Goal: Feedback & Contribution: Contribute content

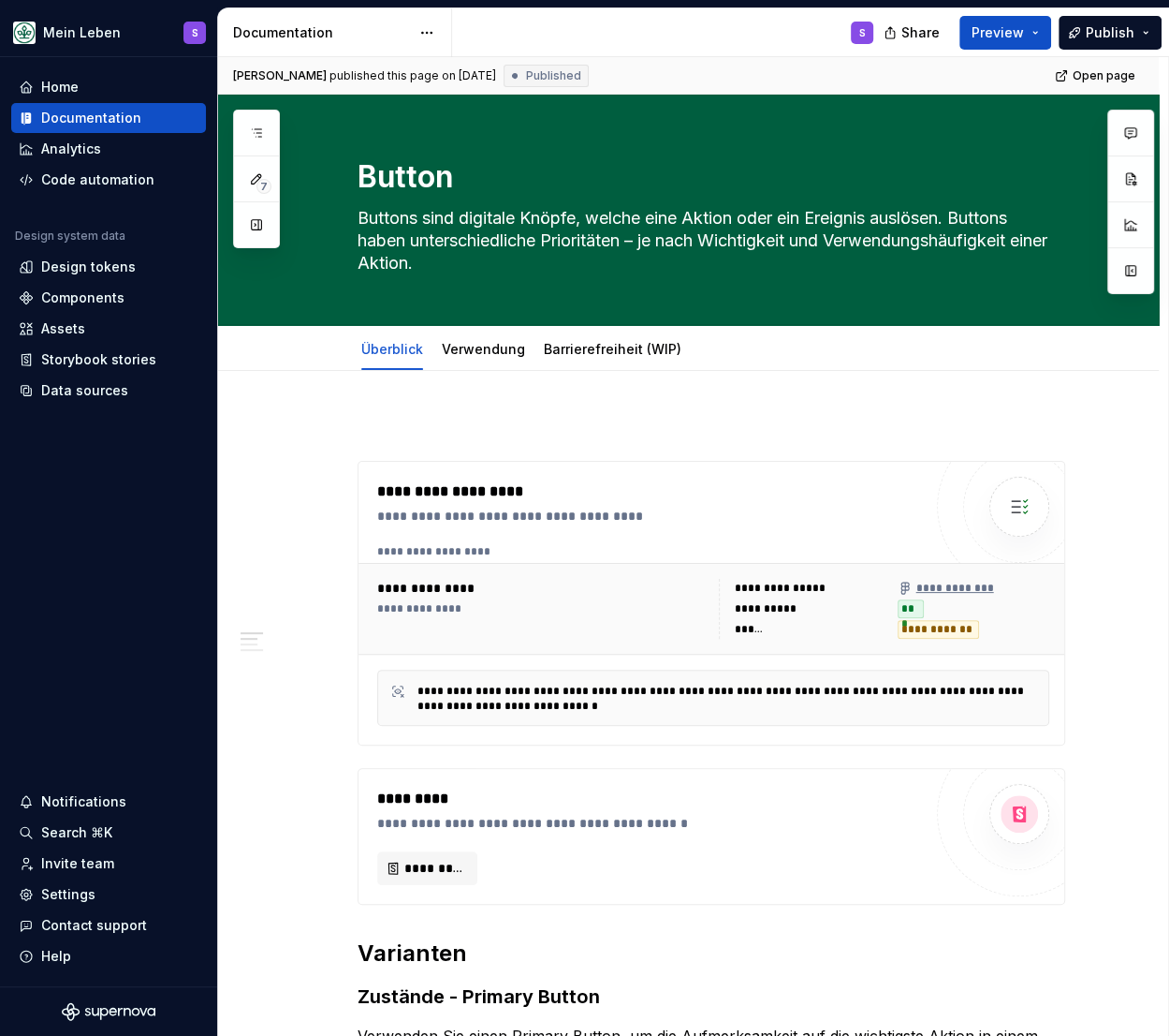
type textarea "*"
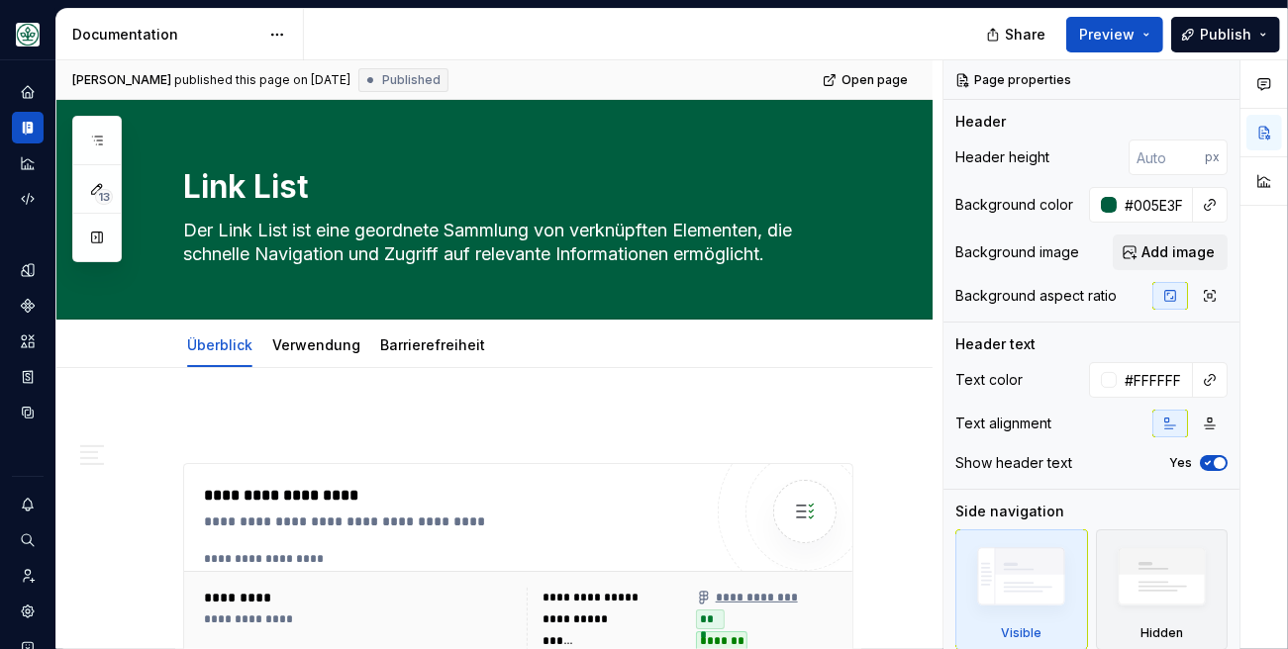
type textarea "*"
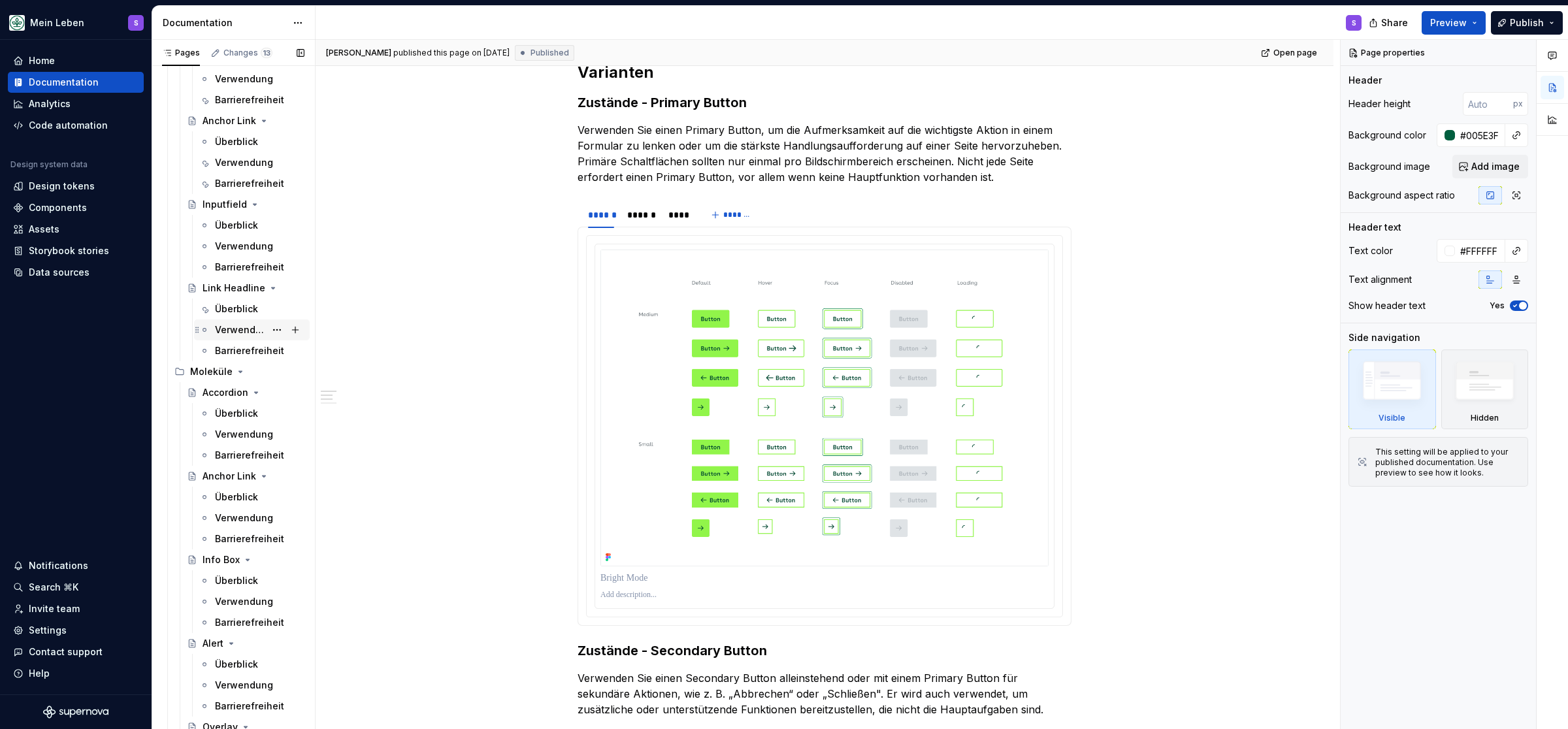
scroll to position [755, 0]
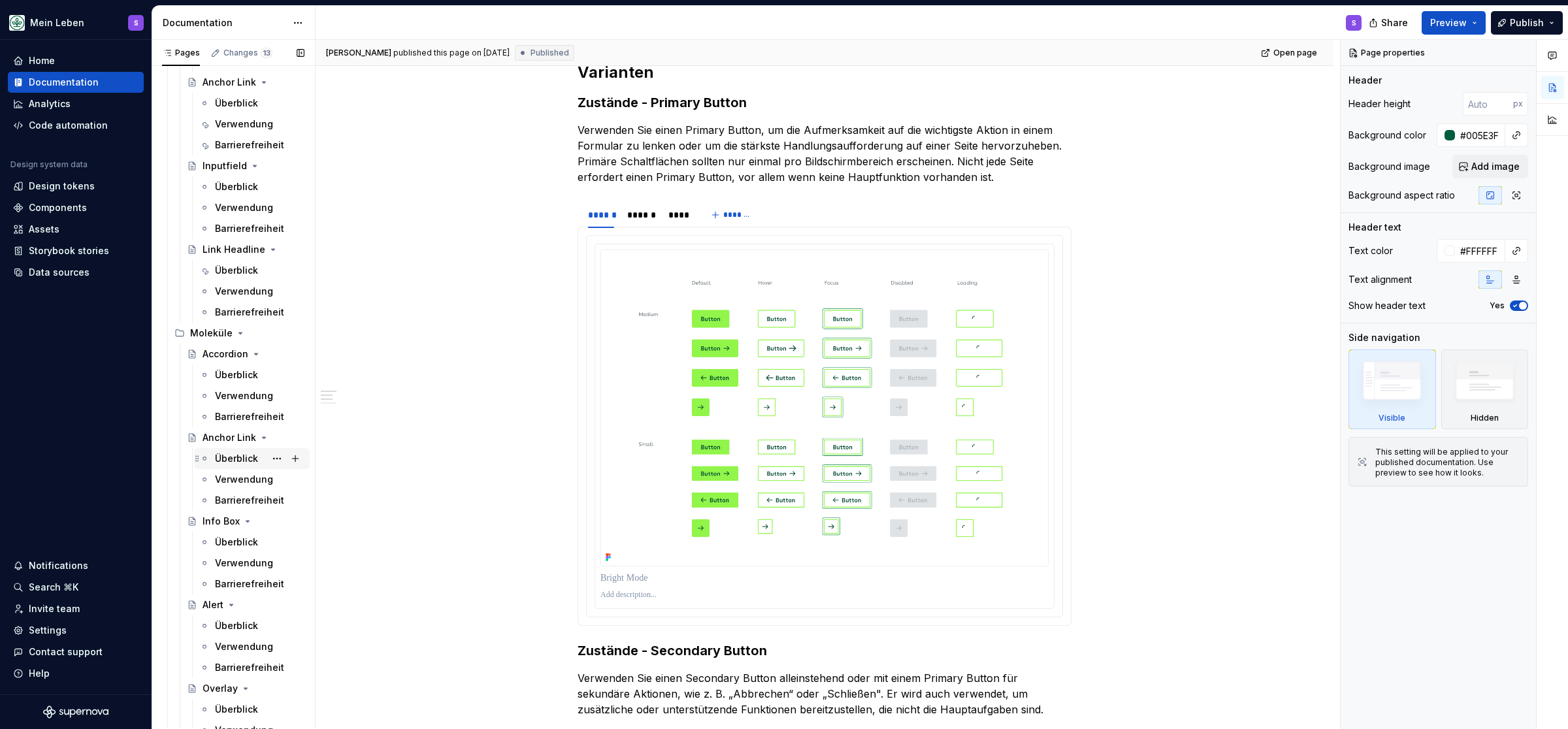
click at [226, 456] on div "Überblick" at bounding box center [236, 459] width 43 height 13
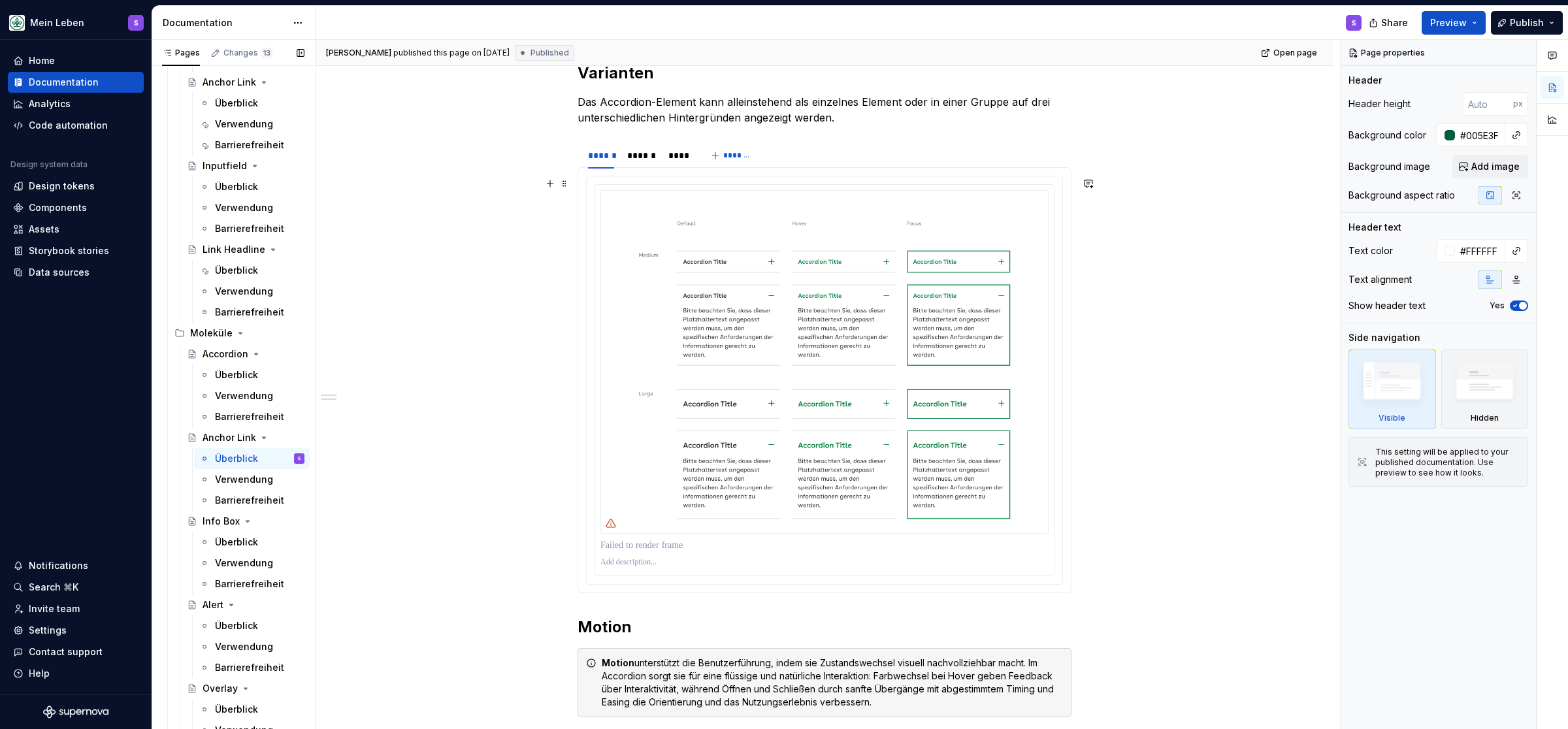
scroll to position [593, 0]
click at [232, 539] on div "Überblick" at bounding box center [236, 542] width 43 height 13
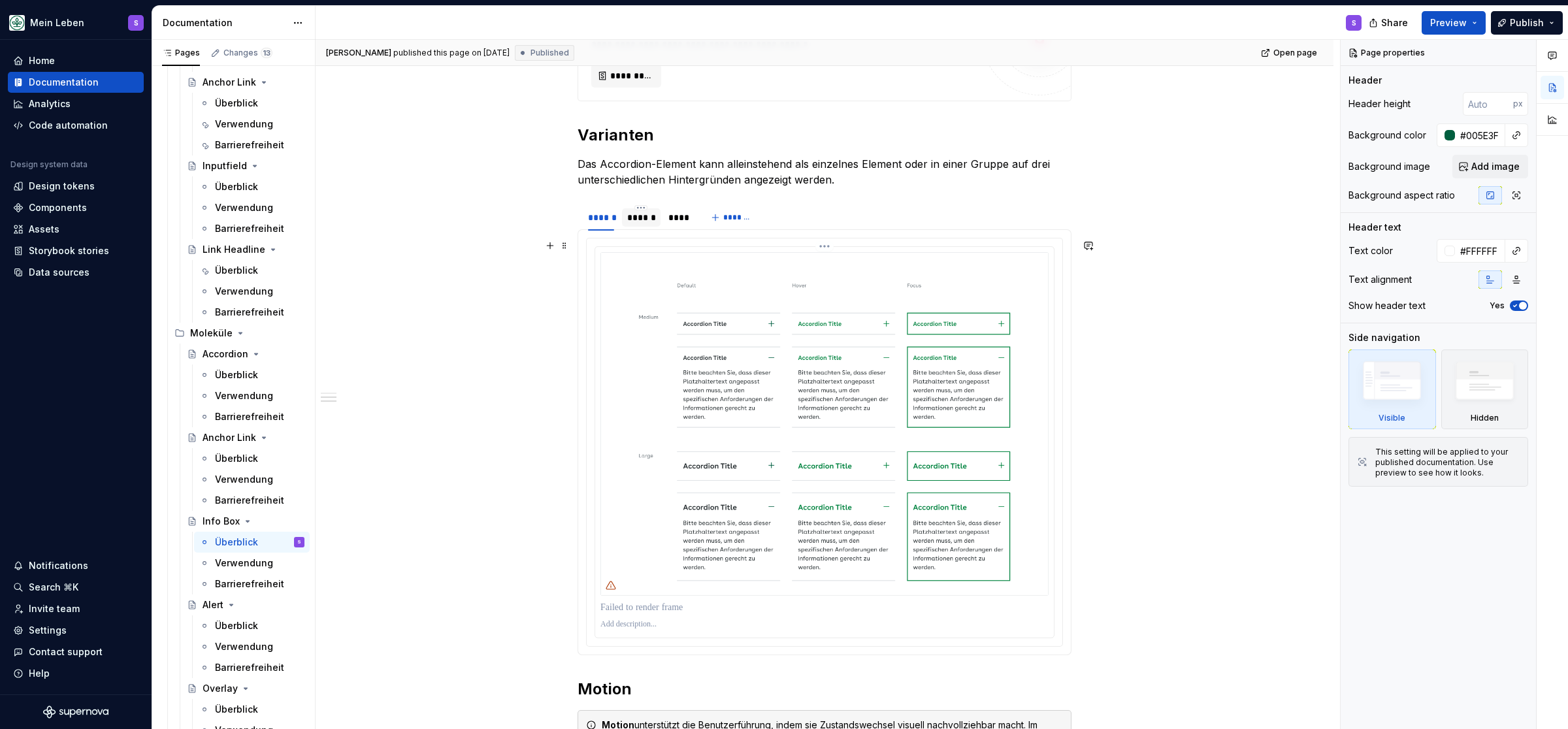
scroll to position [539, 0]
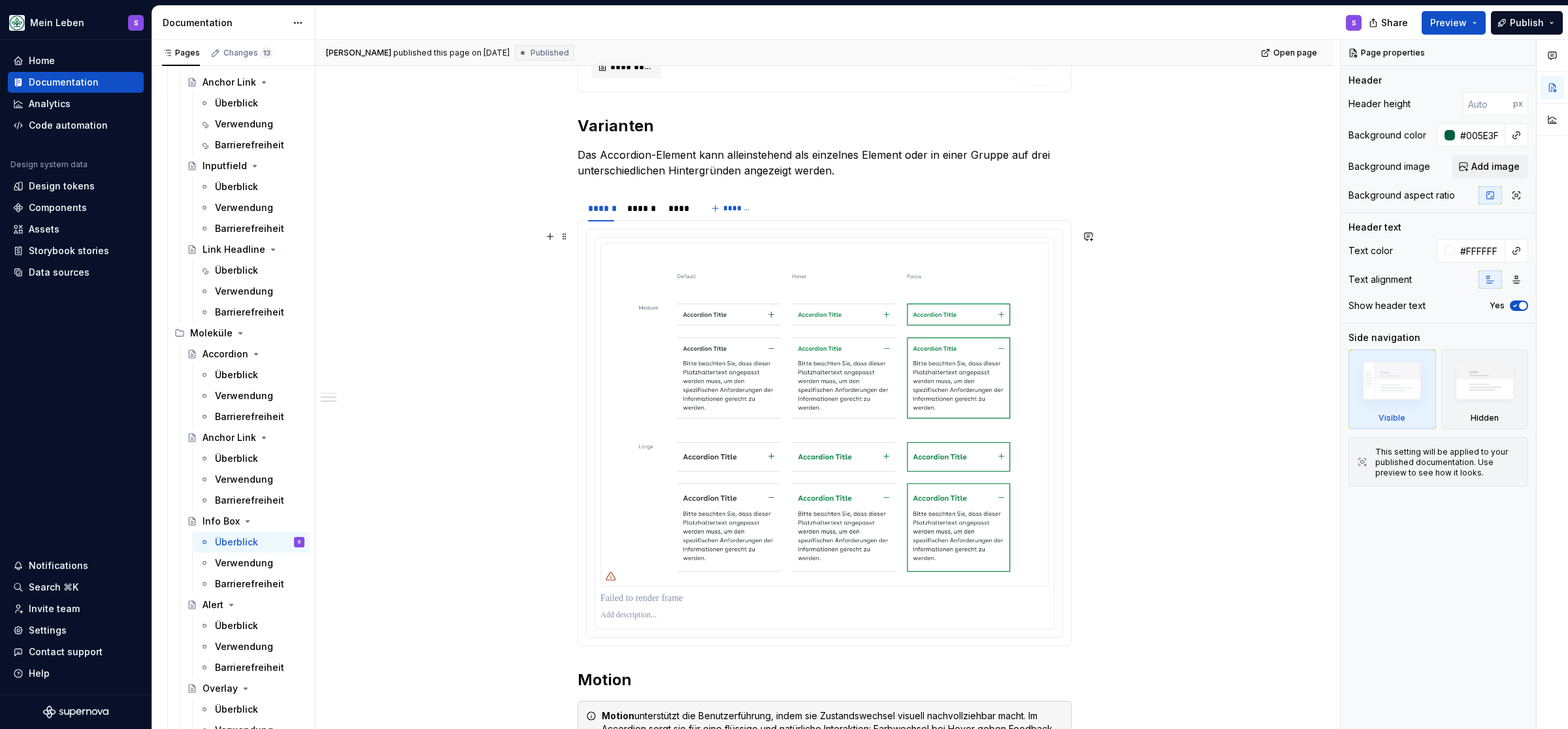
click at [603, 235] on div at bounding box center [825, 433] width 475 height 408
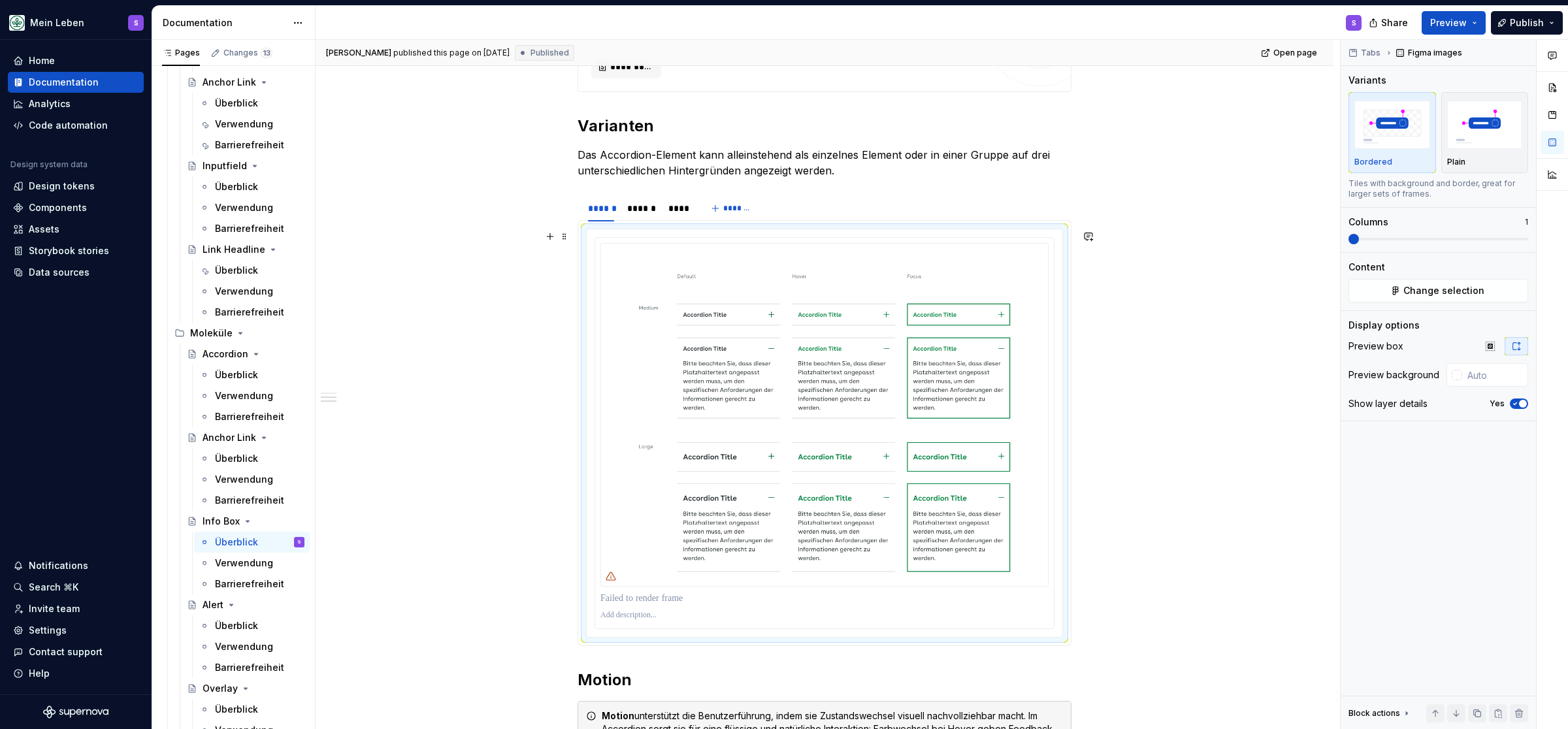
click at [615, 236] on div at bounding box center [825, 433] width 475 height 408
click at [611, 245] on div at bounding box center [825, 433] width 459 height 391
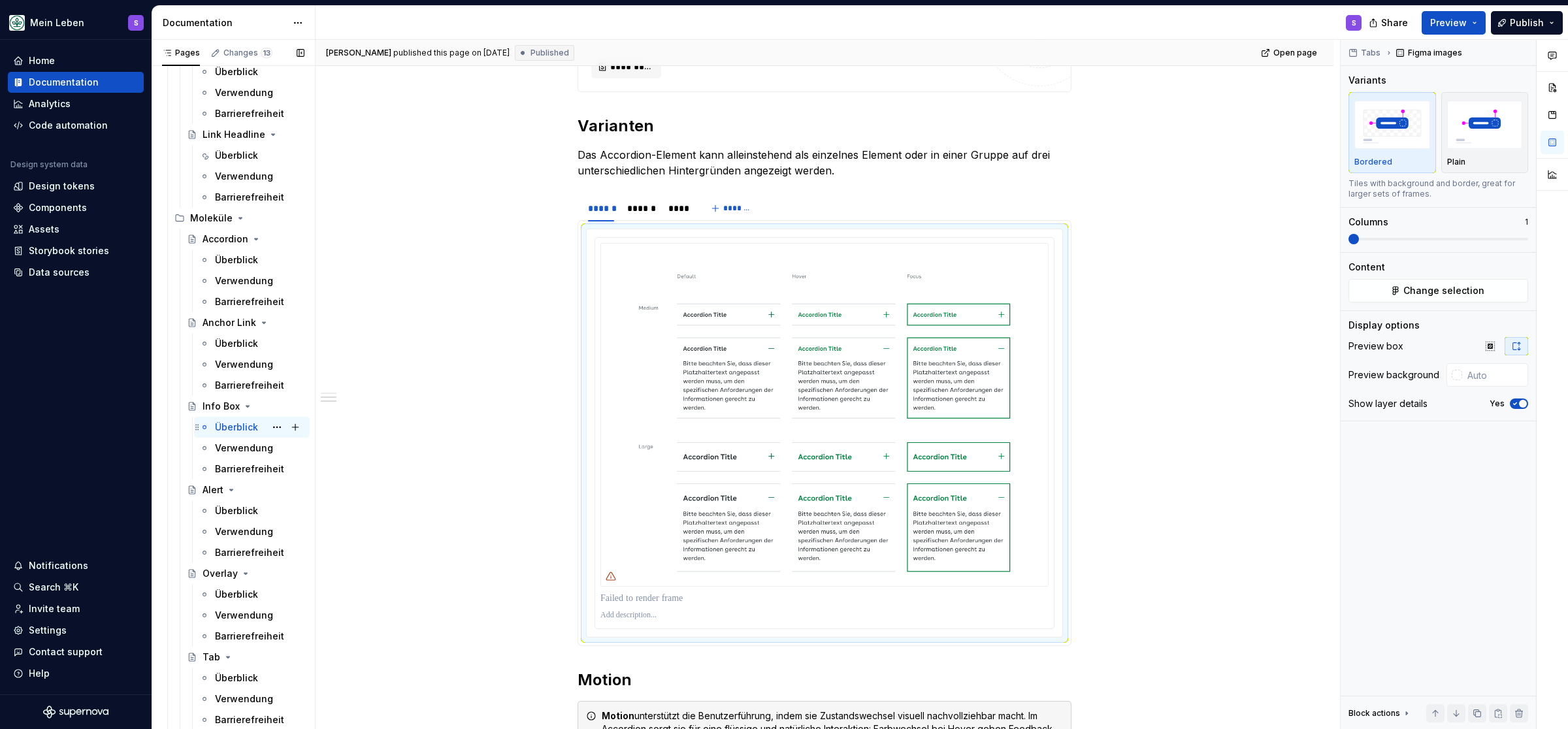
scroll to position [916, 0]
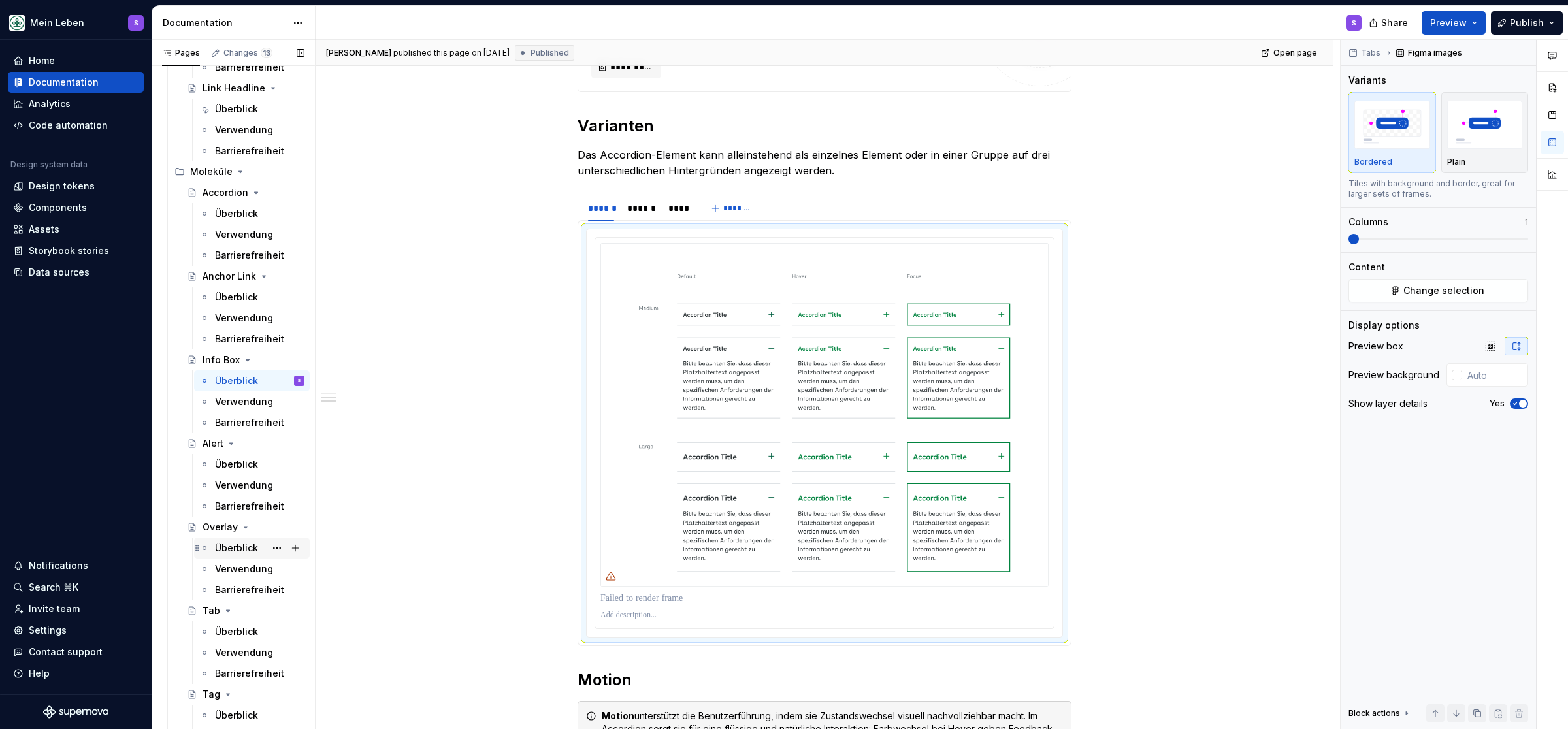
click at [228, 545] on div "Überblick" at bounding box center [236, 548] width 43 height 13
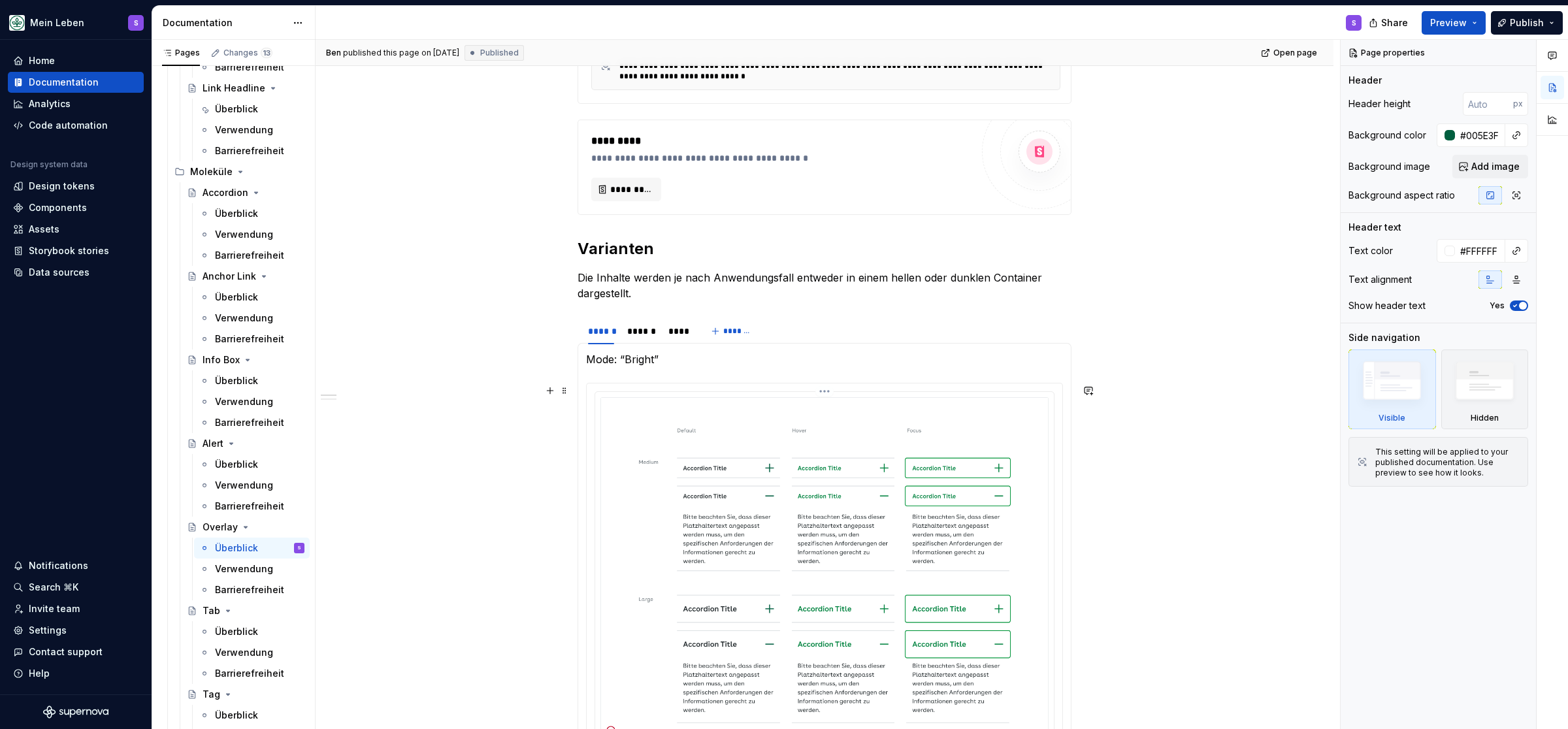
scroll to position [593, 0]
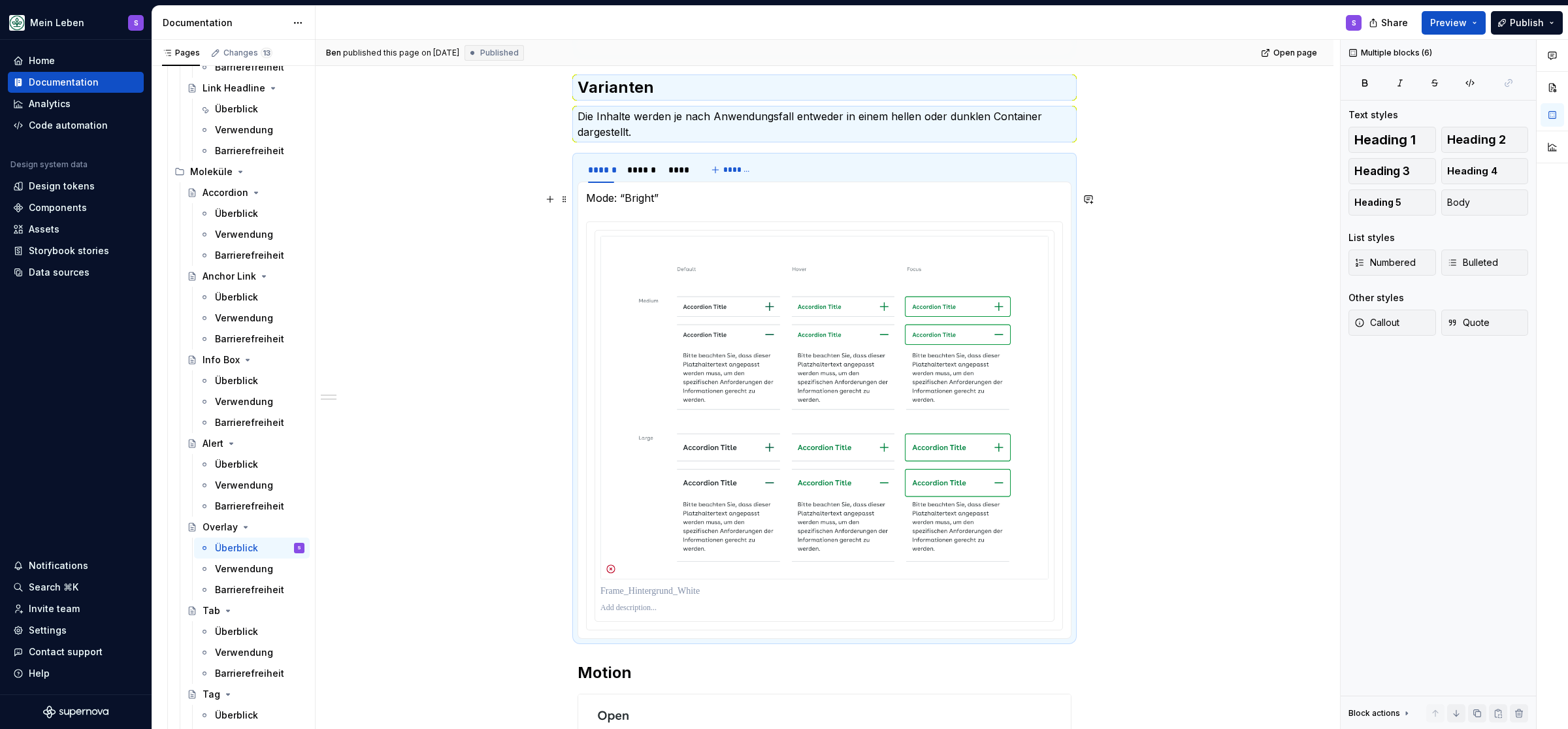
type textarea "*"
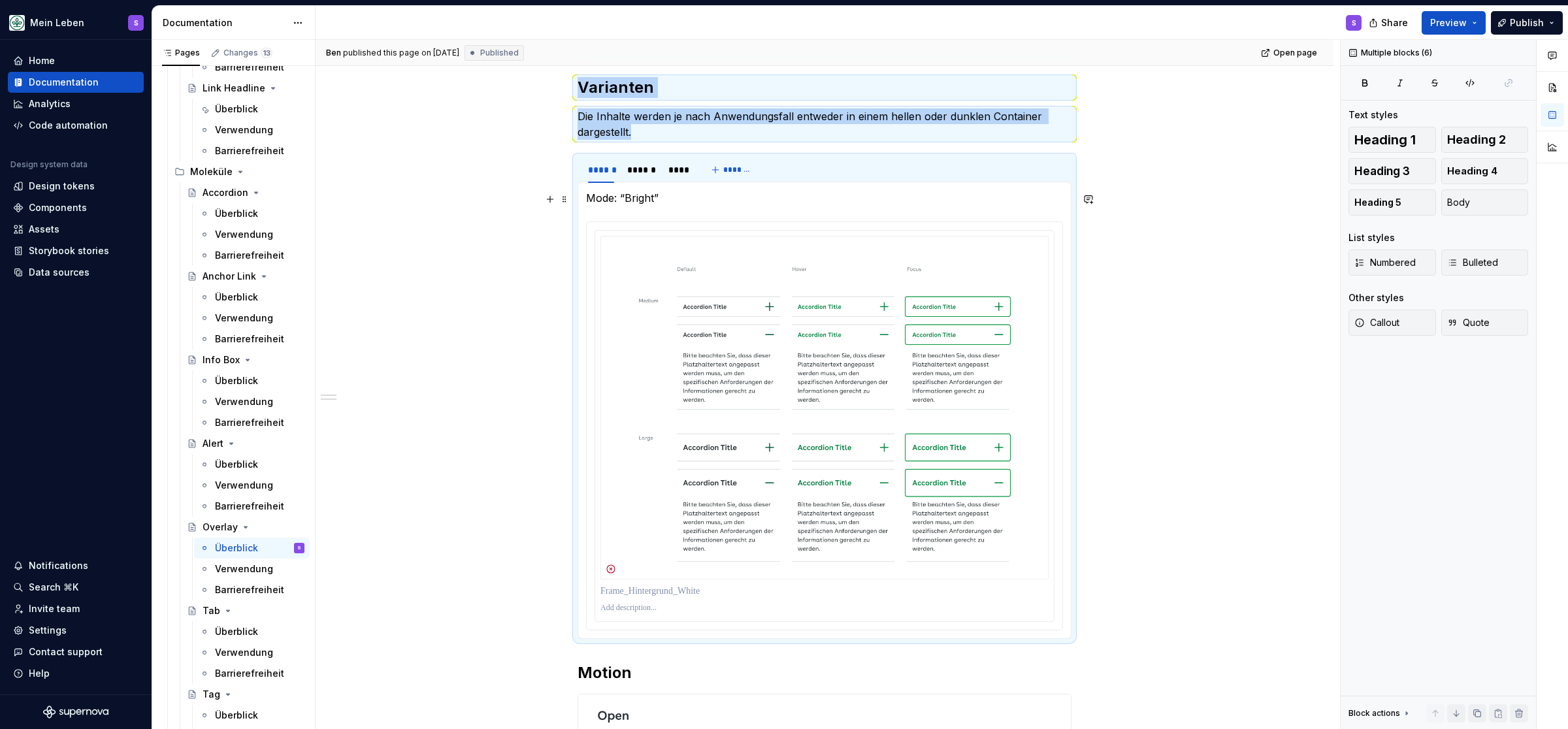
drag, startPoint x: 670, startPoint y: 202, endPoint x: 611, endPoint y: 199, distance: 59.1
click at [611, 199] on p "Mode: “Bright”" at bounding box center [825, 198] width 477 height 16
click at [683, 196] on p "Mode: “Bright”" at bounding box center [825, 198] width 477 height 16
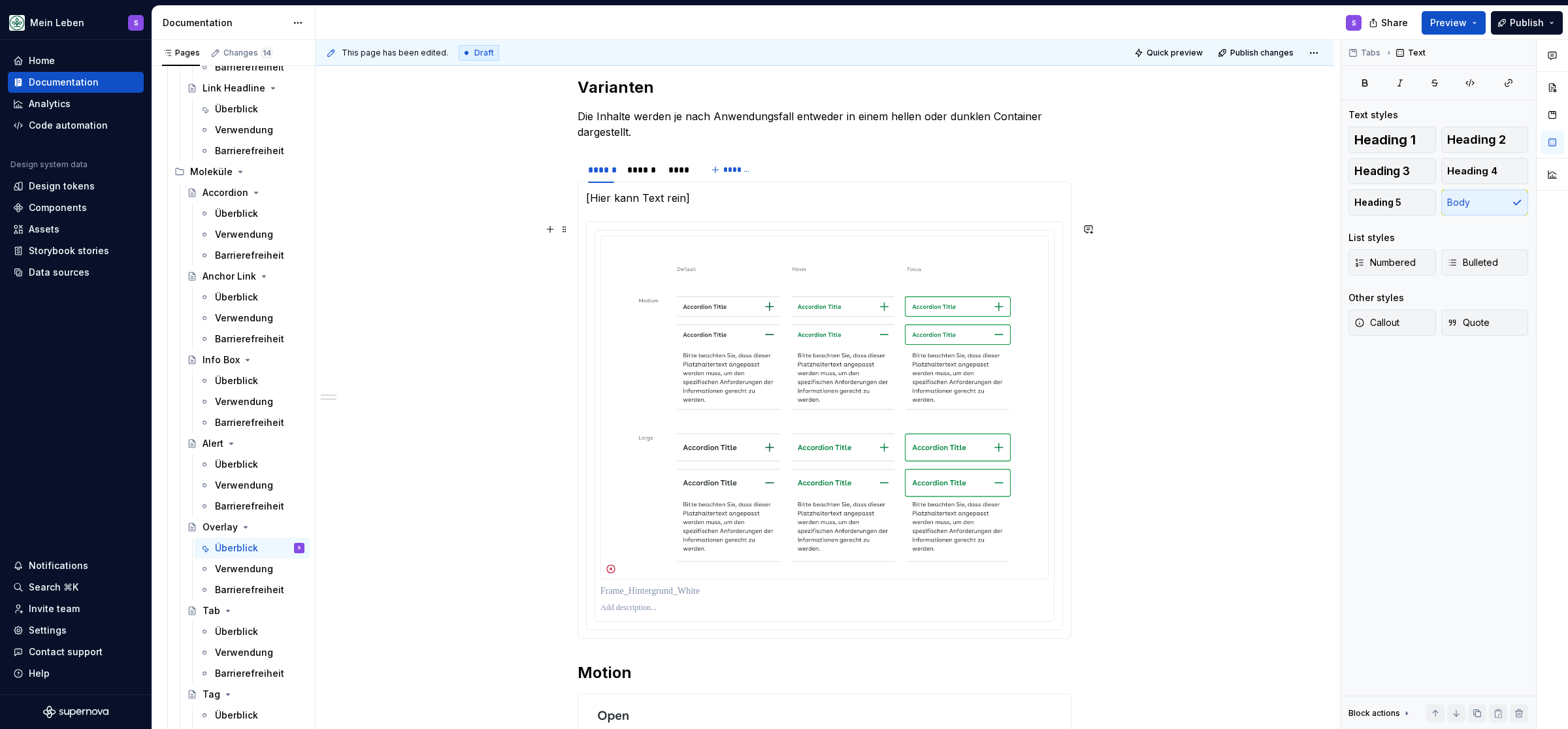
click at [815, 283] on div "**********" at bounding box center [825, 460] width 1018 height 1558
click at [564, 166] on span at bounding box center [564, 165] width 11 height 18
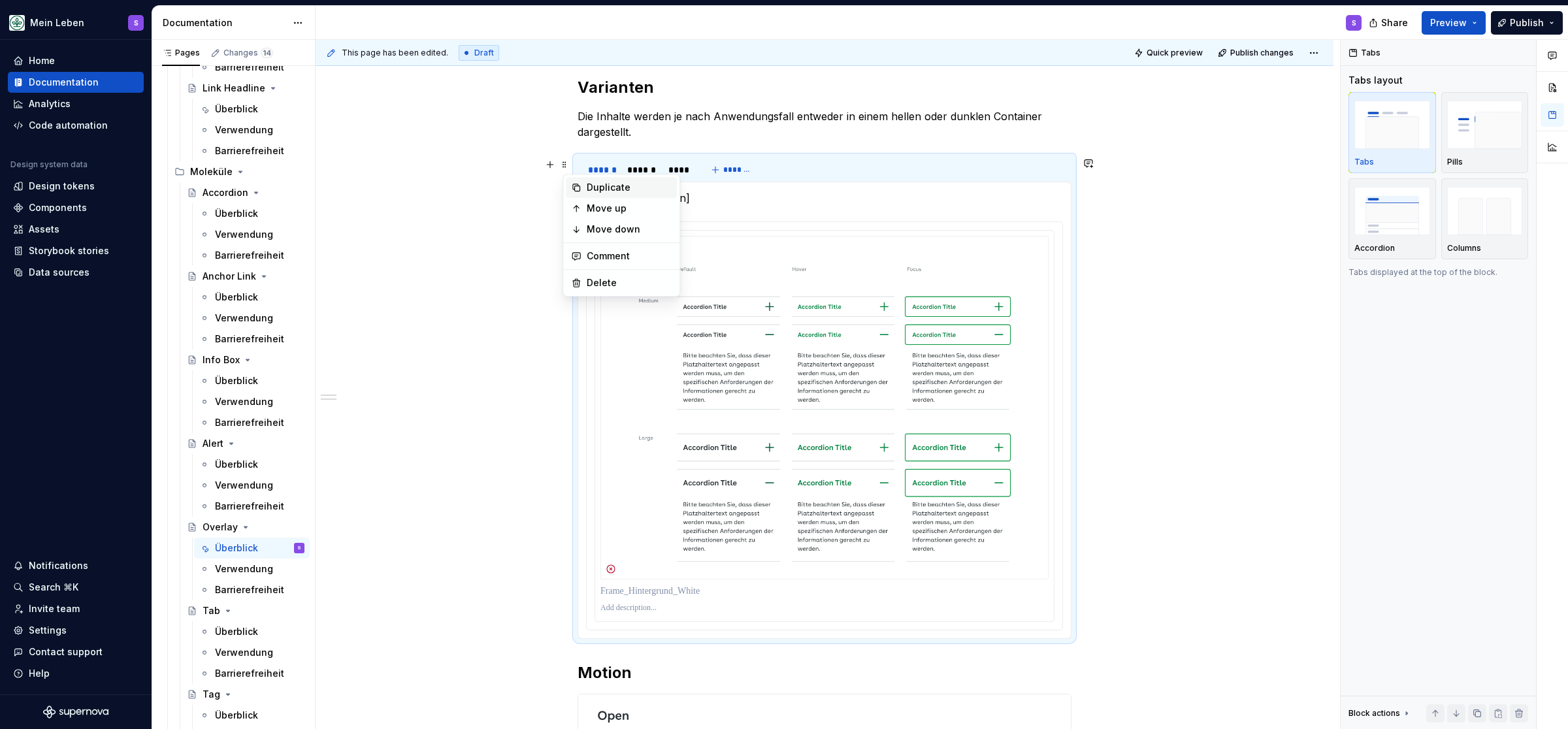
click at [603, 188] on div "Duplicate" at bounding box center [629, 188] width 85 height 13
click at [611, 585] on p at bounding box center [824, 592] width 448 height 13
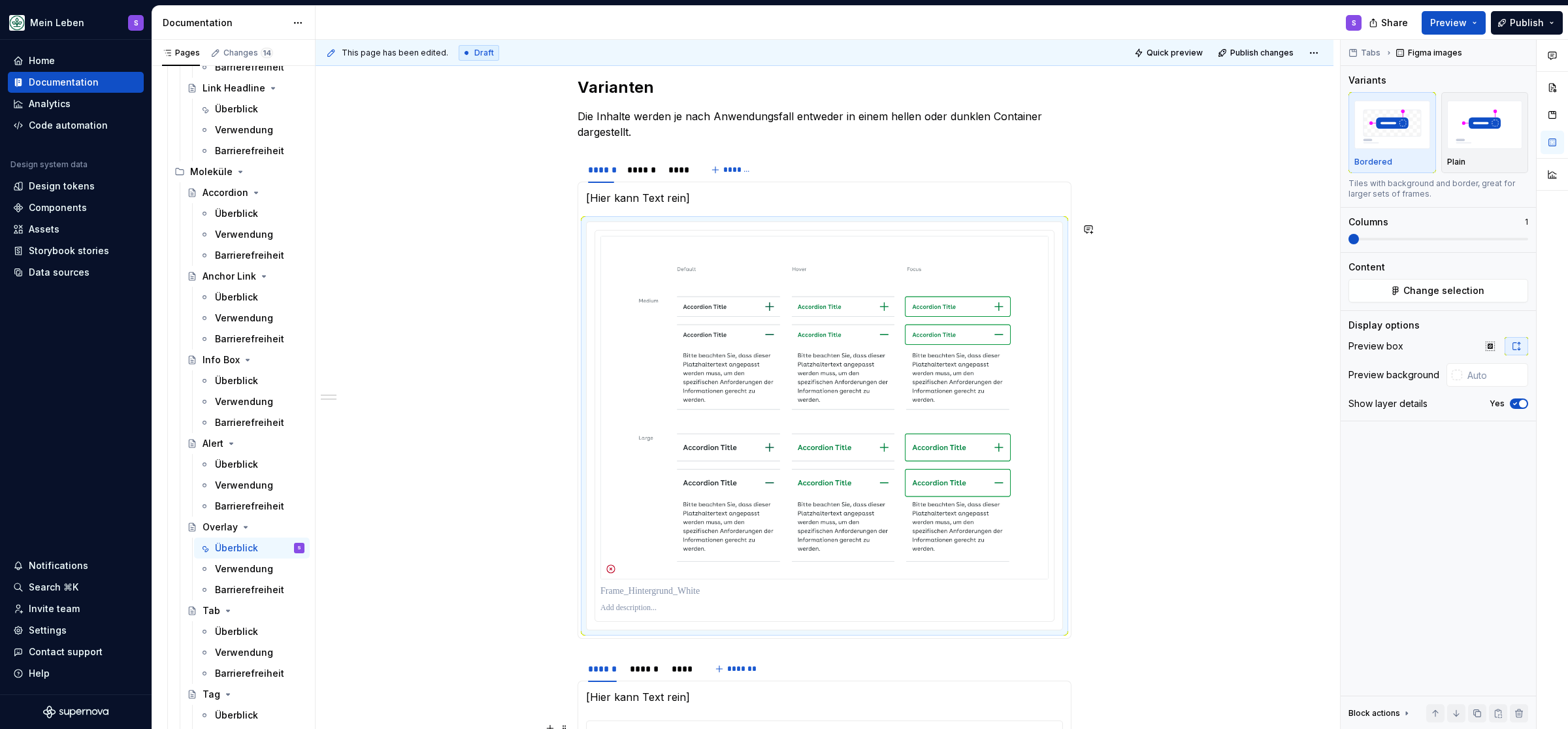
click at [500, 239] on div "**********" at bounding box center [828, 384] width 1025 height 690
click at [815, 196] on div "**********" at bounding box center [825, 709] width 1018 height 2057
click at [815, 251] on div "**********" at bounding box center [825, 709] width 1018 height 2057
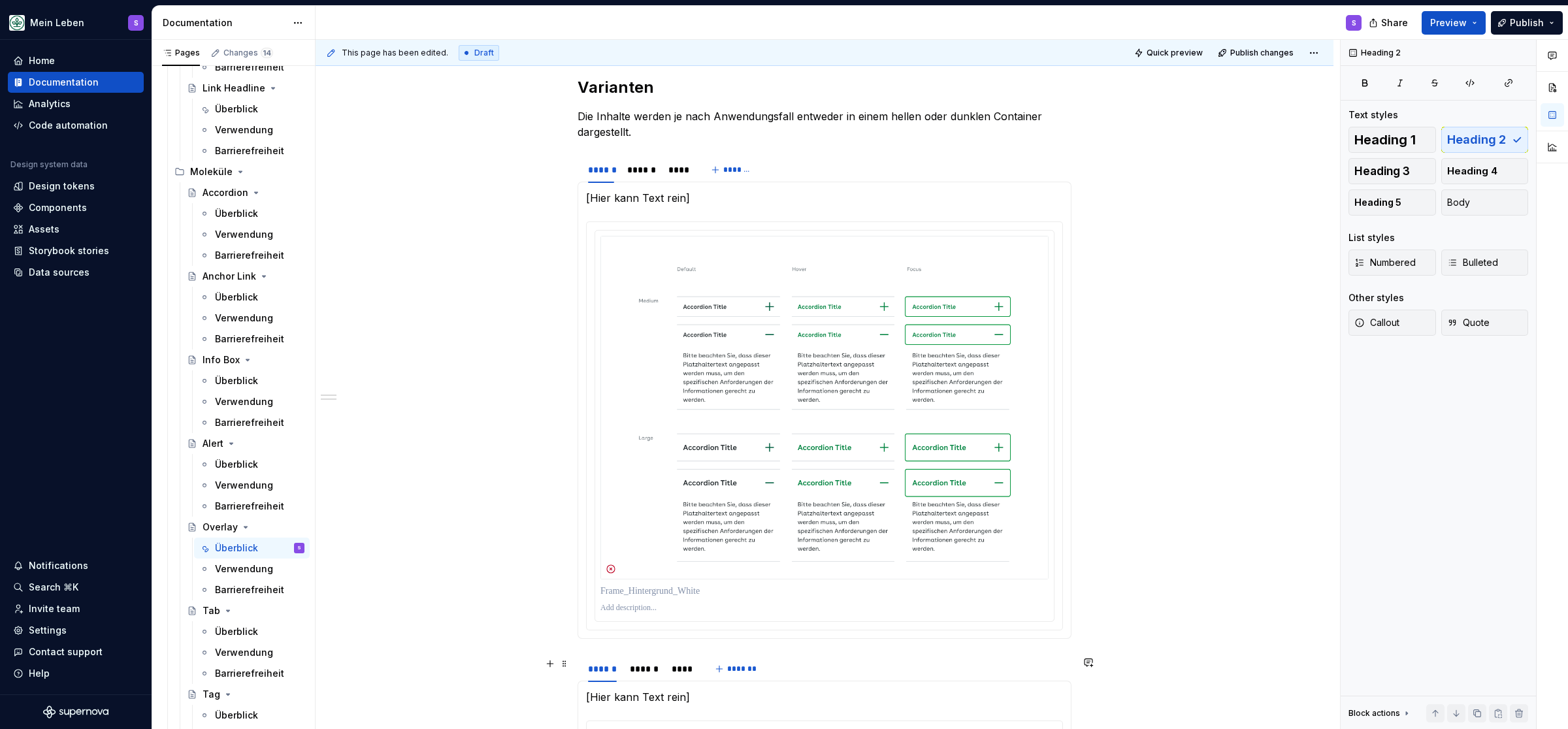
click at [441, 386] on div "**********" at bounding box center [825, 709] width 1018 height 2057
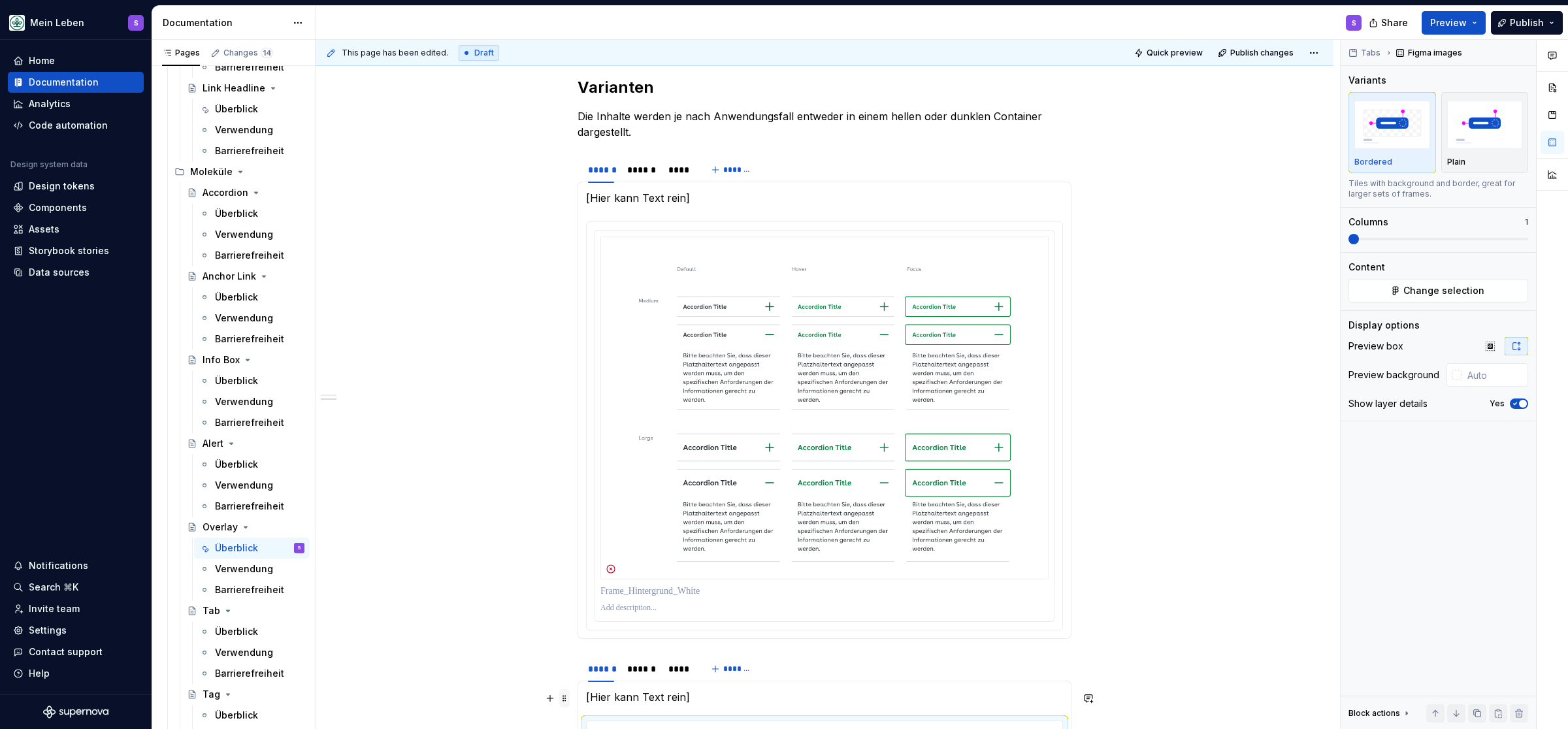
click at [567, 689] on span at bounding box center [564, 699] width 11 height 18
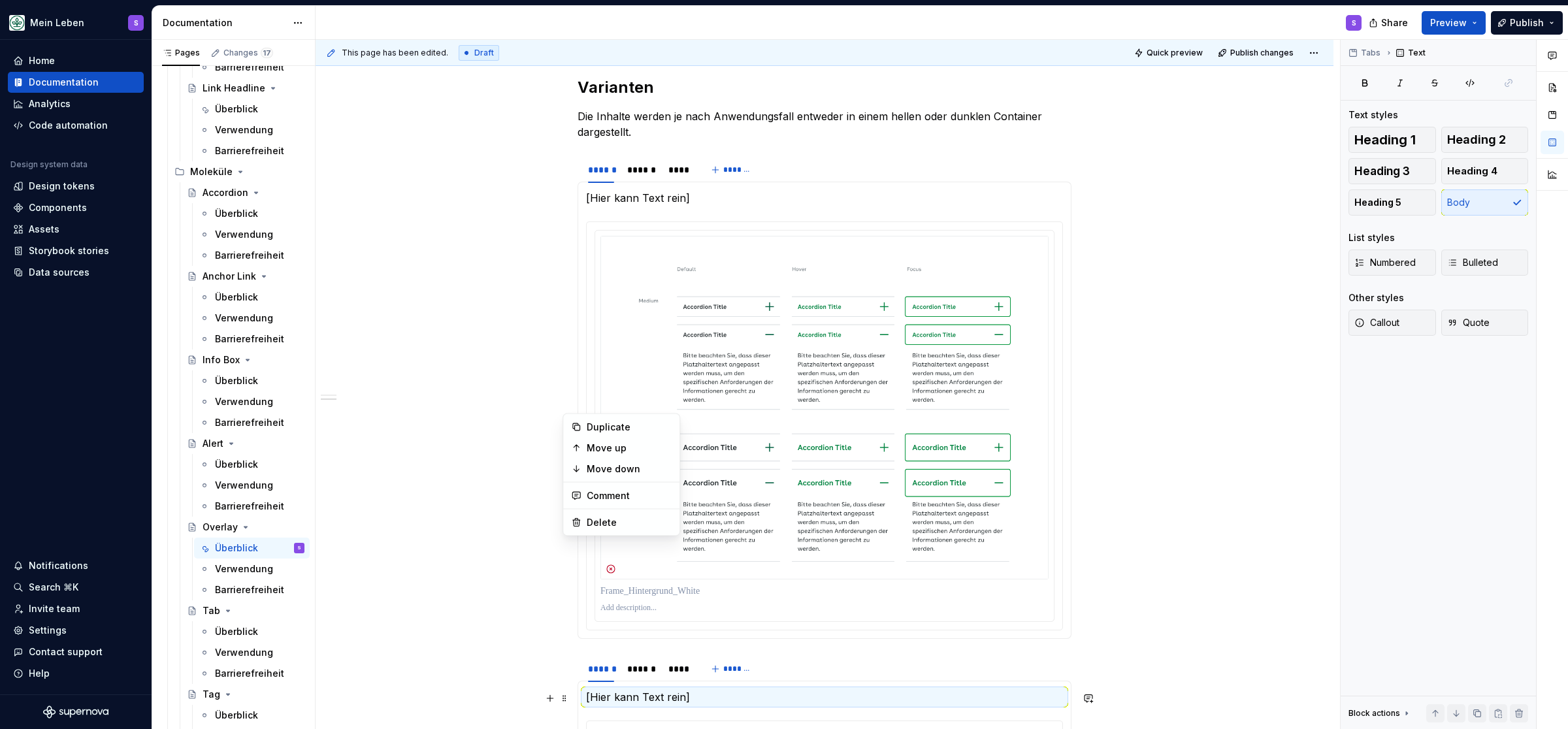
scroll to position [887, 0]
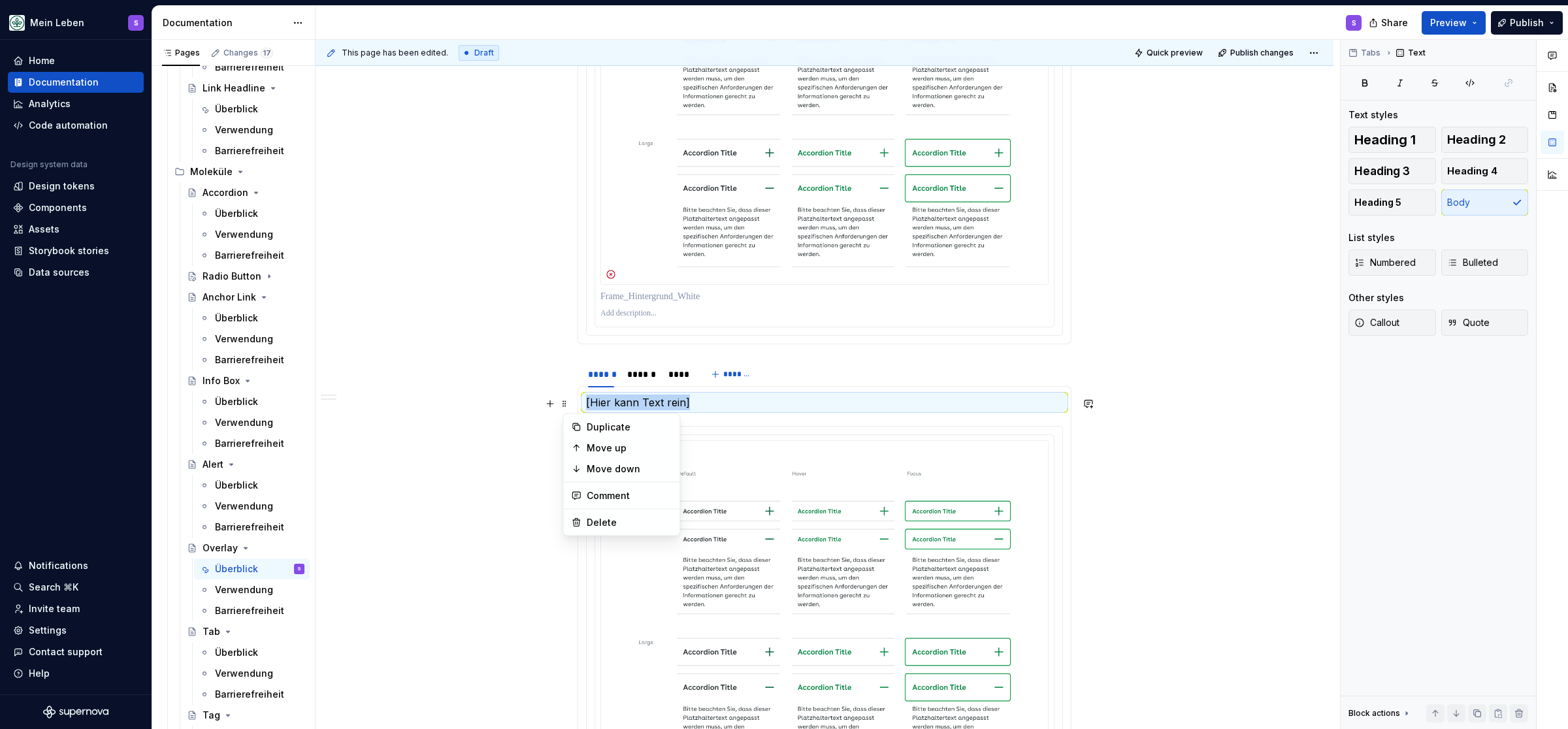
drag, startPoint x: 1219, startPoint y: 410, endPoint x: 848, endPoint y: 429, distance: 371.5
click at [815, 410] on div "**********" at bounding box center [828, 384] width 1025 height 690
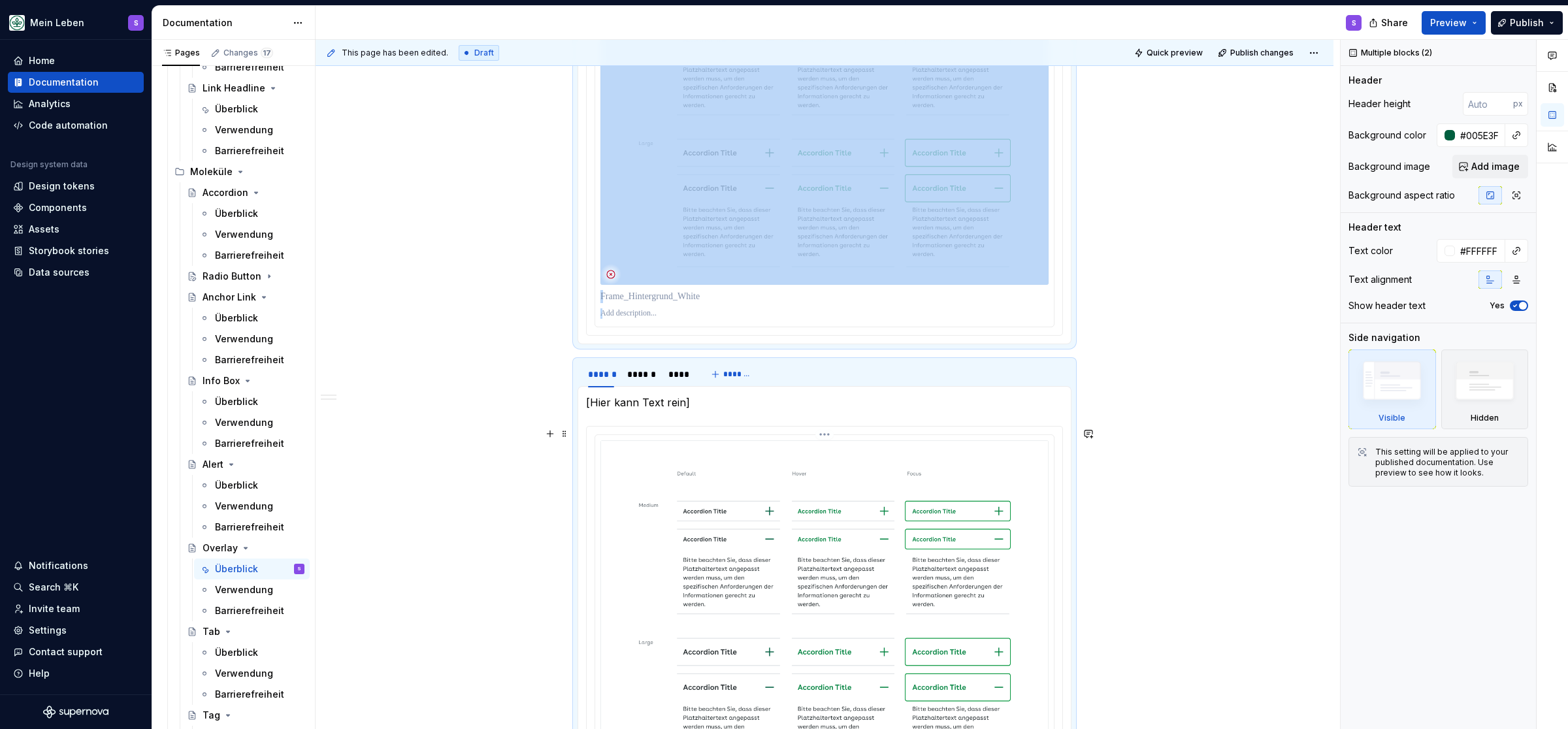
scroll to position [1003, 0]
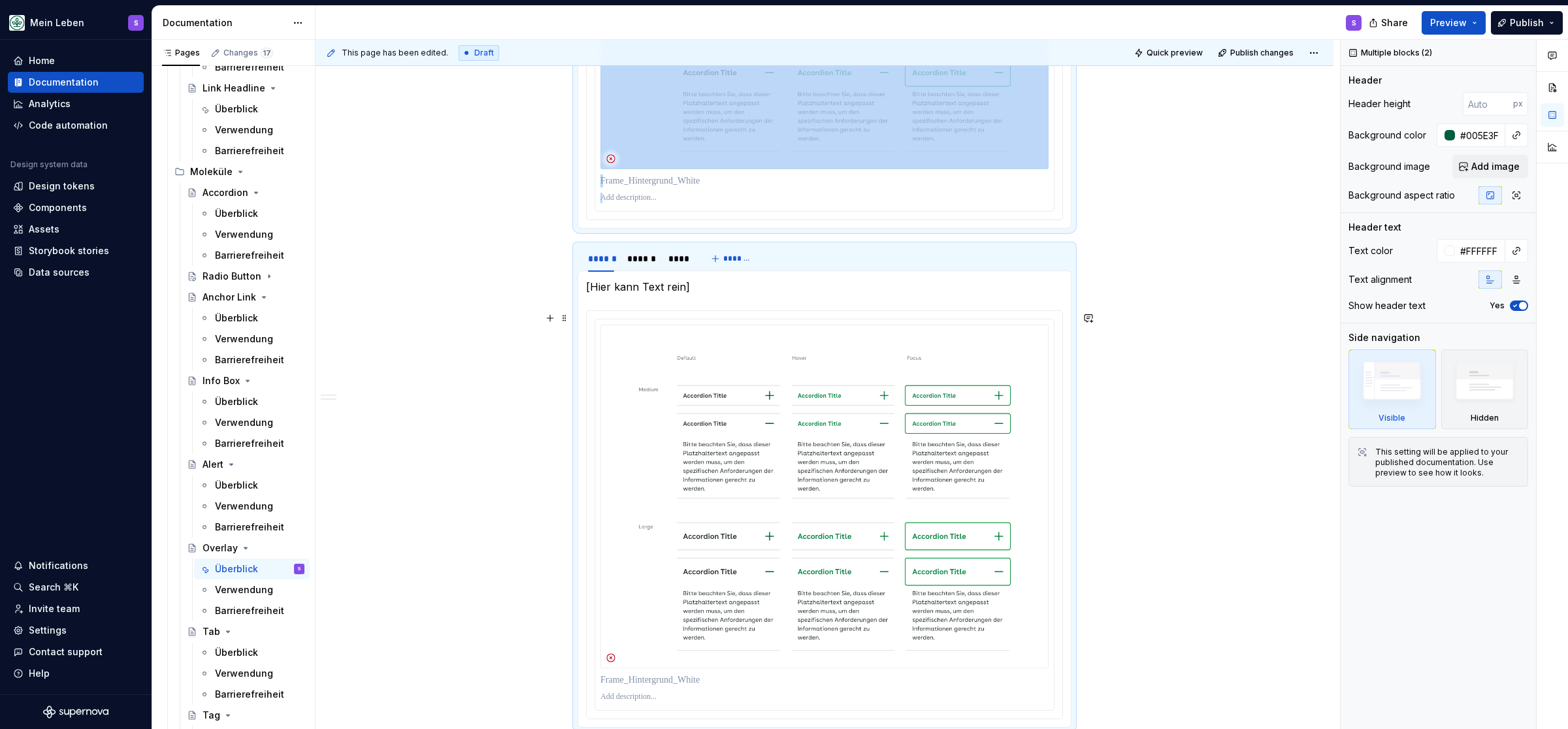
click at [815, 335] on div "**********" at bounding box center [825, 299] width 1018 height 2057
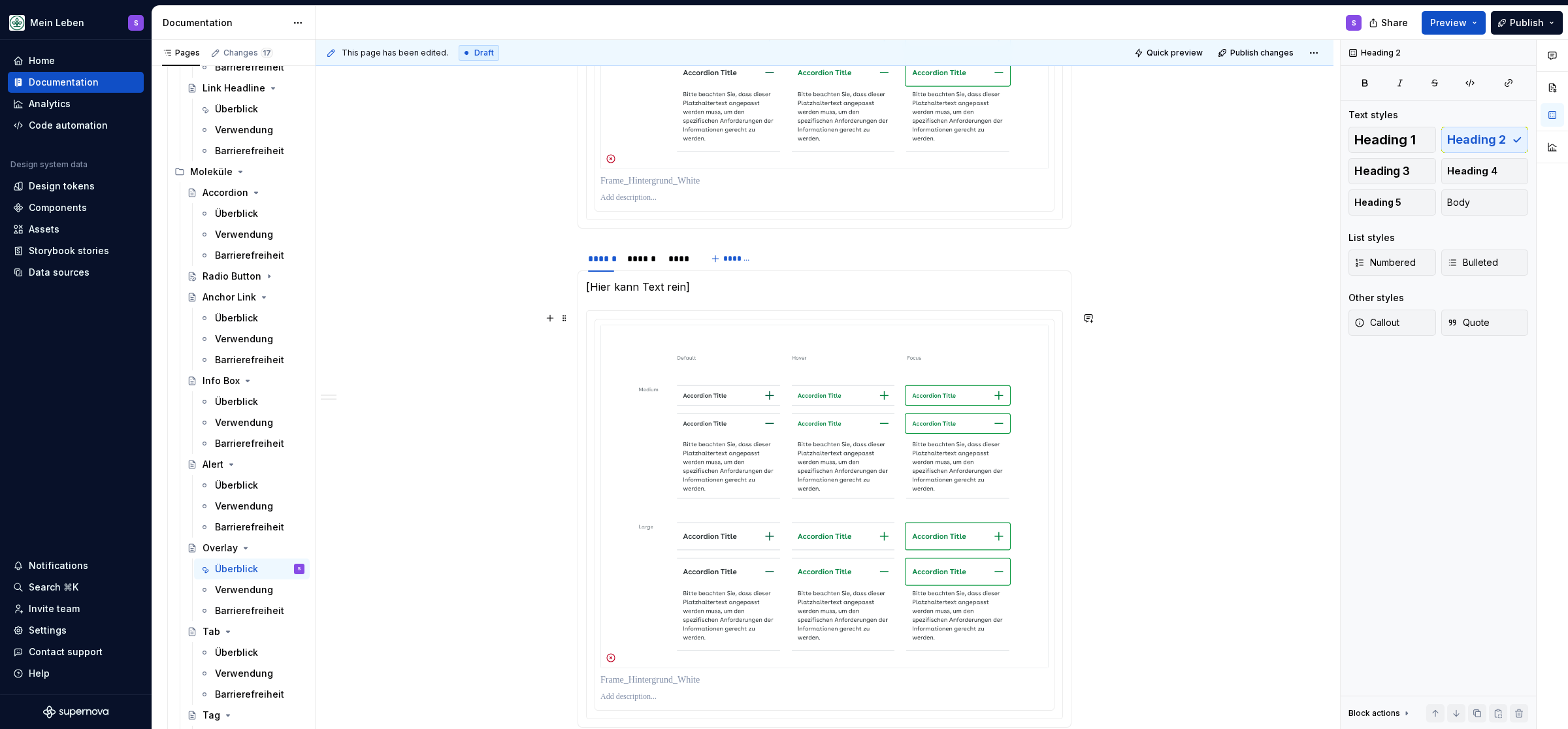
scroll to position [1049, 0]
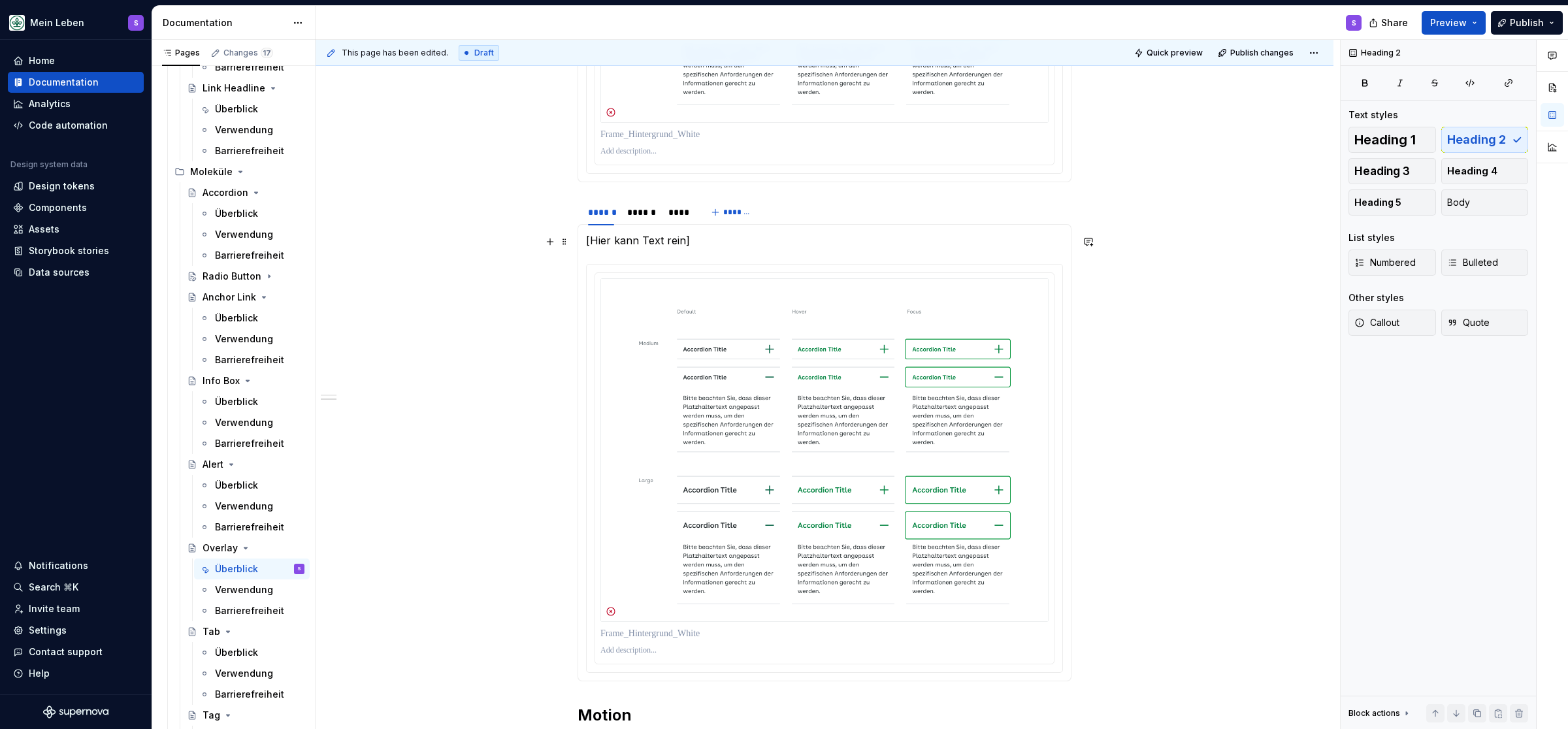
click at [772, 242] on p "[Hier kann Text rein]" at bounding box center [825, 240] width 477 height 16
click at [809, 209] on div "****** ****** **** *******" at bounding box center [825, 213] width 494 height 26
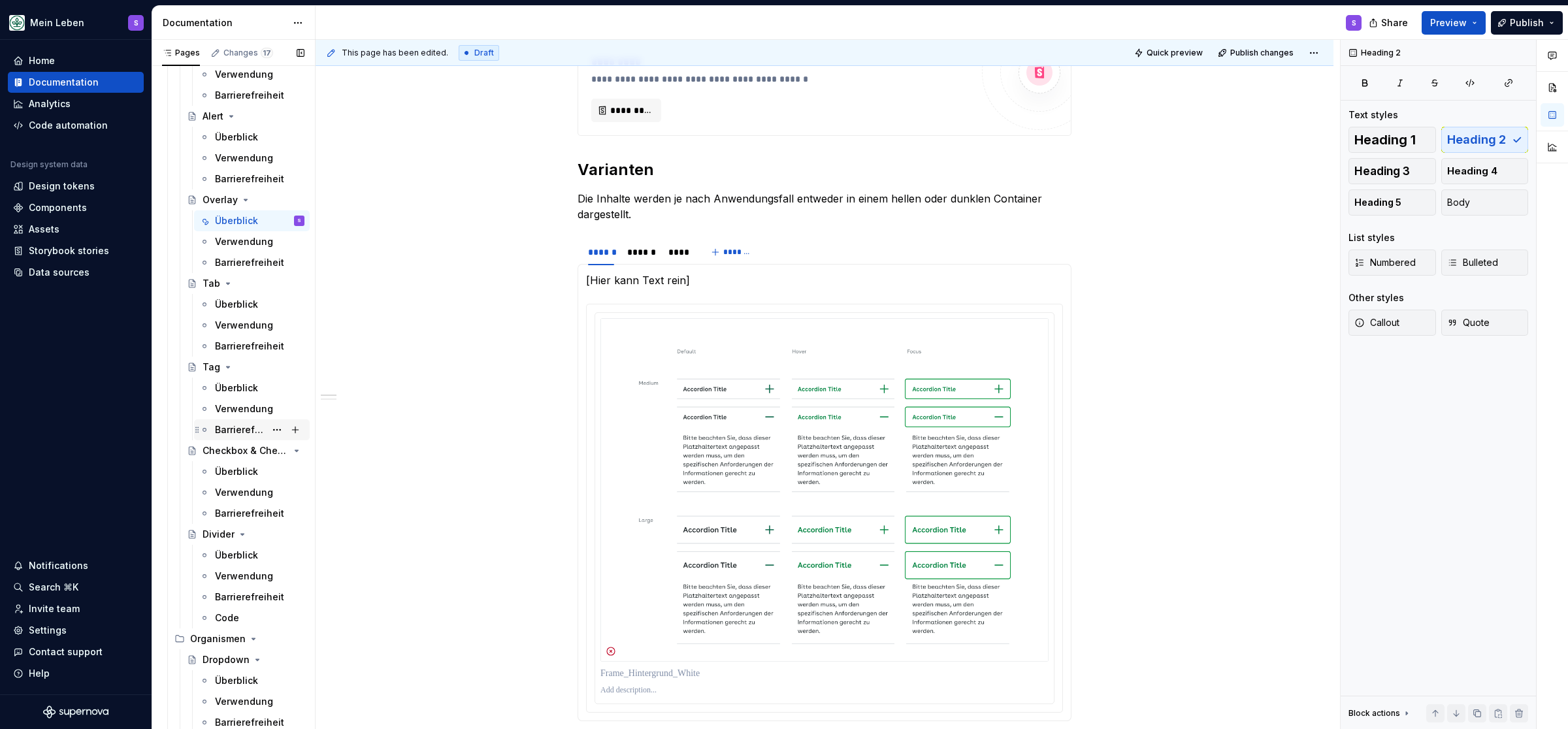
scroll to position [1642, 0]
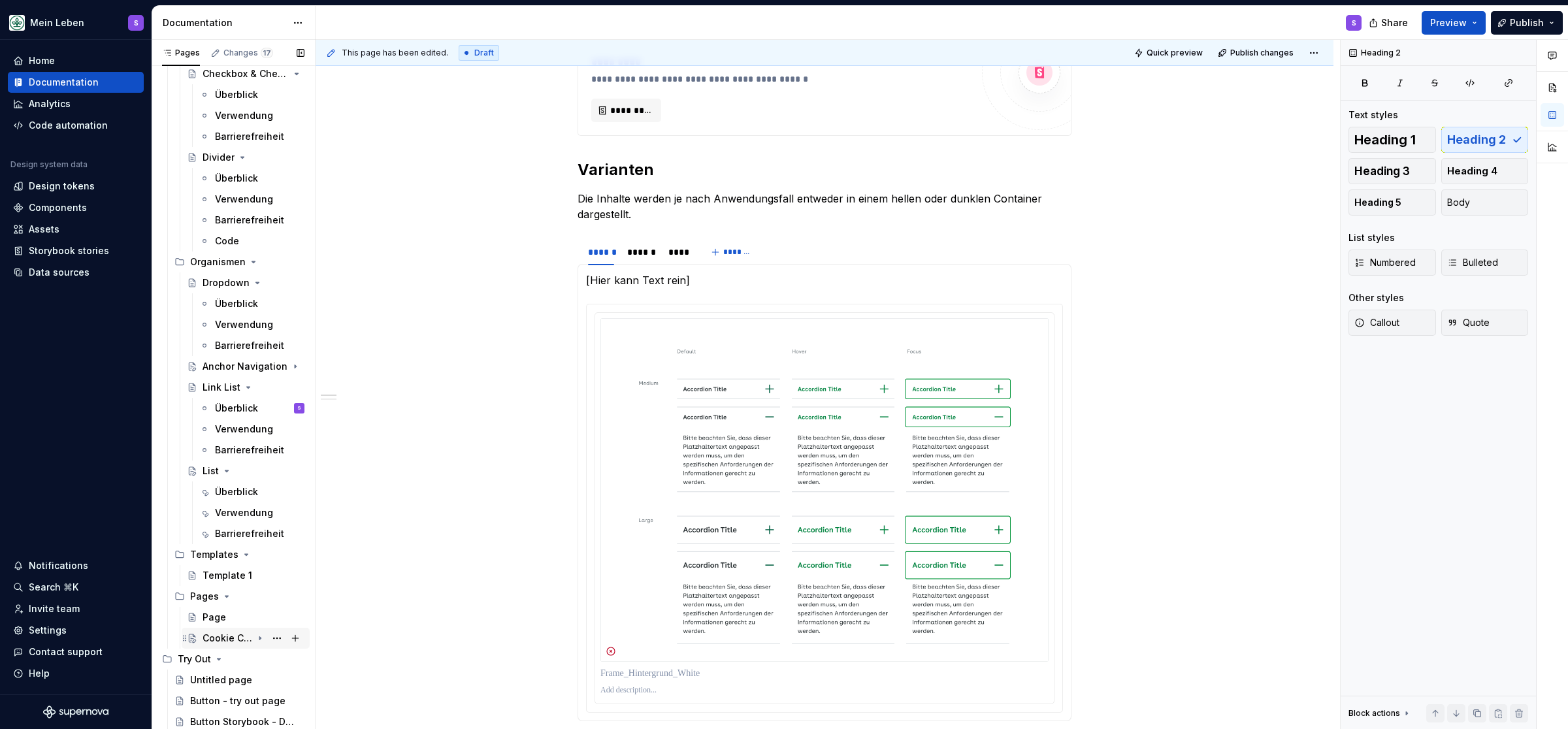
click at [229, 634] on div "Cookie Constent" at bounding box center [227, 639] width 50 height 13
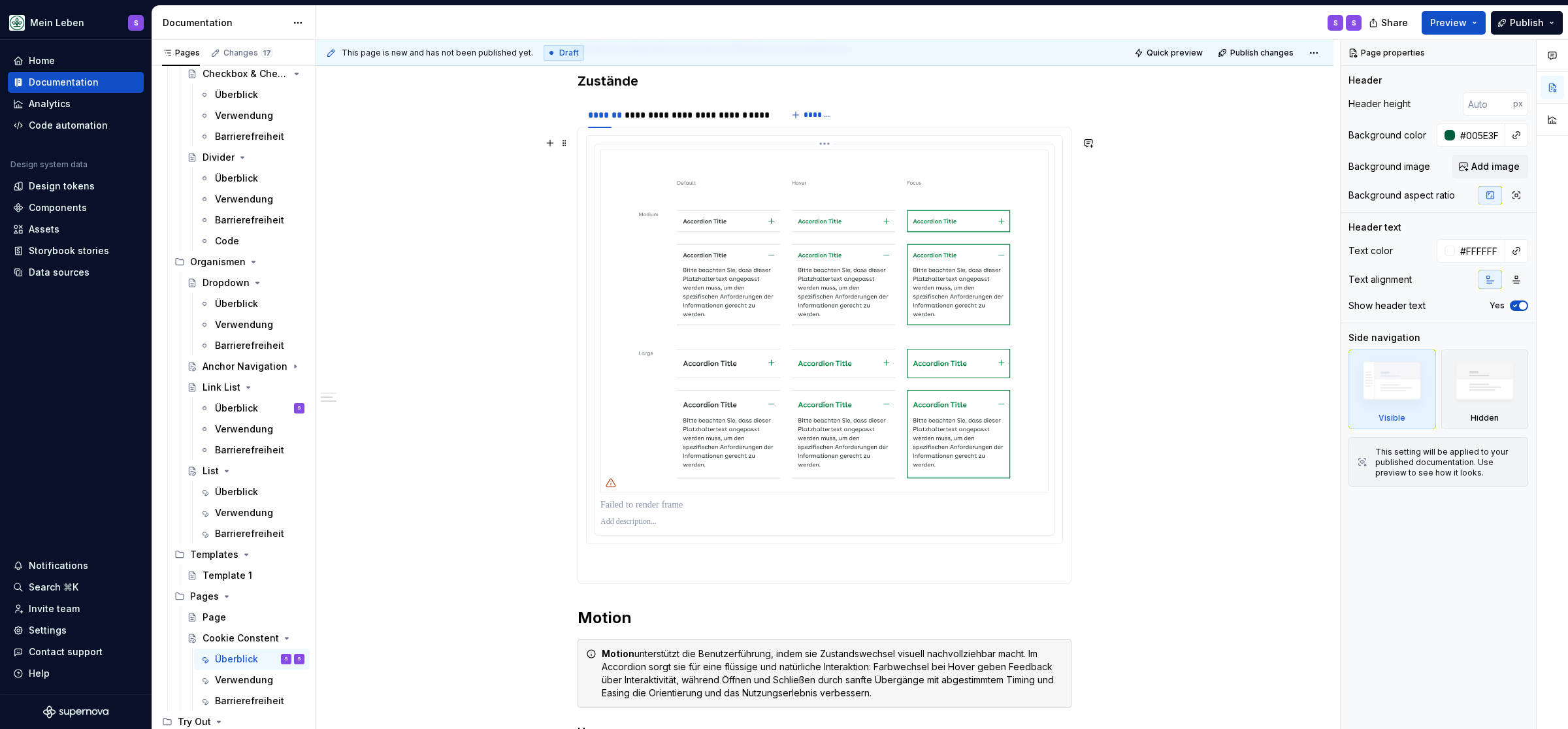
scroll to position [593, 0]
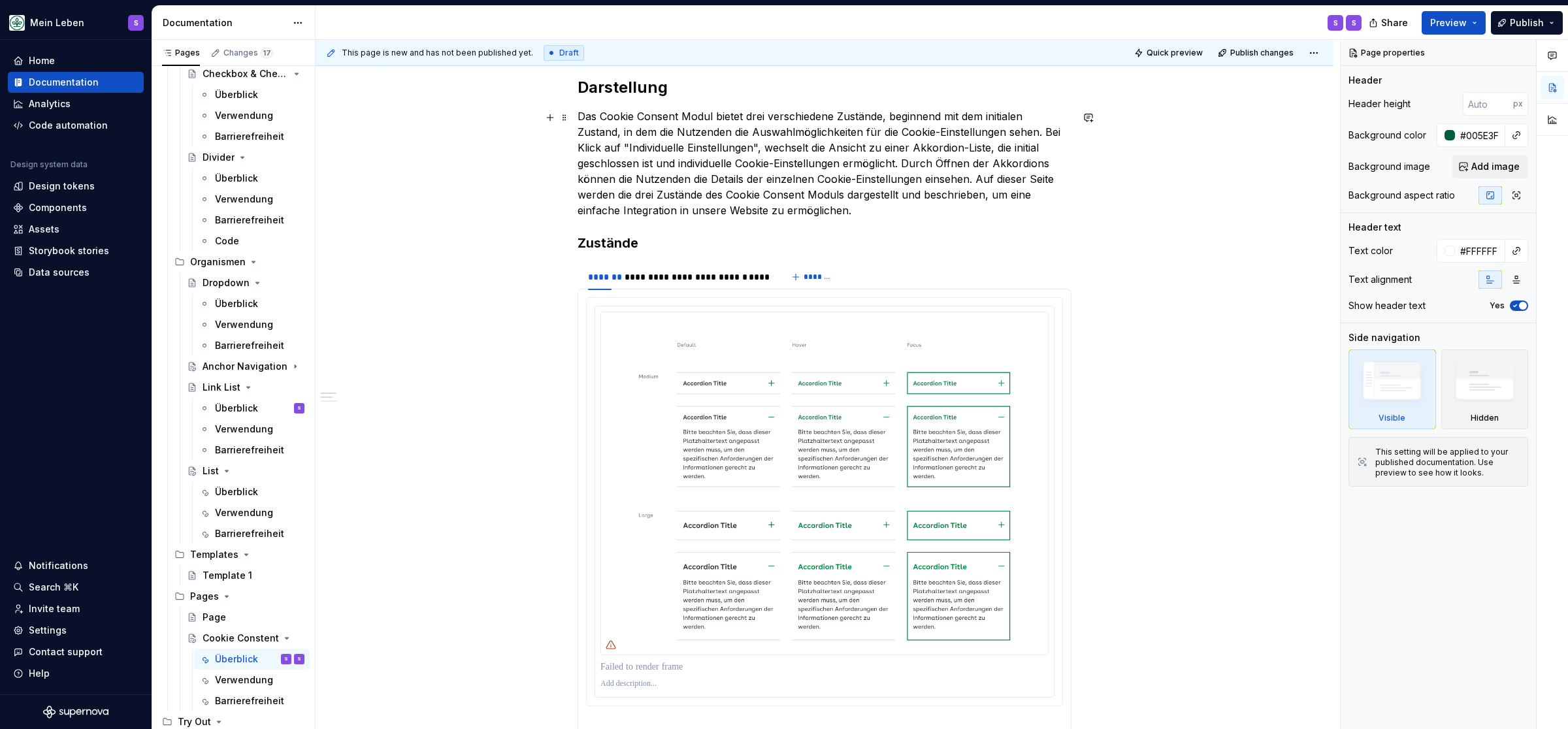
click at [815, 224] on div "**********" at bounding box center [825, 487] width 494 height 1550
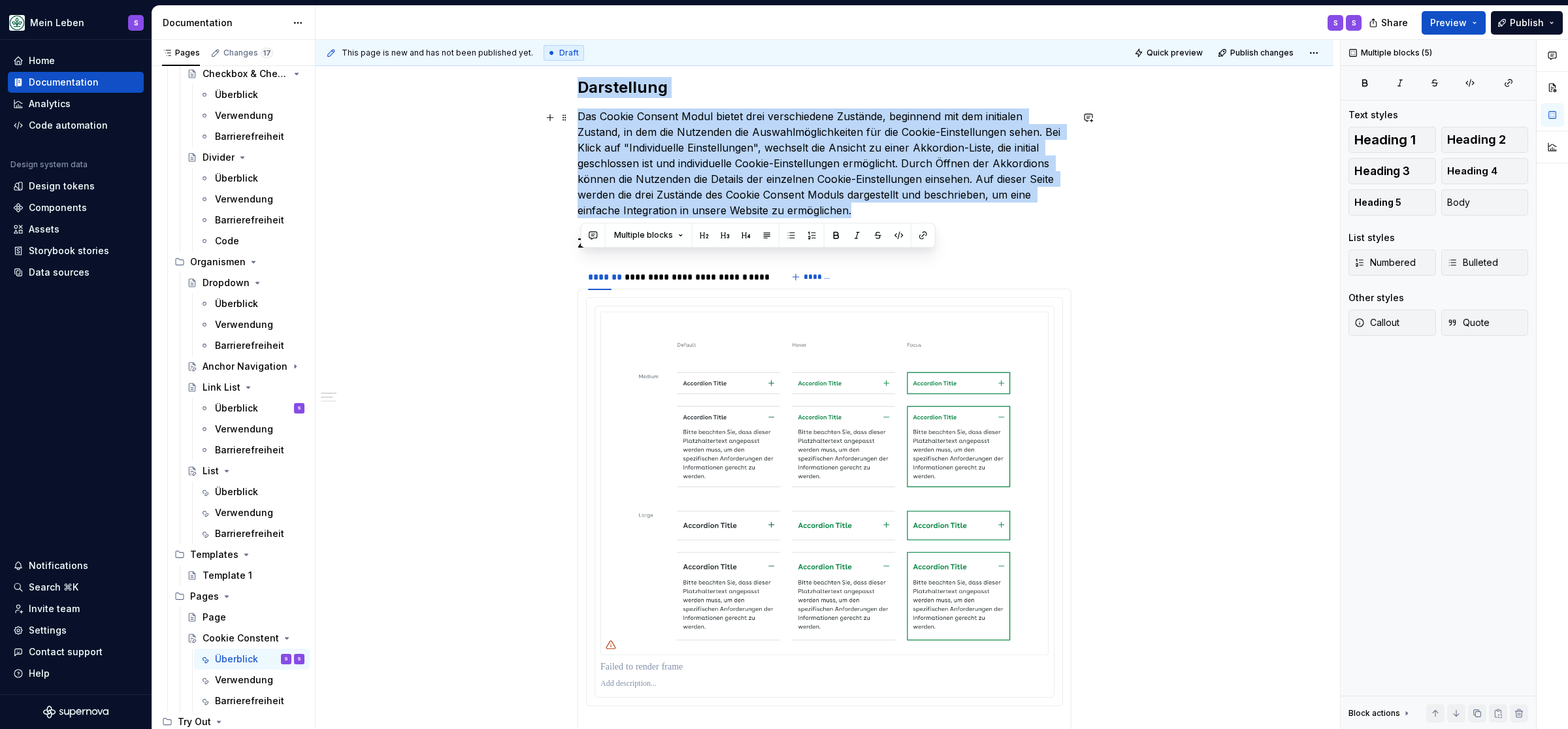
click at [815, 212] on p "Das Cookie Consent Modul bietet drei verschiedene Zustände, beginnend mit dem i…" at bounding box center [825, 163] width 494 height 110
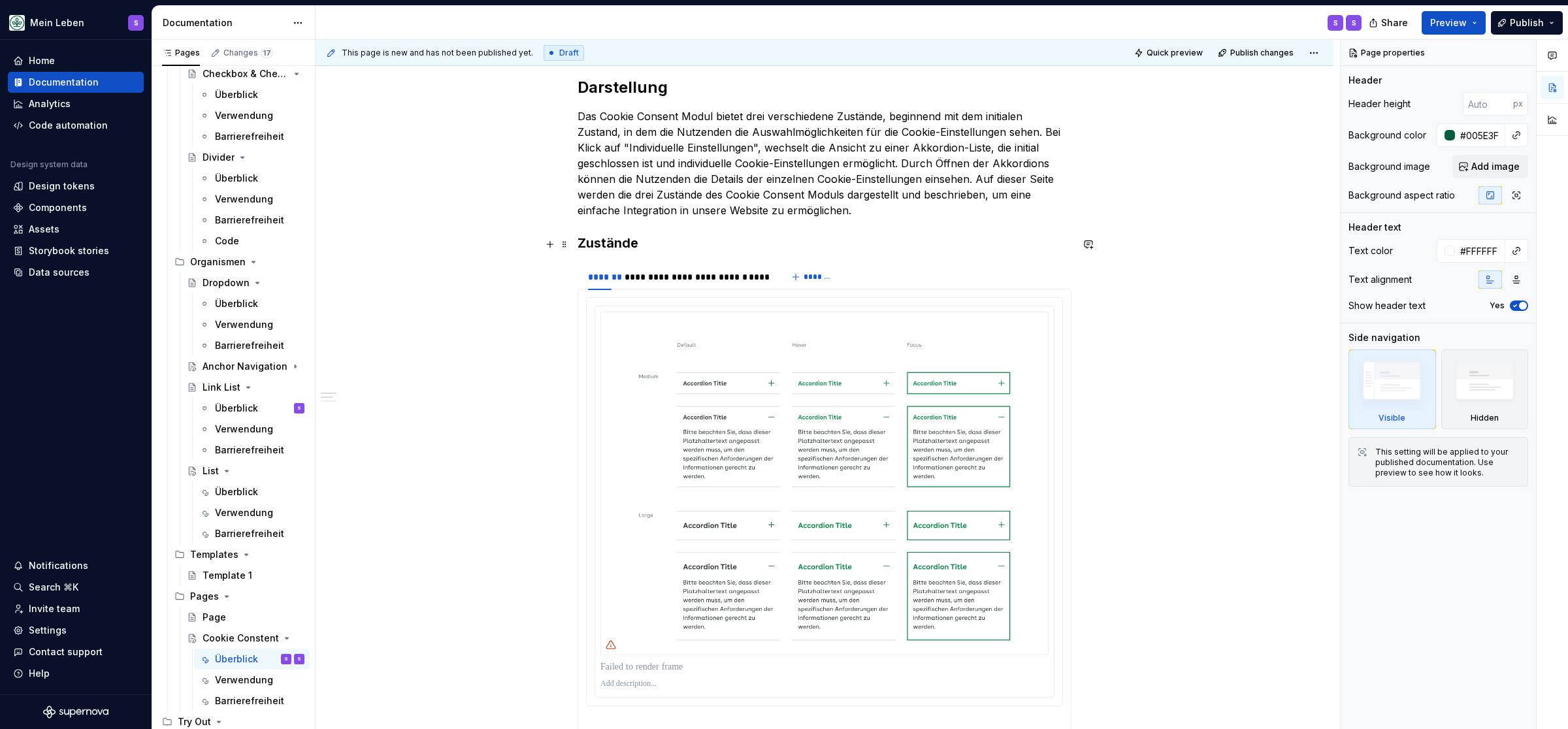
click at [770, 236] on h3 "Zustände" at bounding box center [825, 243] width 494 height 18
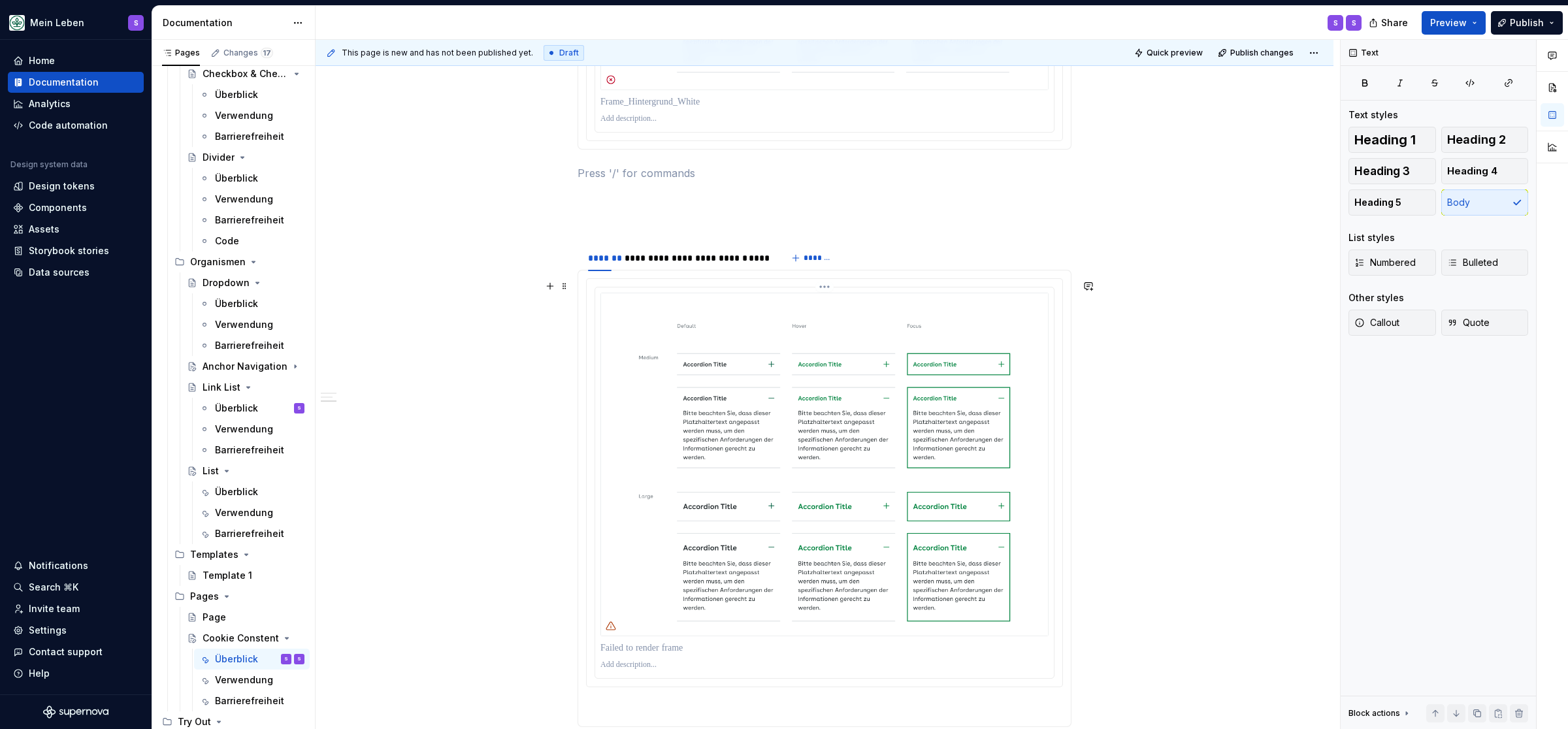
scroll to position [1239, 0]
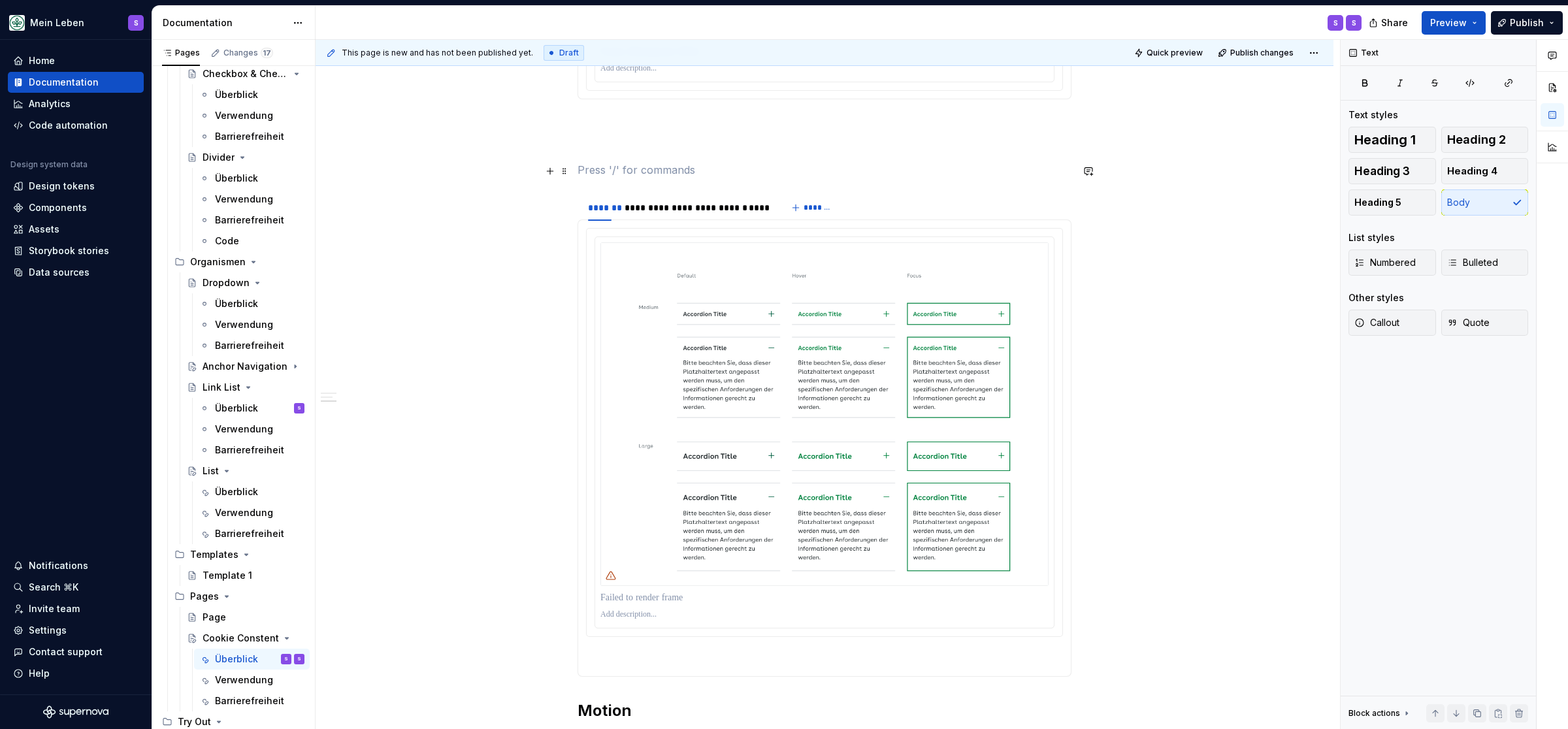
click at [614, 172] on p at bounding box center [825, 170] width 494 height 16
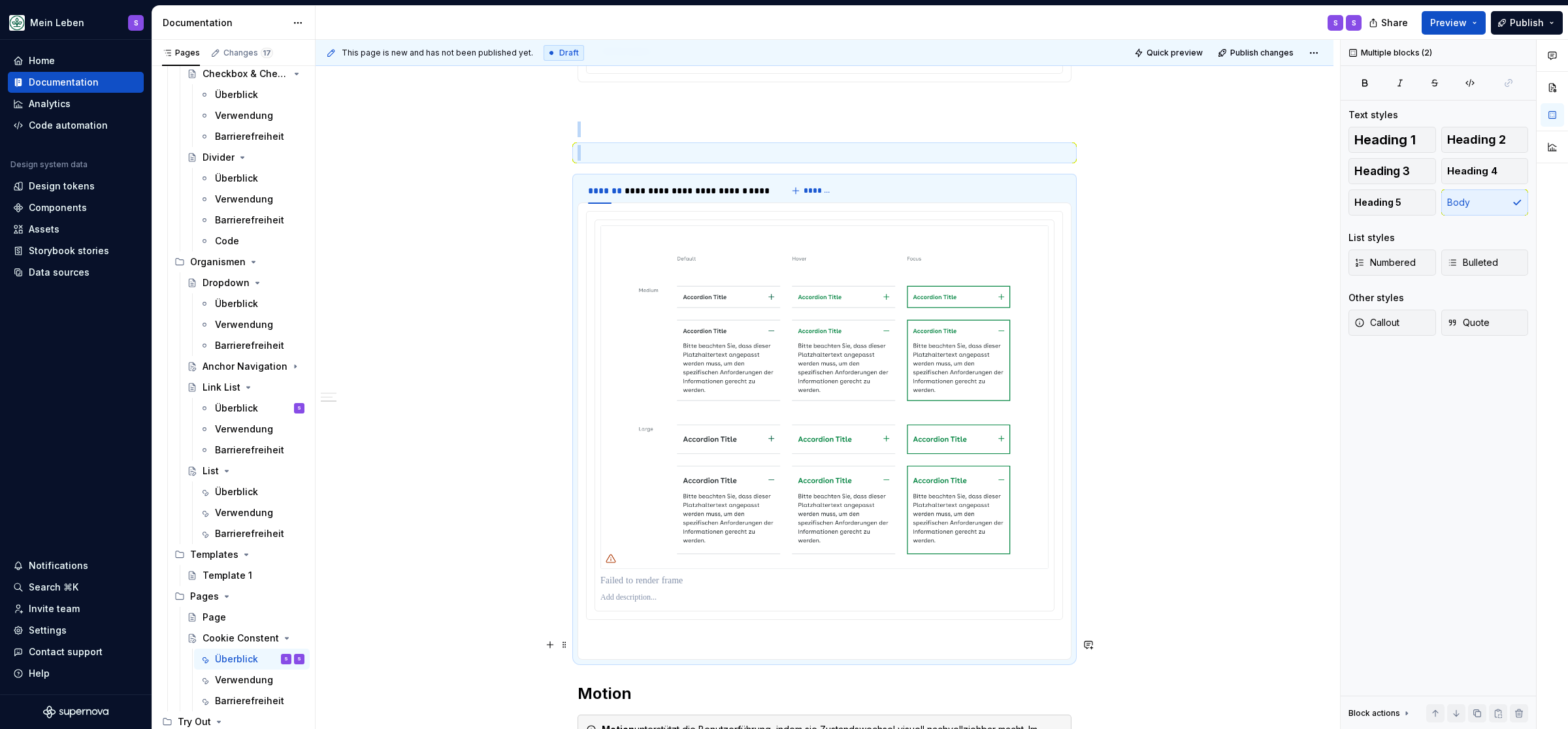
drag, startPoint x: 599, startPoint y: 173, endPoint x: 659, endPoint y: 667, distance: 497.6
click at [659, 667] on div "**********" at bounding box center [825, 112] width 494 height 2128
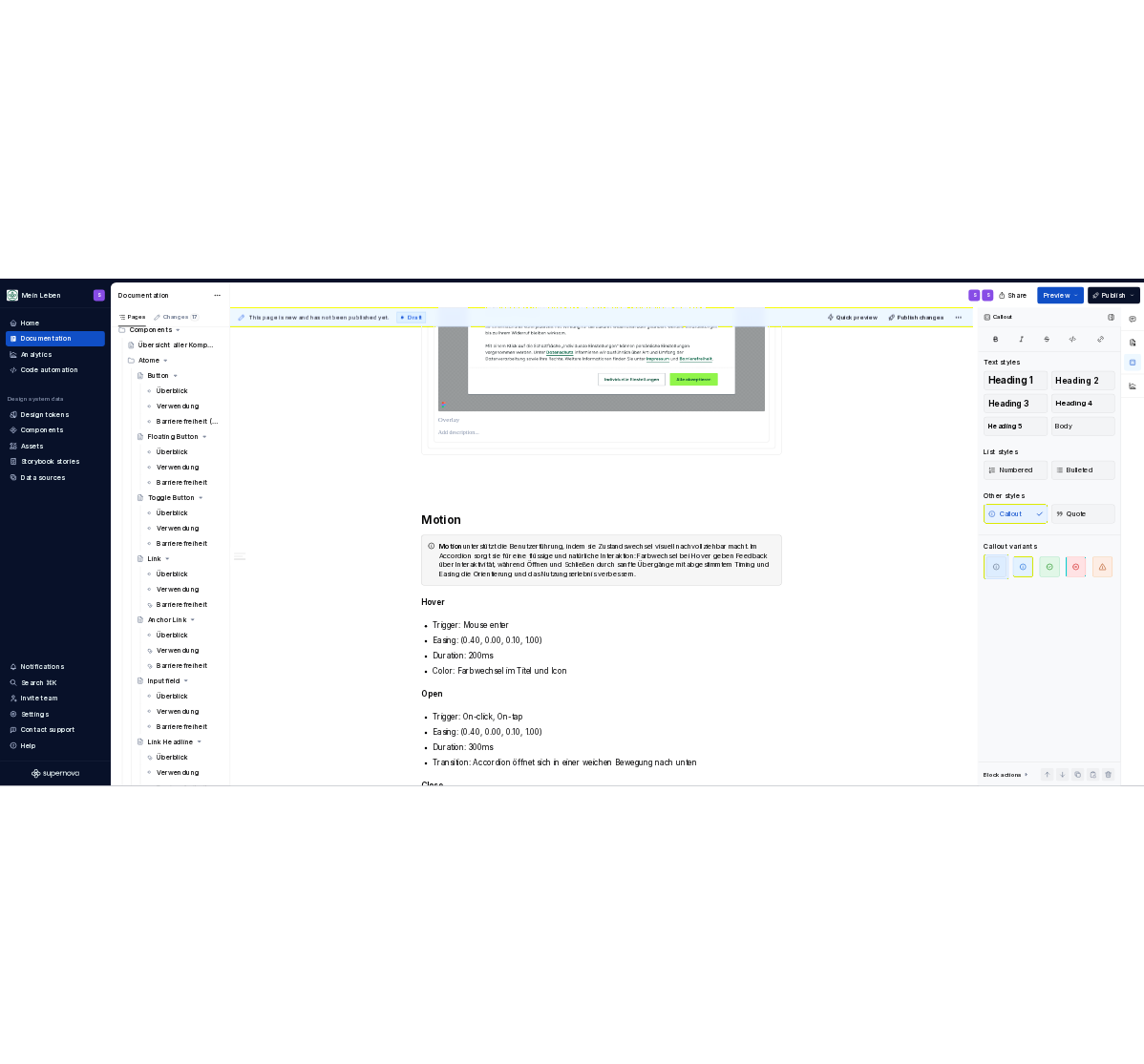
scroll to position [2403, 0]
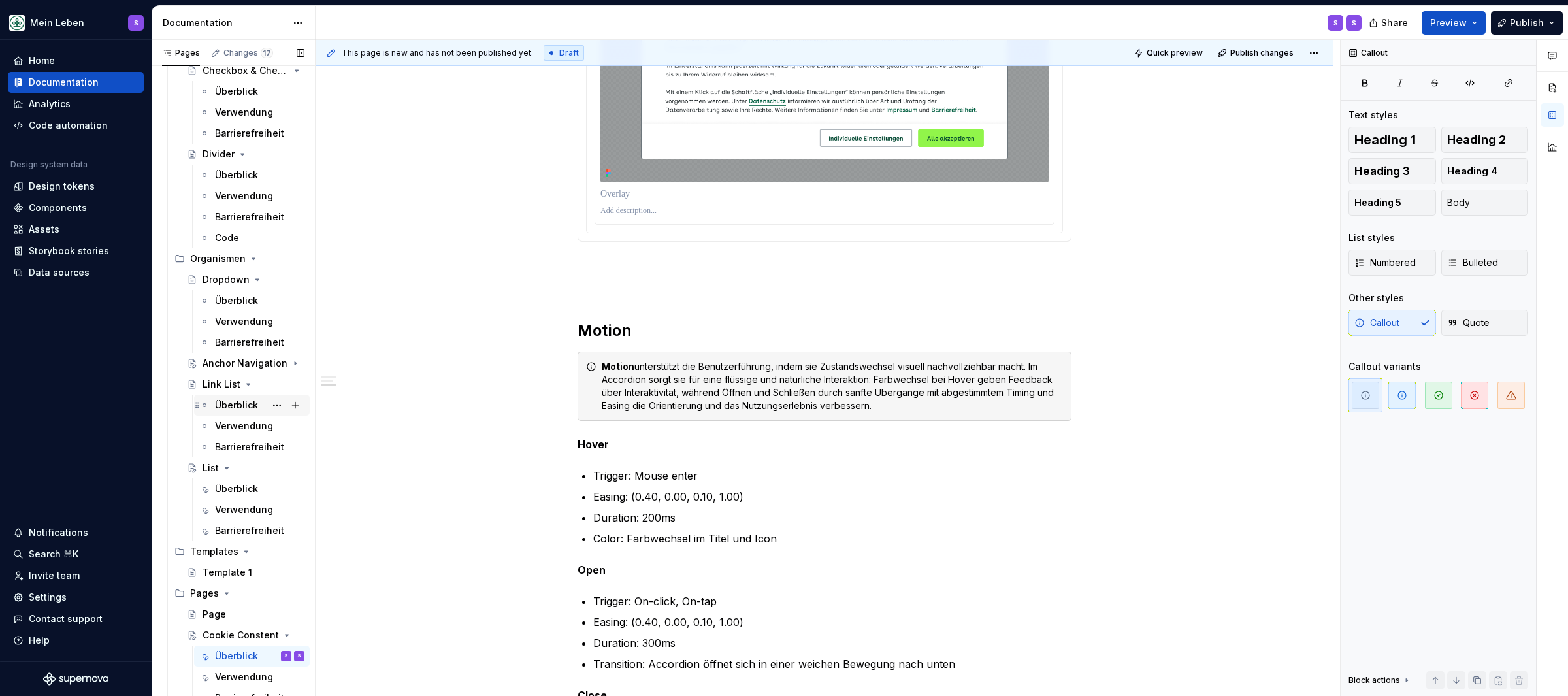
click at [244, 405] on div "Überblick" at bounding box center [236, 405] width 43 height 13
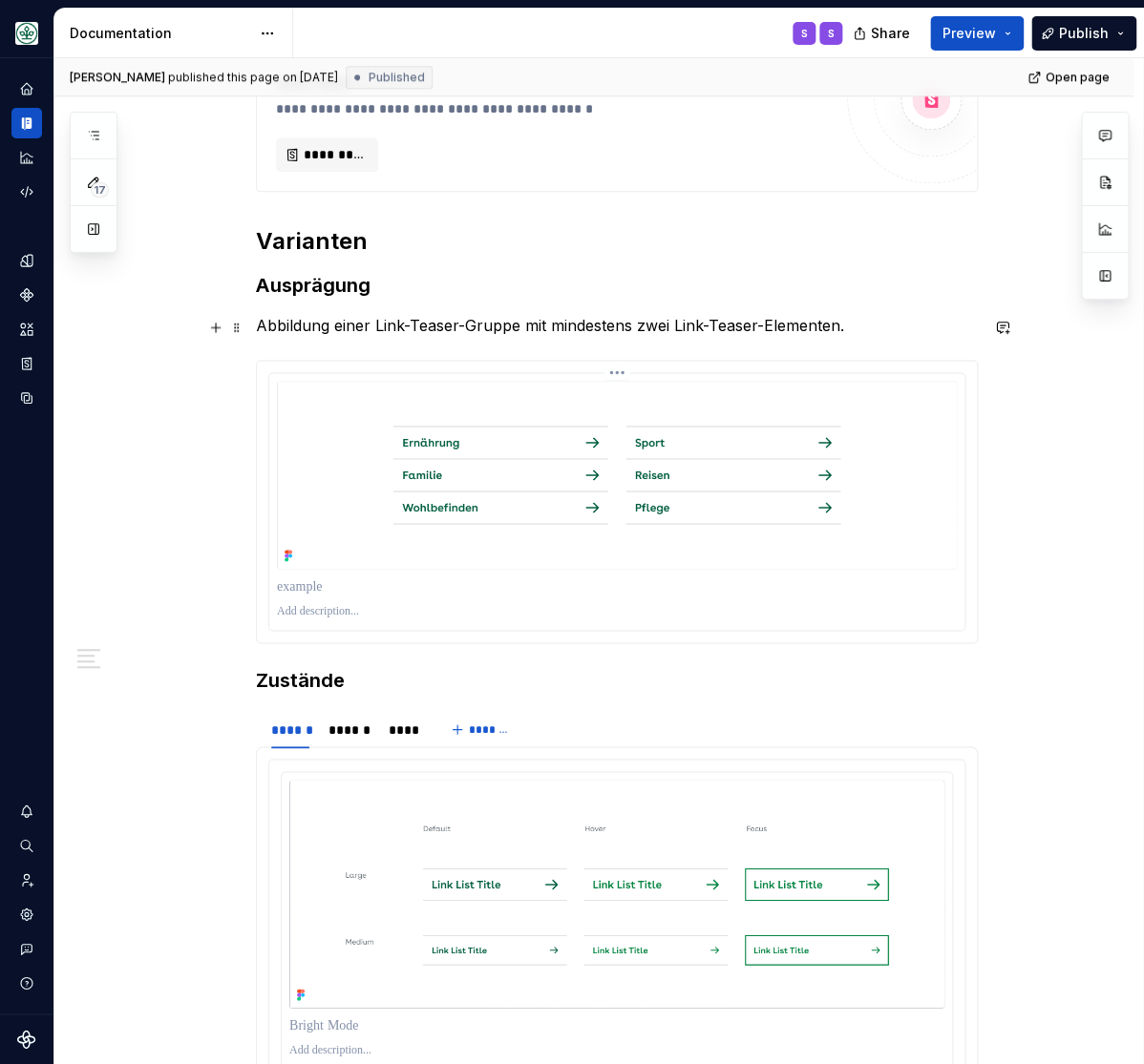
scroll to position [787, 0]
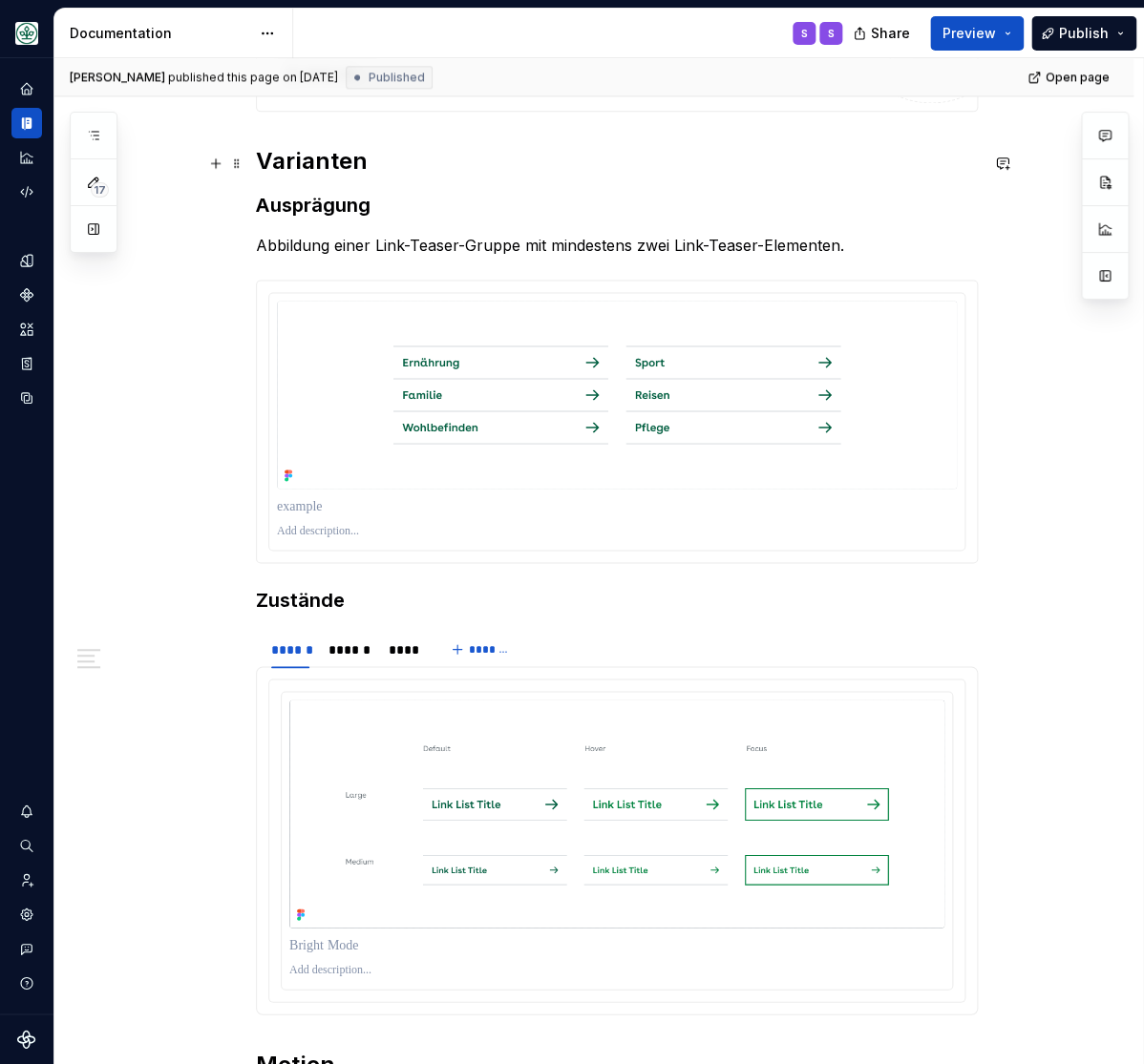
click at [305, 167] on h2 "Varianten" at bounding box center [616, 161] width 722 height 31
click at [313, 217] on strong "Ausprägung" at bounding box center [313, 205] width 115 height 23
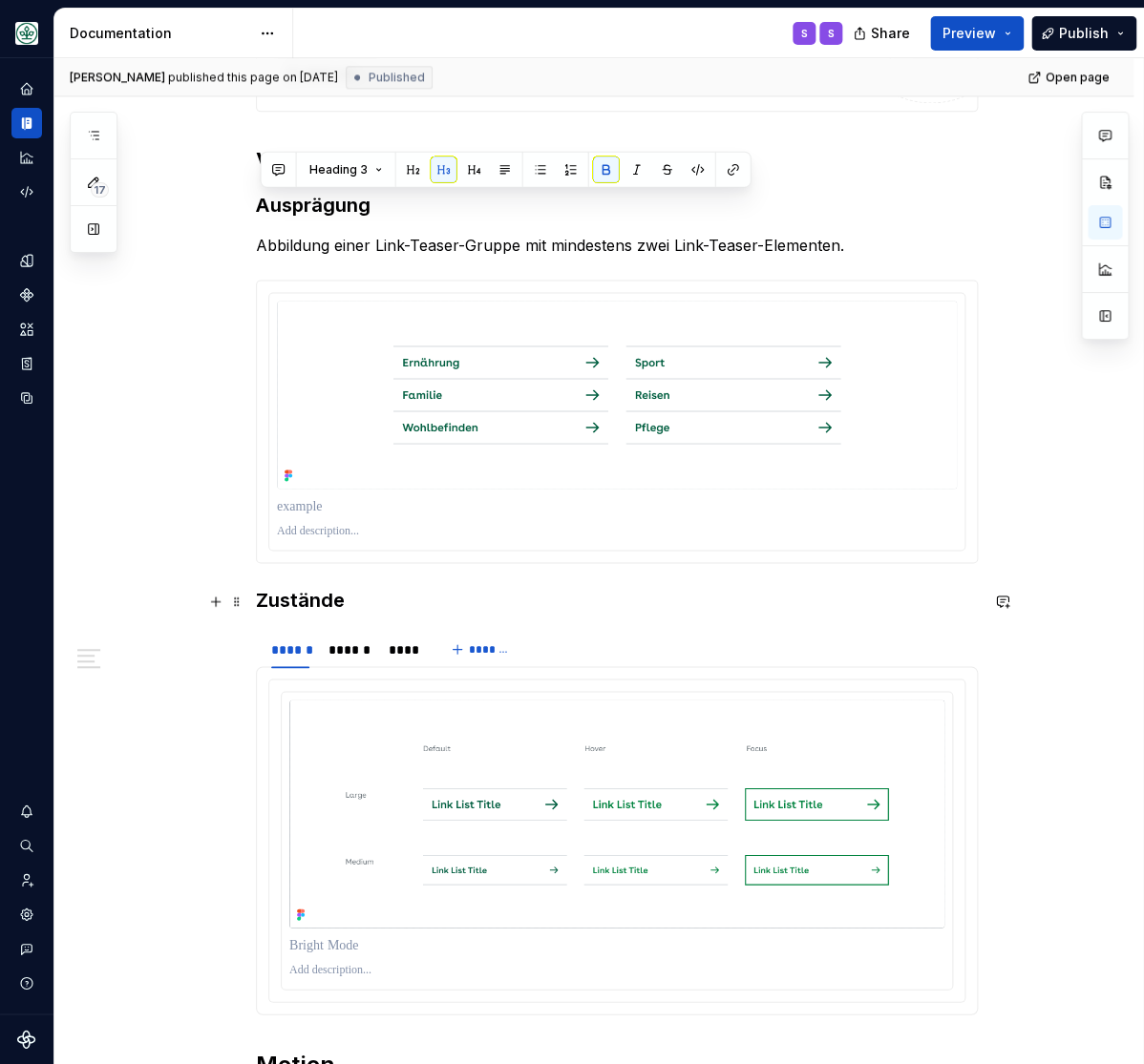
click at [286, 593] on h3 "Zustände" at bounding box center [616, 600] width 722 height 27
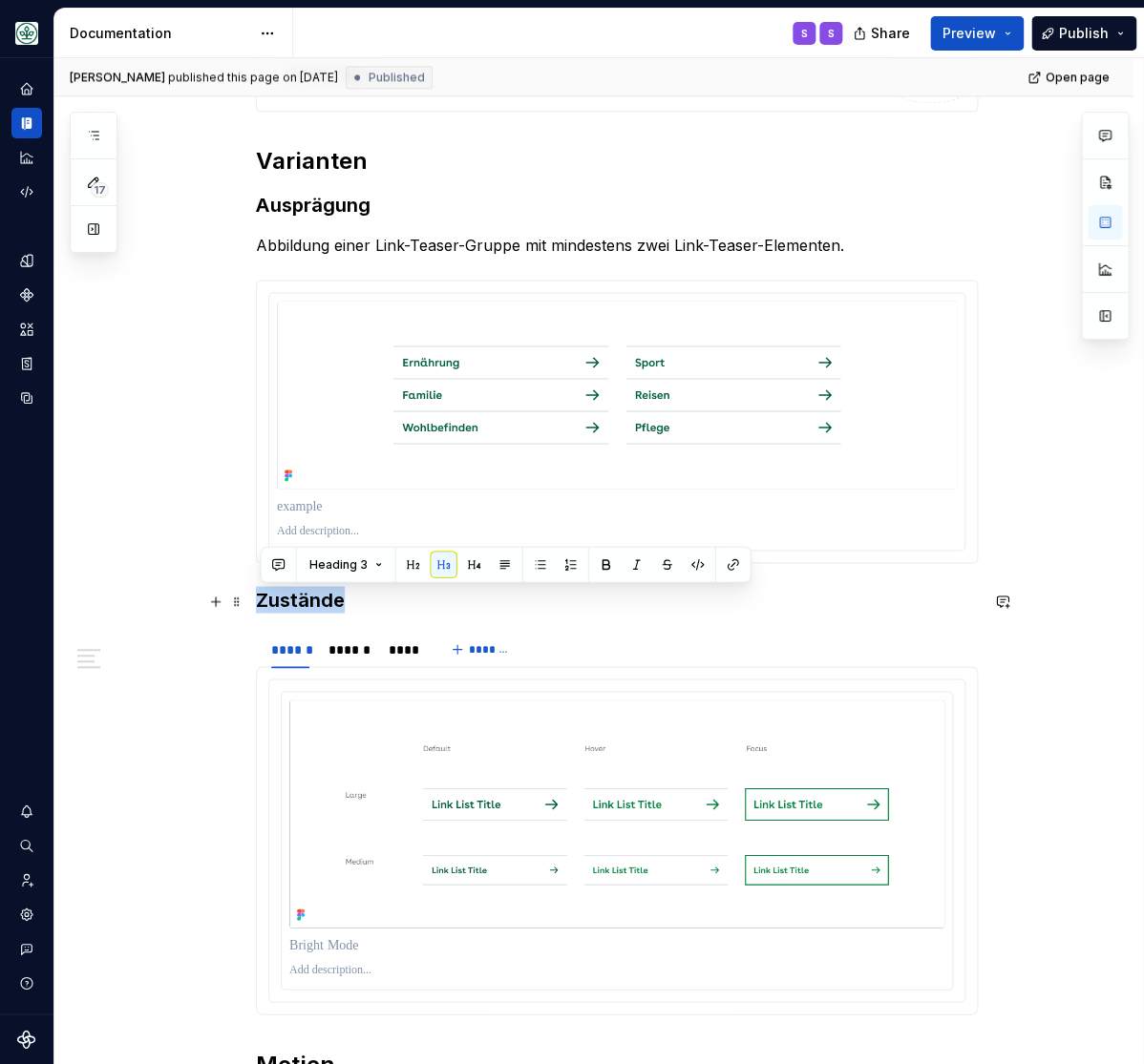
click at [286, 593] on h3 "Zustände" at bounding box center [616, 600] width 722 height 27
click at [153, 548] on div "**********" at bounding box center [593, 605] width 1078 height 2075
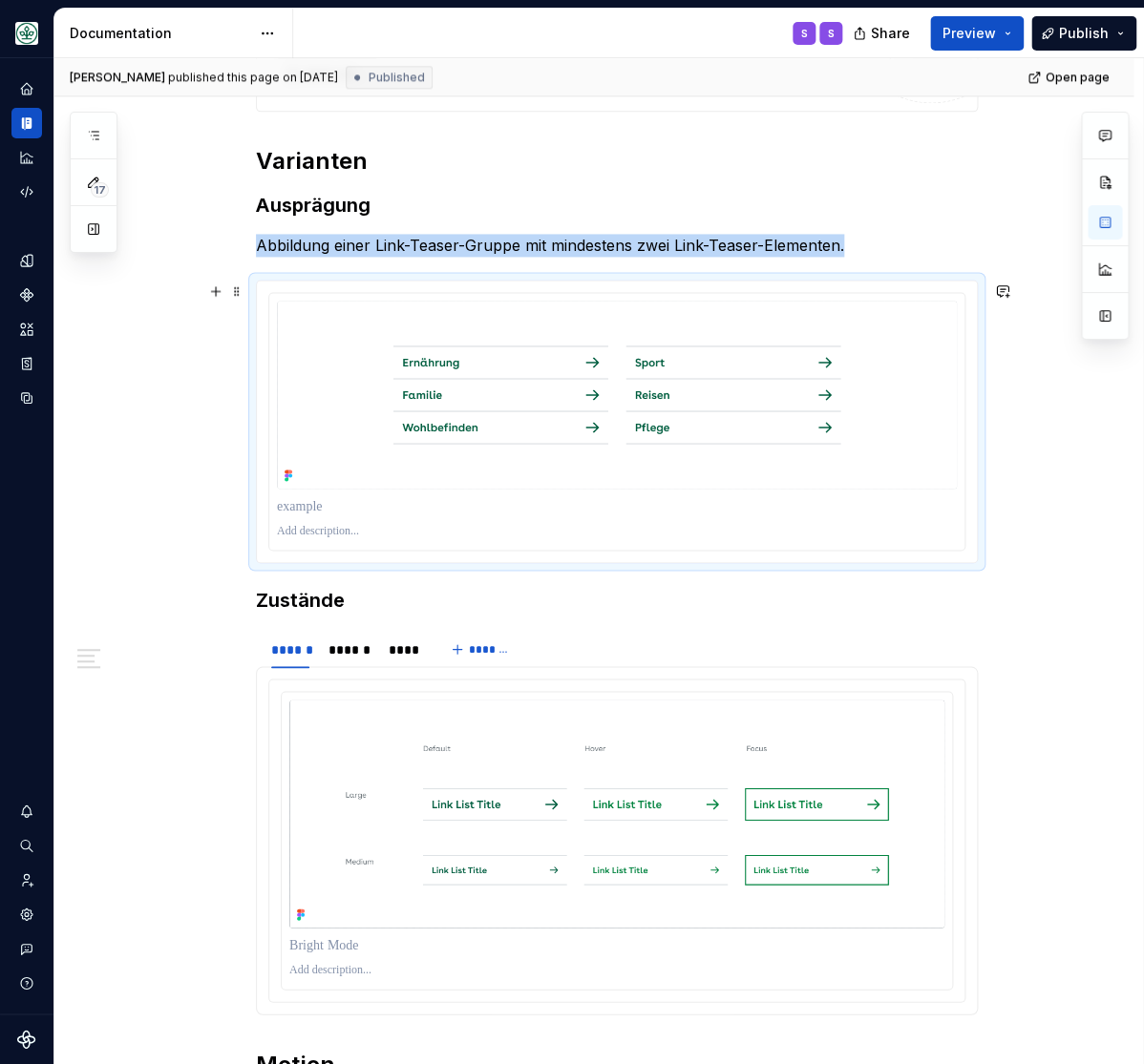
click at [185, 526] on div "**********" at bounding box center [593, 605] width 1078 height 2075
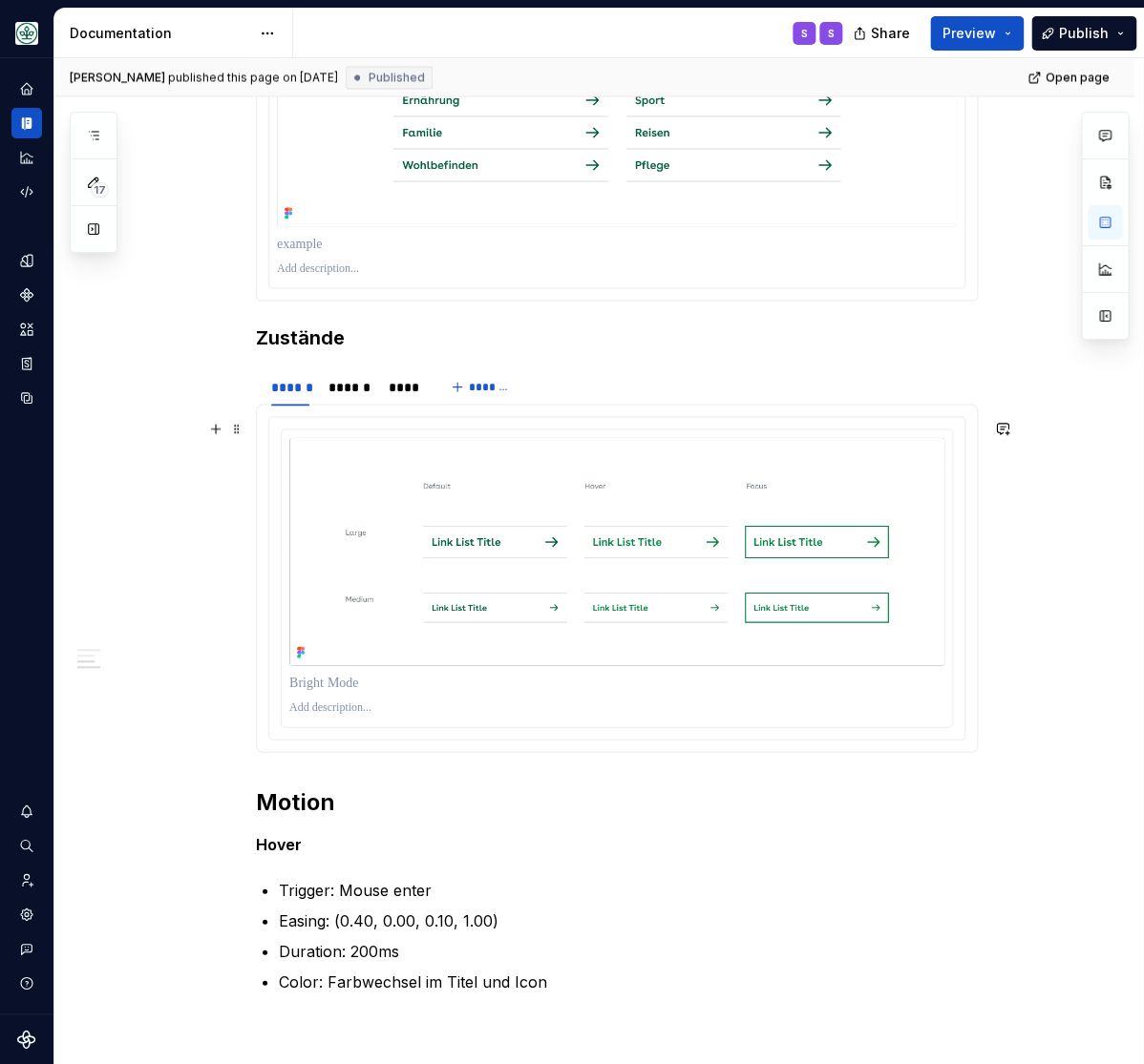
scroll to position [1181, 0]
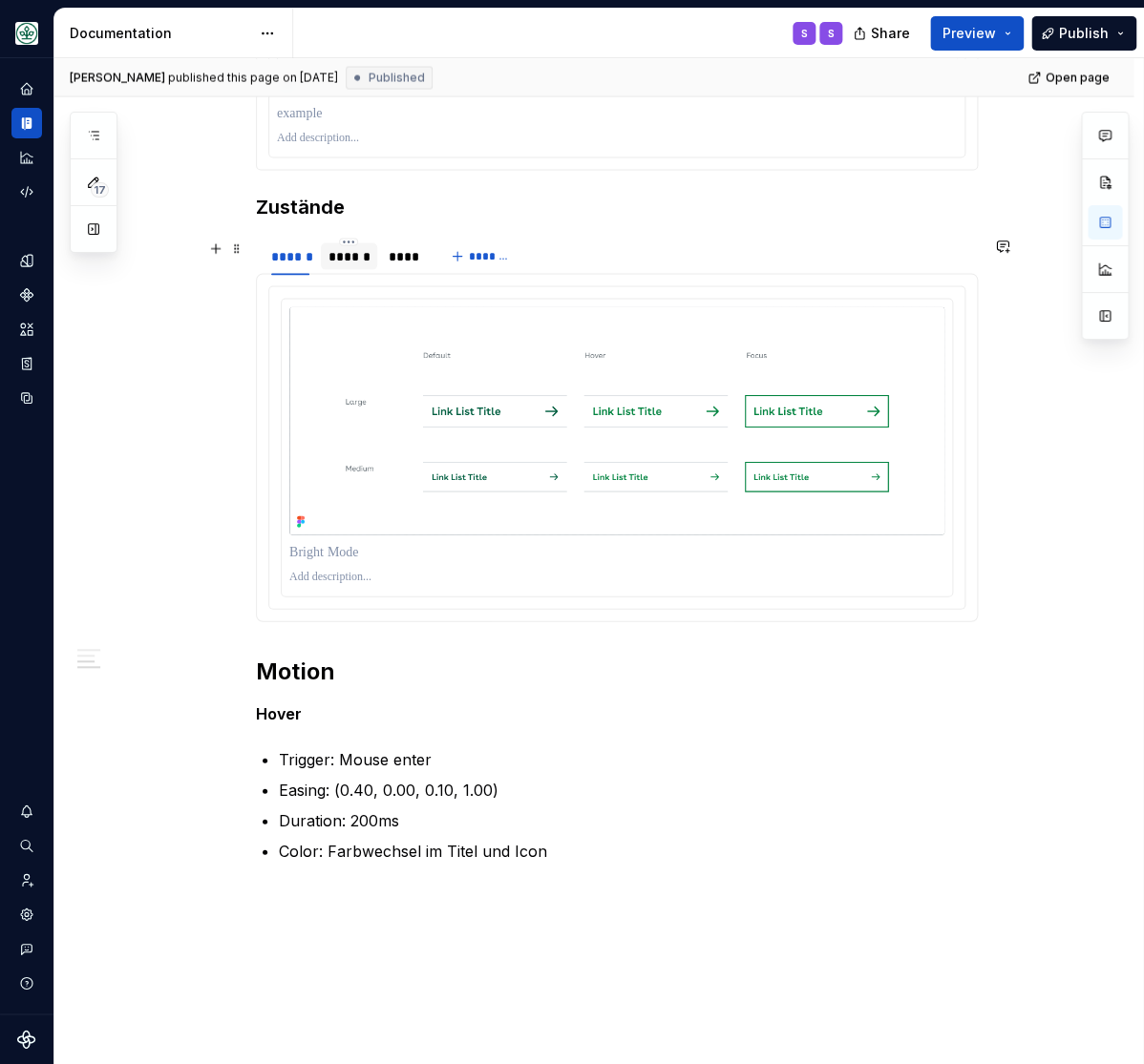
click at [369, 257] on div "******" at bounding box center [348, 256] width 41 height 19
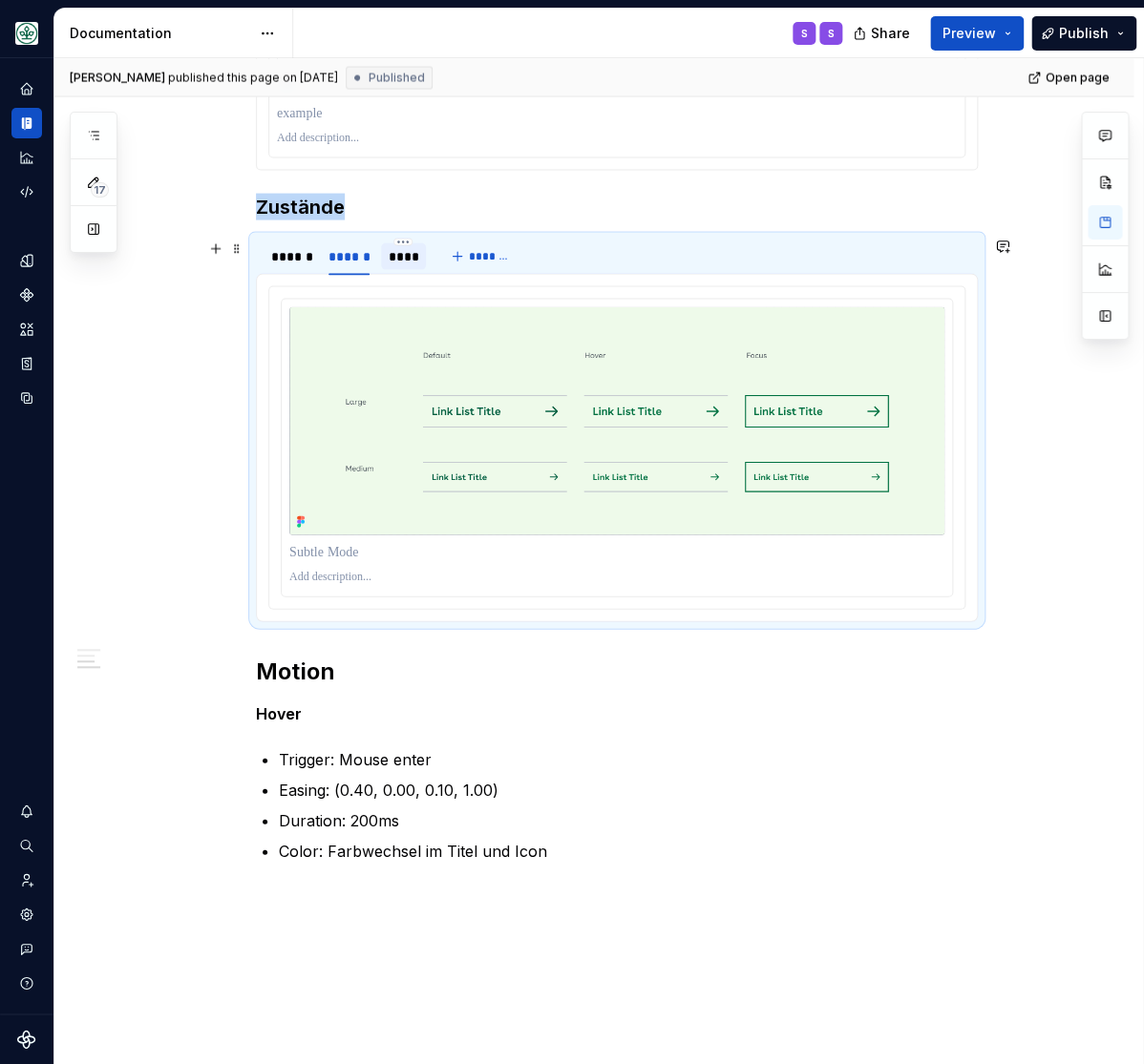
click at [419, 257] on div "****" at bounding box center [404, 256] width 31 height 19
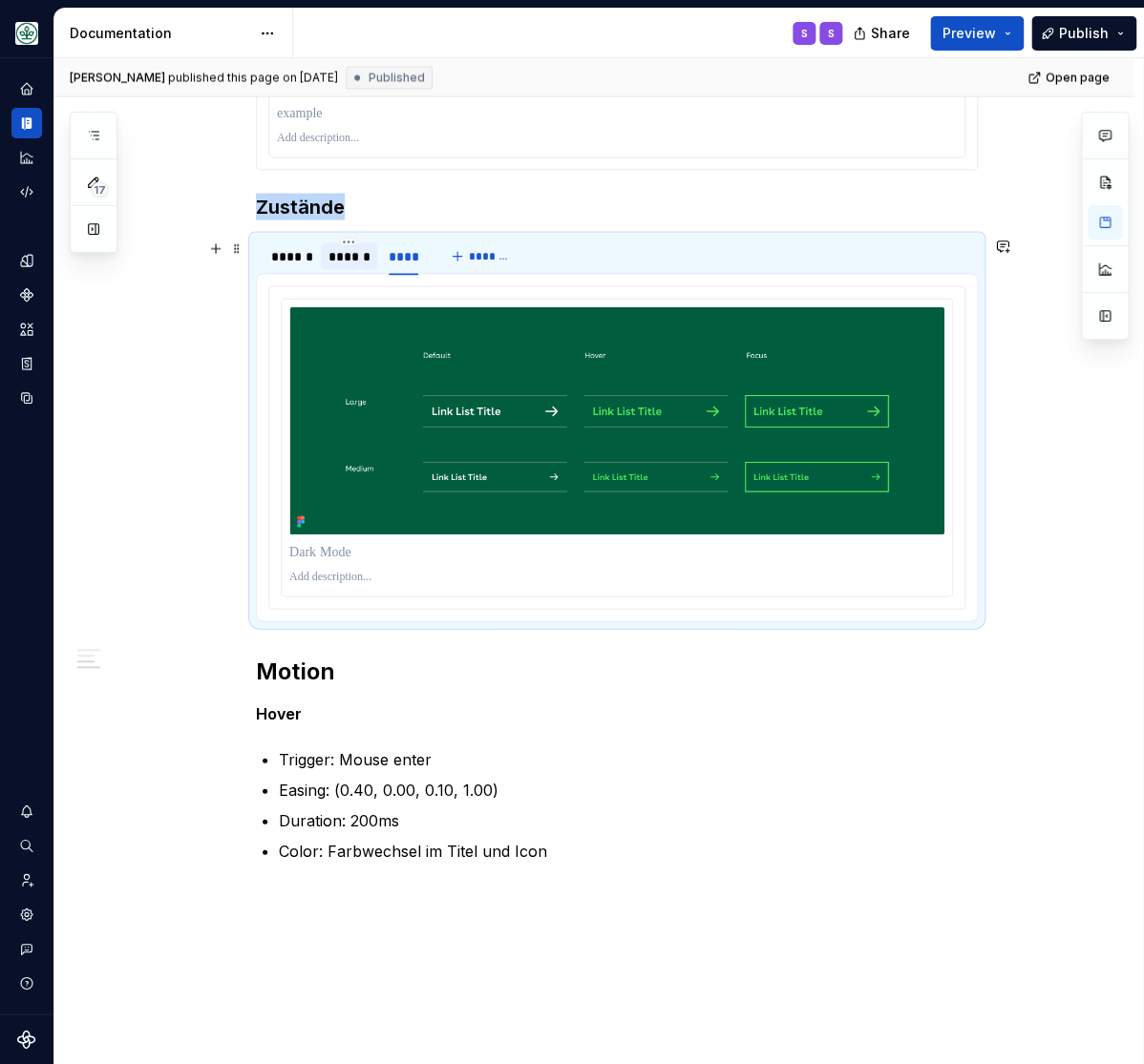
click at [352, 263] on div "******" at bounding box center [348, 256] width 41 height 19
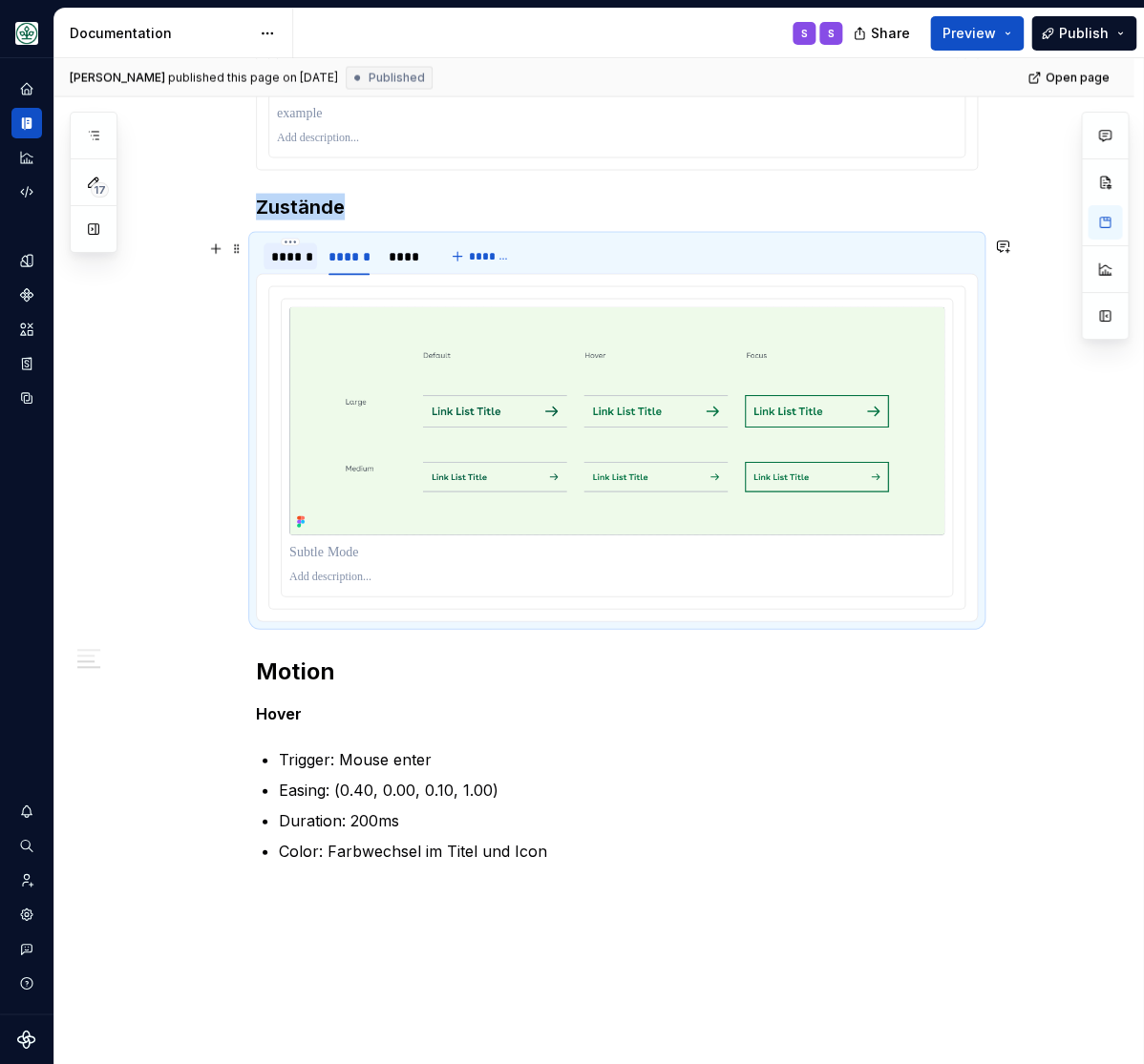
click at [304, 256] on div "******" at bounding box center [290, 256] width 39 height 19
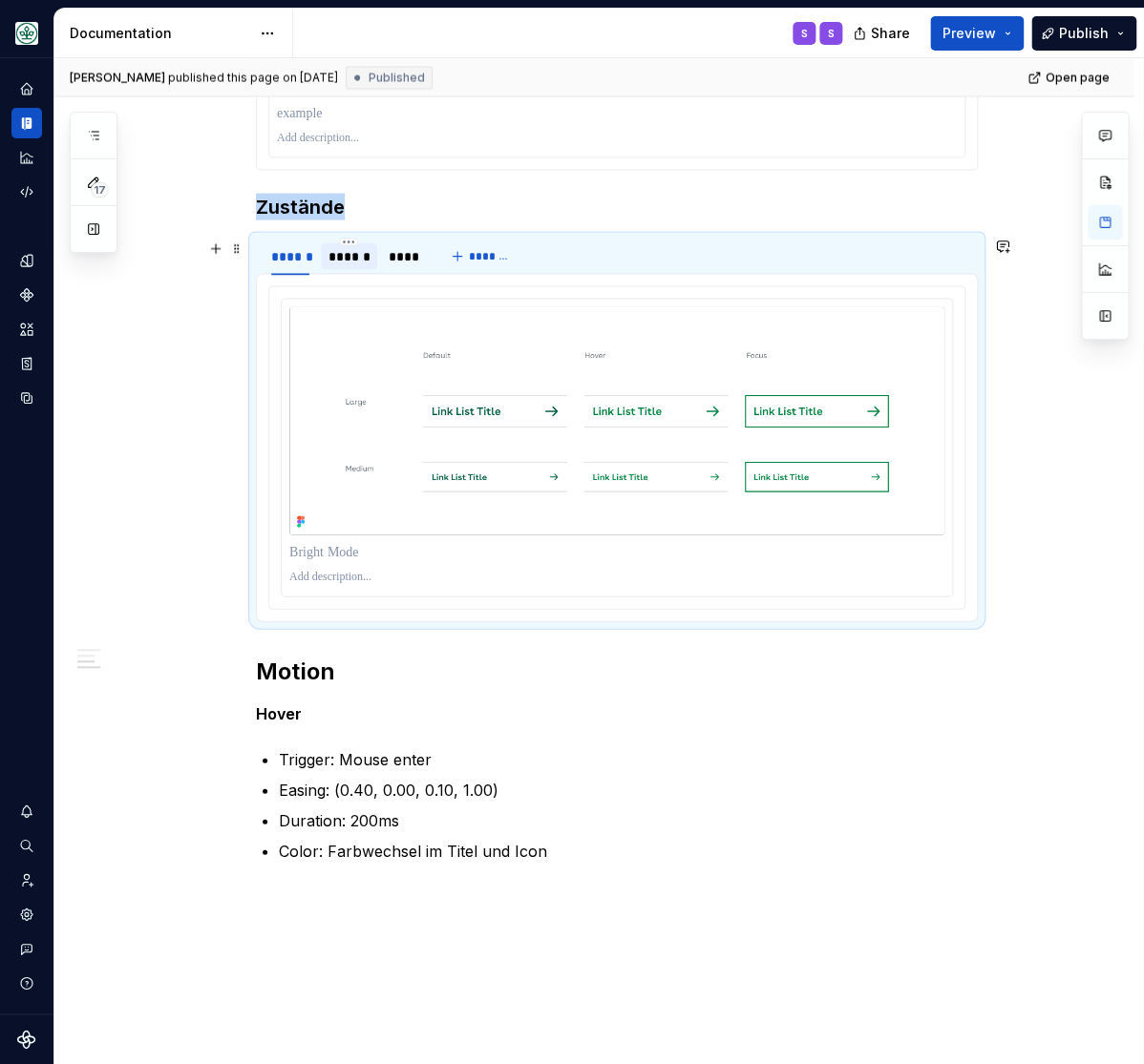
click at [351, 252] on div "******" at bounding box center [348, 256] width 41 height 19
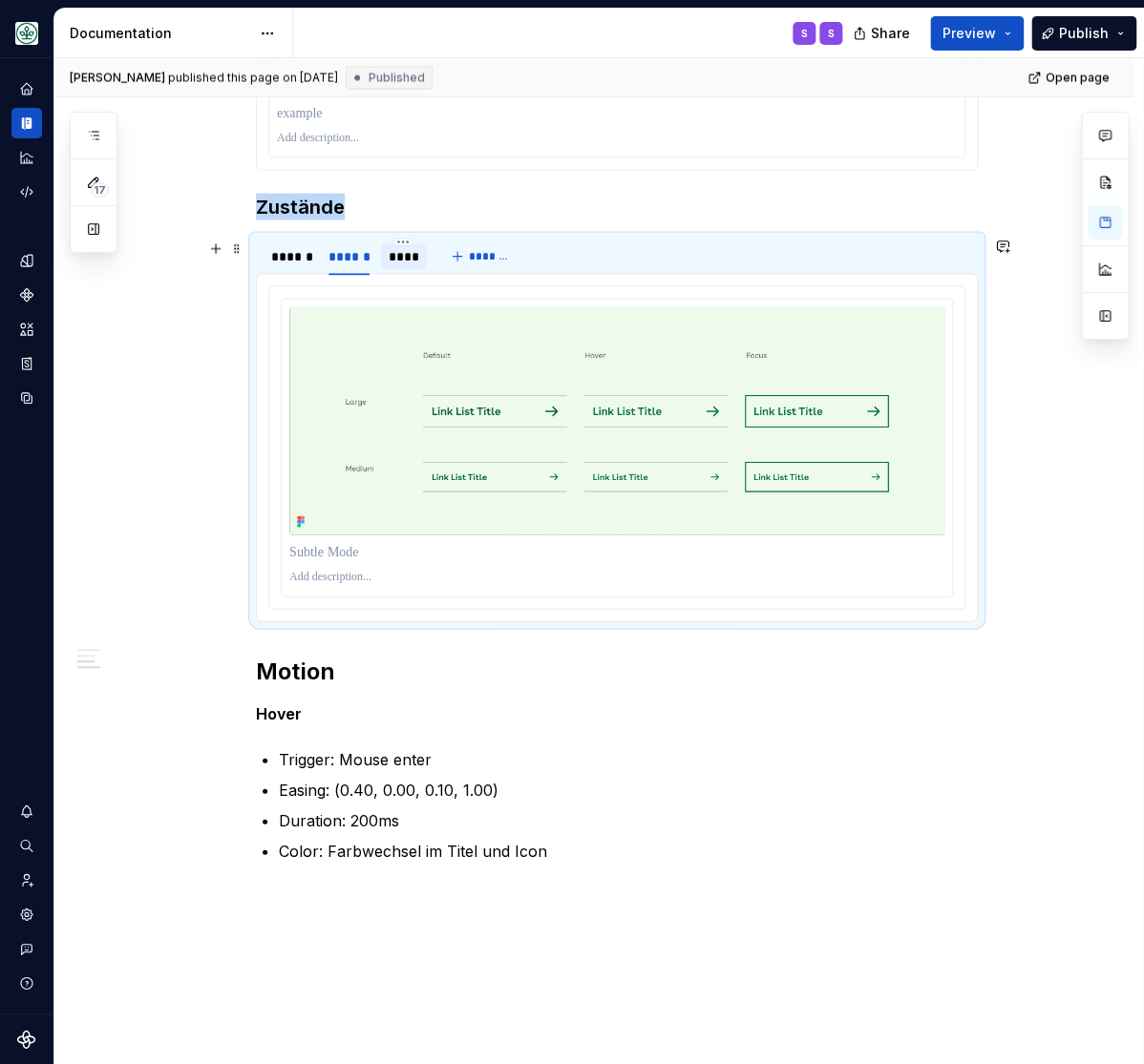
click at [418, 259] on div "****" at bounding box center [404, 256] width 31 height 19
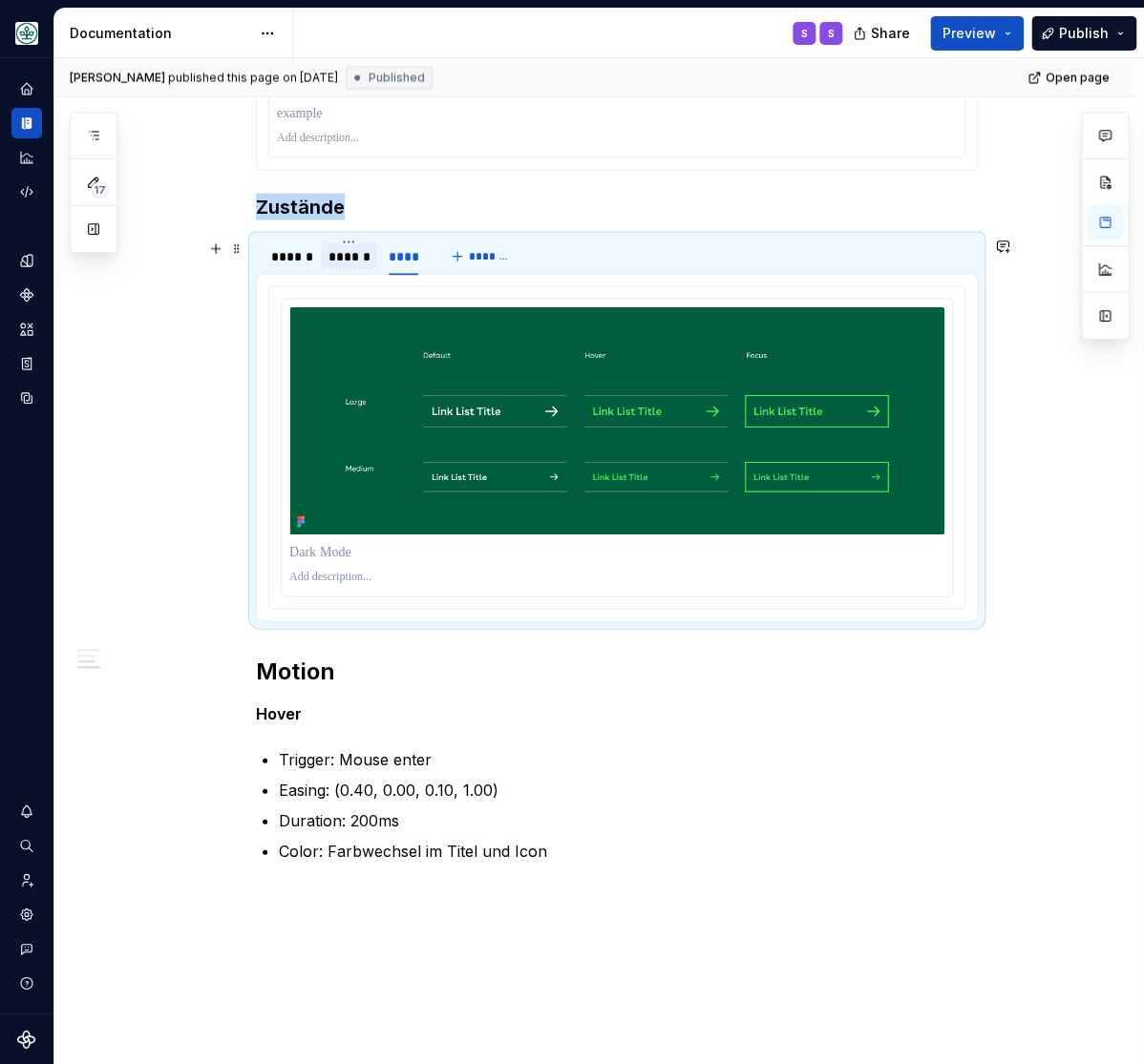
drag, startPoint x: 278, startPoint y: 260, endPoint x: 337, endPoint y: 262, distance: 59.0
click at [278, 261] on div "******" at bounding box center [290, 256] width 39 height 19
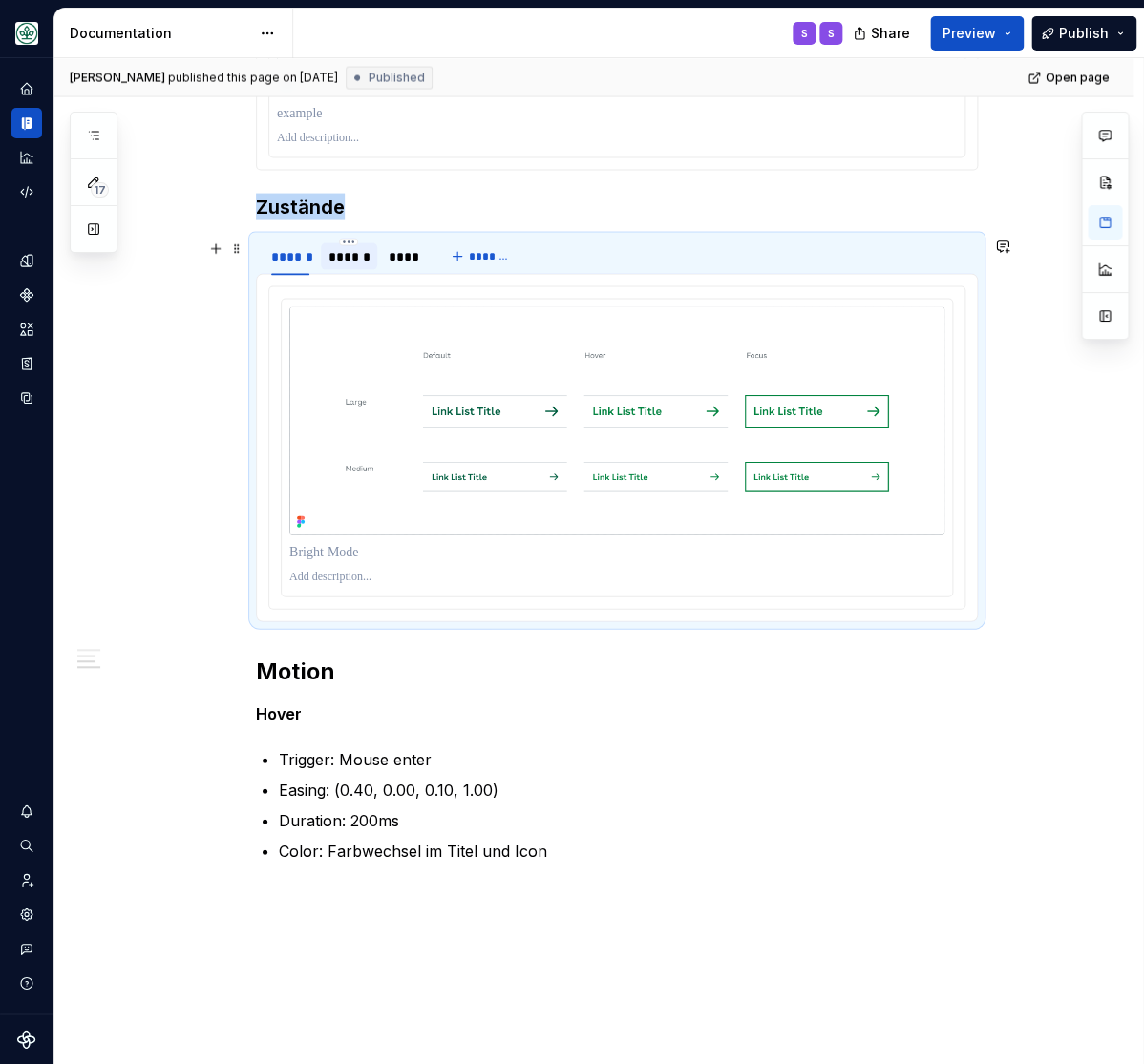
click at [348, 260] on div "******" at bounding box center [348, 256] width 41 height 19
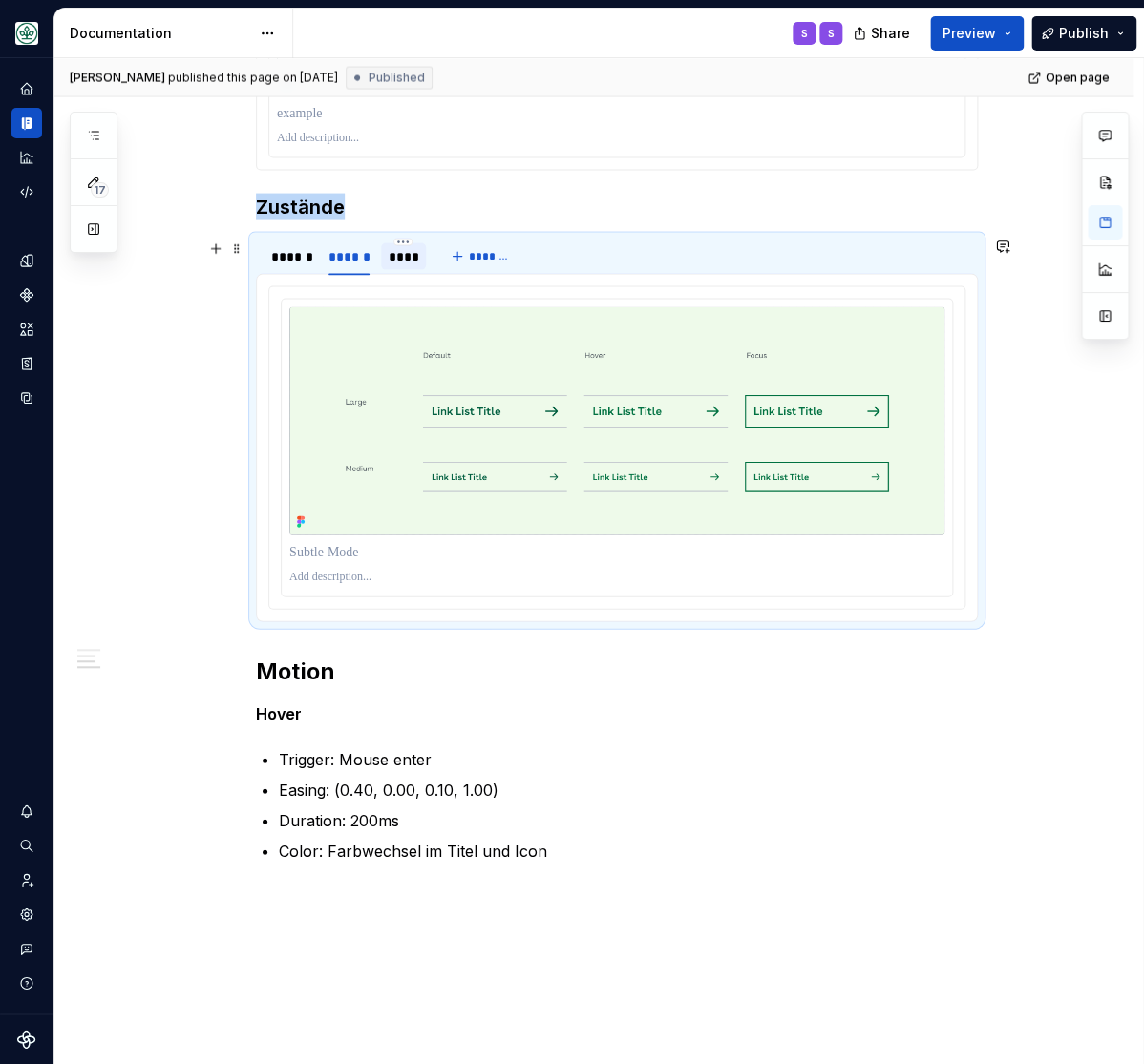
click at [415, 260] on div "****" at bounding box center [404, 256] width 31 height 19
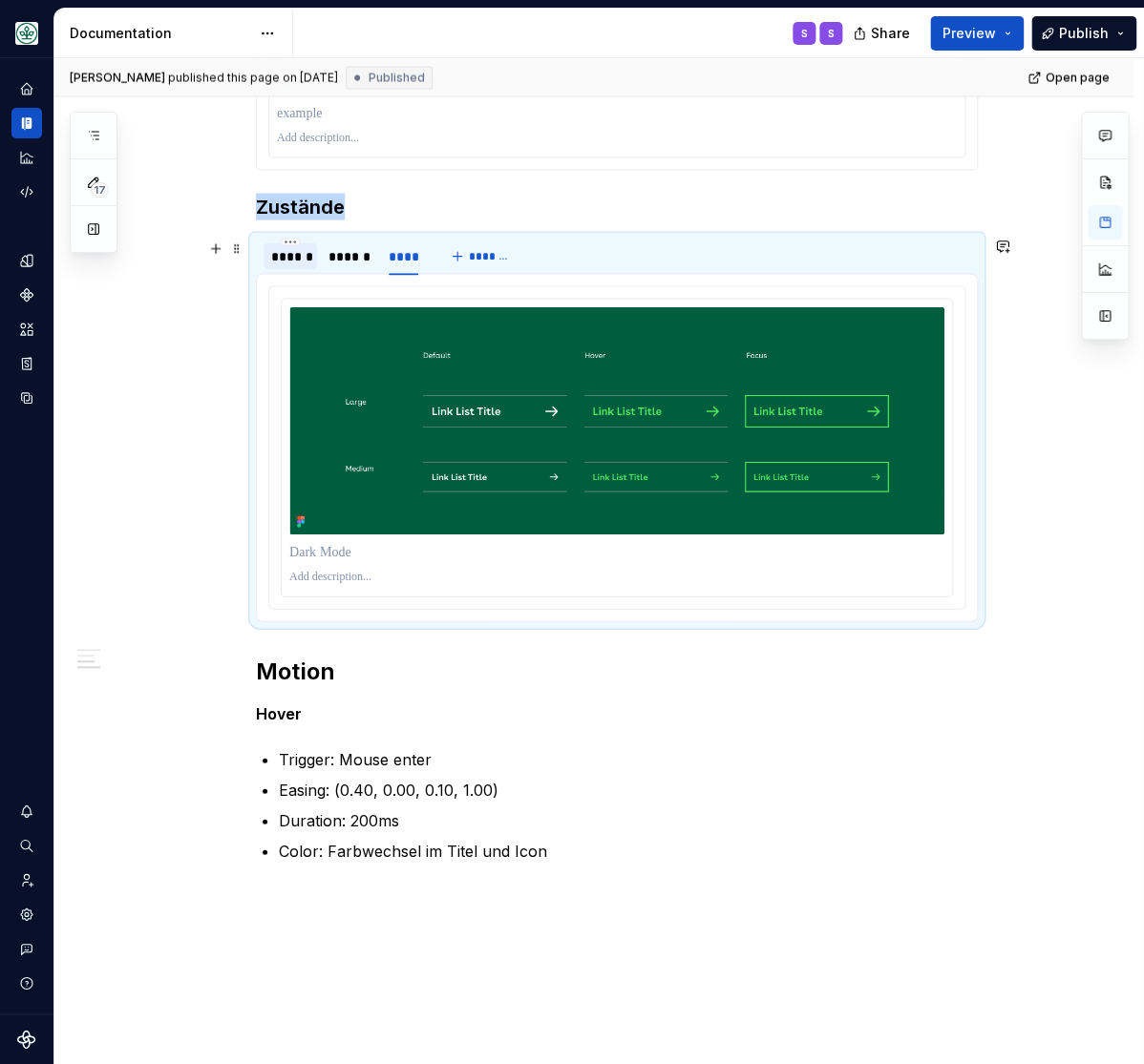
click at [291, 265] on div "******" at bounding box center [290, 256] width 39 height 19
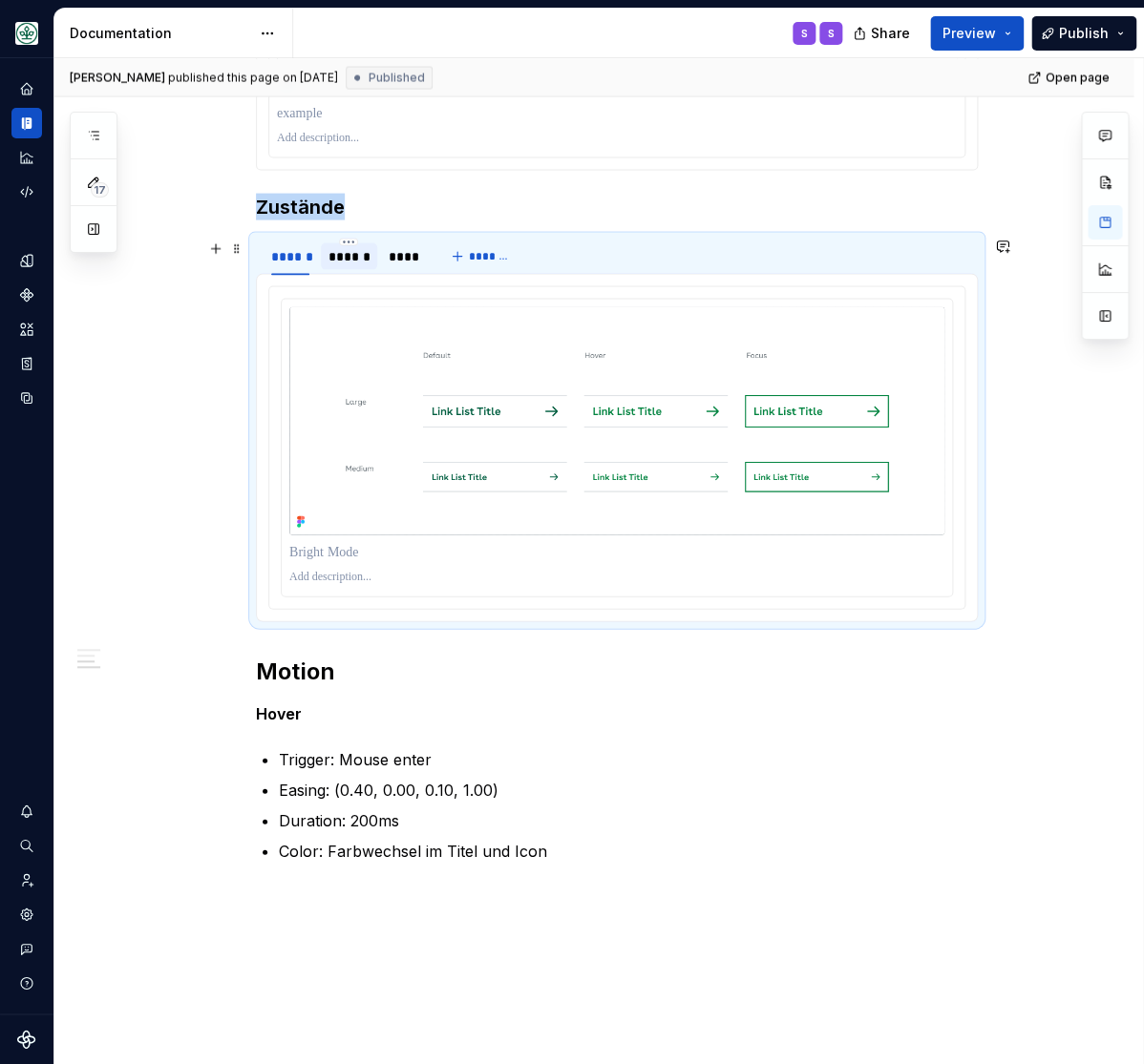
click at [363, 265] on div "******" at bounding box center [348, 256] width 41 height 19
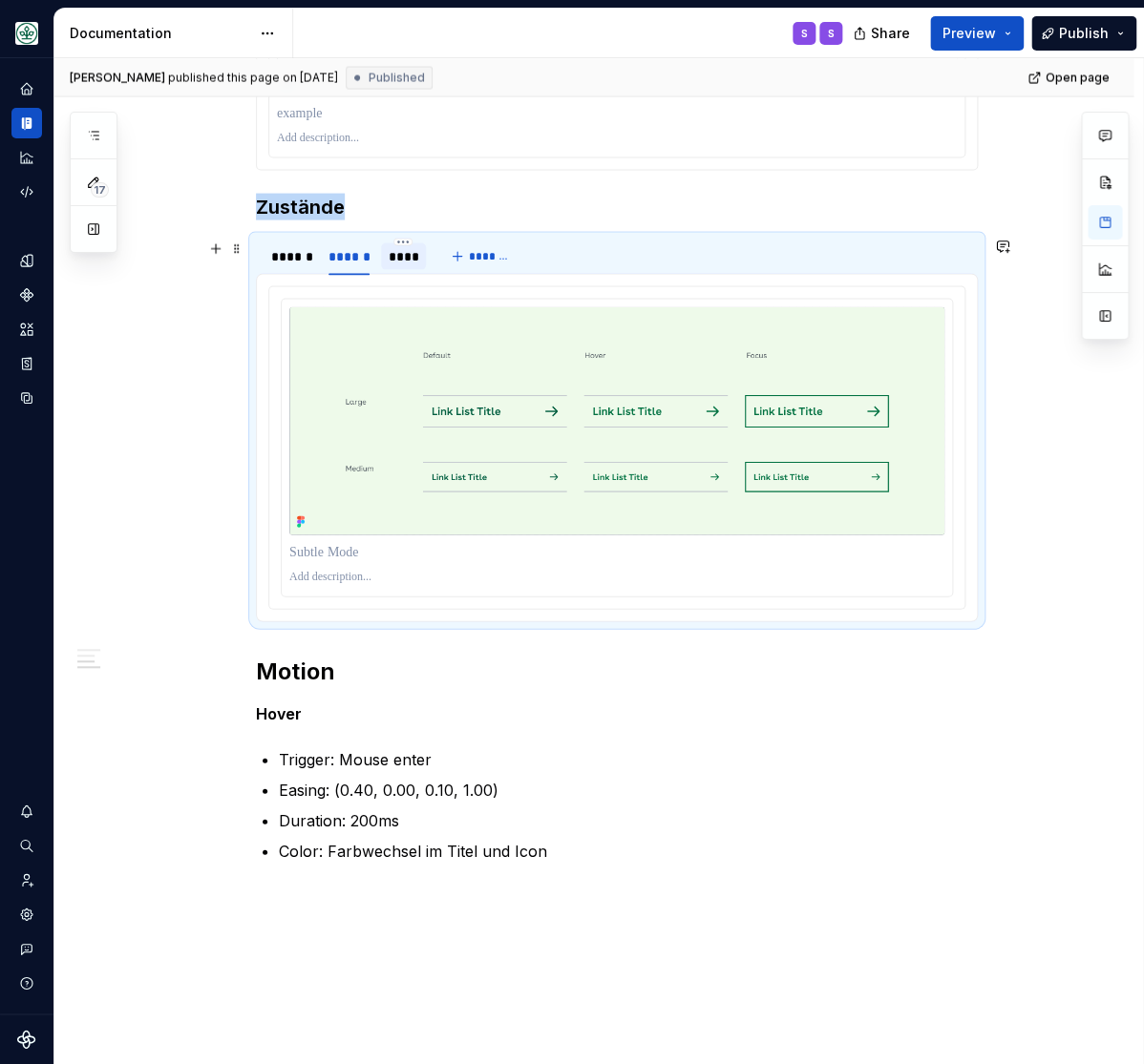
click at [407, 258] on div "****" at bounding box center [404, 256] width 31 height 19
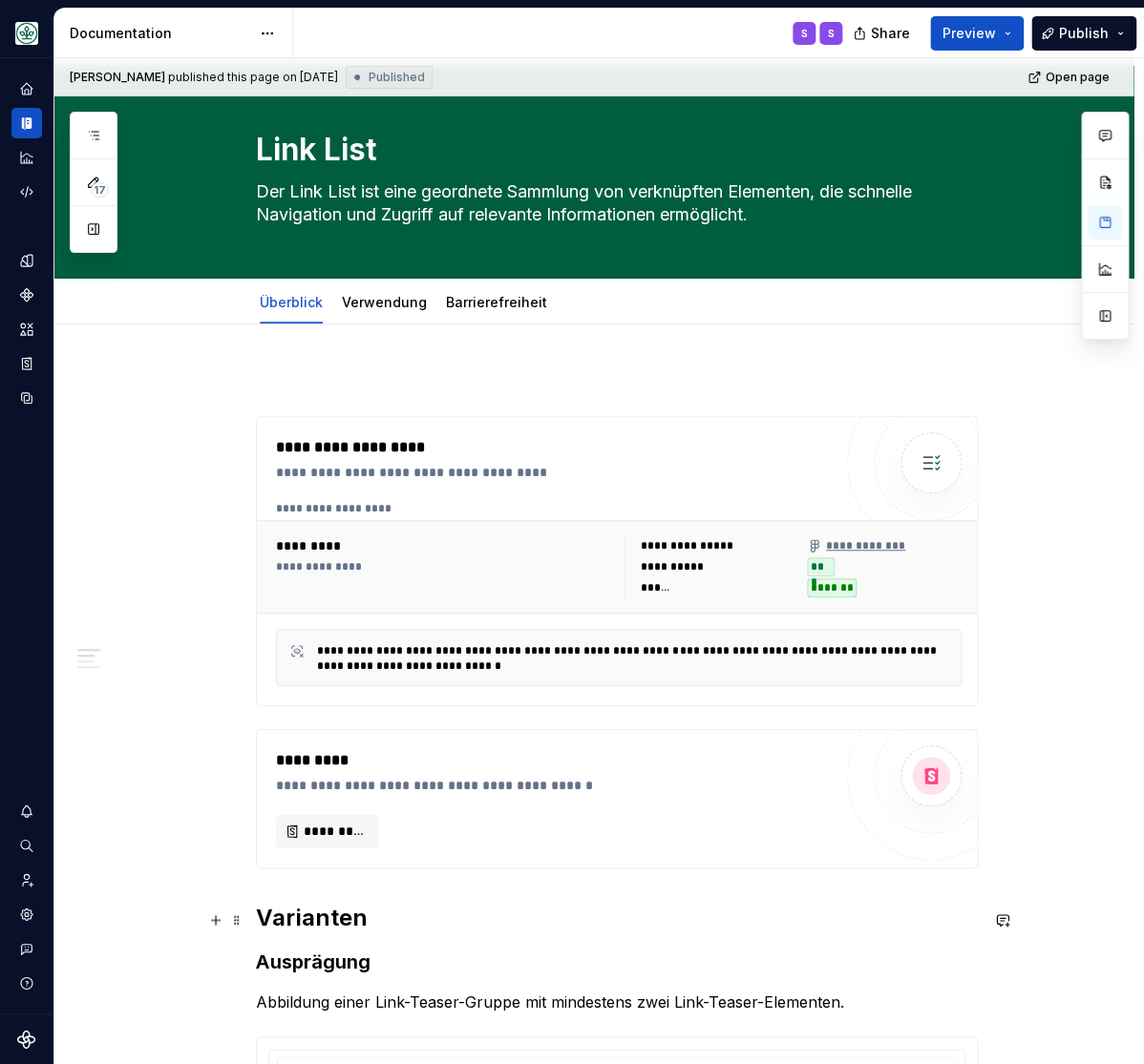
scroll to position [0, 0]
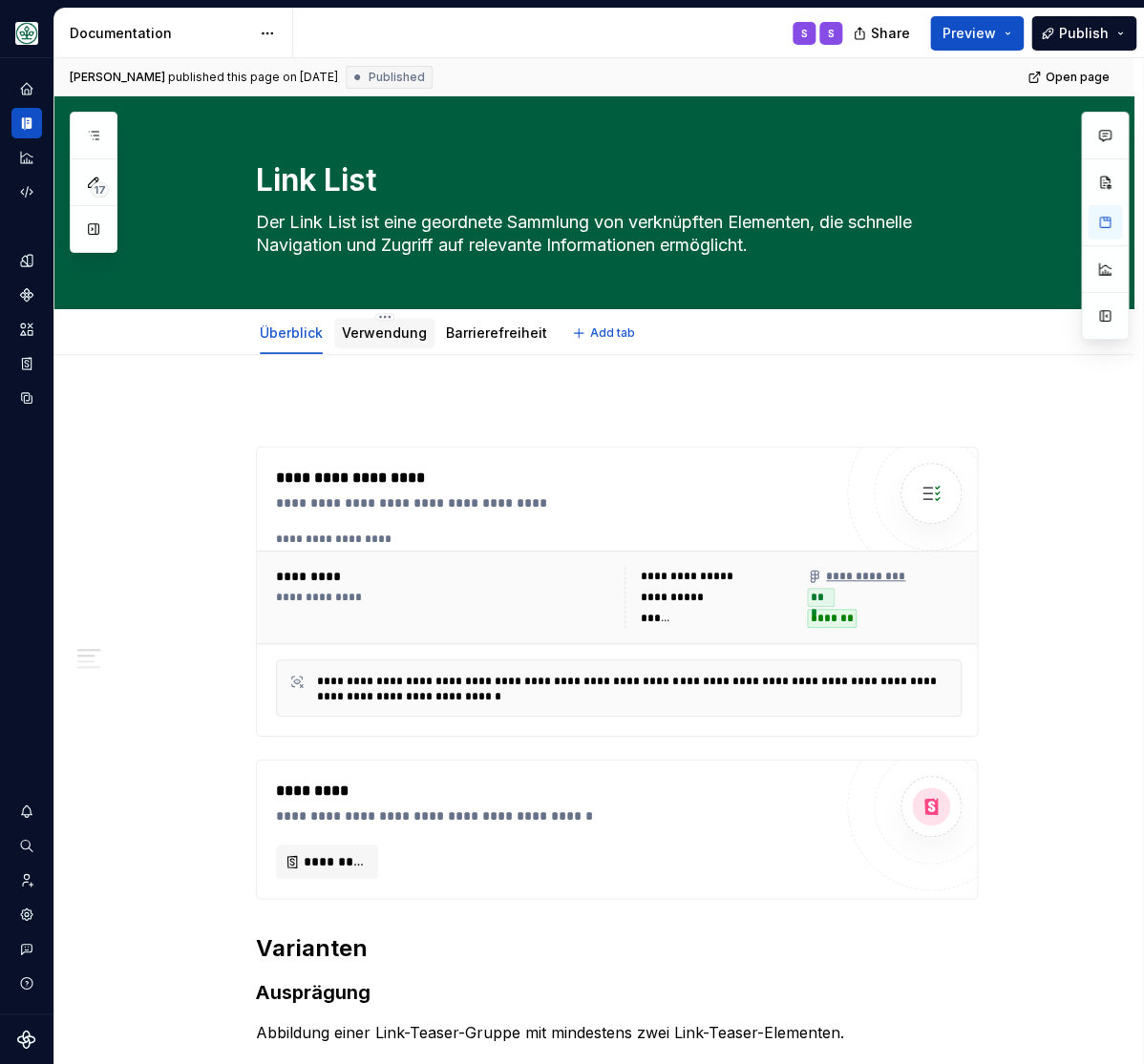
click at [381, 329] on link "Verwendung" at bounding box center [384, 332] width 85 height 16
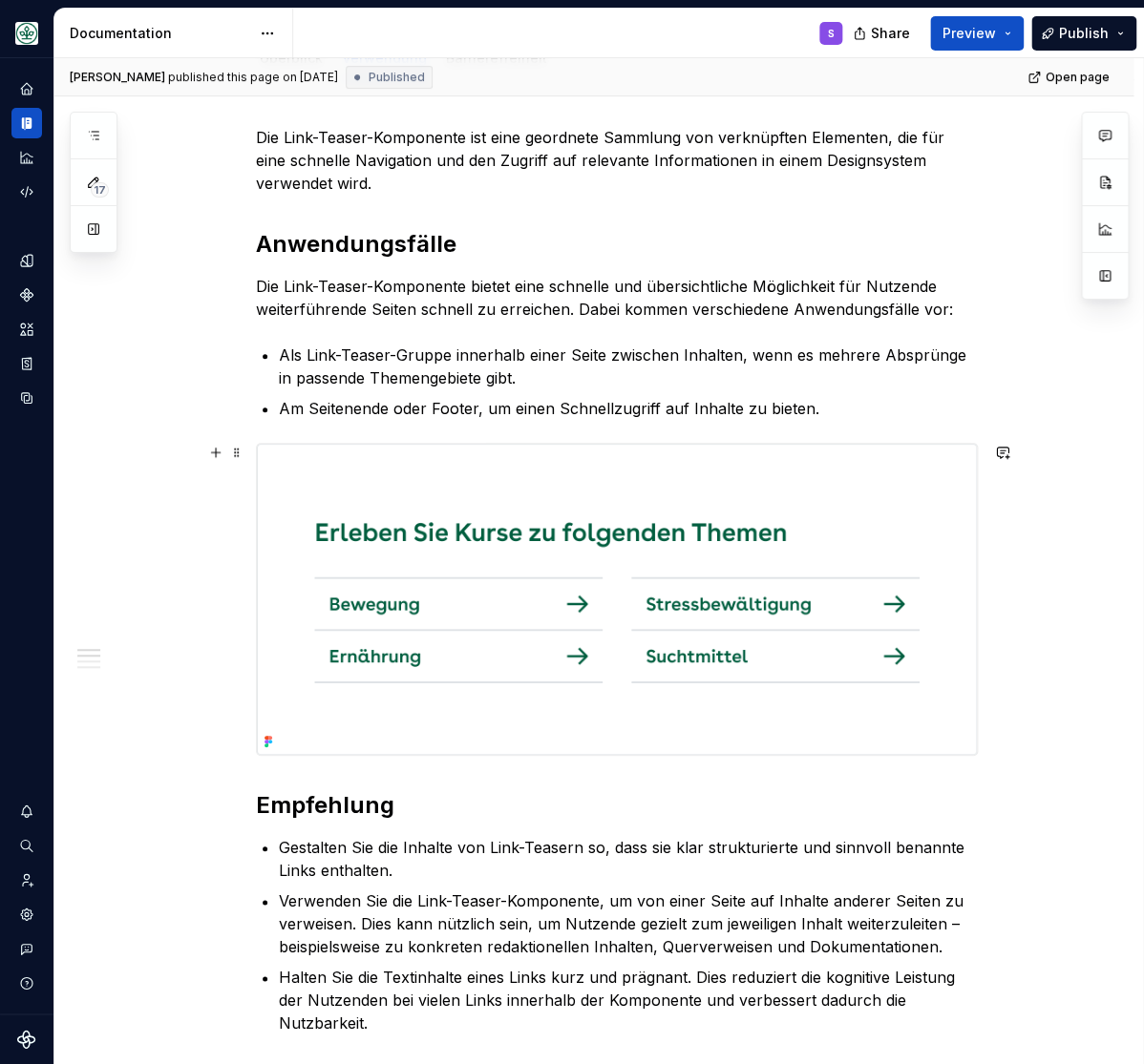
scroll to position [235, 0]
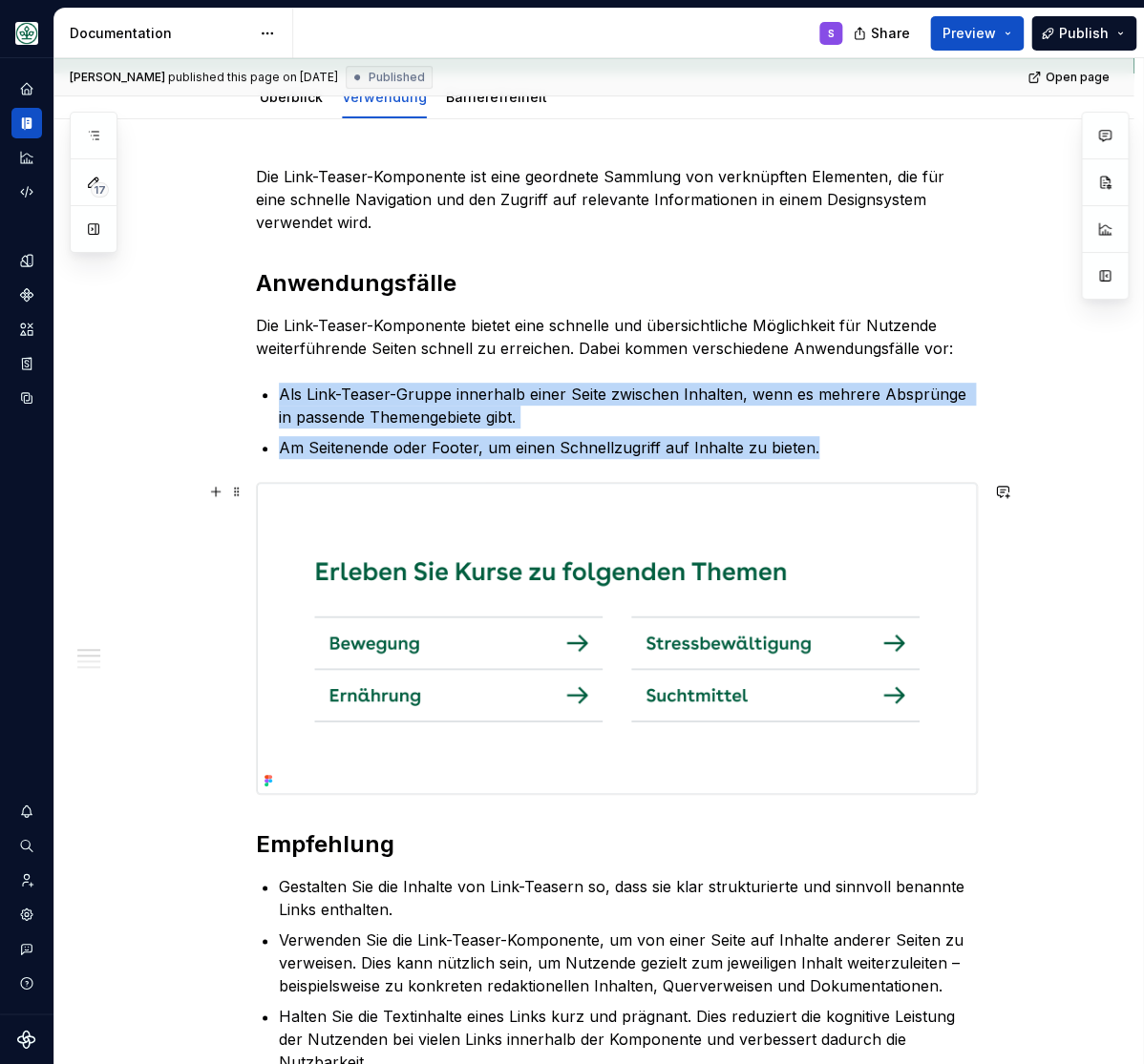
click at [392, 596] on img at bounding box center [616, 639] width 720 height 312
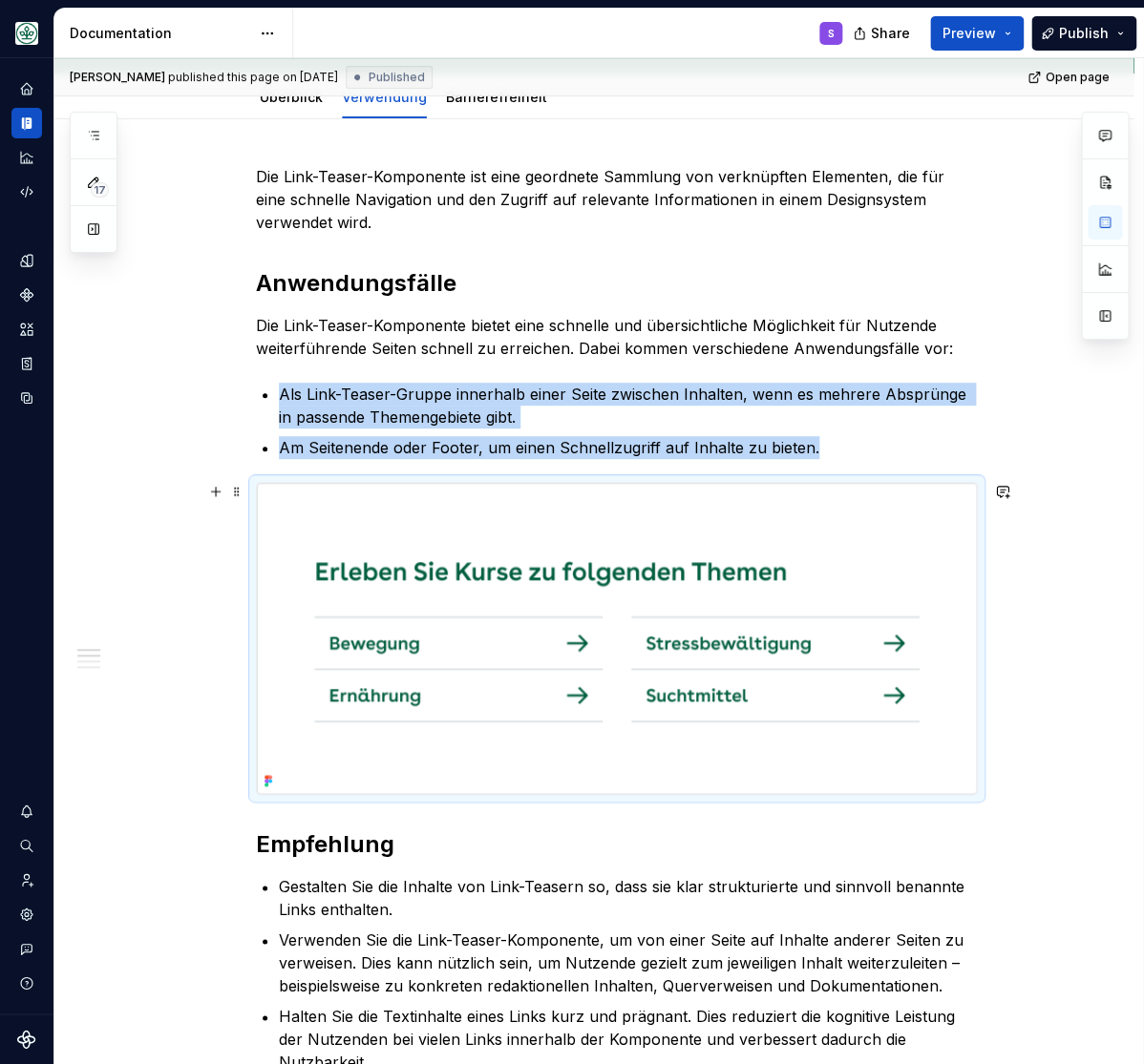
click at [429, 582] on img at bounding box center [616, 639] width 720 height 312
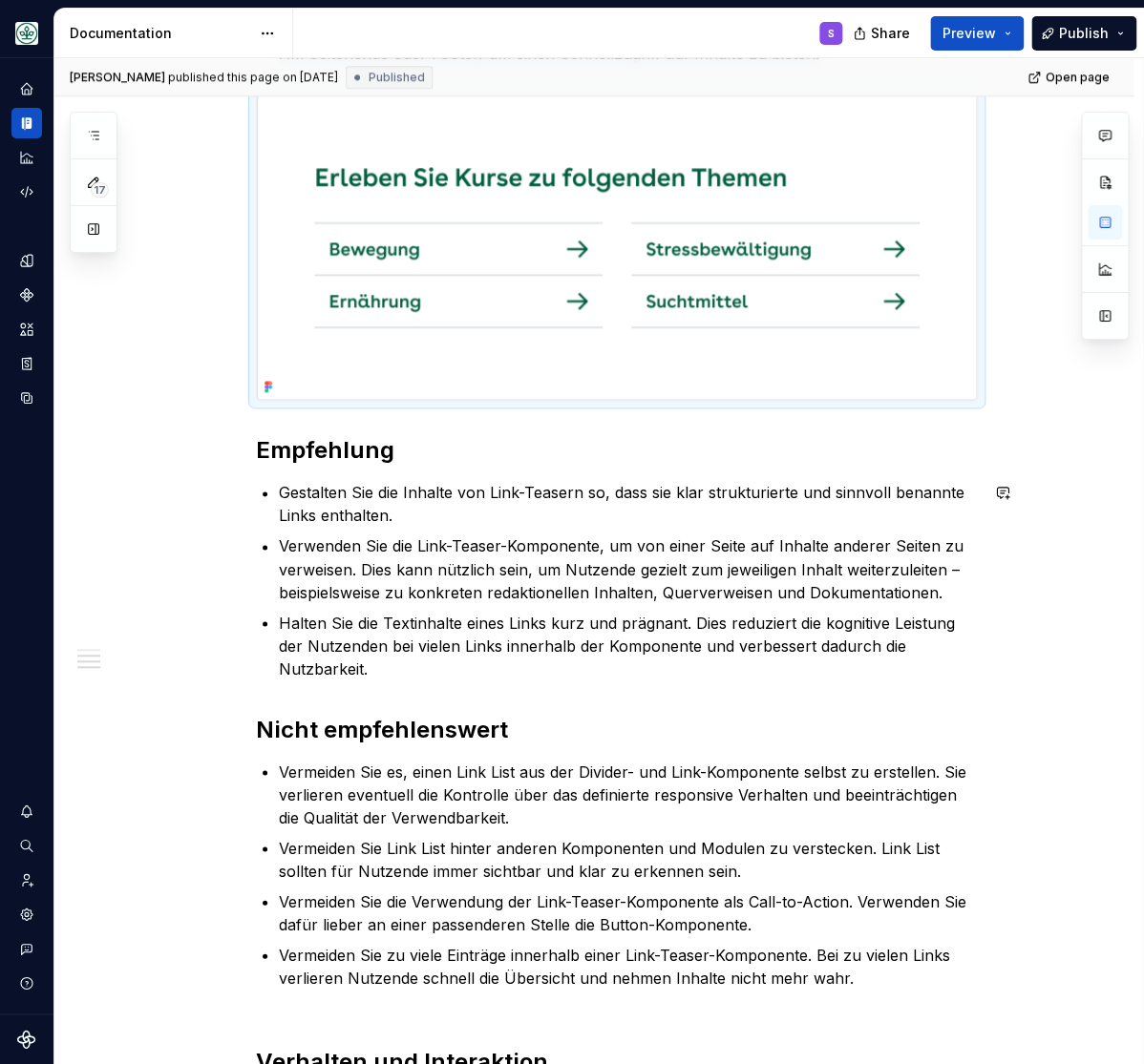
scroll to position [157, 0]
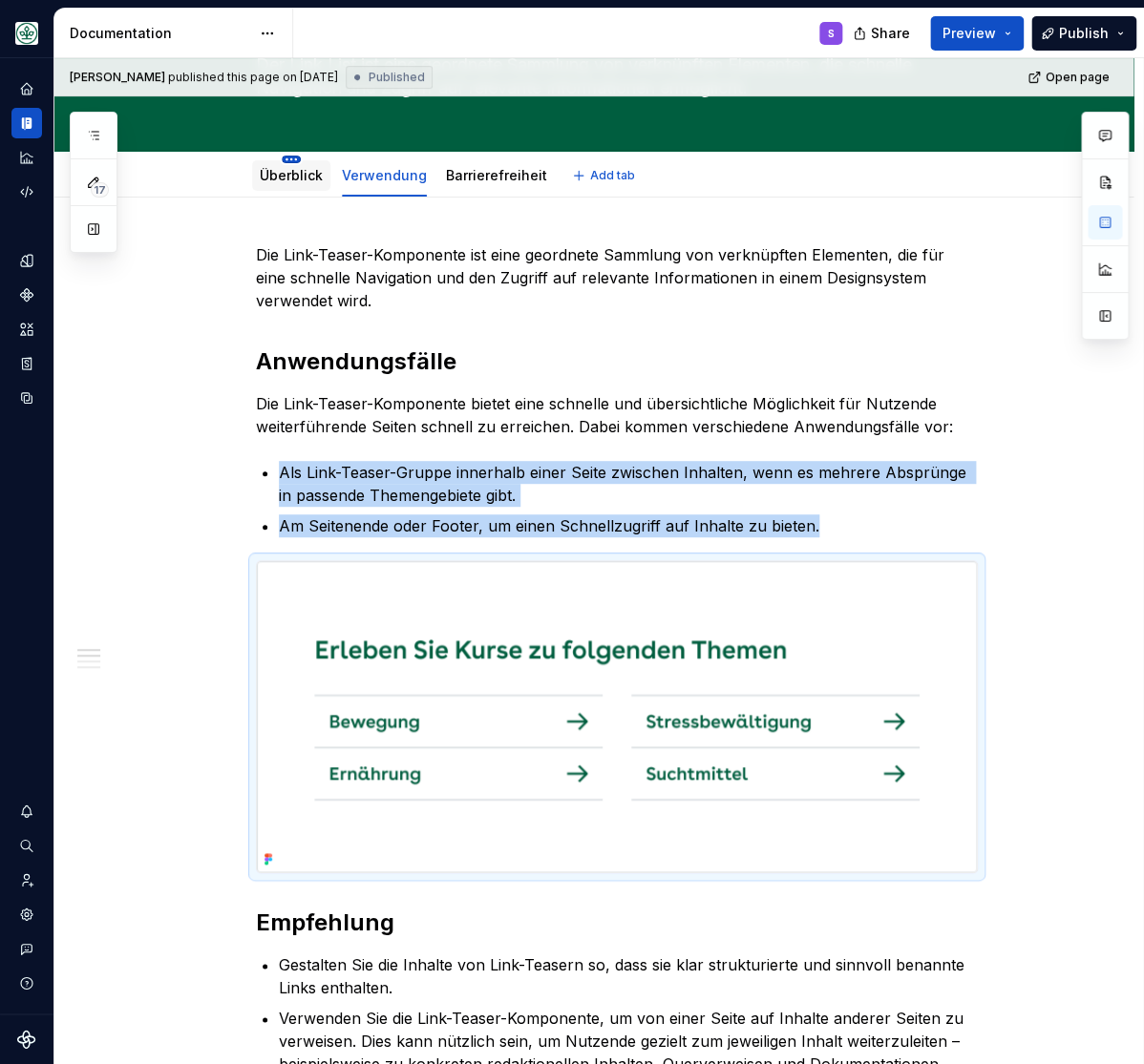
click at [301, 163] on html "Mein Leben S Design system data Documentation S Share Preview Publish 17 Pages …" at bounding box center [572, 532] width 1144 height 1064
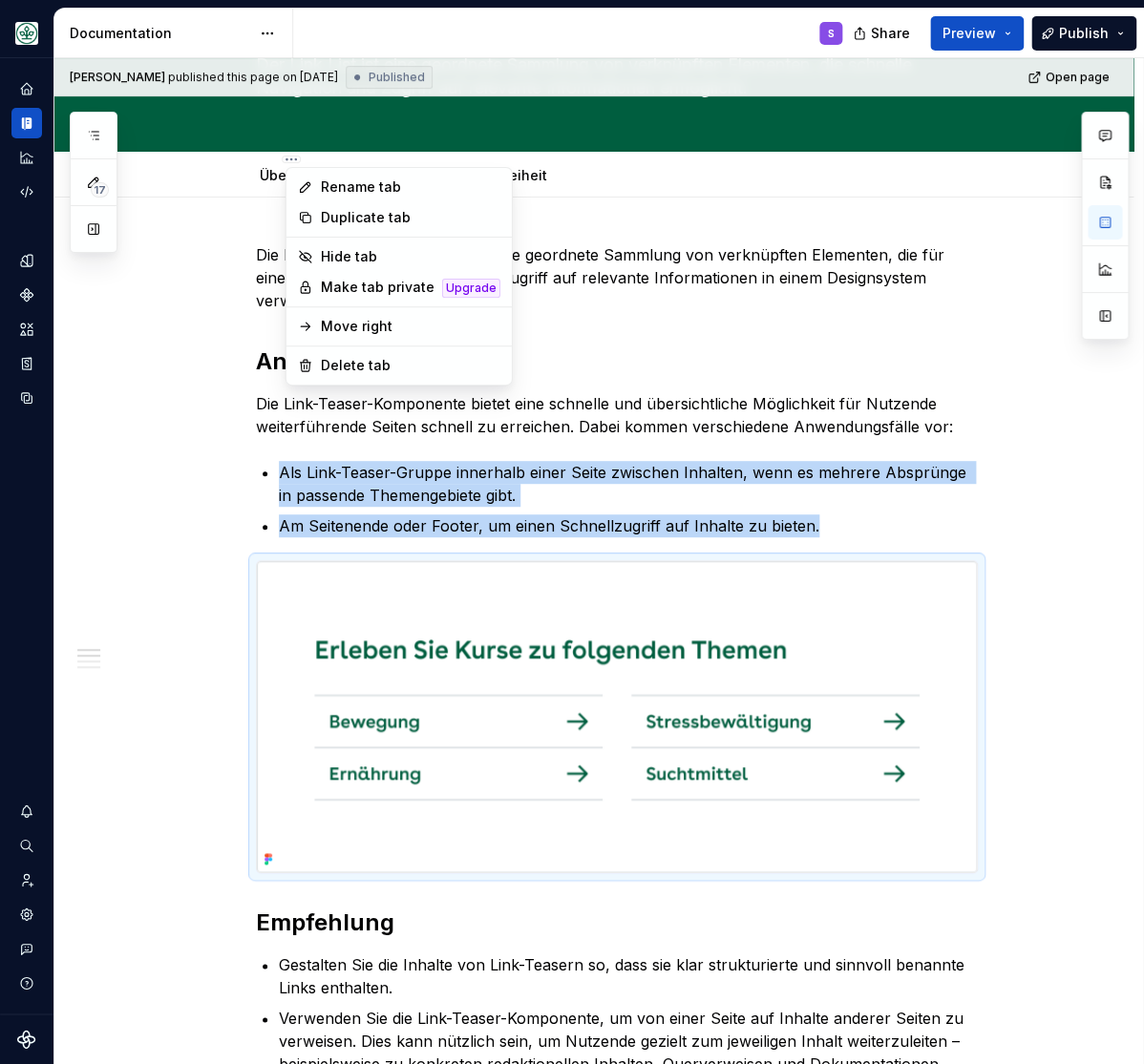
click at [273, 177] on html "Mein Leben S Design system data Documentation S Share Preview Publish 17 Pages …" at bounding box center [572, 532] width 1144 height 1064
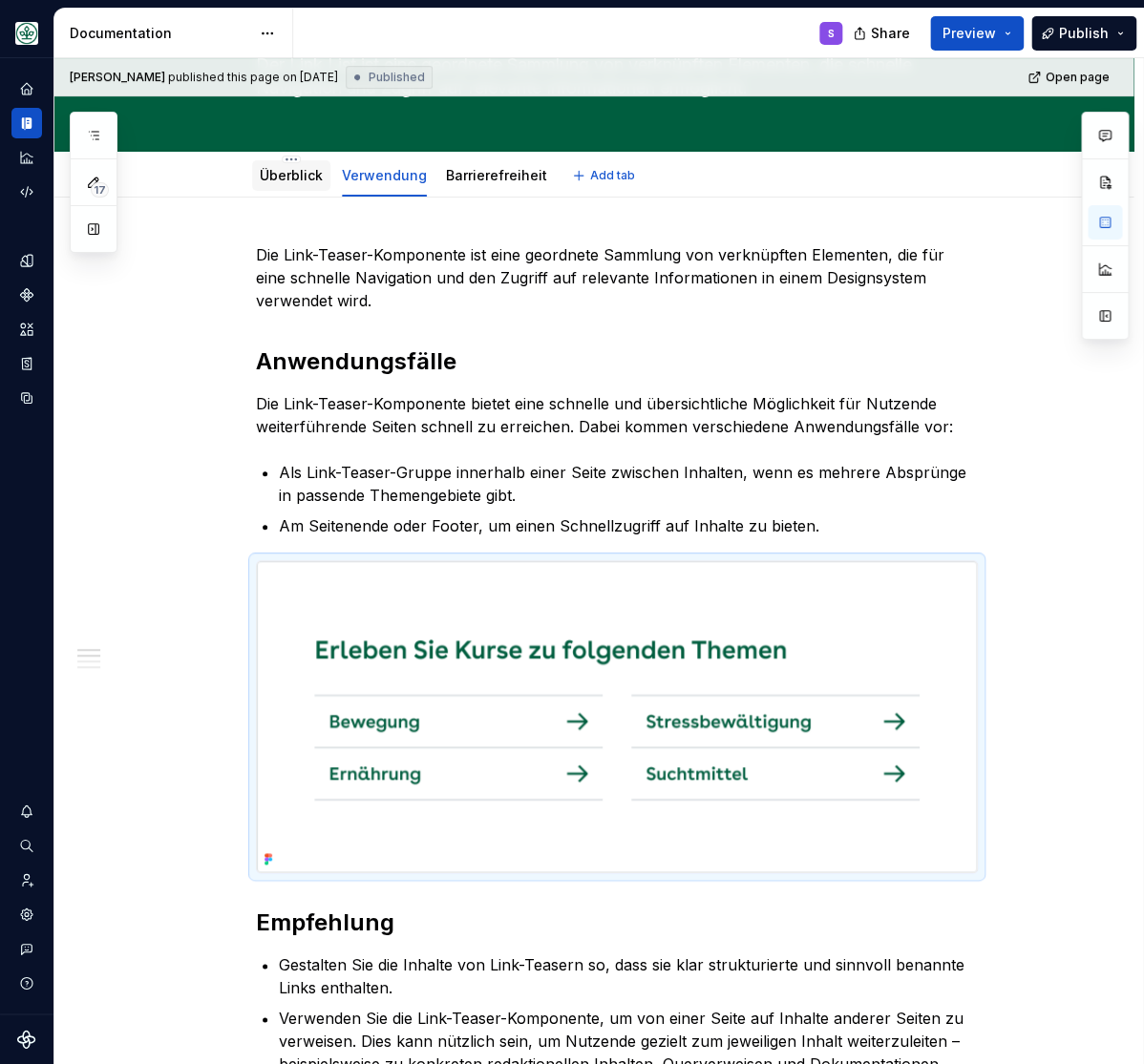
click at [285, 175] on link "Überblick" at bounding box center [290, 175] width 63 height 16
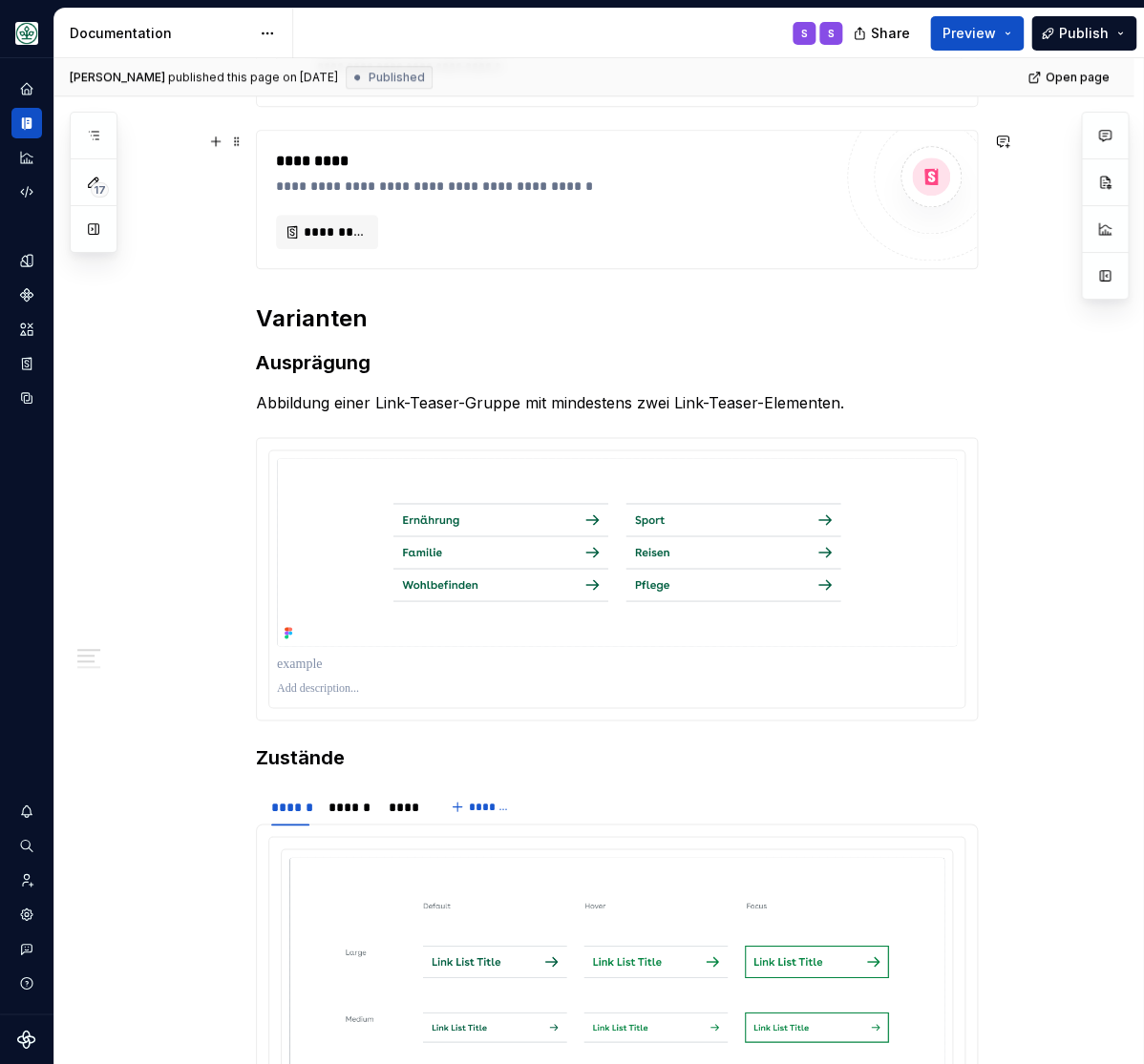
scroll to position [708, 0]
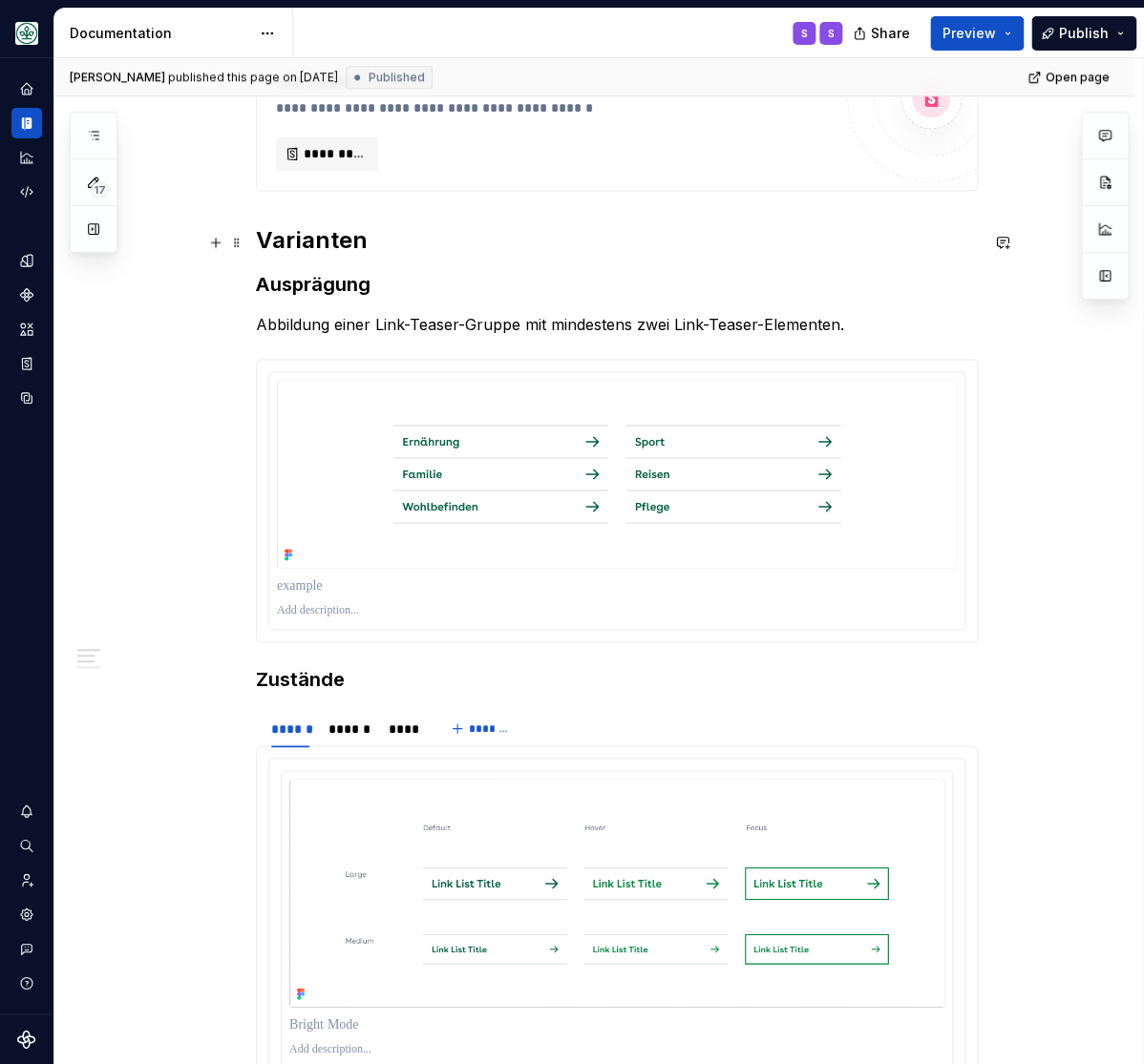
click at [334, 248] on h2 "Varianten" at bounding box center [616, 241] width 722 height 31
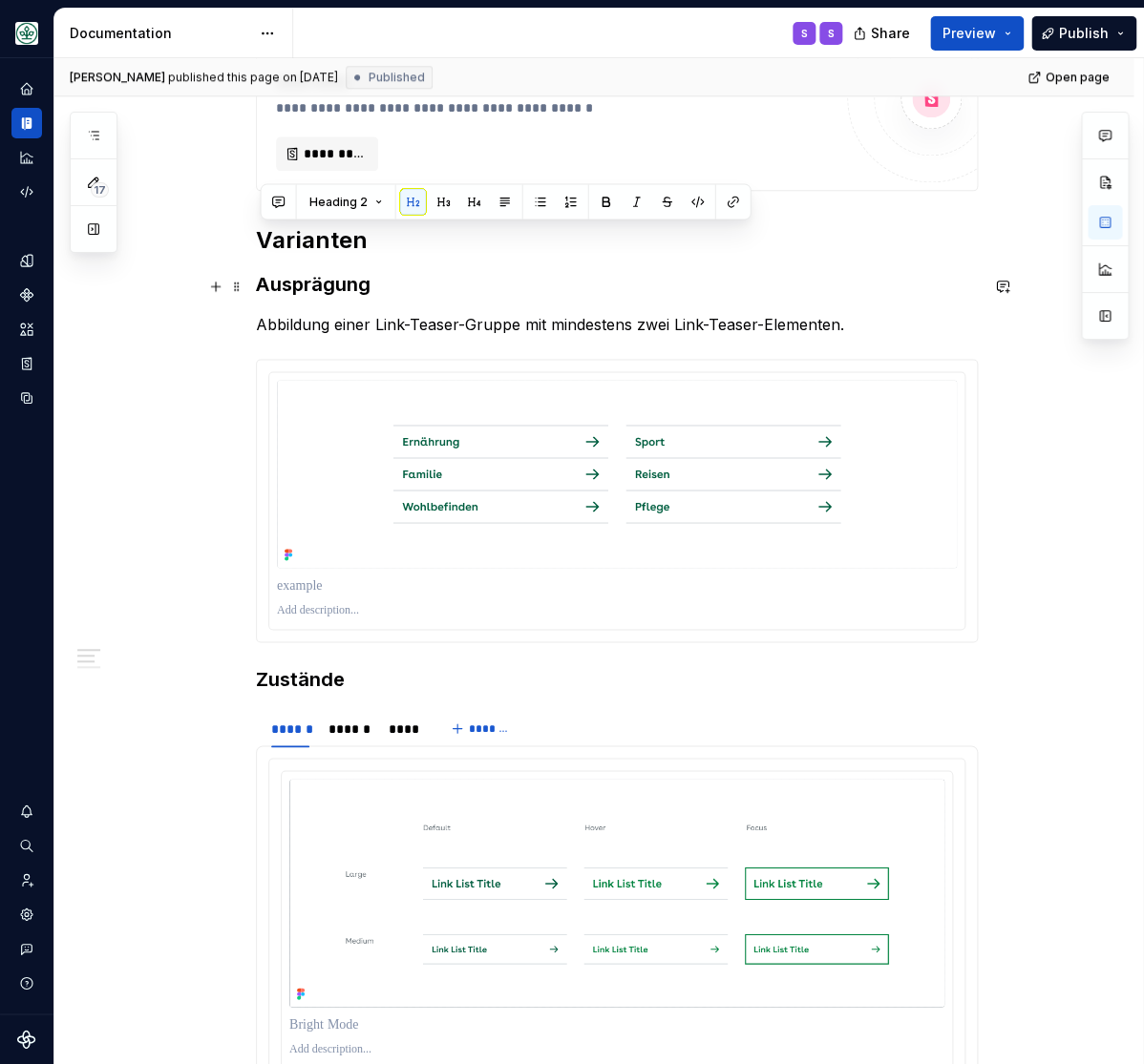
click at [313, 281] on strong "Ausprägung" at bounding box center [313, 285] width 115 height 23
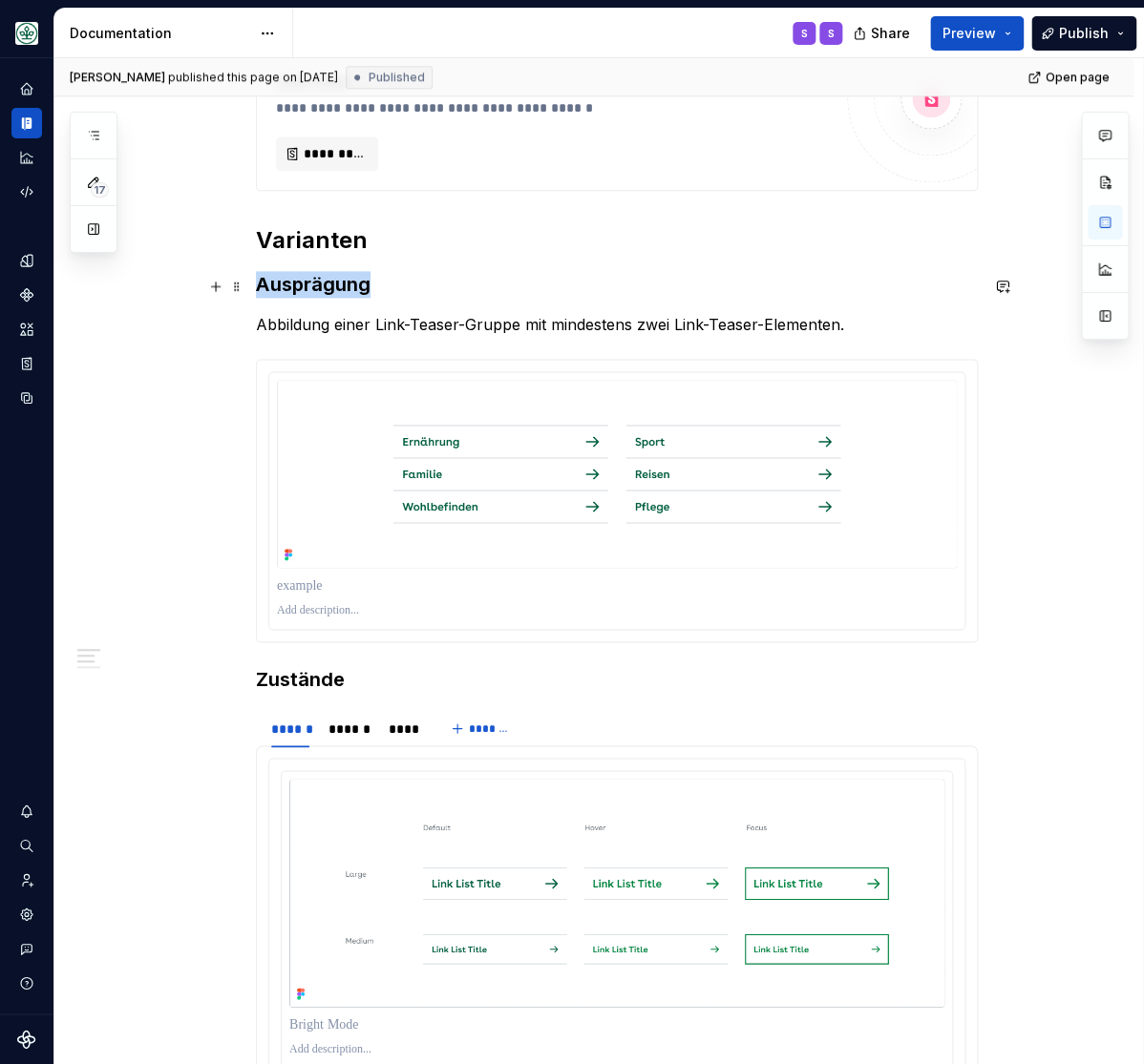
click at [312, 282] on strong "Ausprägung" at bounding box center [313, 285] width 115 height 23
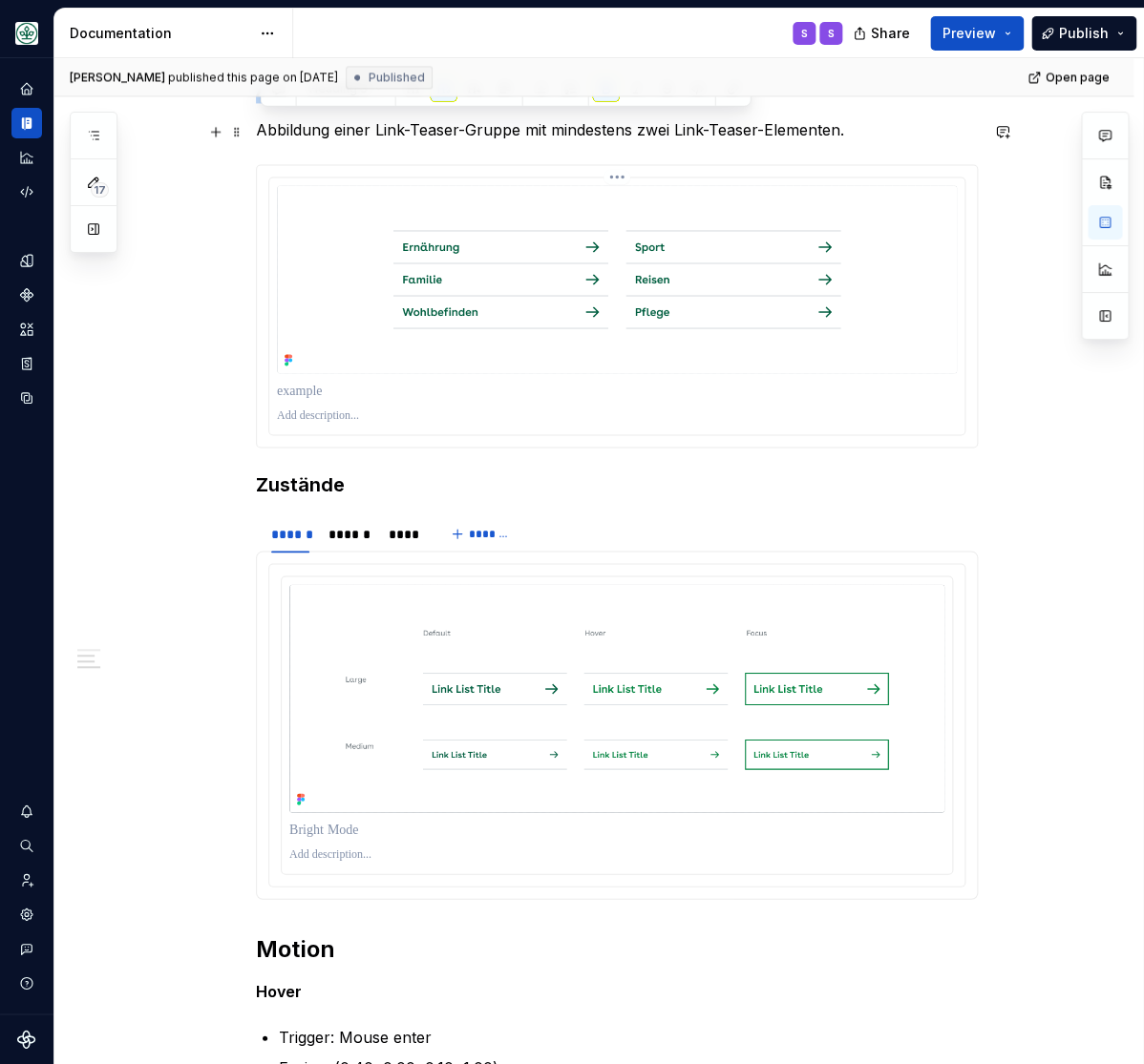
scroll to position [945, 0]
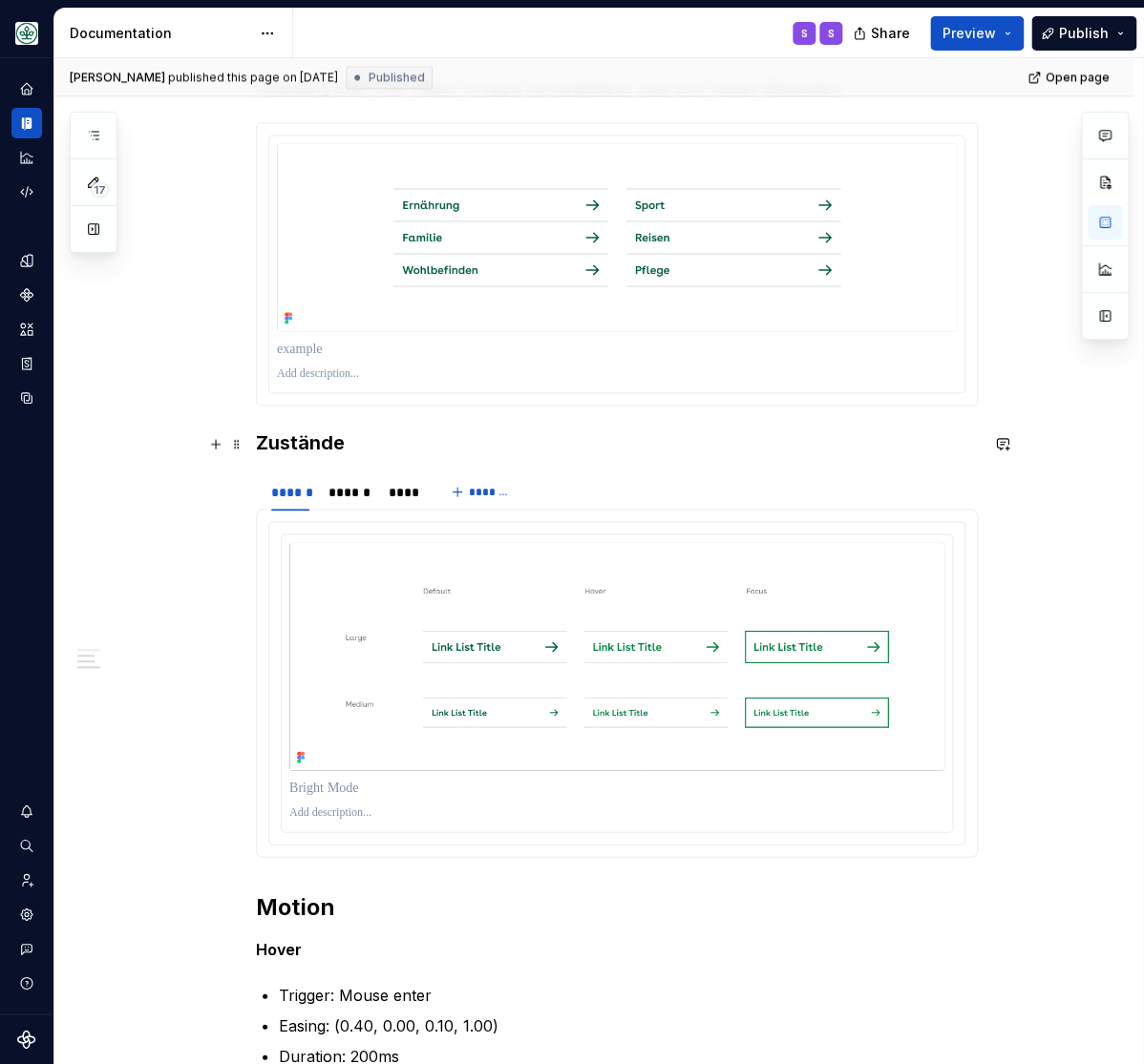
click at [307, 437] on h3 "Zustände" at bounding box center [616, 442] width 722 height 27
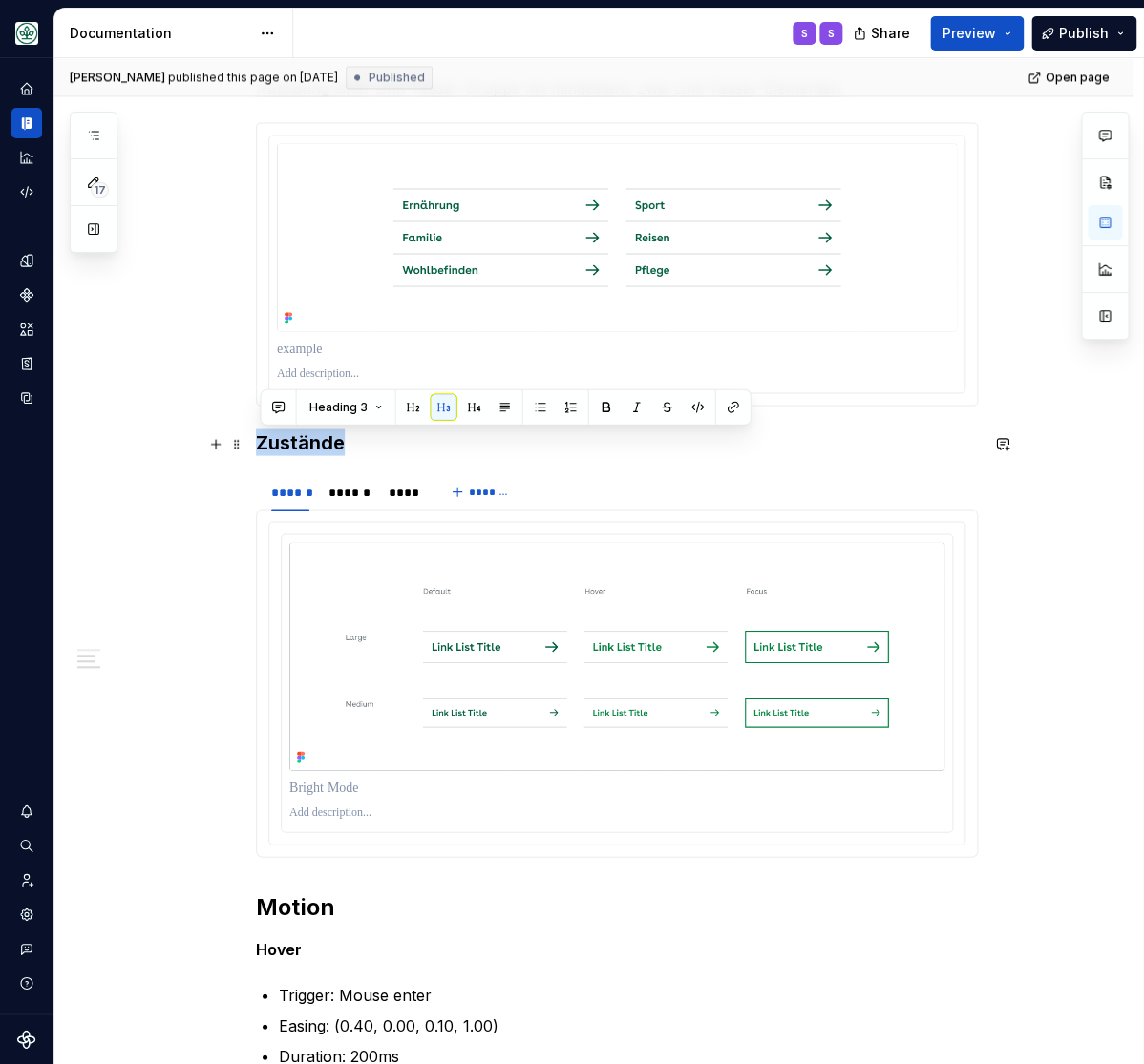
click at [306, 437] on h3 "Zustände" at bounding box center [616, 442] width 722 height 27
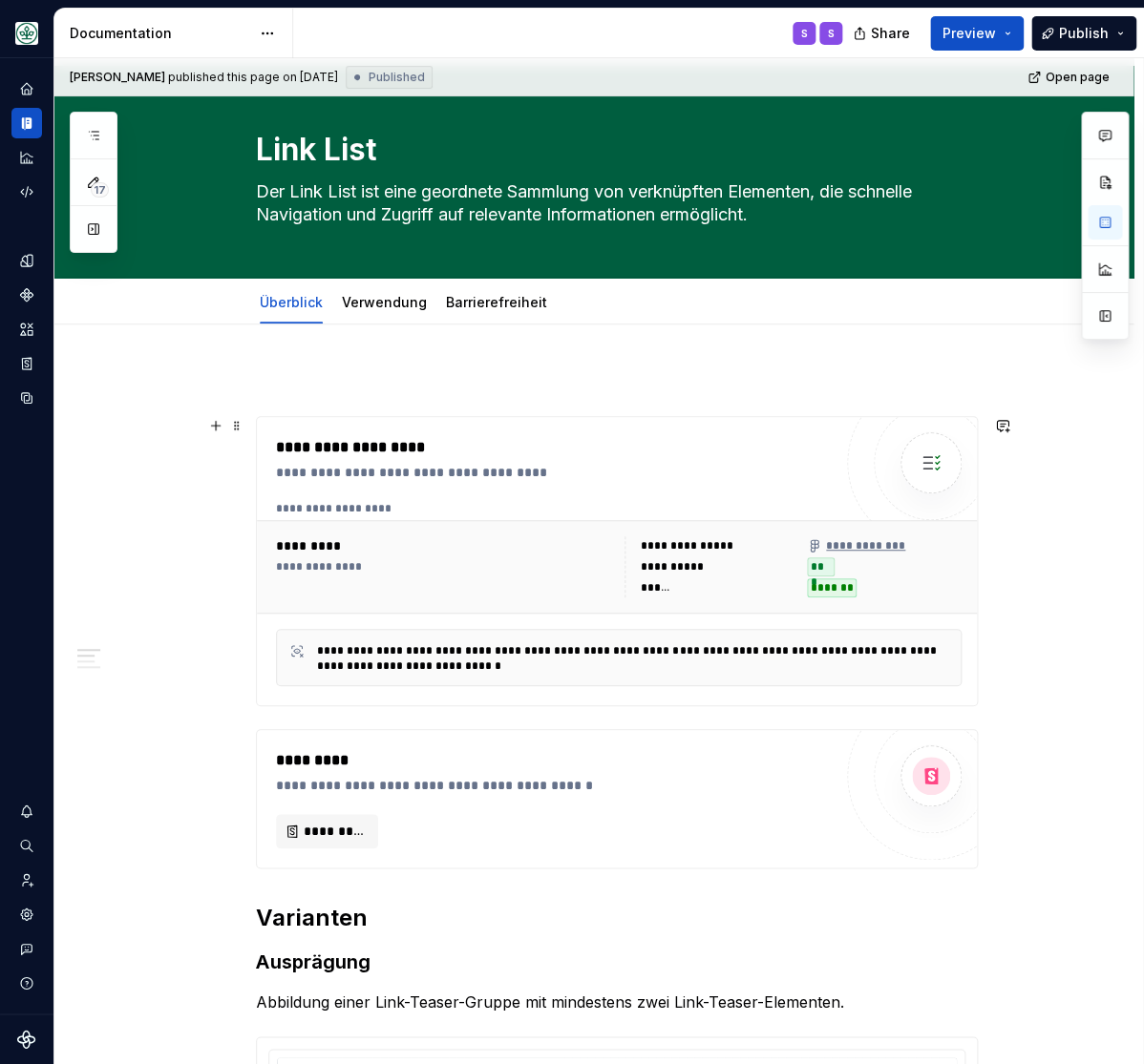
scroll to position [0, 0]
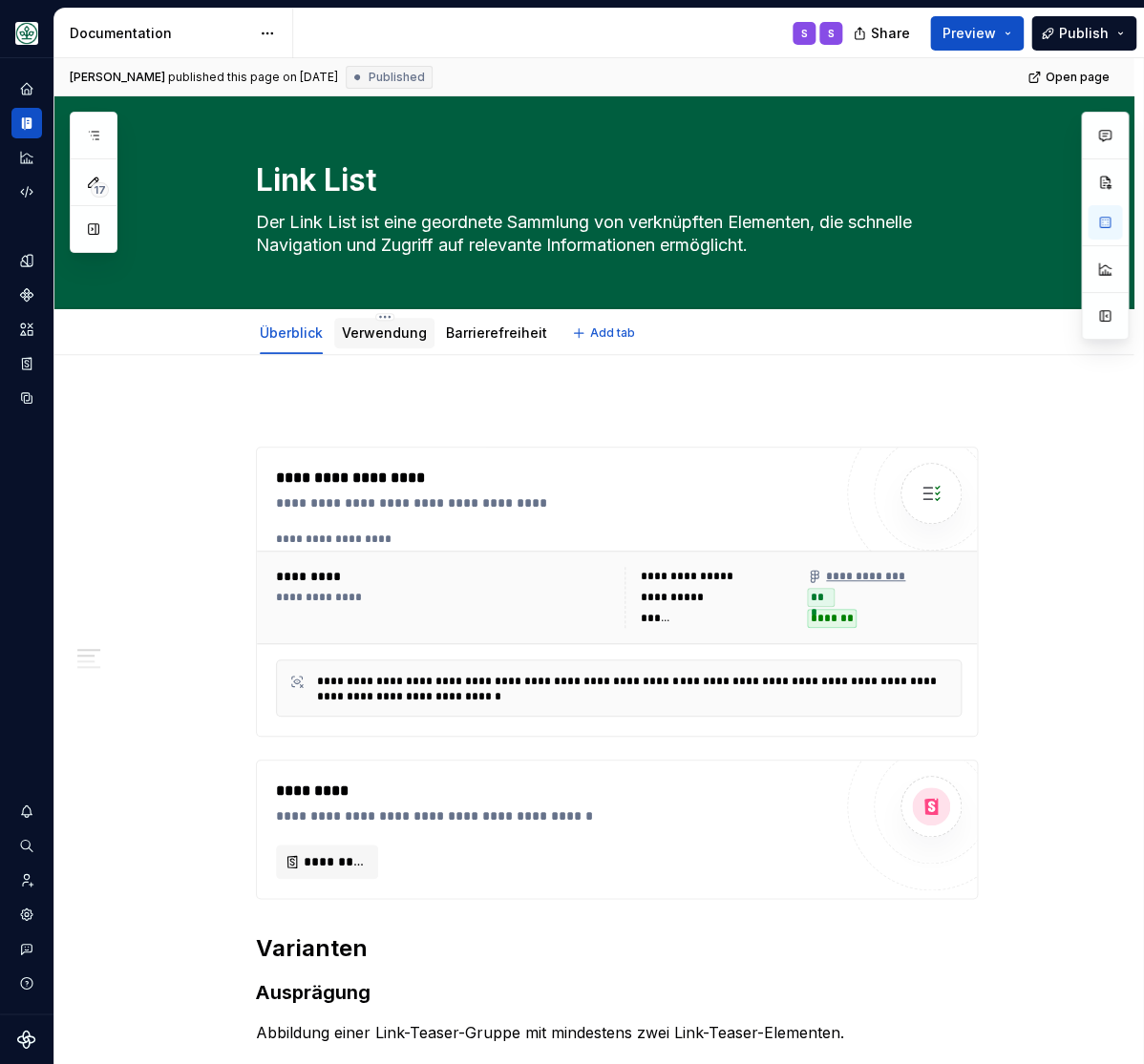
click at [388, 338] on link "Verwendung" at bounding box center [384, 332] width 85 height 16
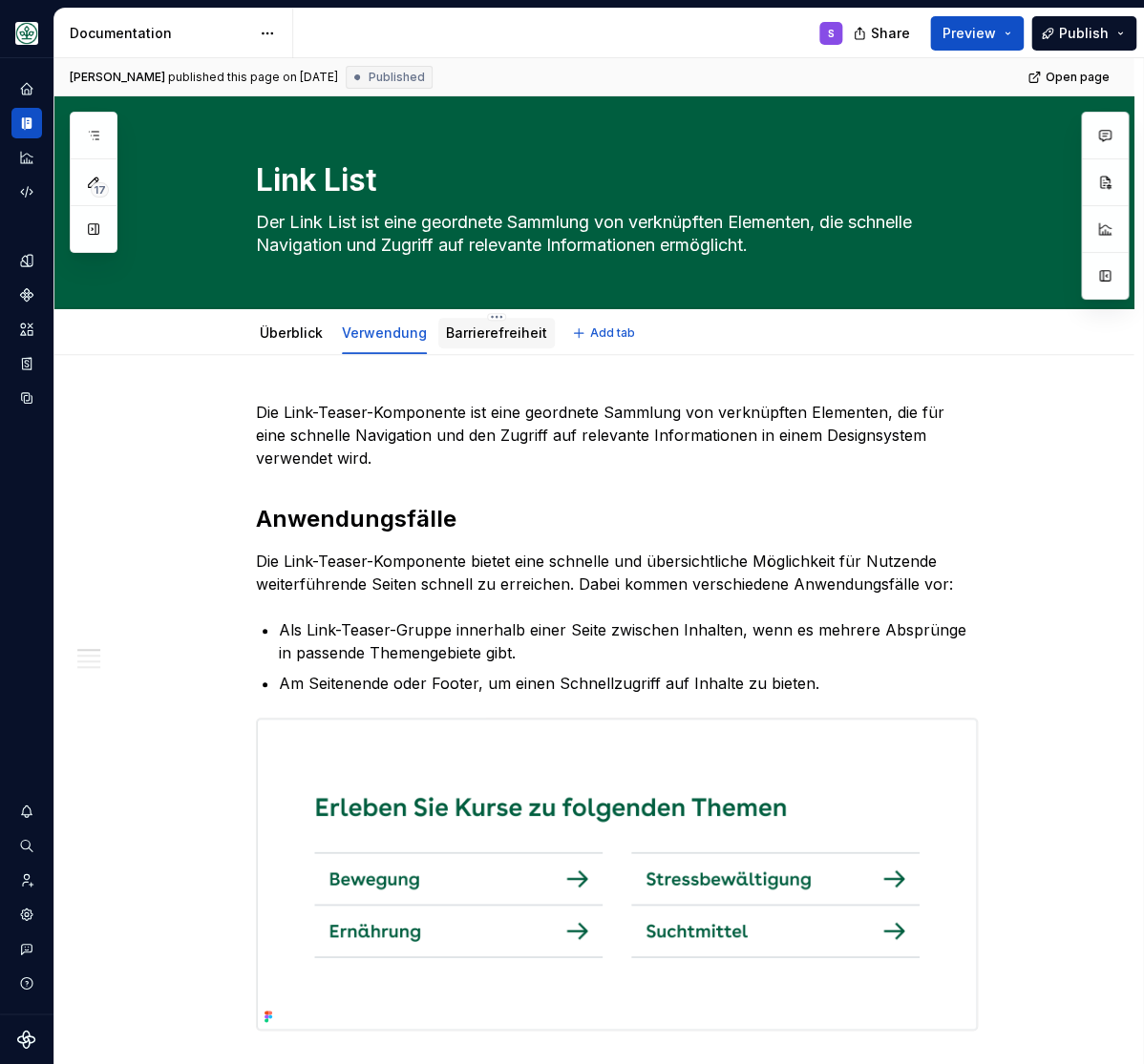
click at [490, 324] on div "Barrierefreiheit" at bounding box center [496, 333] width 101 height 19
click at [509, 333] on link "Barrierefreiheit" at bounding box center [496, 332] width 101 height 16
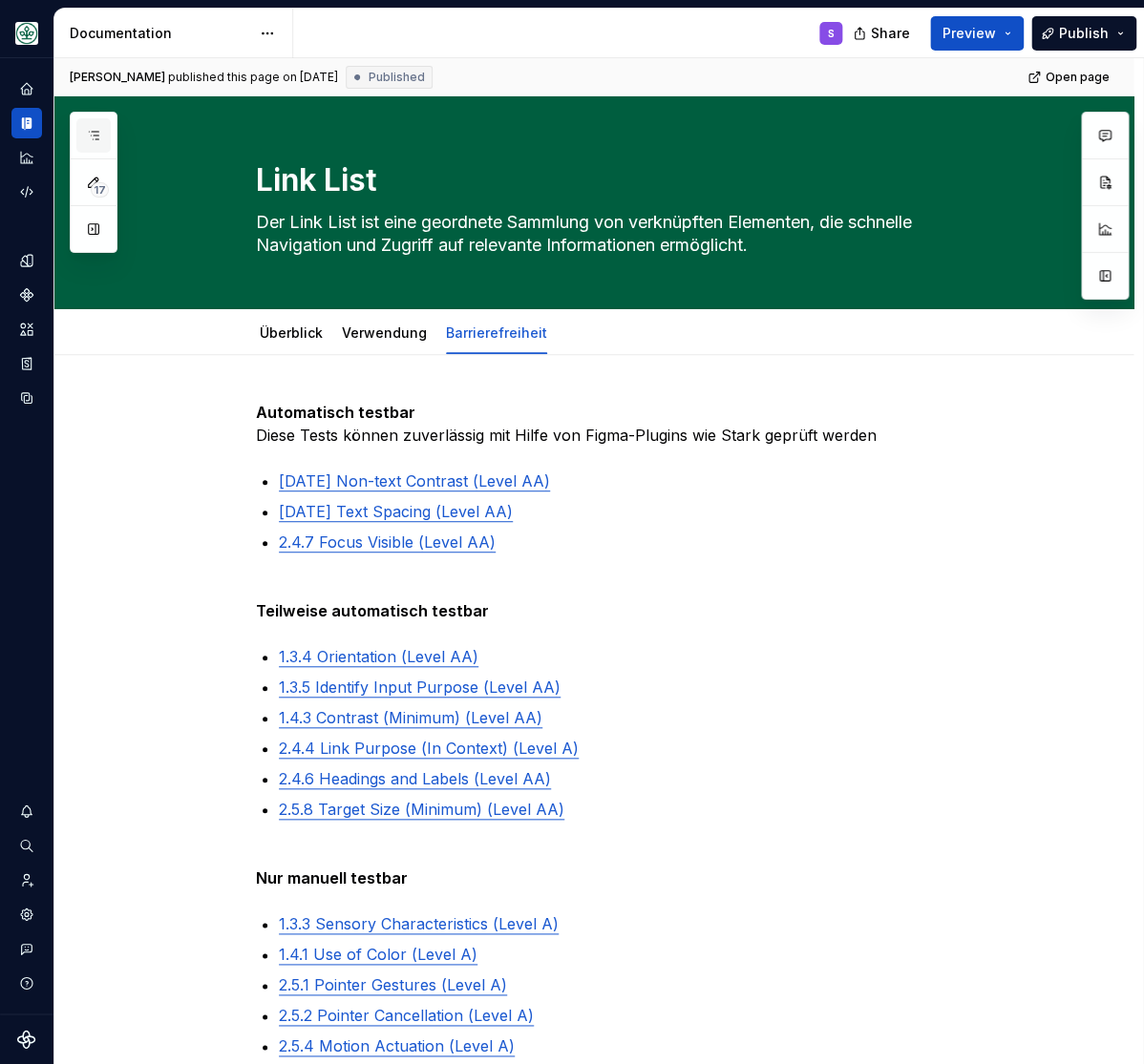
scroll to position [2403, 0]
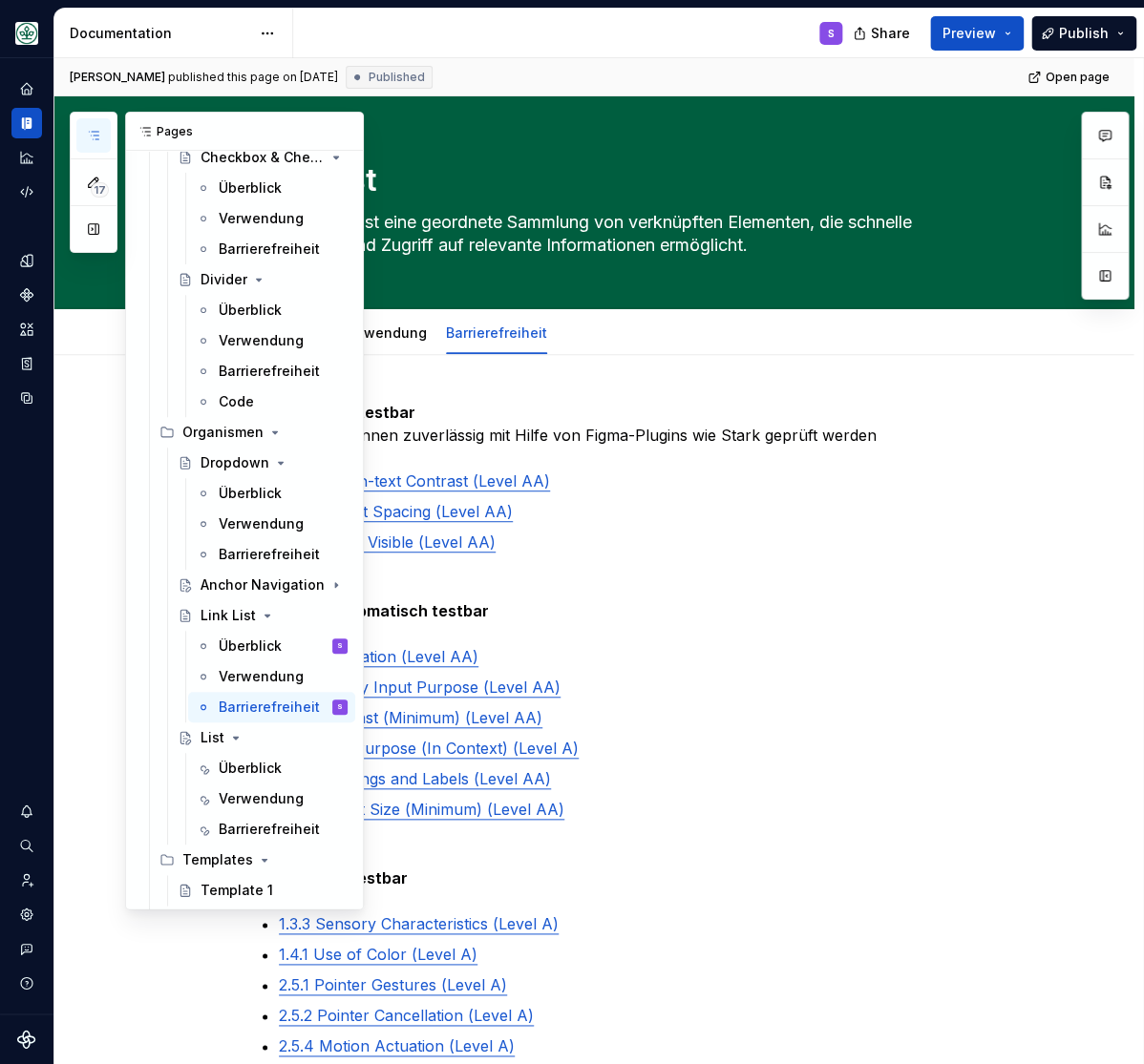
click at [85, 133] on button "button" at bounding box center [94, 136] width 35 height 35
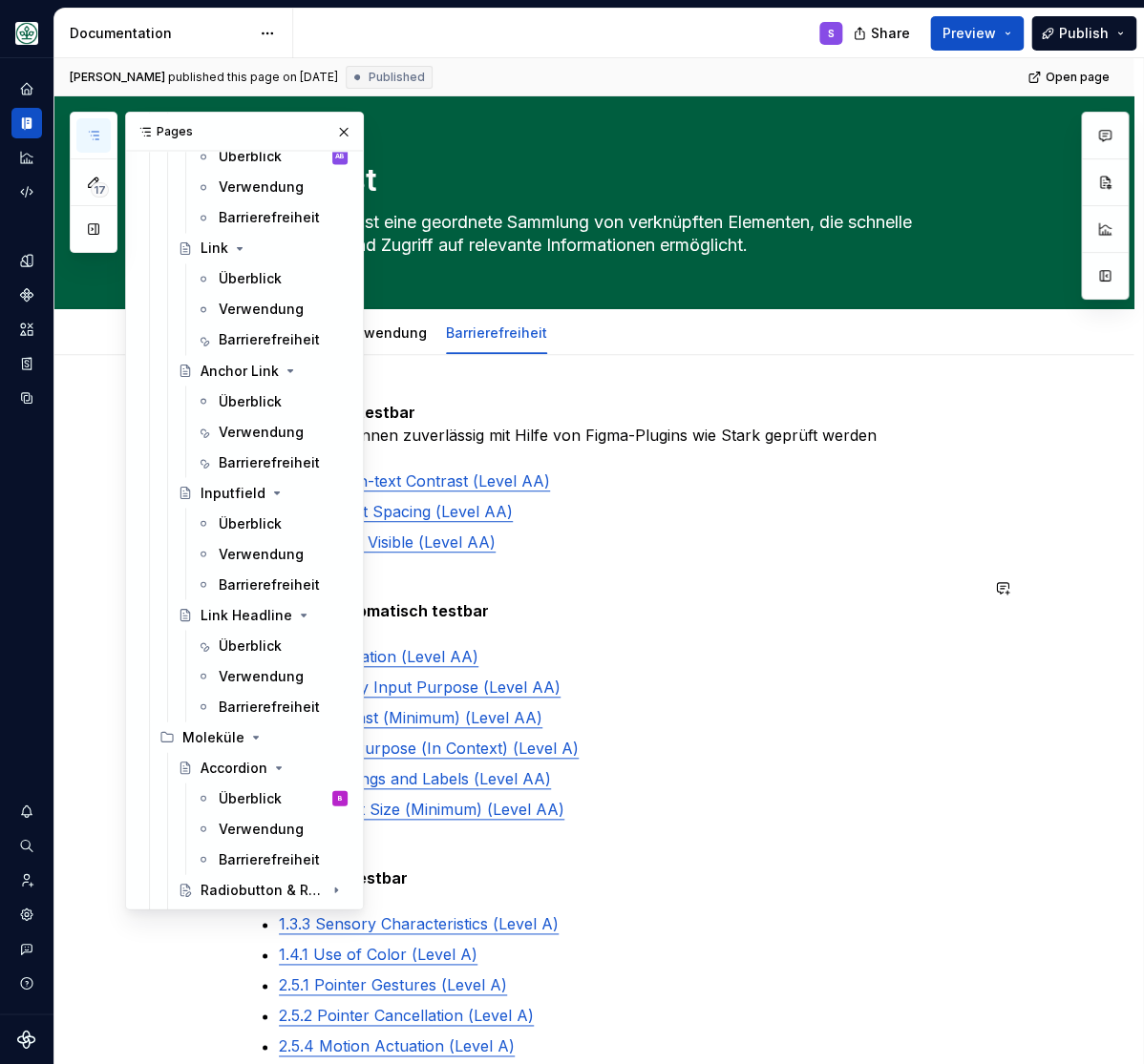
scroll to position [355, 0]
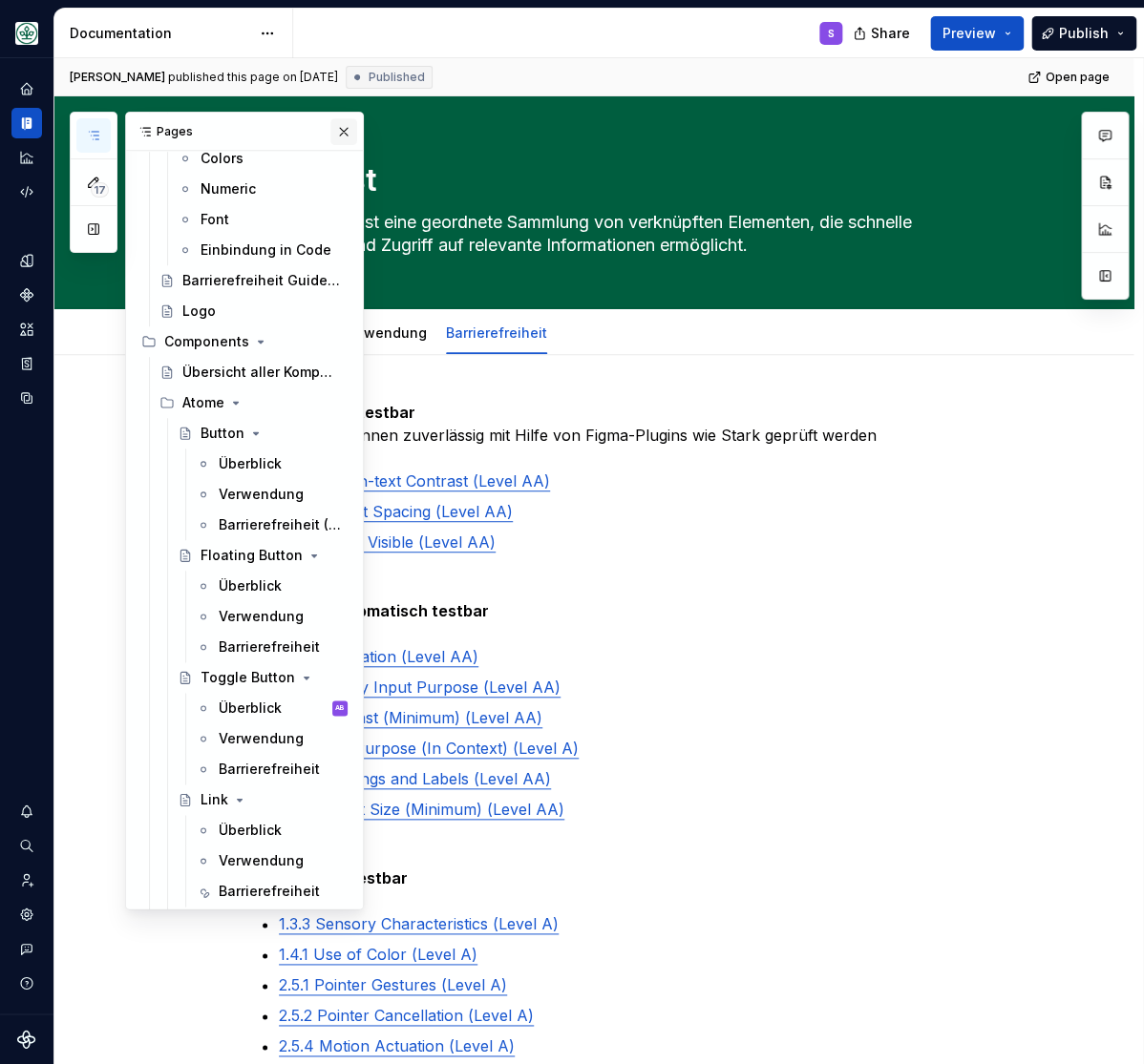
click at [344, 127] on button "button" at bounding box center [343, 132] width 27 height 27
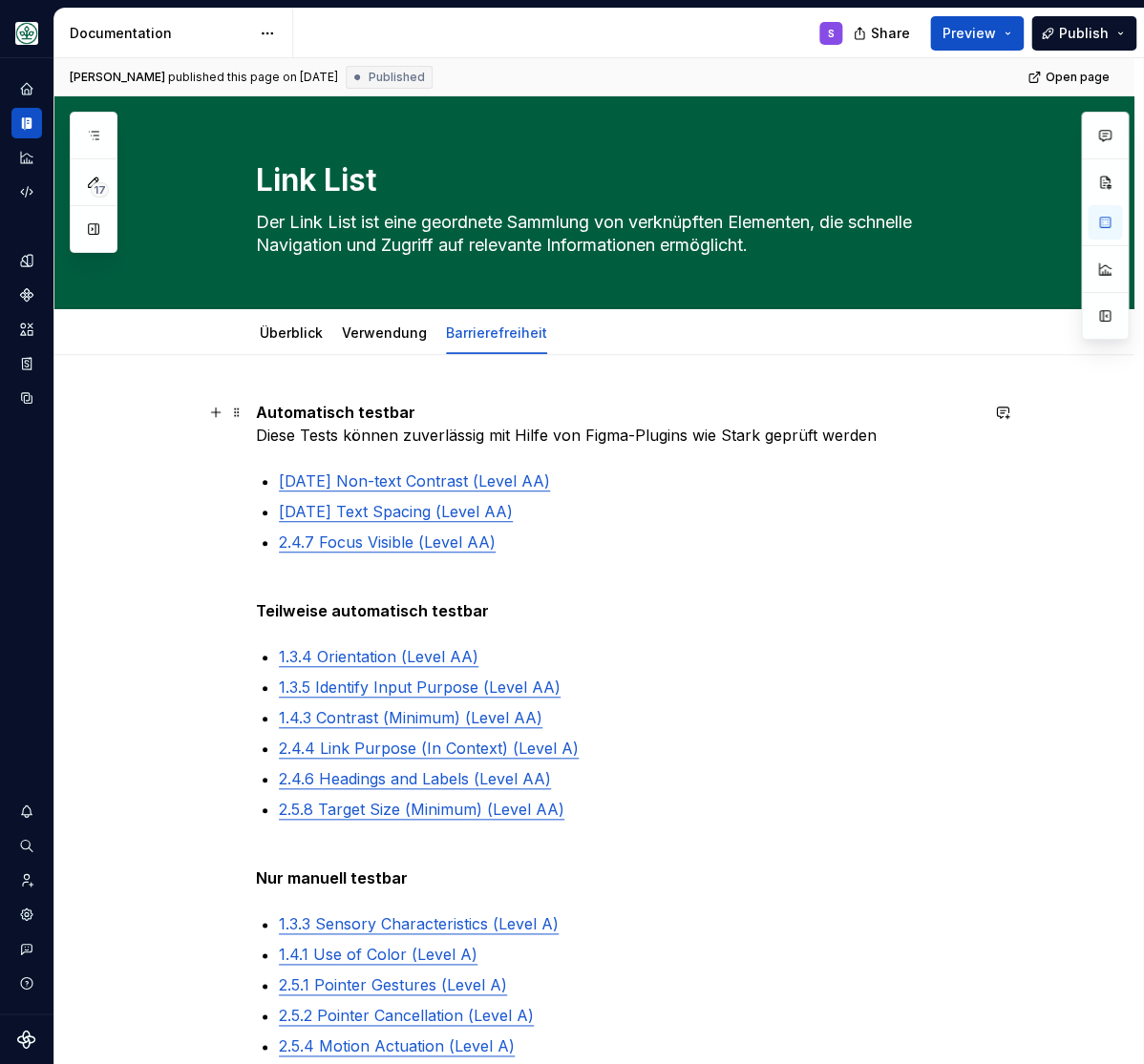
click at [555, 438] on p "Automatisch testbar Diese Tests können zuverlässig mit Hilfe von Figma-Plugins …" at bounding box center [616, 424] width 722 height 46
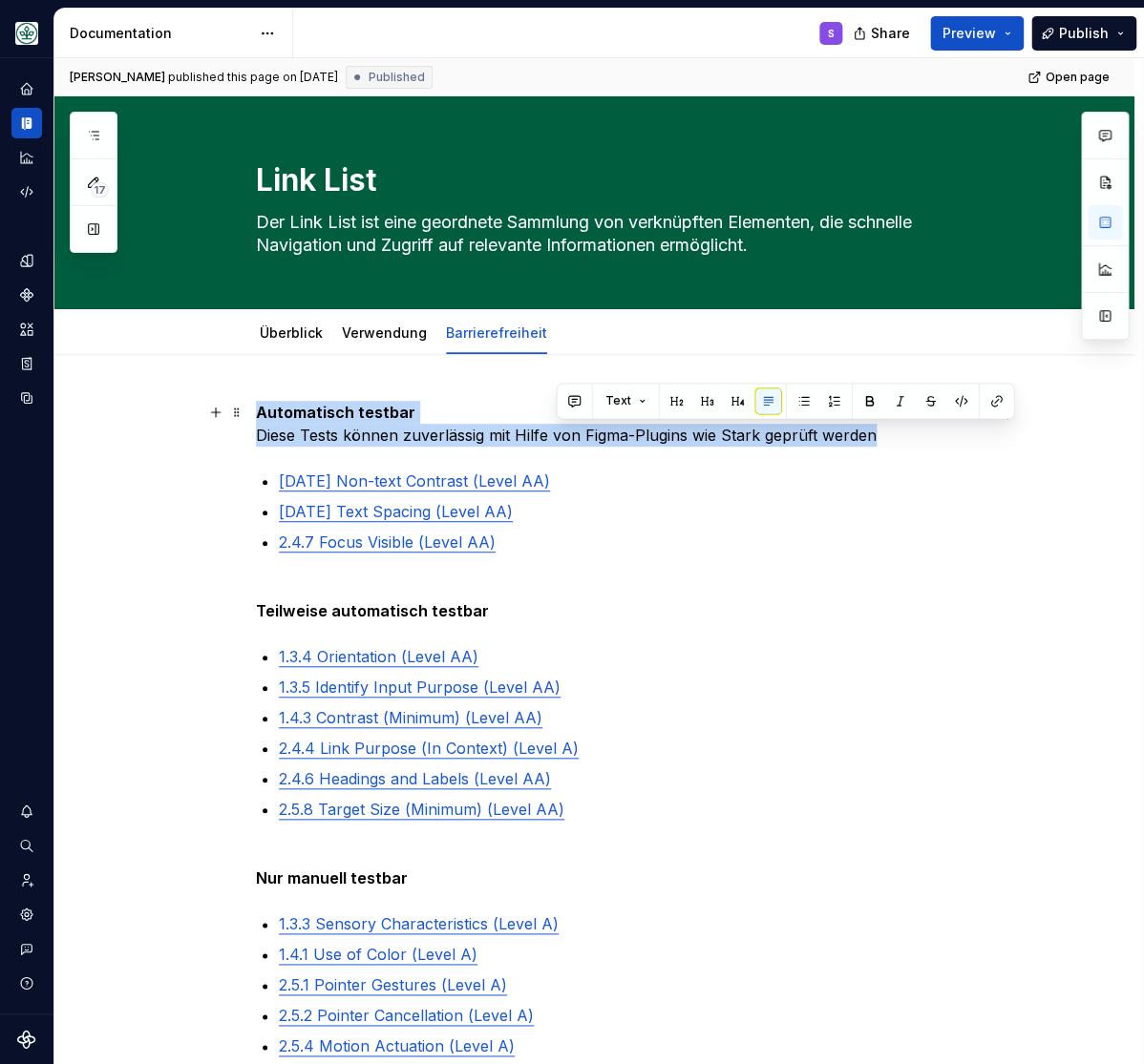
click at [555, 438] on p "Automatisch testbar Diese Tests können zuverlässig mit Hilfe von Figma-Plugins …" at bounding box center [616, 424] width 722 height 46
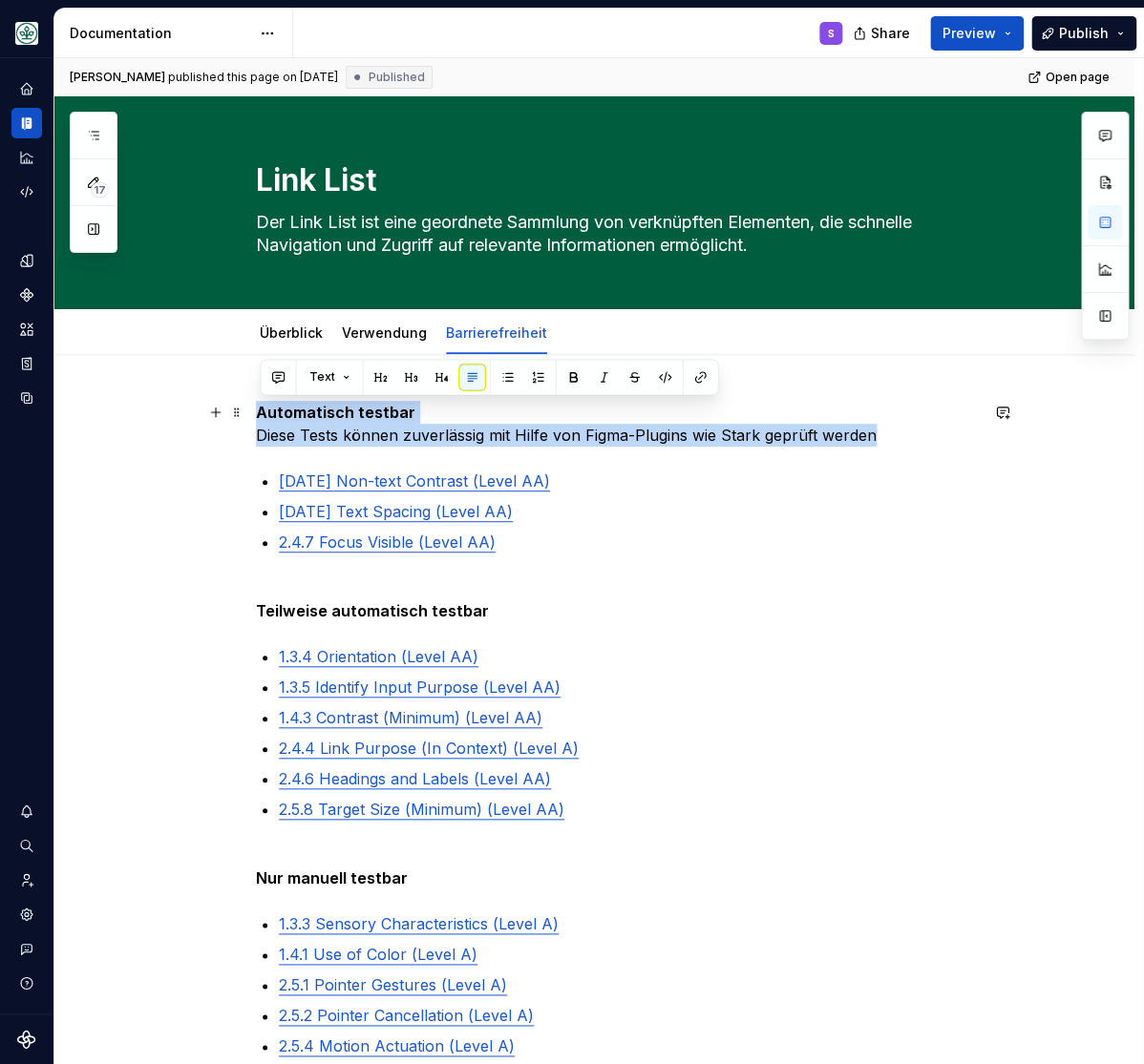
click at [538, 444] on p "Automatisch testbar Diese Tests können zuverlässig mit Hilfe von Figma-Plugins …" at bounding box center [616, 424] width 722 height 46
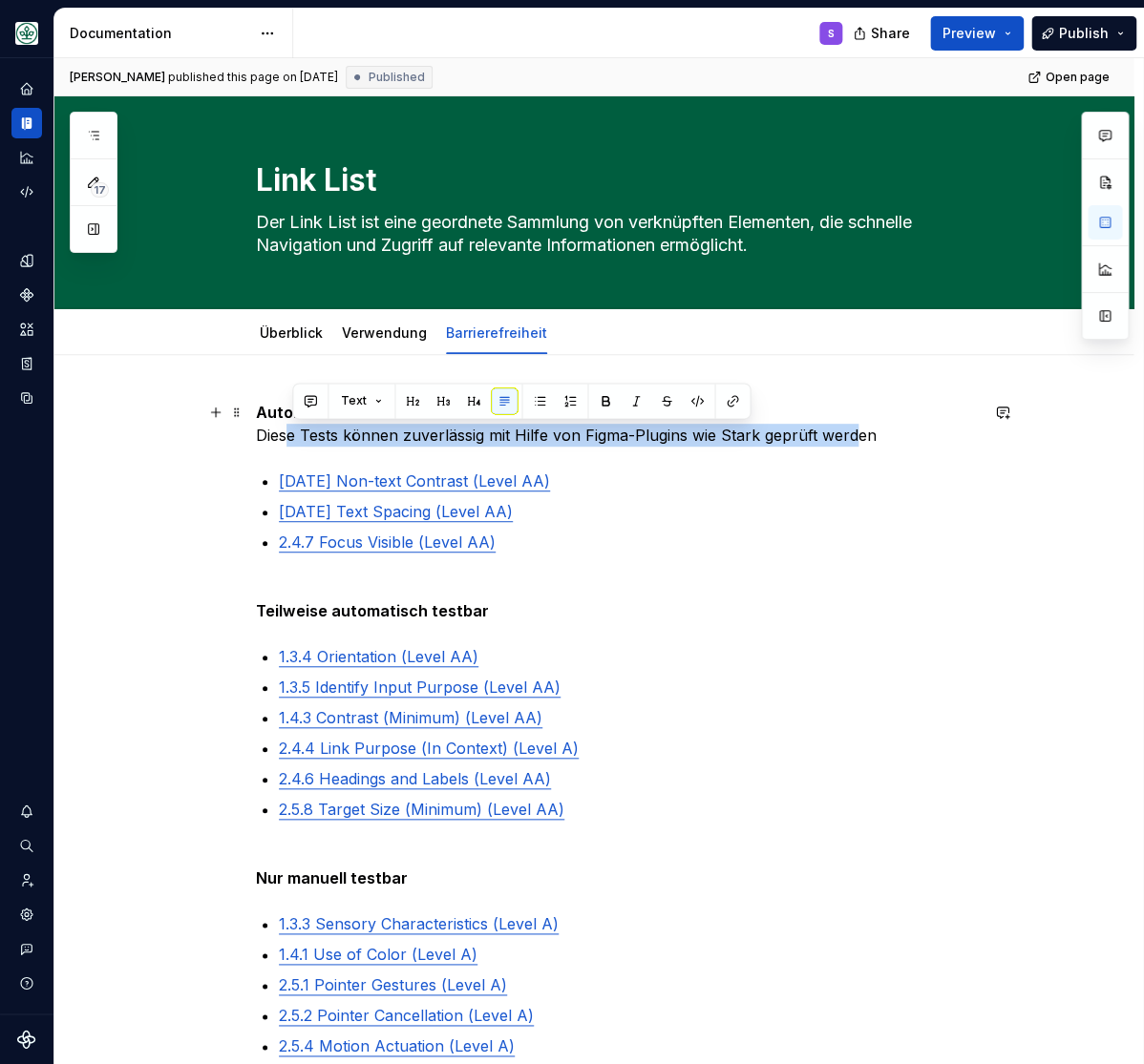
drag, startPoint x: 338, startPoint y: 428, endPoint x: 855, endPoint y: 430, distance: 517.0
click at [855, 430] on p "Automatisch testbar Diese Tests können zuverlässig mit Hilfe von Figma-Plugins …" at bounding box center [616, 424] width 722 height 46
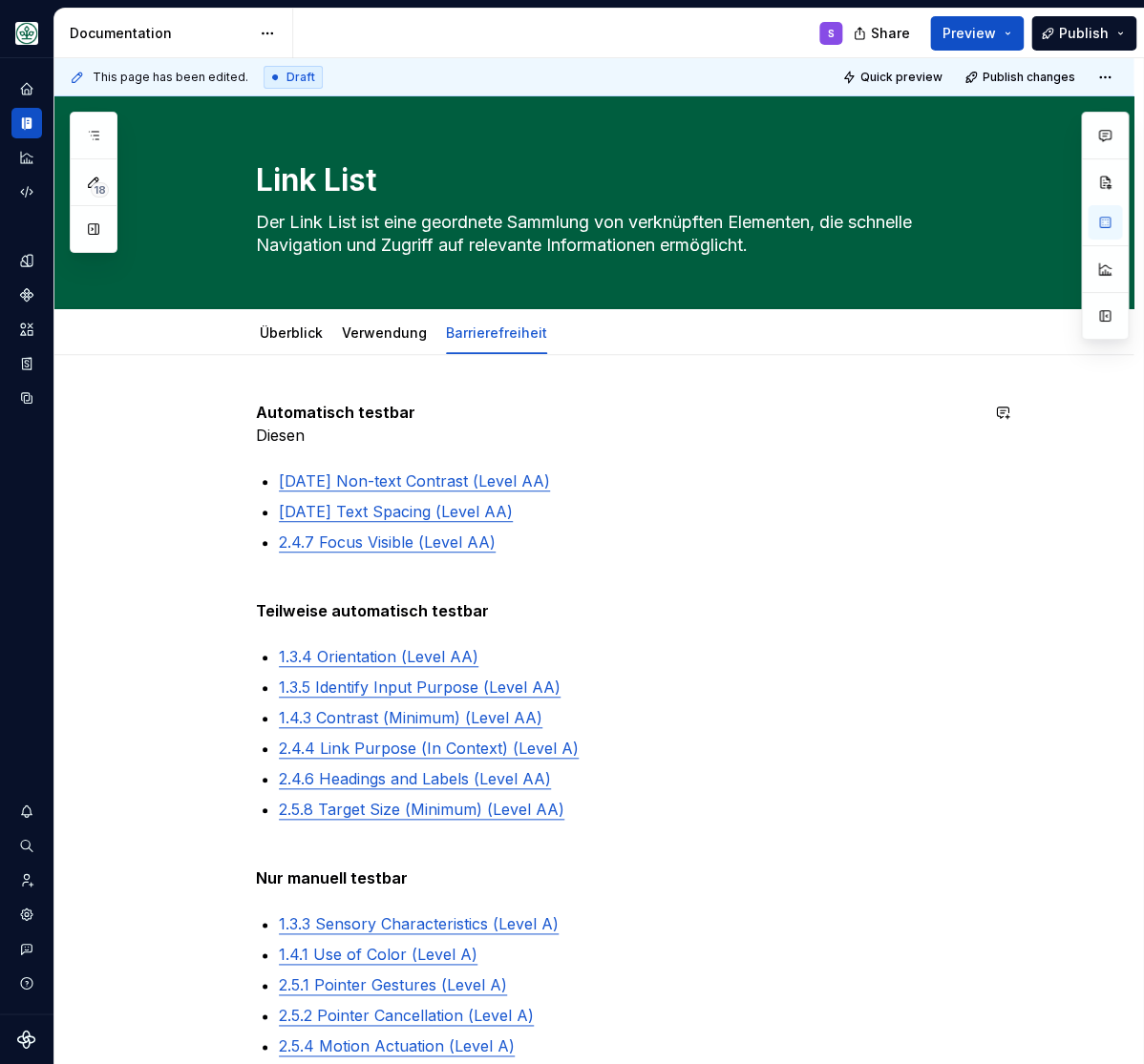
type textarea "*"
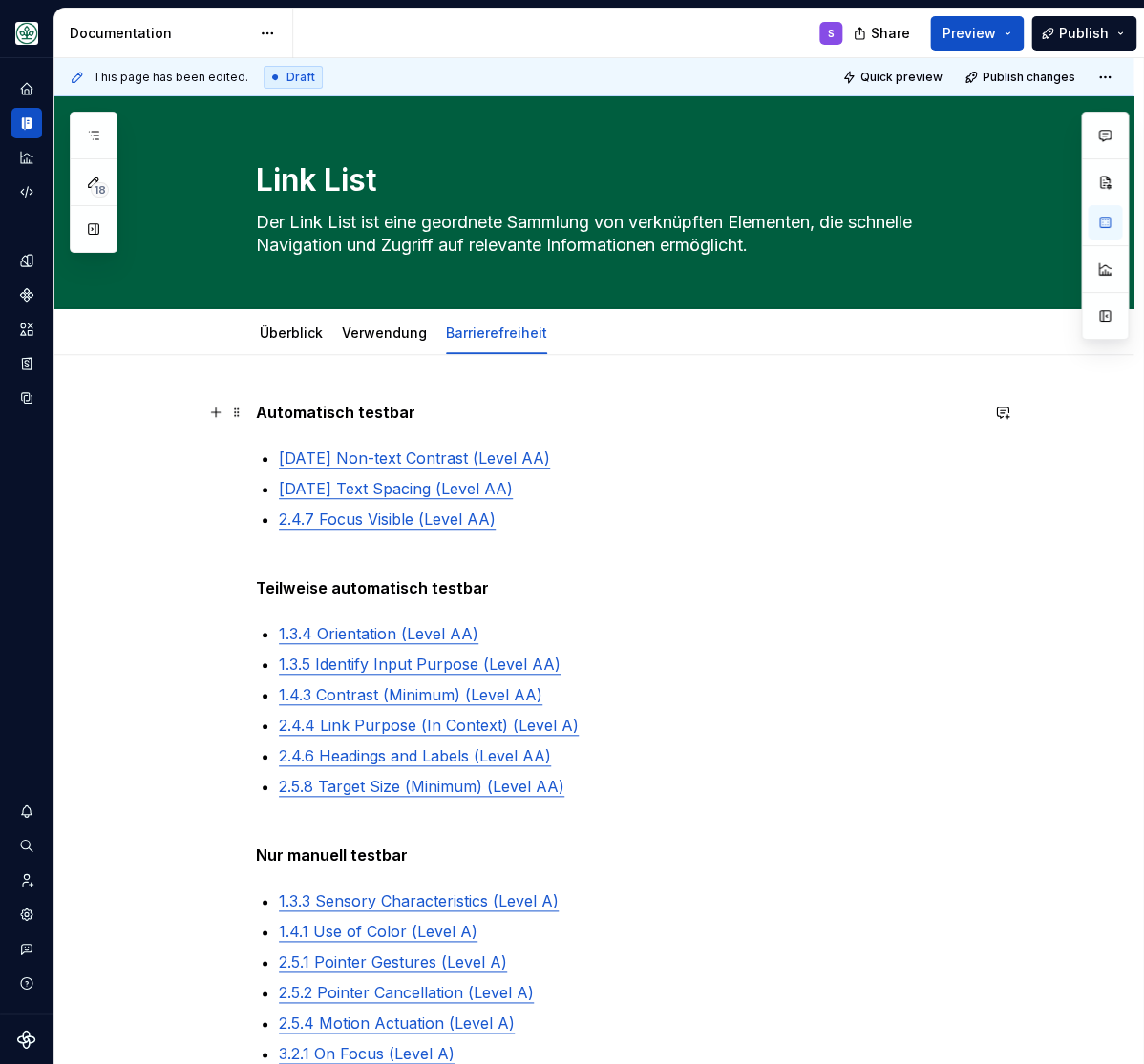
click at [299, 412] on strong "Automatisch testbar" at bounding box center [335, 413] width 159 height 19
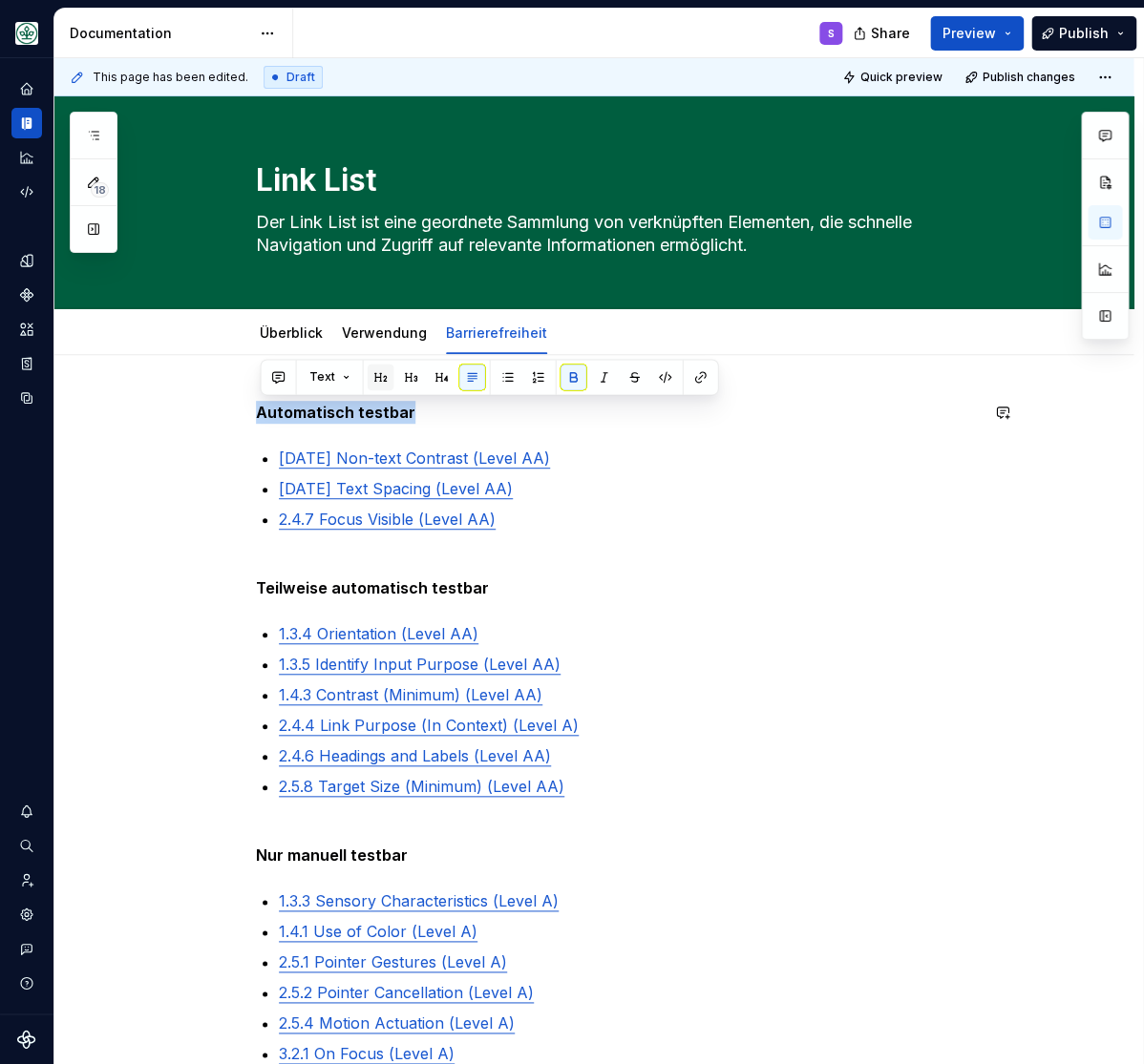
click at [378, 371] on button "button" at bounding box center [381, 377] width 27 height 27
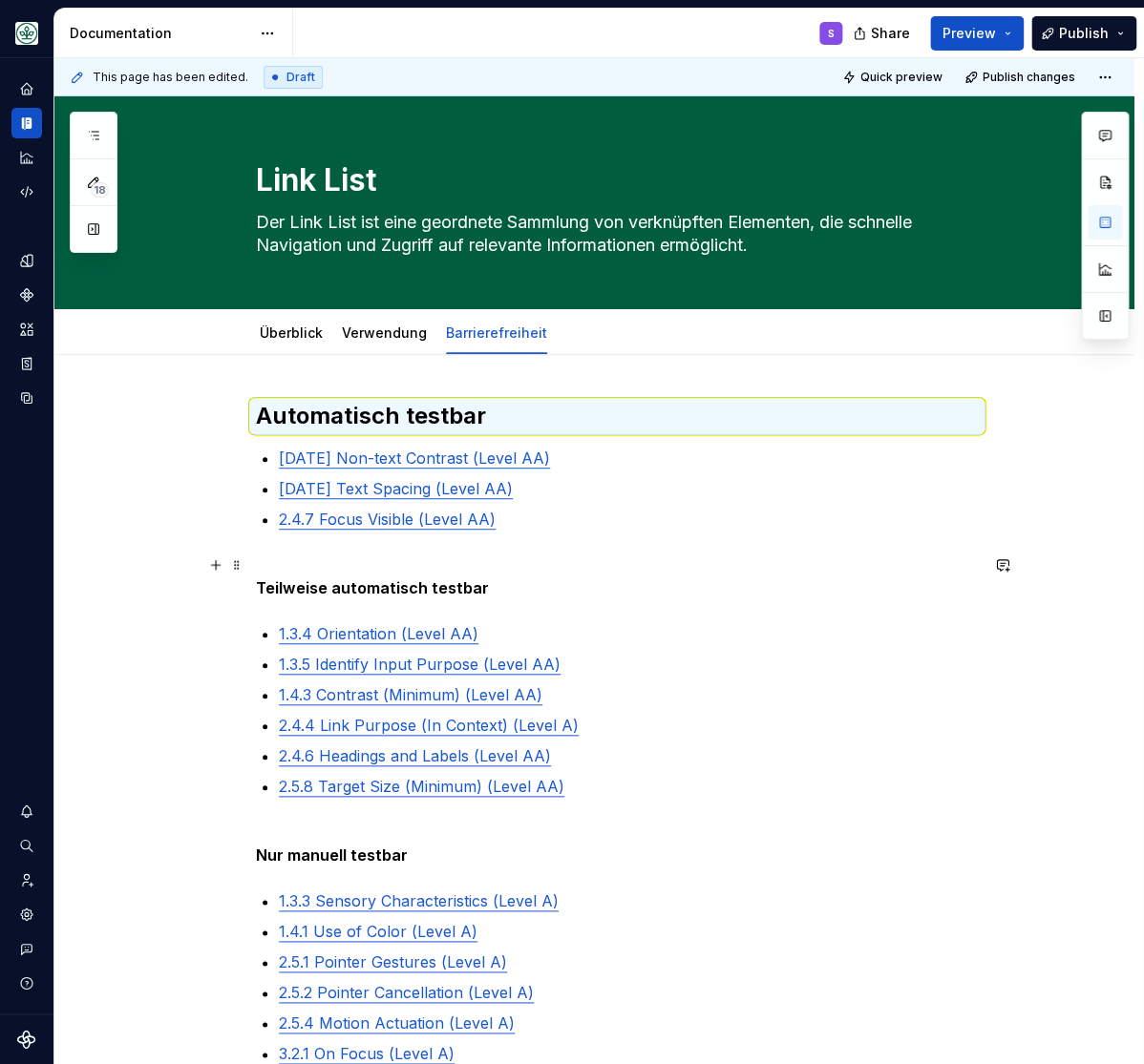
click at [361, 597] on strong "Teilweise automatisch testbar" at bounding box center [371, 588] width 232 height 19
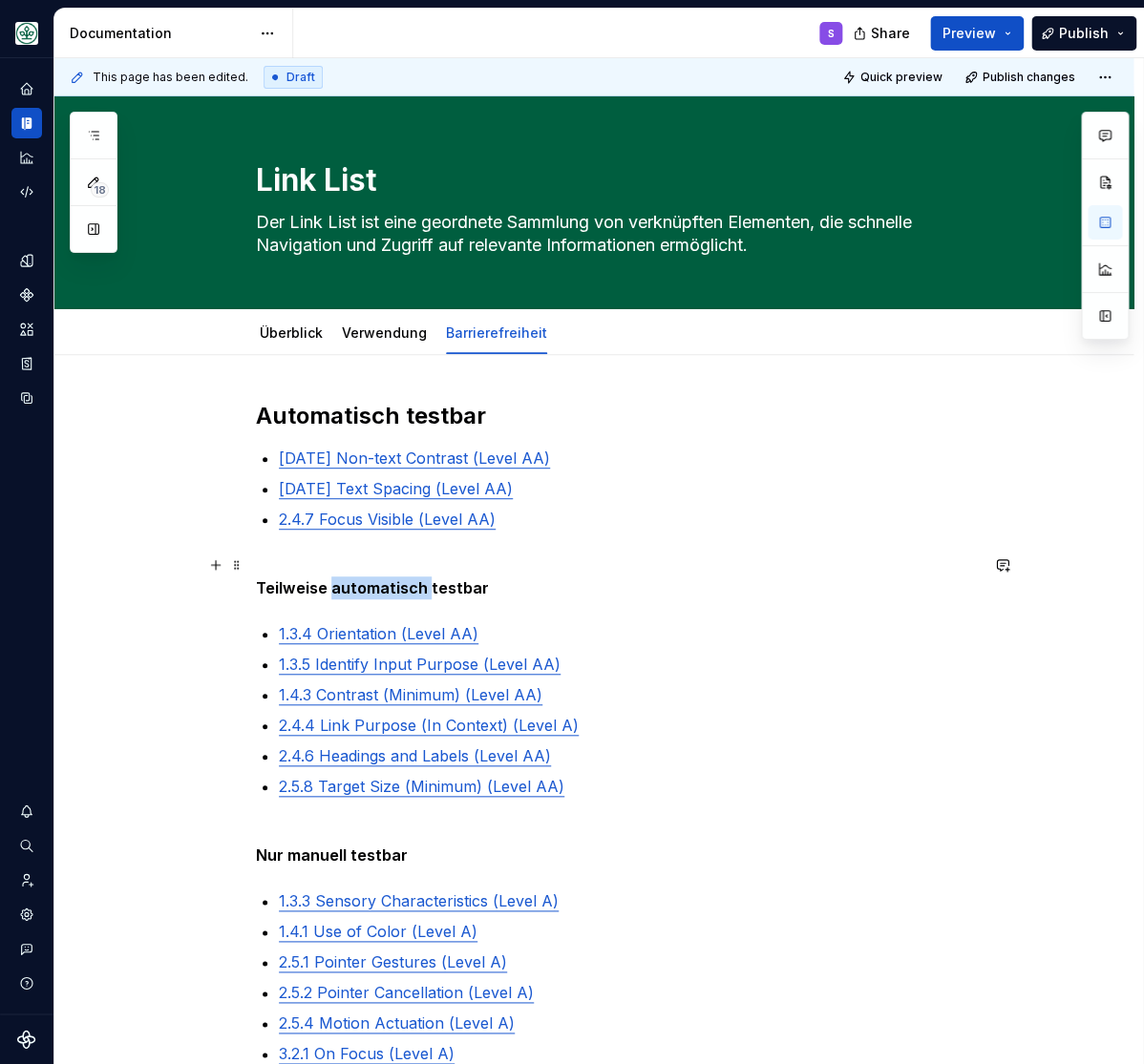
click at [361, 597] on strong "Teilweise automatisch testbar" at bounding box center [371, 588] width 232 height 19
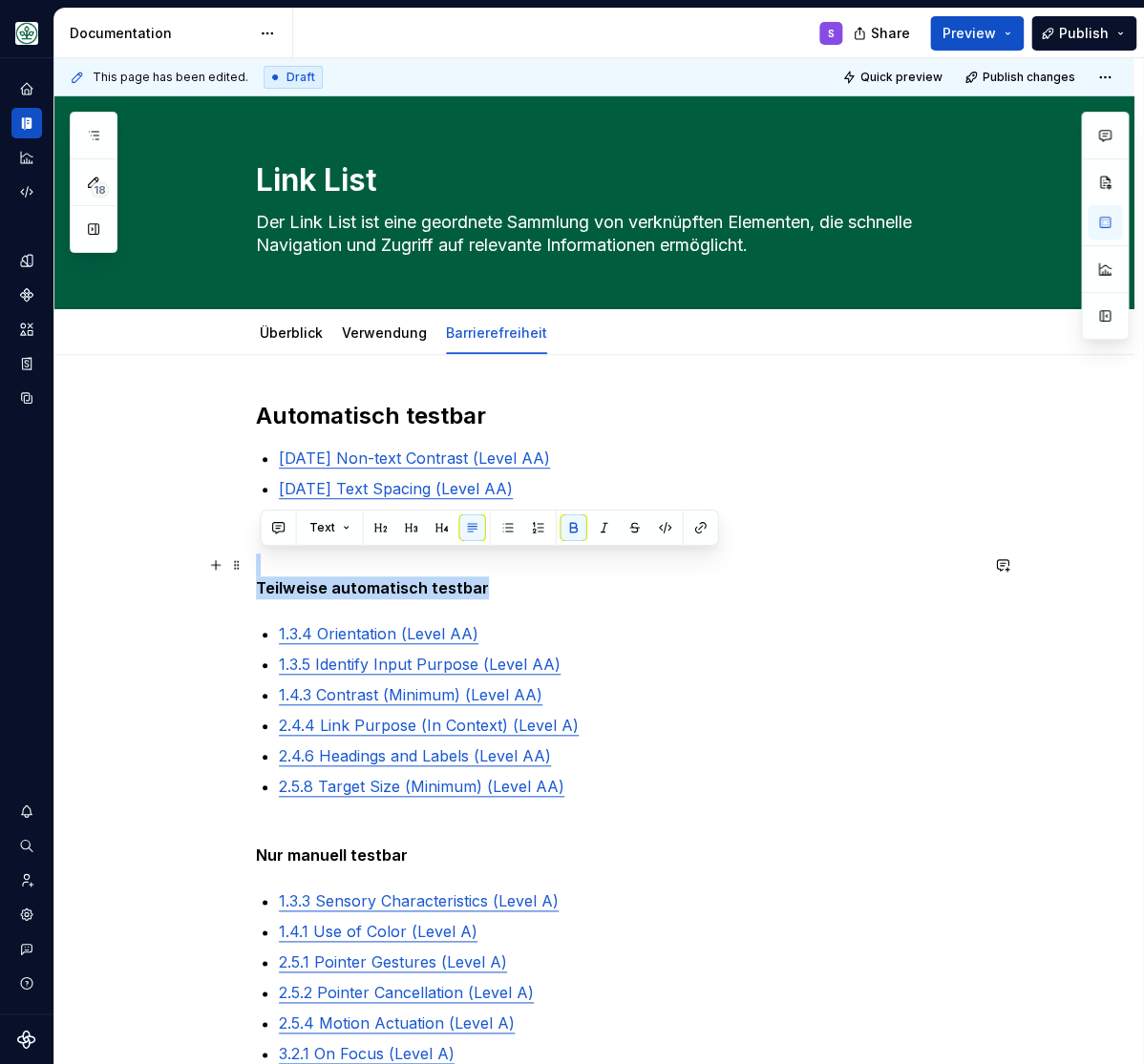
click at [361, 597] on strong "Teilweise automatisch testbar" at bounding box center [371, 588] width 232 height 19
click at [373, 521] on button "button" at bounding box center [381, 528] width 27 height 27
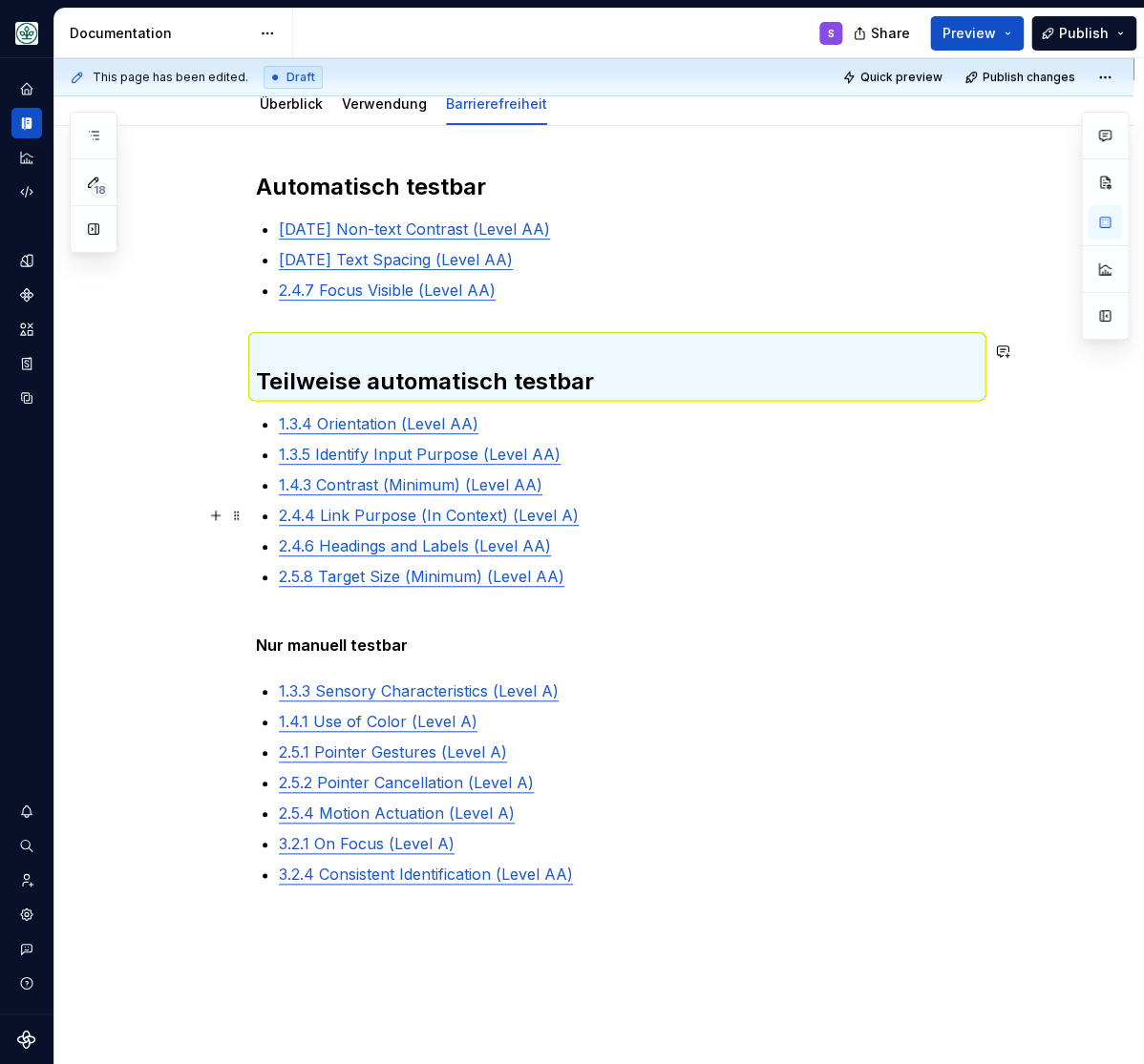
scroll to position [235, 0]
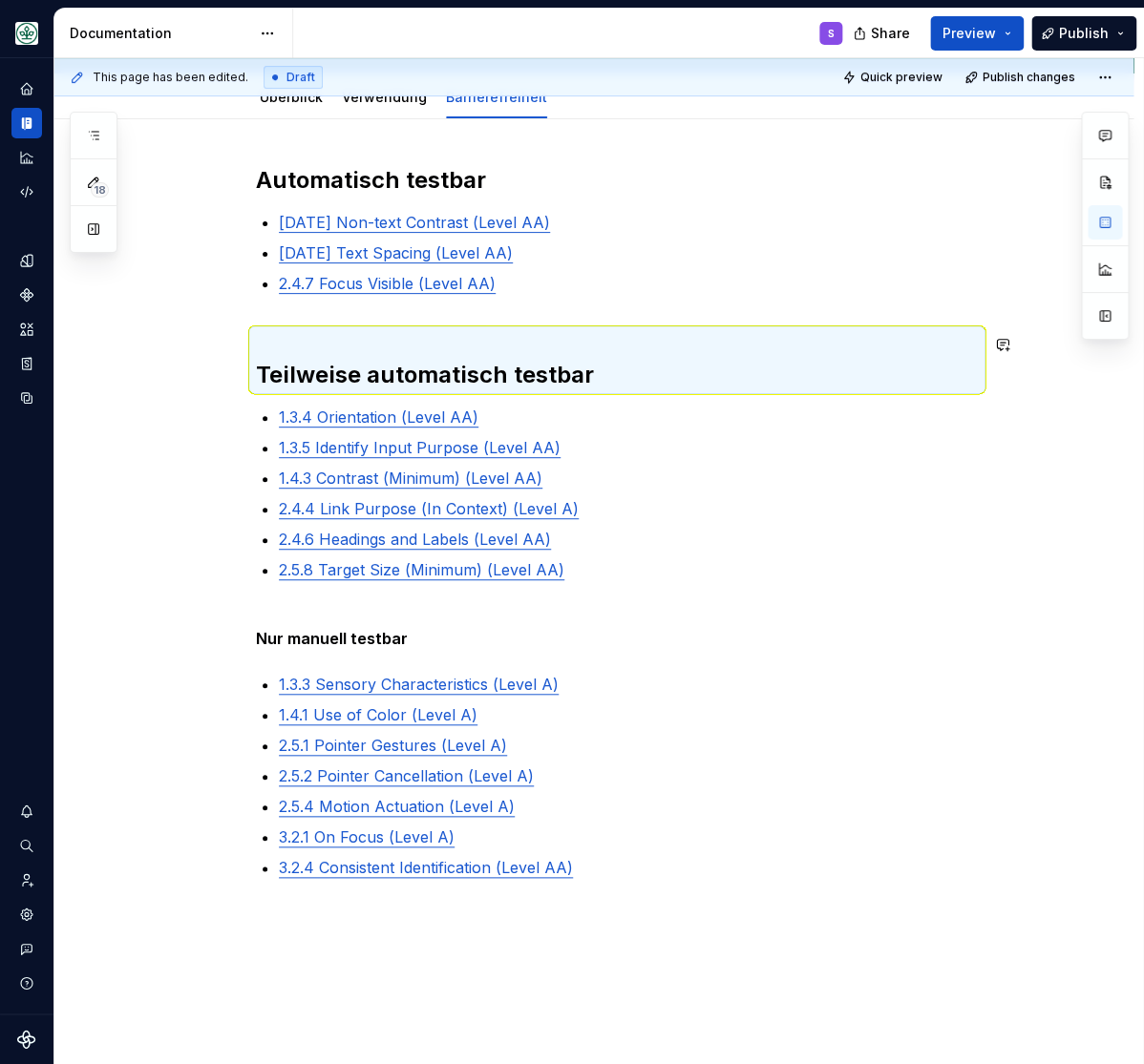
click at [335, 318] on div "Automatisch testbar 1.4.11 Non-text Contrast (Level AA) 1.4.12 Text Spacing (Le…" at bounding box center [616, 522] width 722 height 714
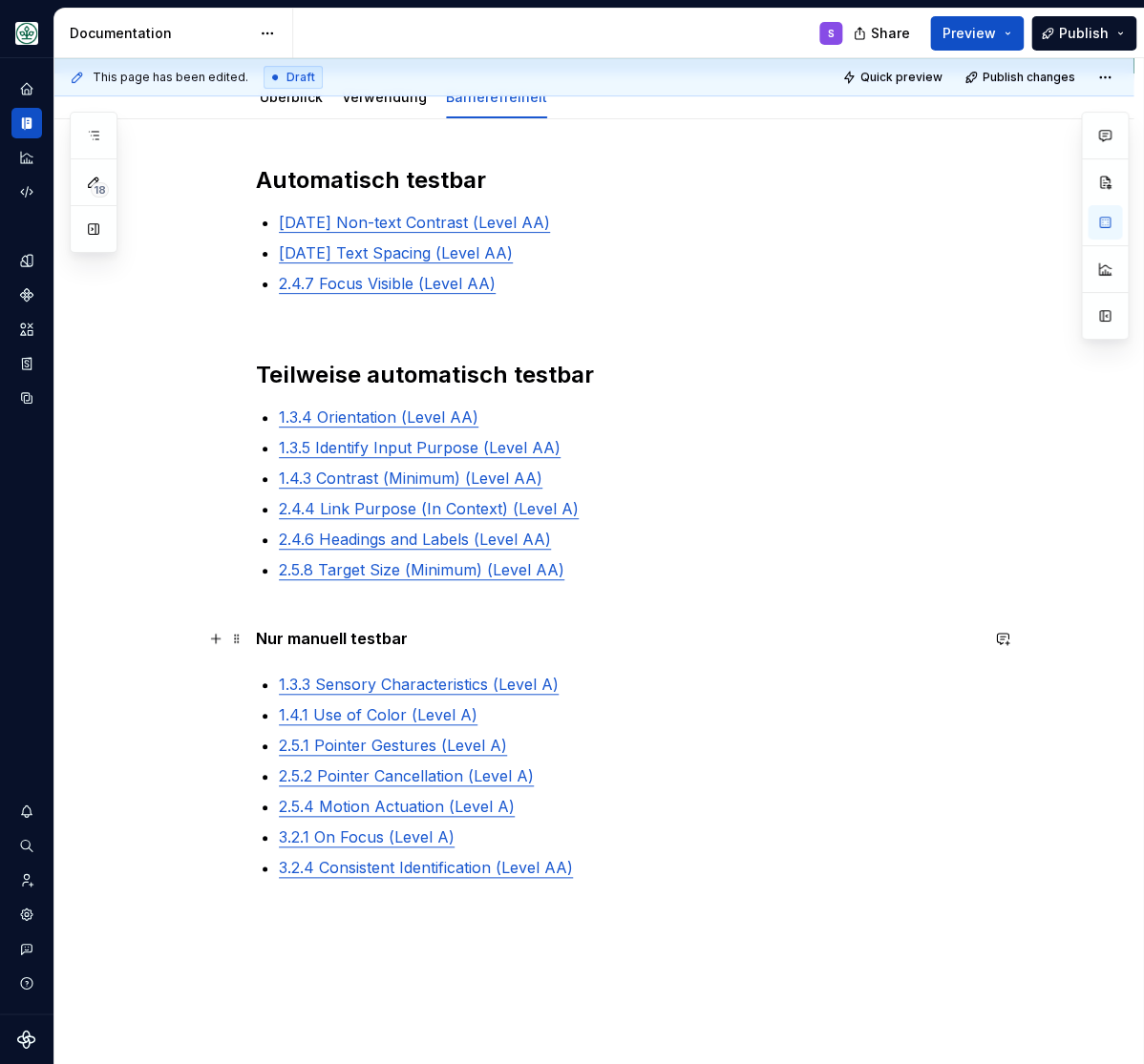
click at [307, 642] on strong "Nur manuell testbar" at bounding box center [331, 639] width 151 height 19
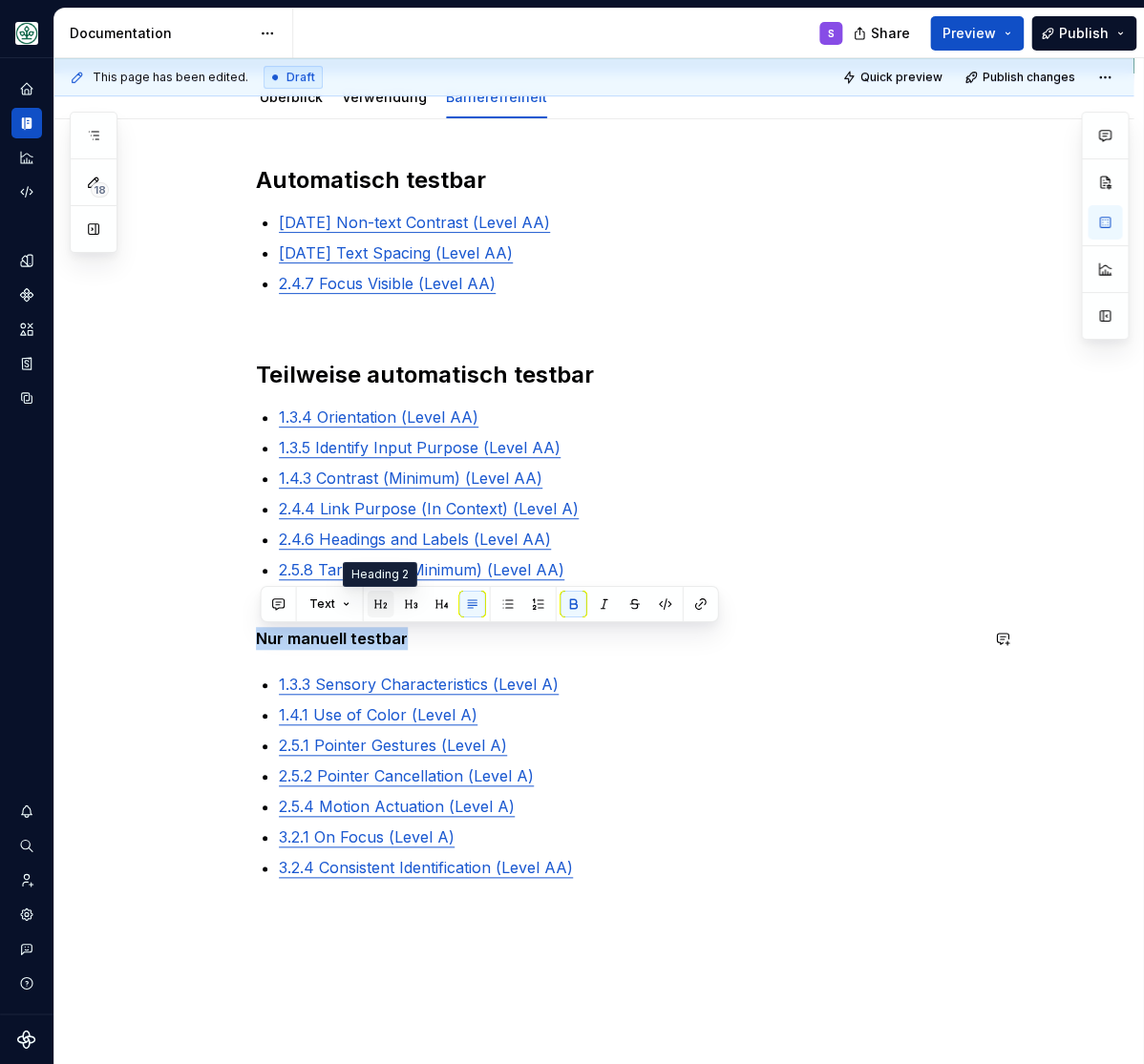
click at [381, 598] on button "button" at bounding box center [381, 605] width 27 height 27
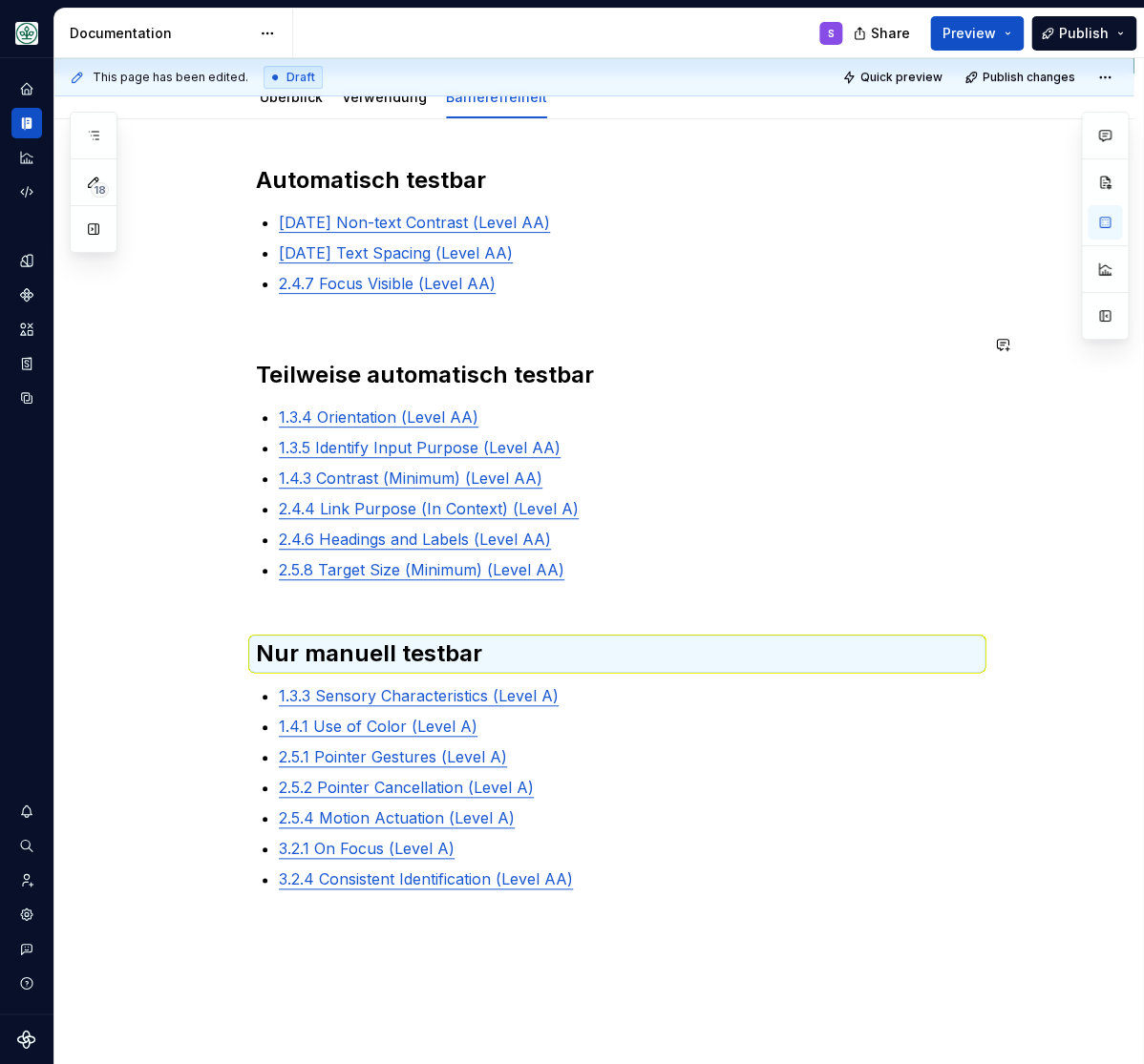
click at [568, 318] on div "Automatisch testbar 1.4.11 Non-text Contrast (Level AA) 1.4.12 Text Spacing (Le…" at bounding box center [616, 528] width 722 height 725
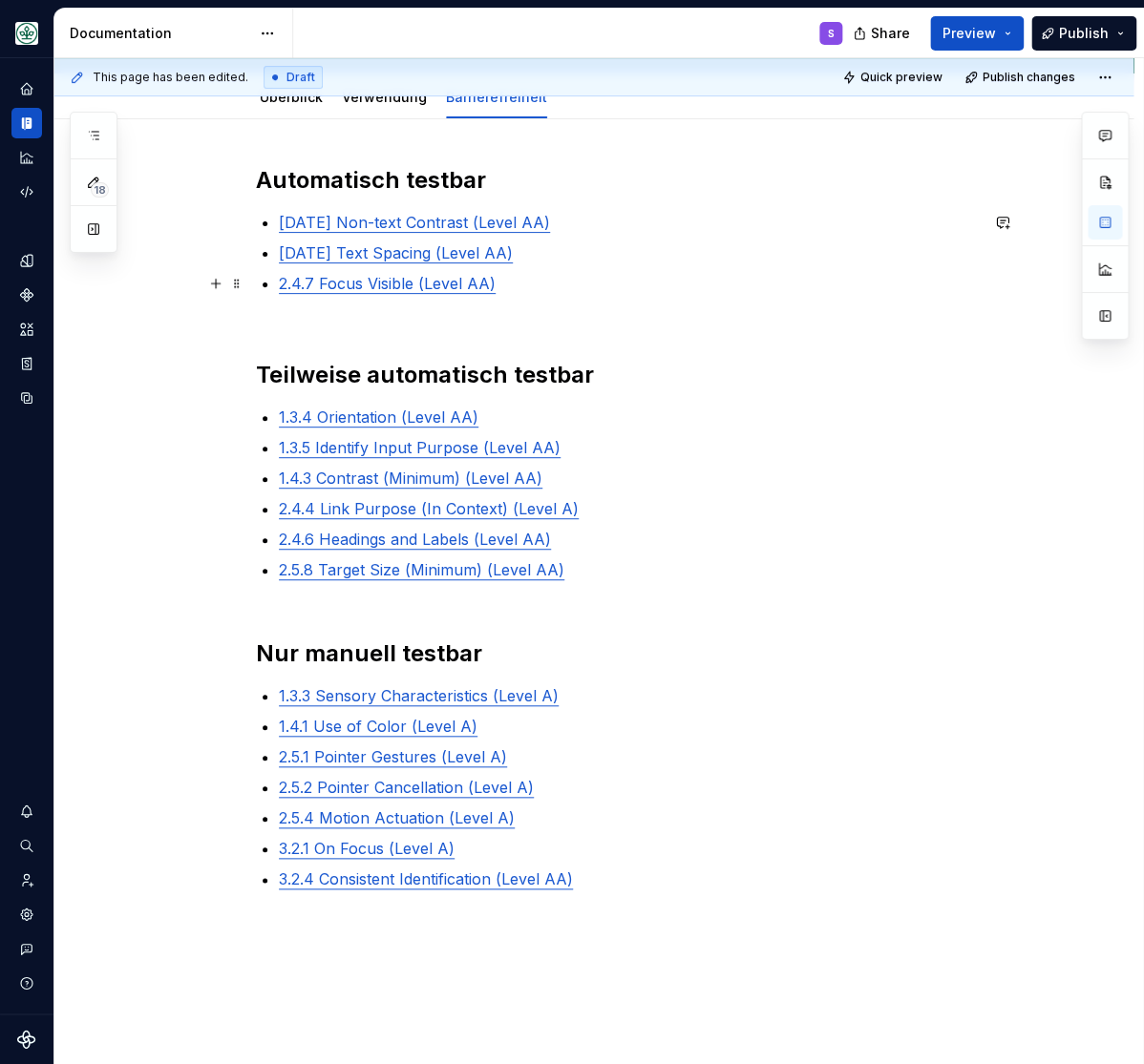
click at [591, 285] on p "2.4.7 Focus Visible (Level AA)" at bounding box center [628, 284] width 698 height 23
click at [753, 290] on p "2.4.7 Focus Visible (Level AA)" at bounding box center [628, 284] width 698 height 23
click at [357, 615] on div "Automatisch testbar 1.4.11 Non-text Contrast (Level AA) 1.4.12 Text Spacing (Le…" at bounding box center [616, 528] width 722 height 725
click at [258, 645] on div "Automatisch testbar 1.4.11 Non-text Contrast (Level AA) 1.4.12 Text Spacing (Le…" at bounding box center [593, 676] width 1078 height 1114
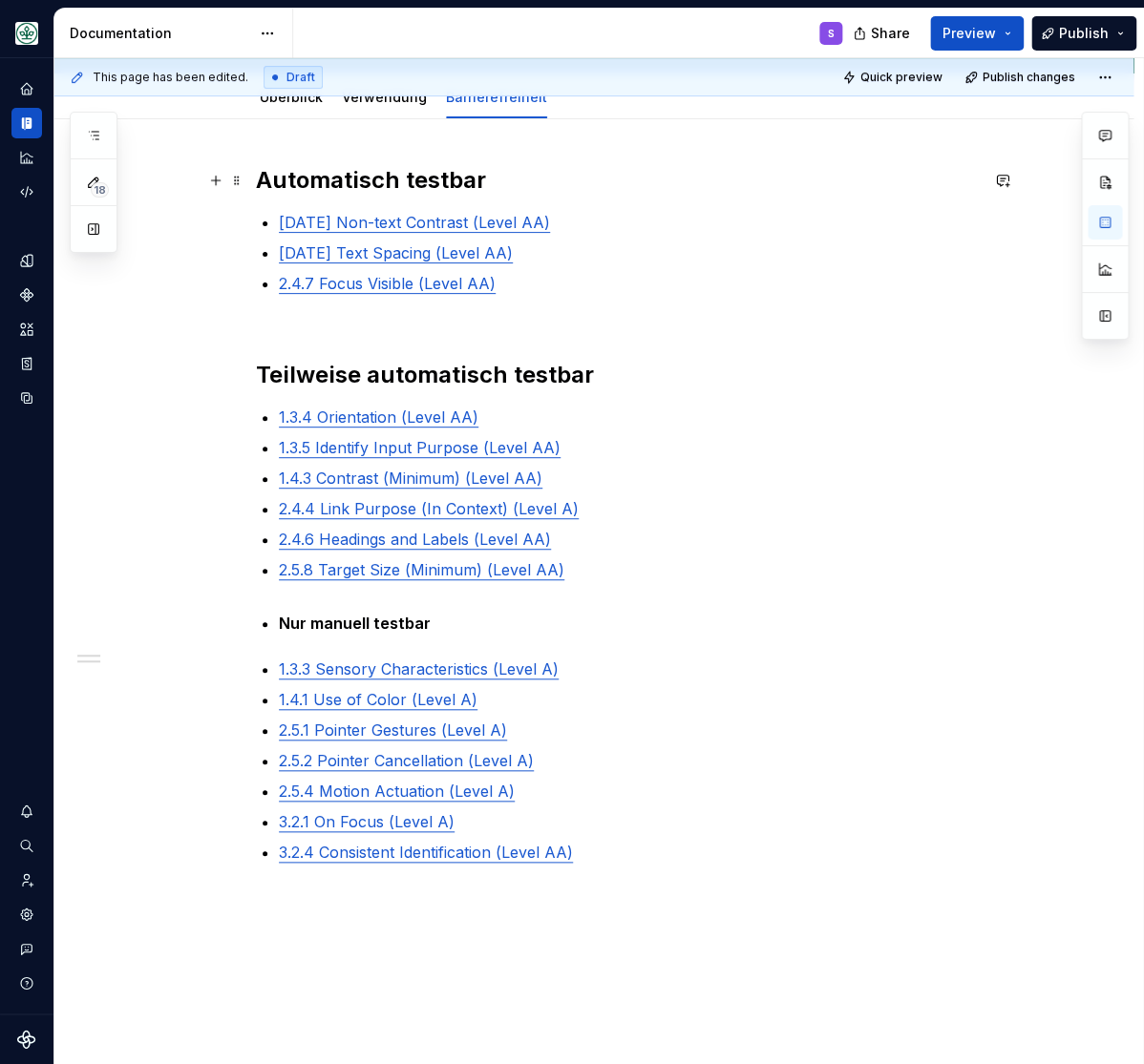
click at [368, 186] on strong "Automatisch testbar" at bounding box center [370, 179] width 230 height 28
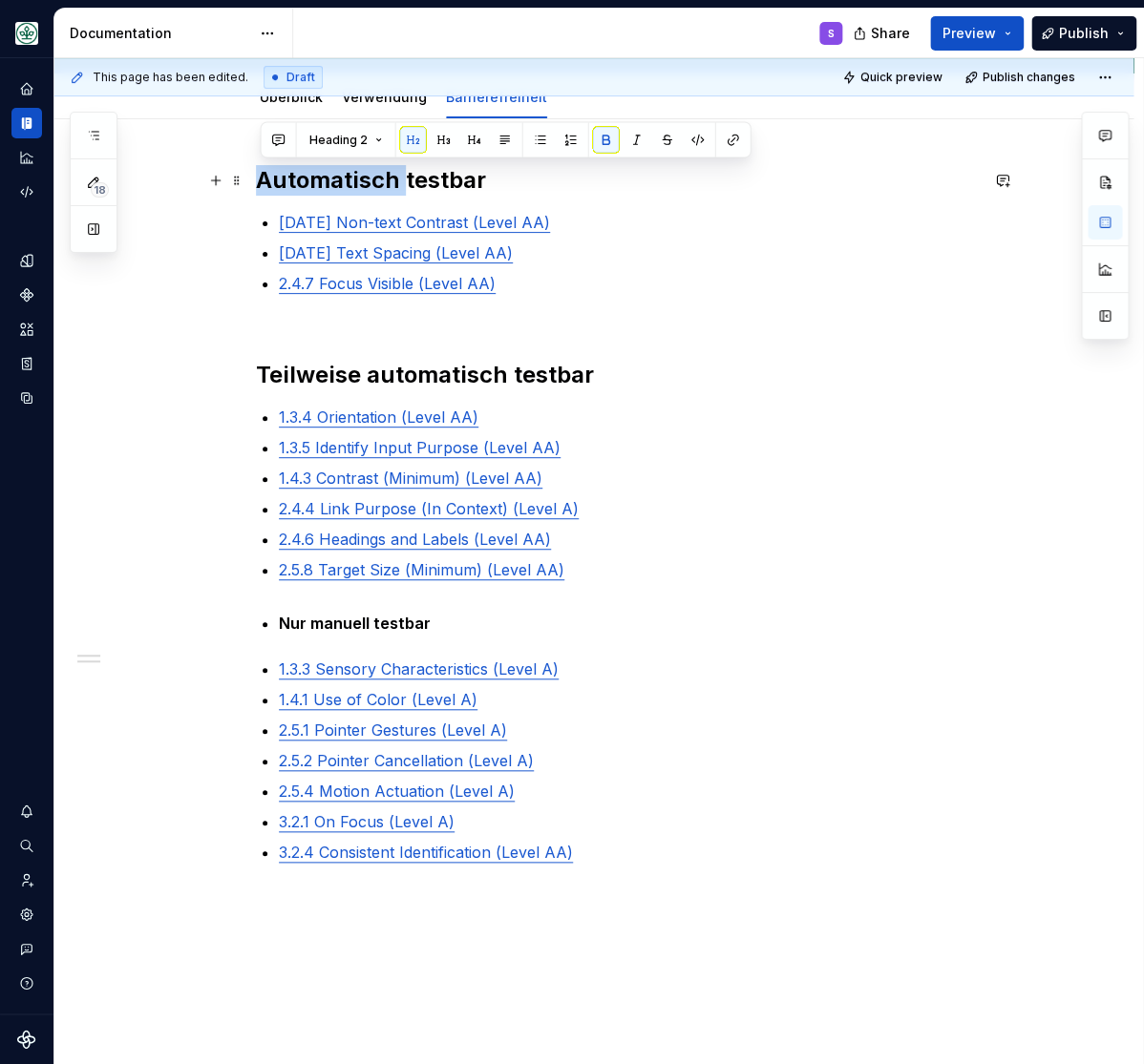
click at [367, 185] on strong "Automatisch testbar" at bounding box center [370, 179] width 230 height 28
click at [366, 185] on strong "Automatisch testbar" at bounding box center [370, 179] width 230 height 28
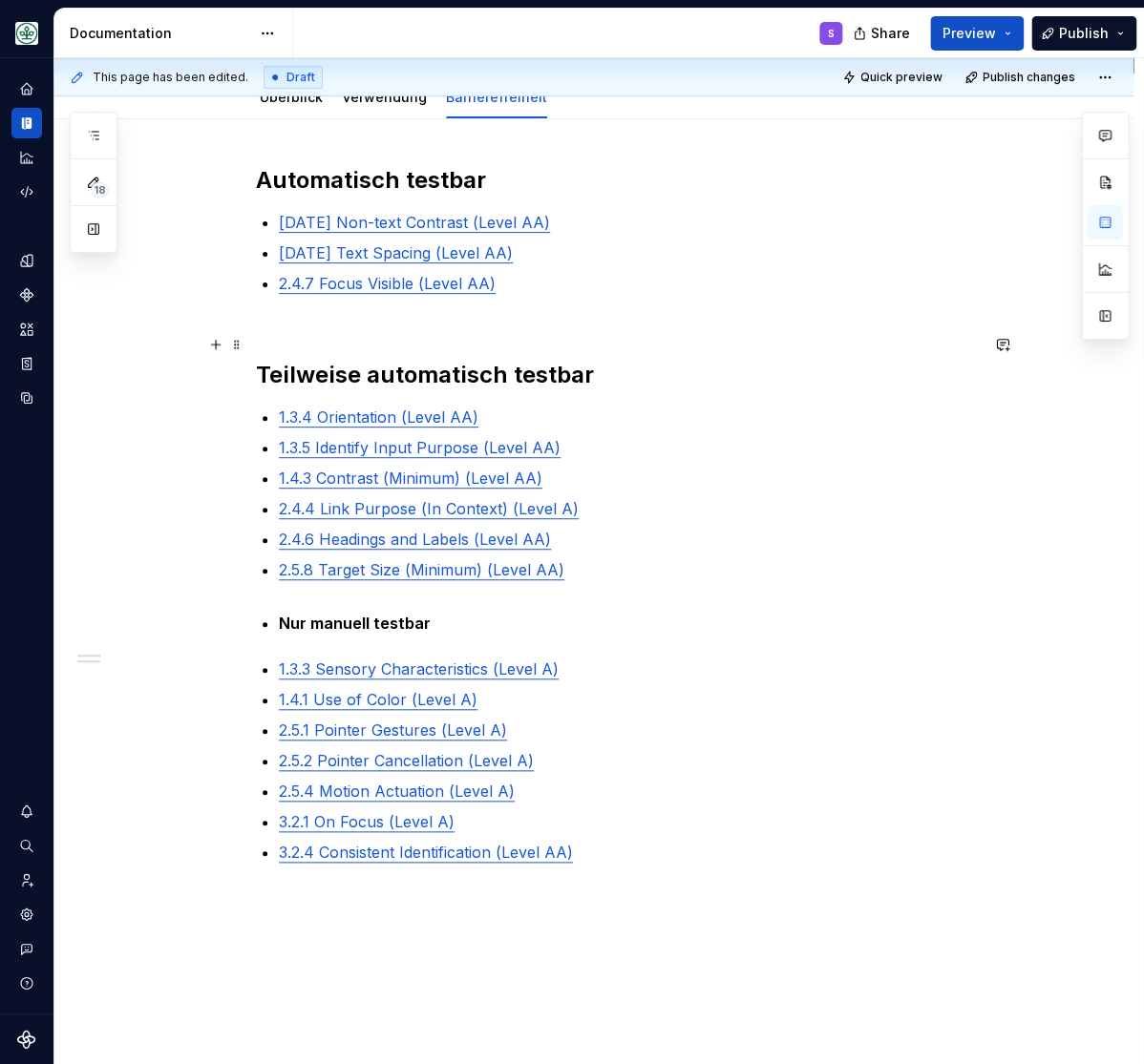
click at [447, 370] on strong "Teilweise automatisch testbar" at bounding box center [424, 374] width 338 height 28
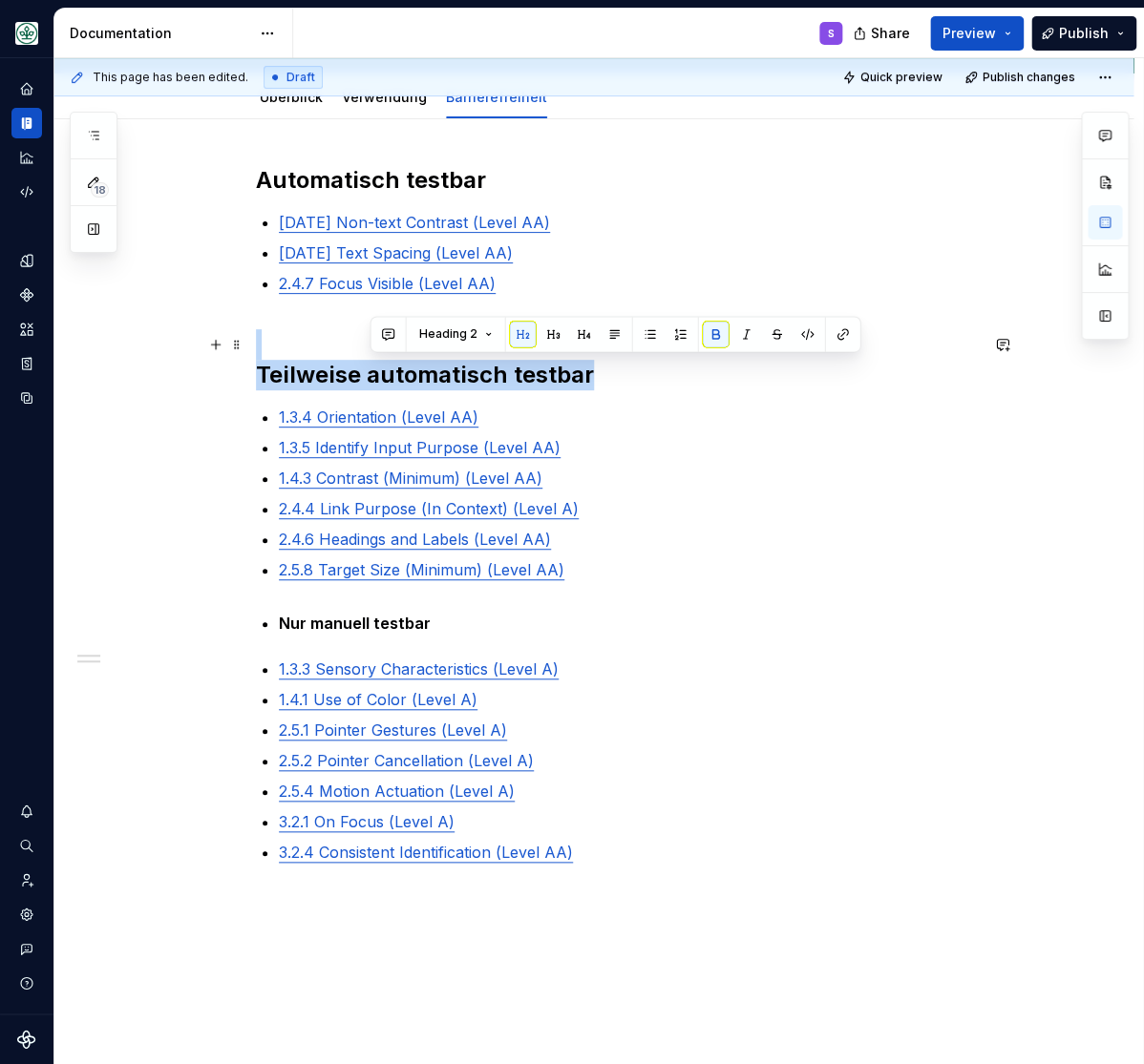
click at [447, 370] on strong "Teilweise automatisch testbar" at bounding box center [424, 374] width 338 height 28
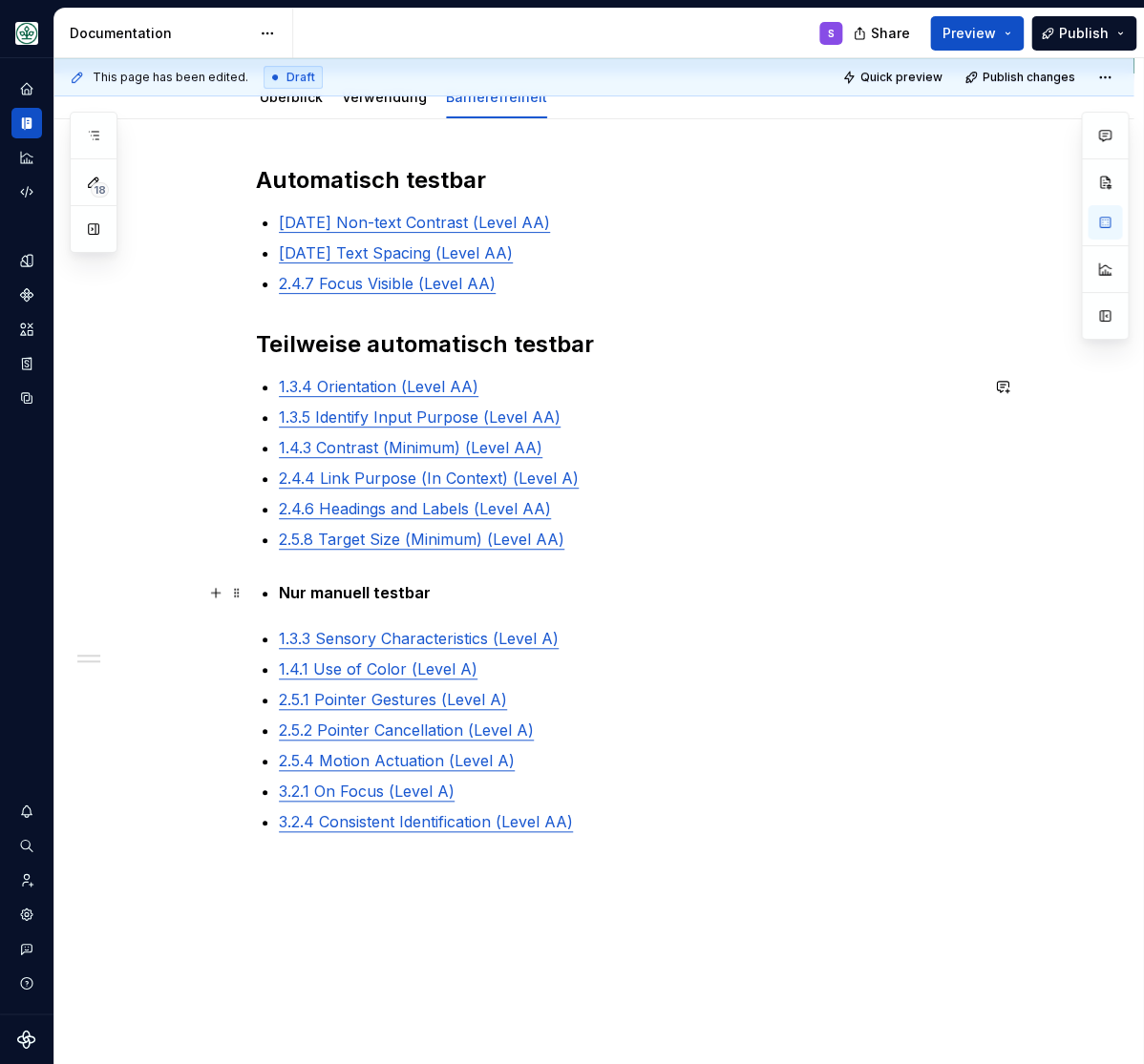
click at [329, 597] on strong "Nur manuell testbar" at bounding box center [354, 593] width 151 height 19
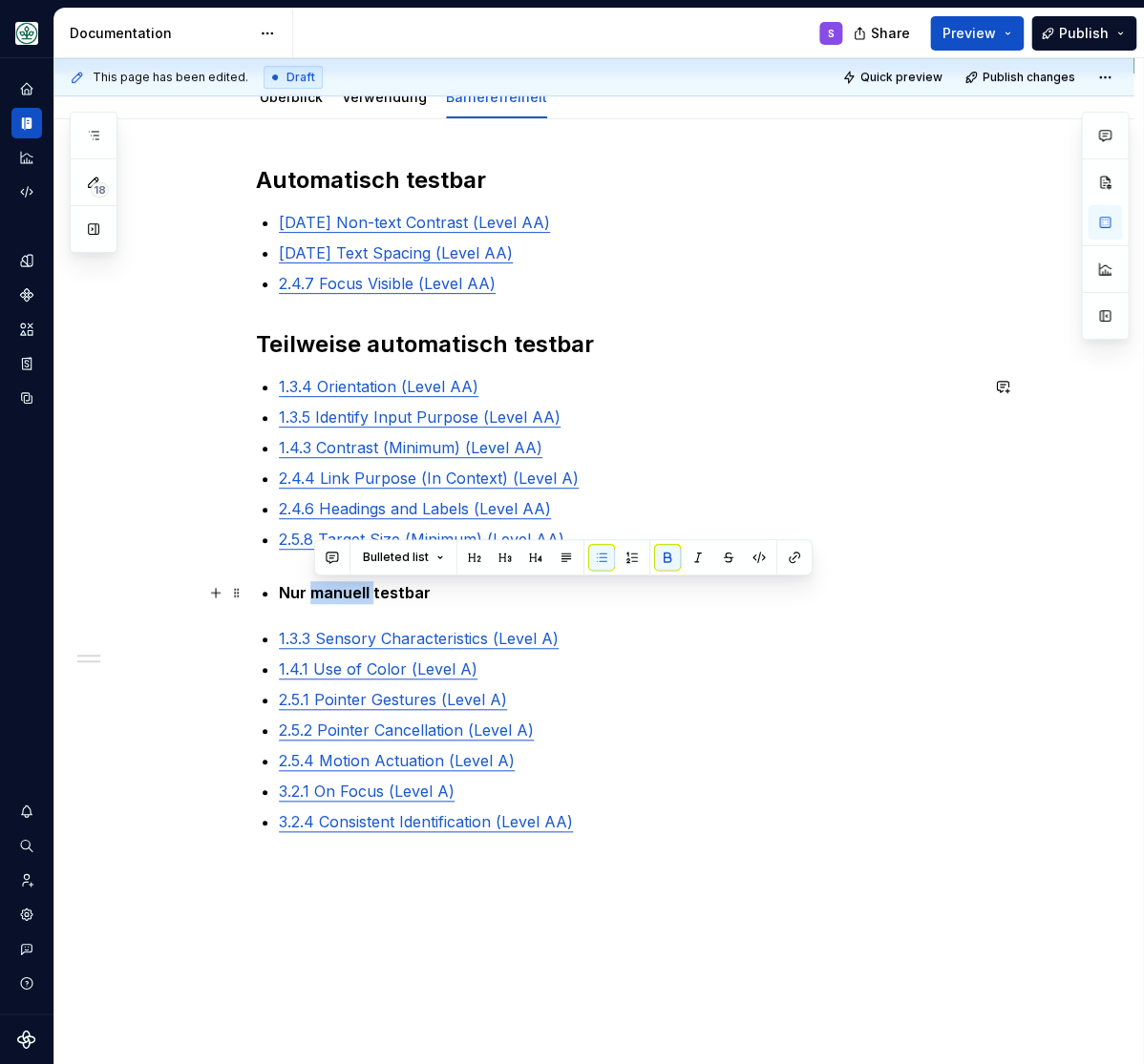
click at [329, 597] on strong "Nur manuell testbar" at bounding box center [354, 593] width 151 height 19
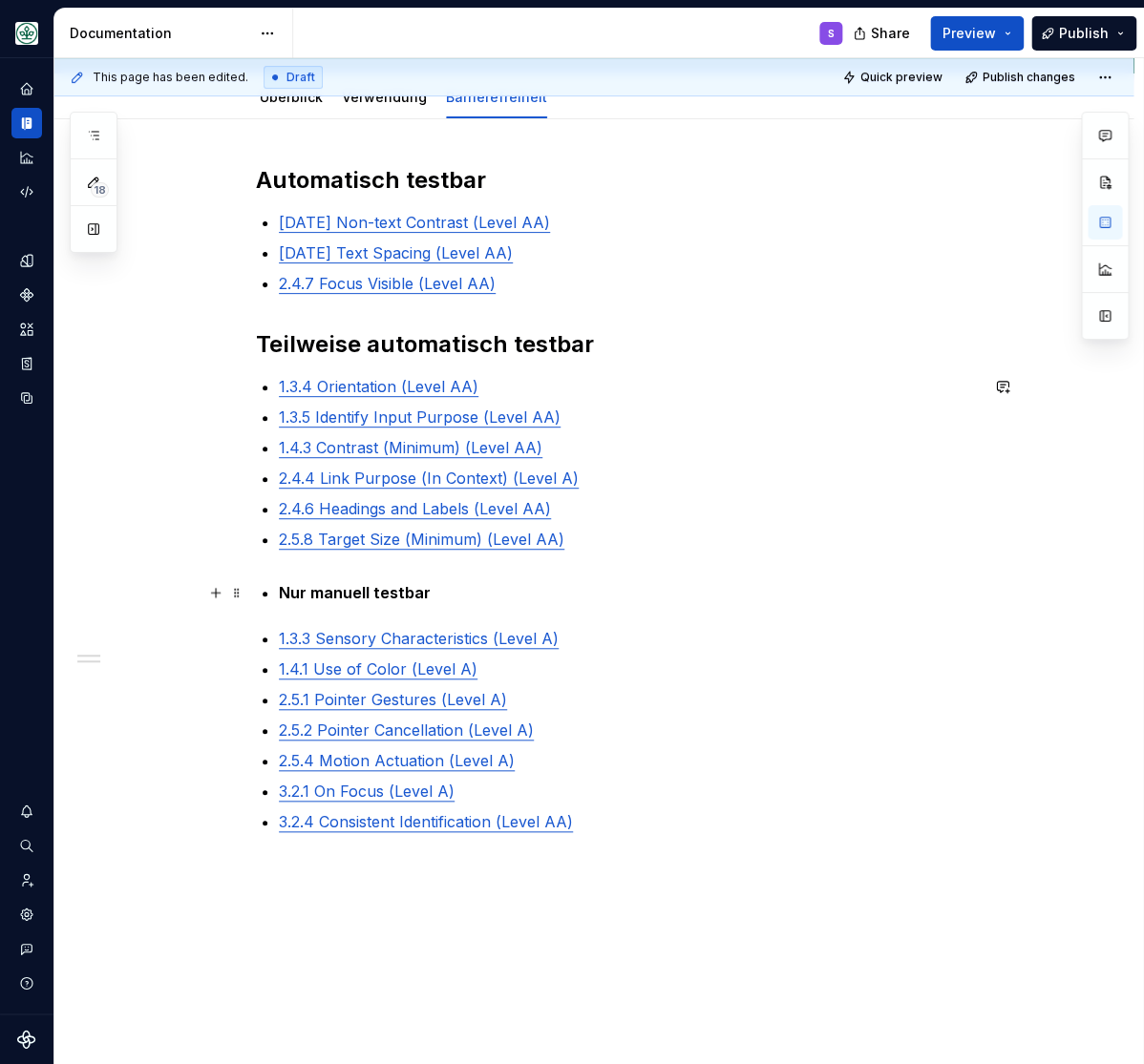
click at [335, 591] on strong "Nur manuell testbar" at bounding box center [354, 593] width 151 height 19
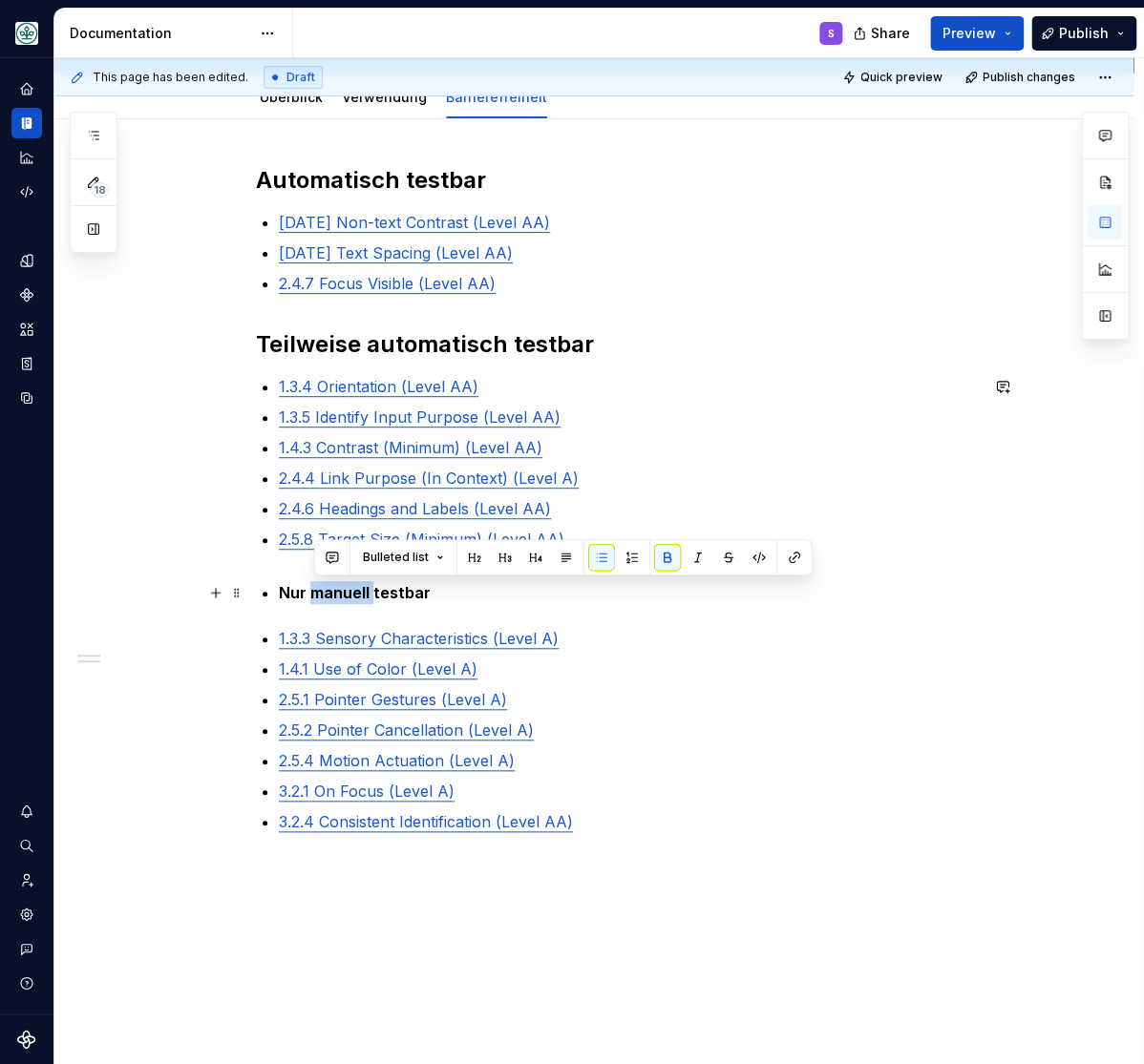
click at [335, 591] on strong "Nur manuell testbar" at bounding box center [354, 593] width 151 height 19
drag, startPoint x: 459, startPoint y: 590, endPoint x: 262, endPoint y: 605, distance: 197.6
click at [262, 605] on div "Automatisch testbar 1.4.11 Non-text Contrast (Level AA) 1.4.12 Text Spacing (Le…" at bounding box center [616, 499] width 722 height 668
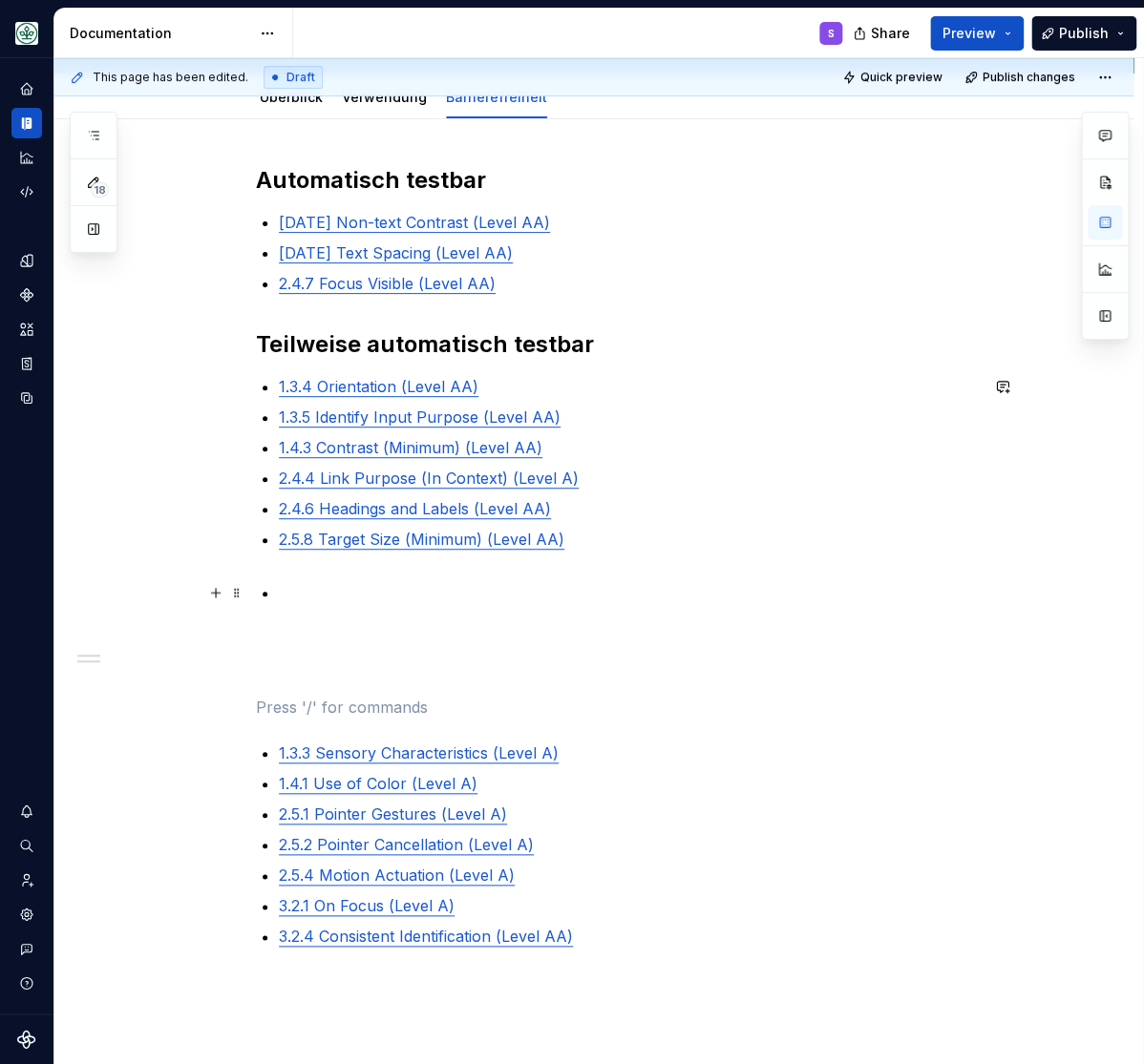
click at [324, 596] on p at bounding box center [628, 593] width 698 height 23
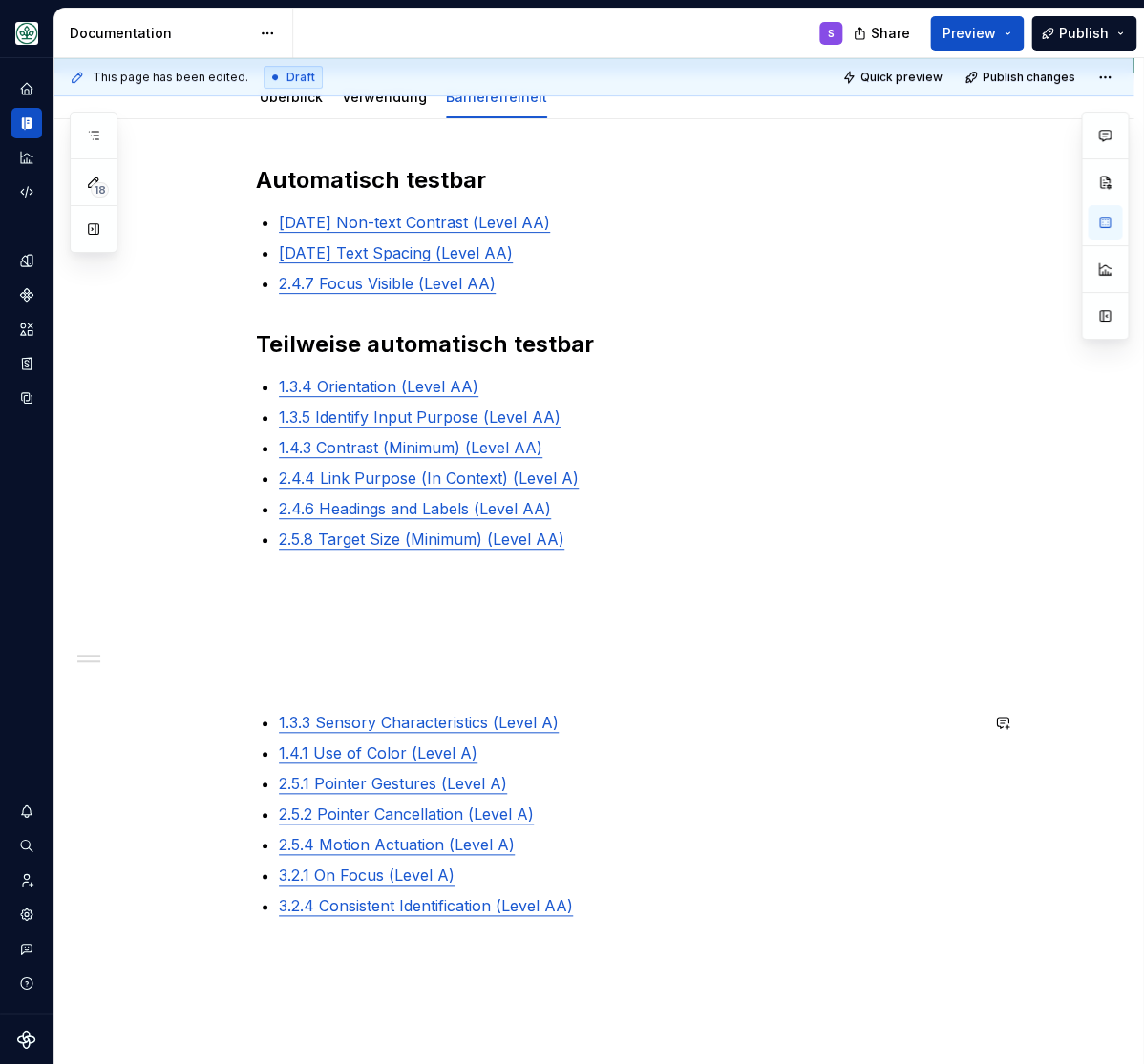
click at [346, 691] on div "Automatisch testbar 1.4.11 Non-text Contrast (Level AA) 1.4.12 Text Spacing (Le…" at bounding box center [616, 541] width 722 height 752
click at [301, 683] on strong "Nur manuell testbar" at bounding box center [331, 677] width 151 height 19
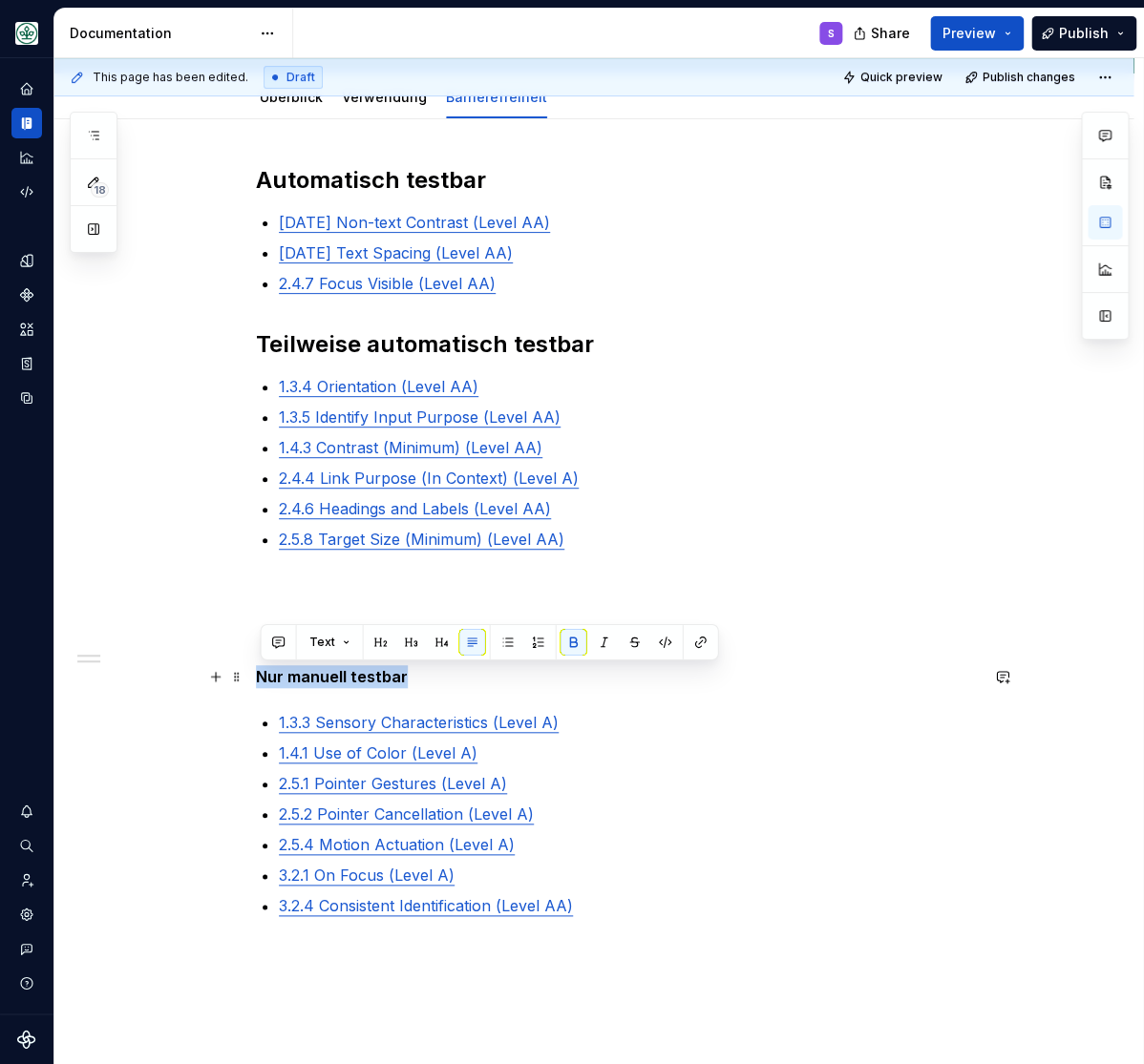
click at [301, 683] on strong "Nur manuell testbar" at bounding box center [331, 677] width 151 height 19
click at [380, 636] on button "button" at bounding box center [381, 642] width 27 height 27
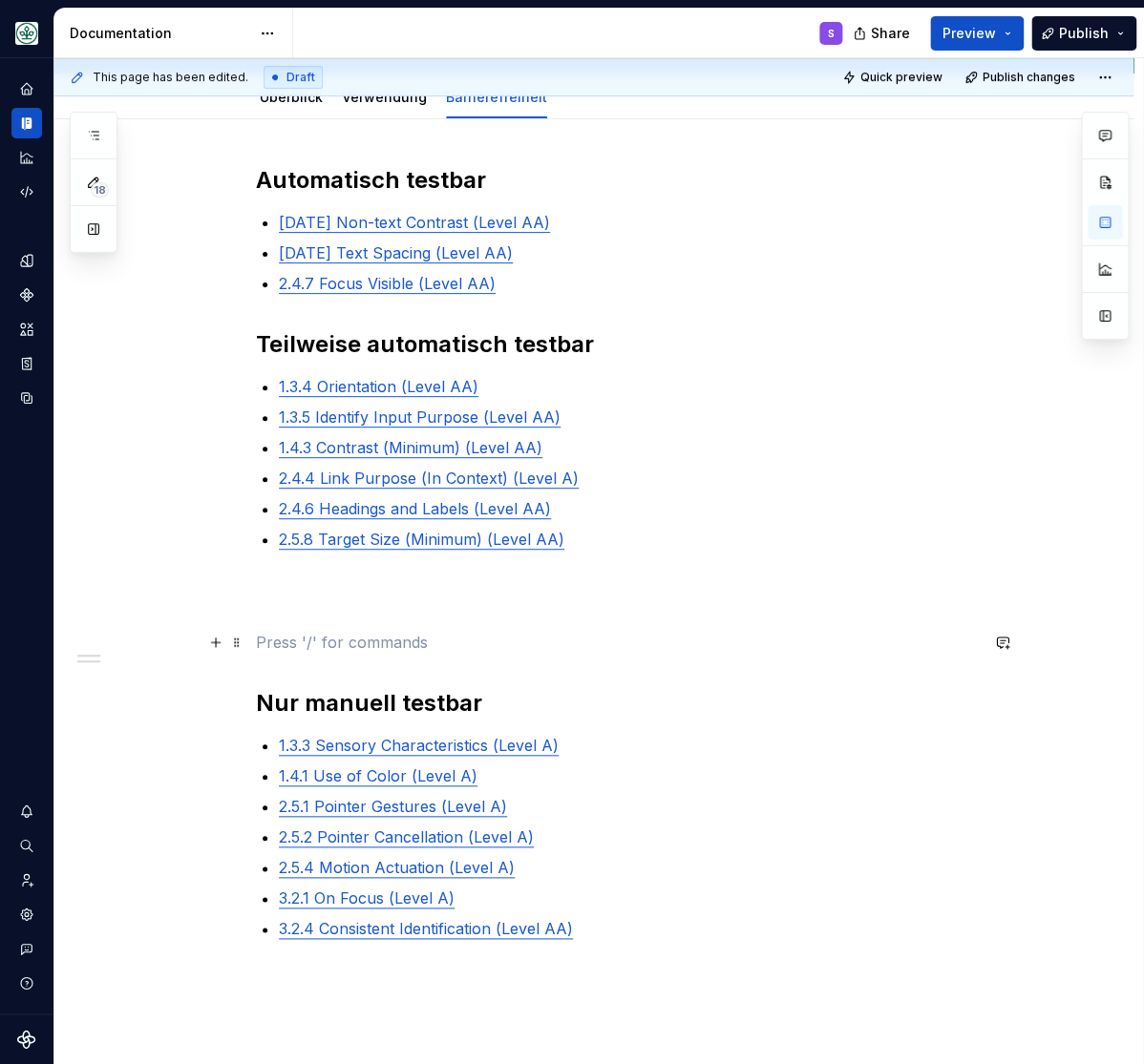
click at [458, 643] on p at bounding box center [616, 642] width 722 height 23
click at [439, 579] on div "Automatisch testbar 1.4.11 Non-text Contrast (Level AA) 1.4.12 Text Spacing (Le…" at bounding box center [616, 553] width 722 height 776
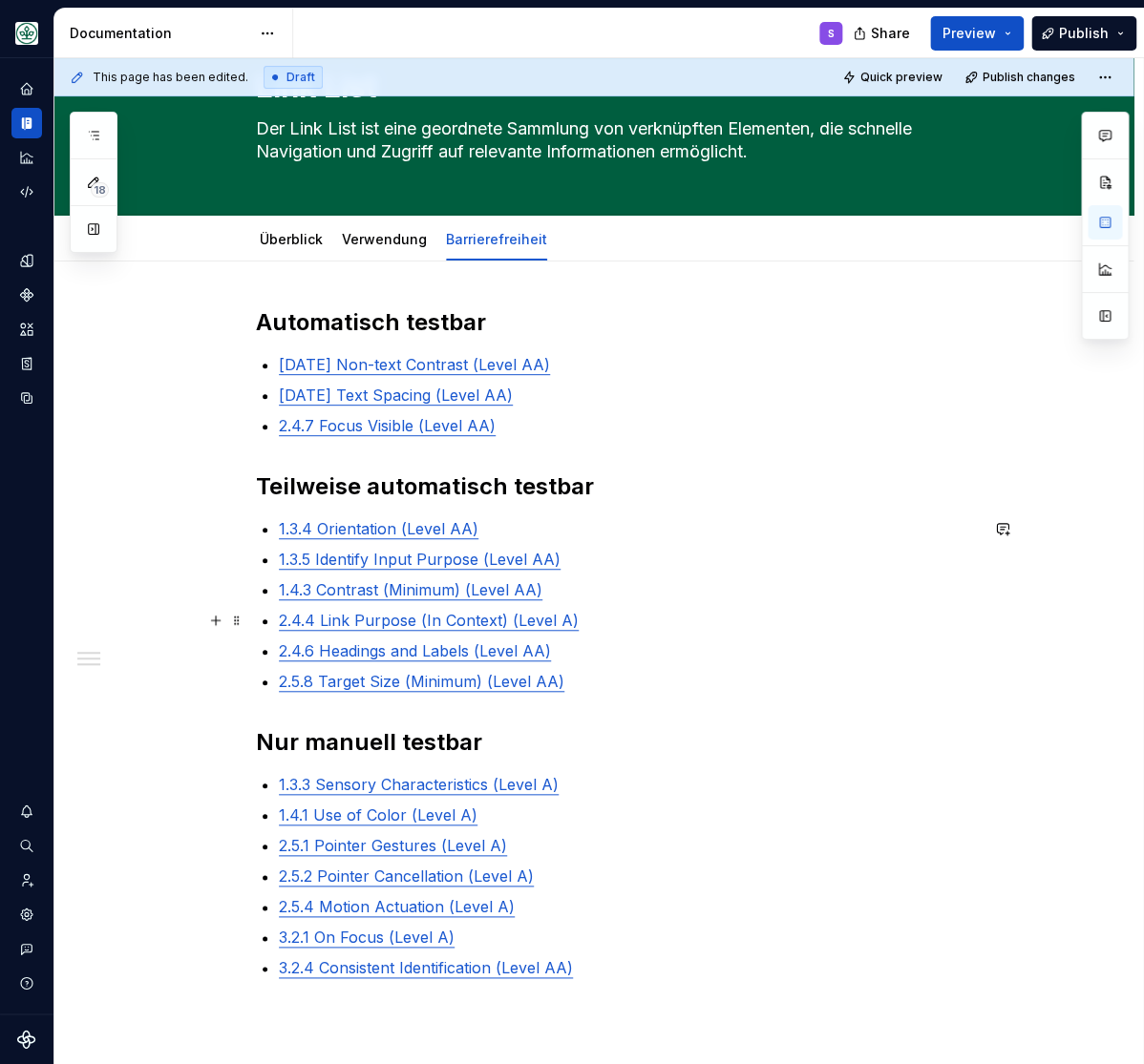
scroll to position [157, 0]
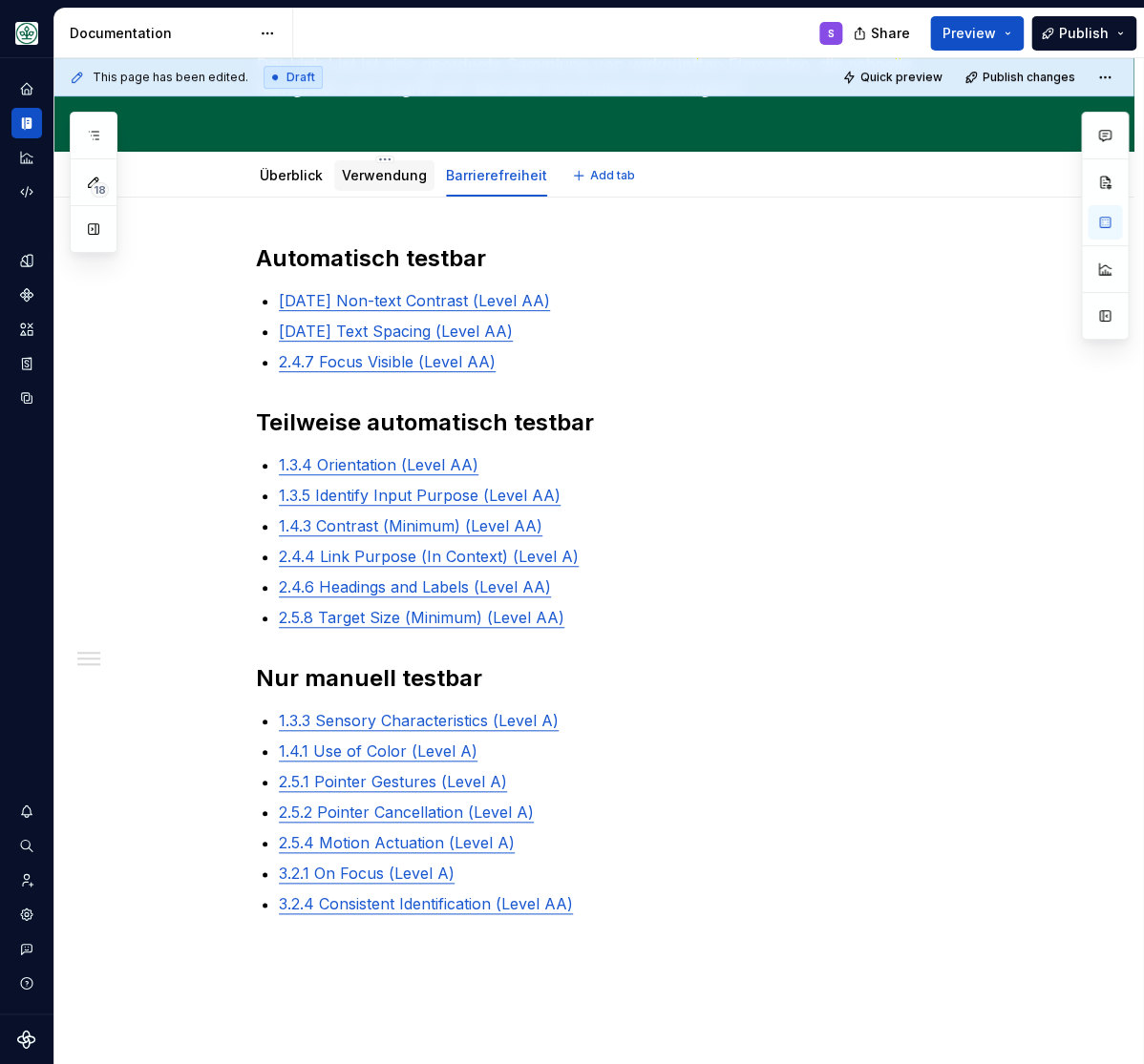
click at [396, 179] on link "Verwendung" at bounding box center [384, 175] width 85 height 16
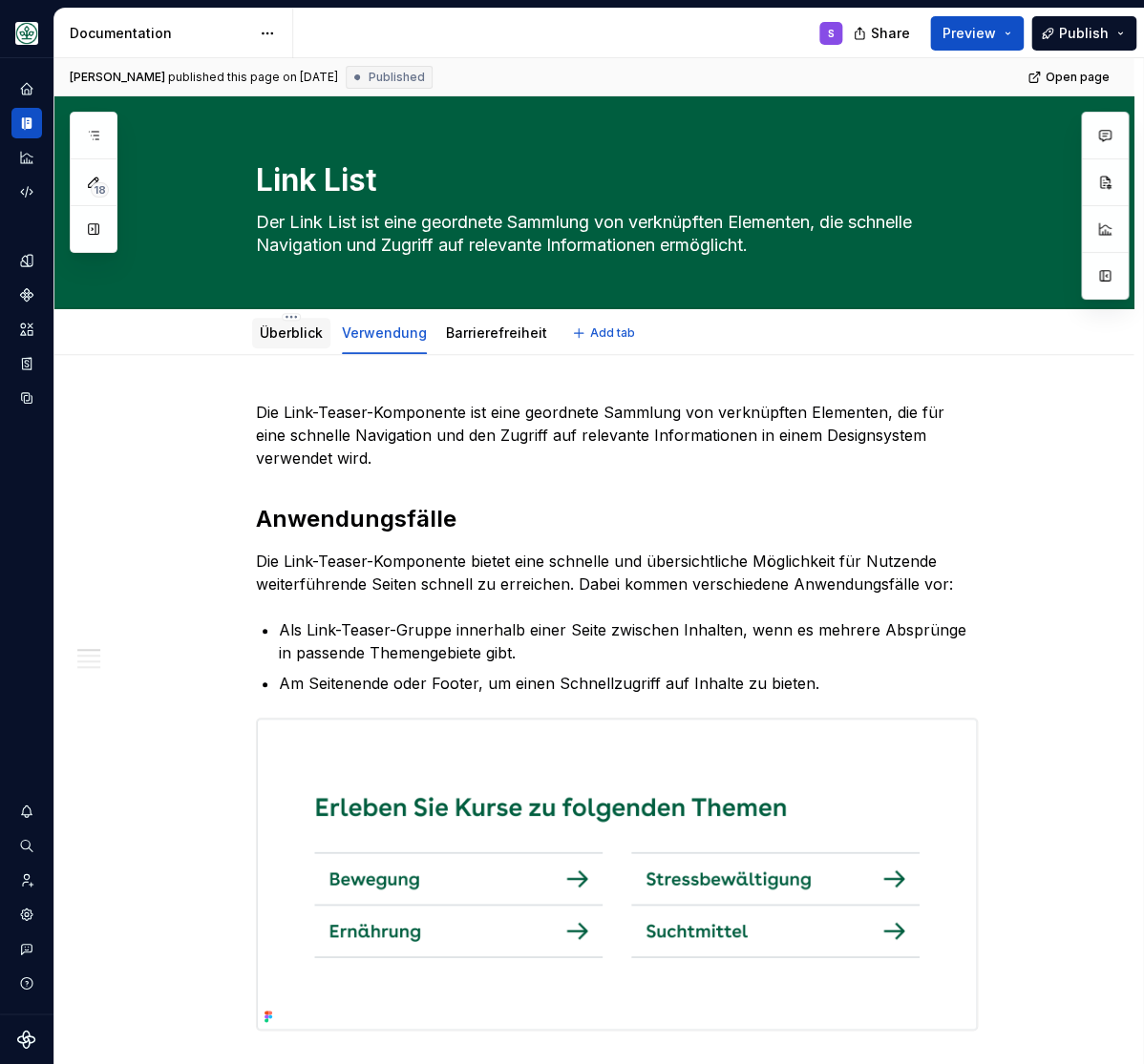
click at [287, 325] on link "Überblick" at bounding box center [290, 332] width 63 height 16
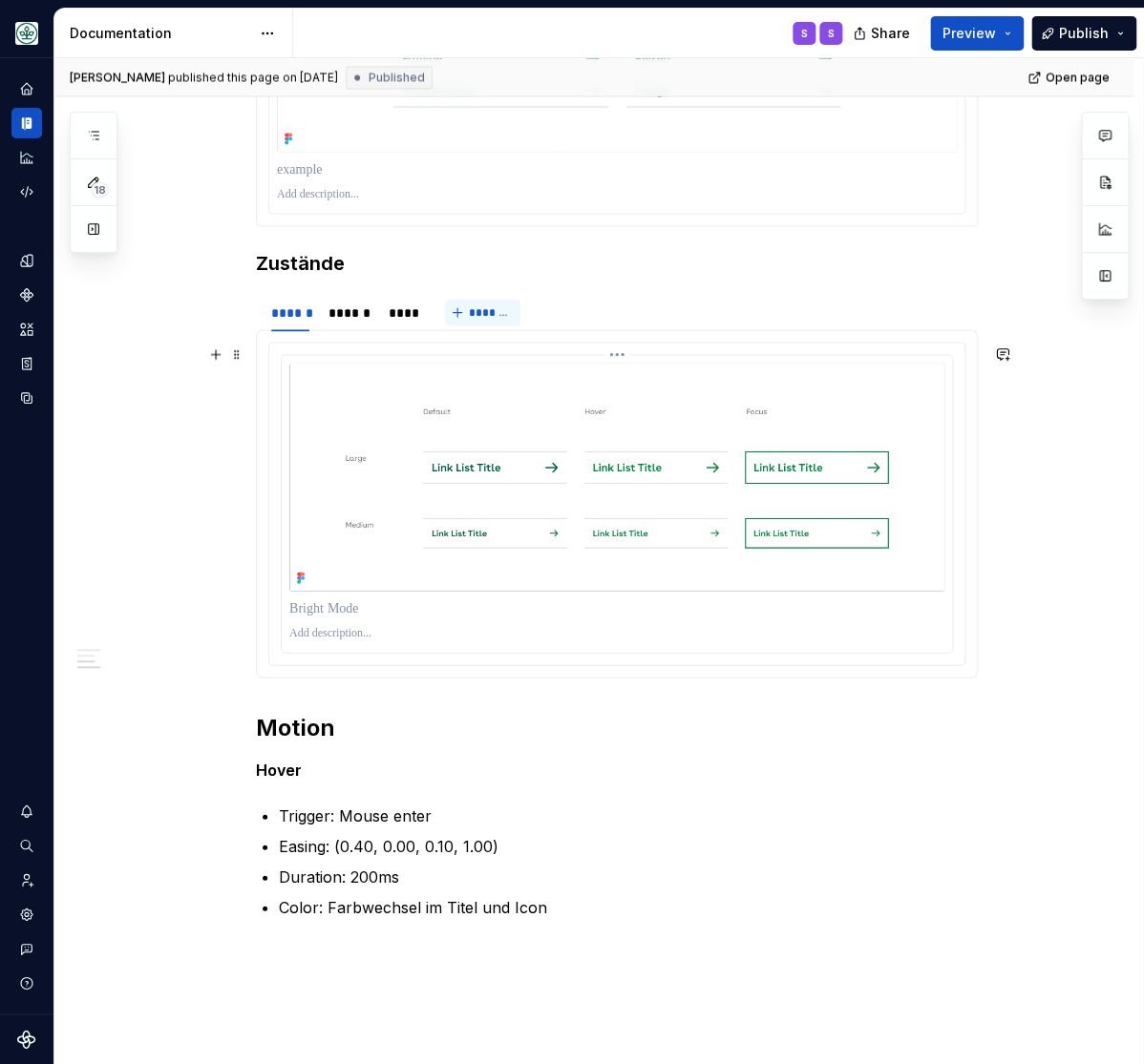
scroll to position [1103, 0]
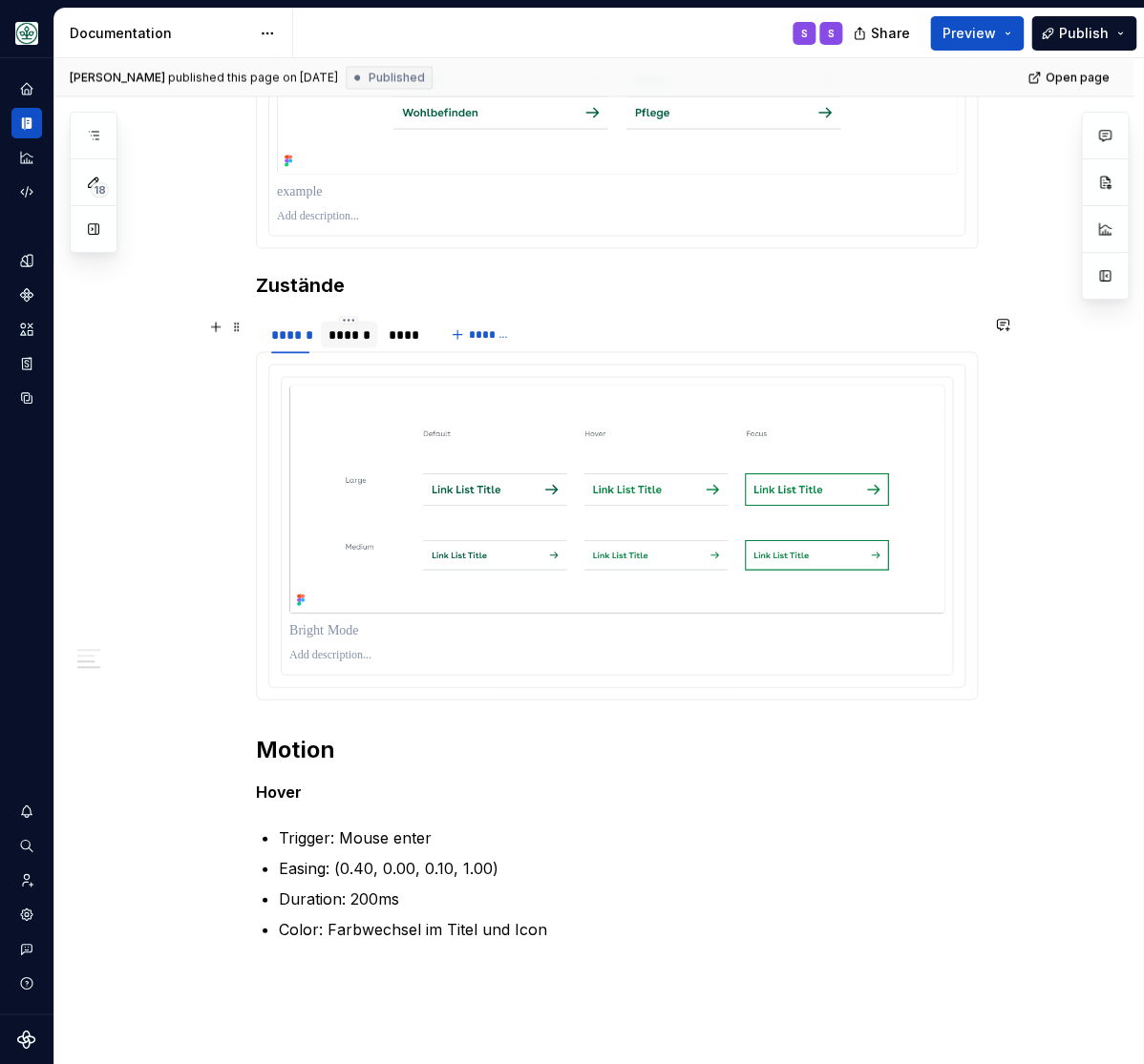
click at [347, 340] on div "******" at bounding box center [348, 334] width 41 height 19
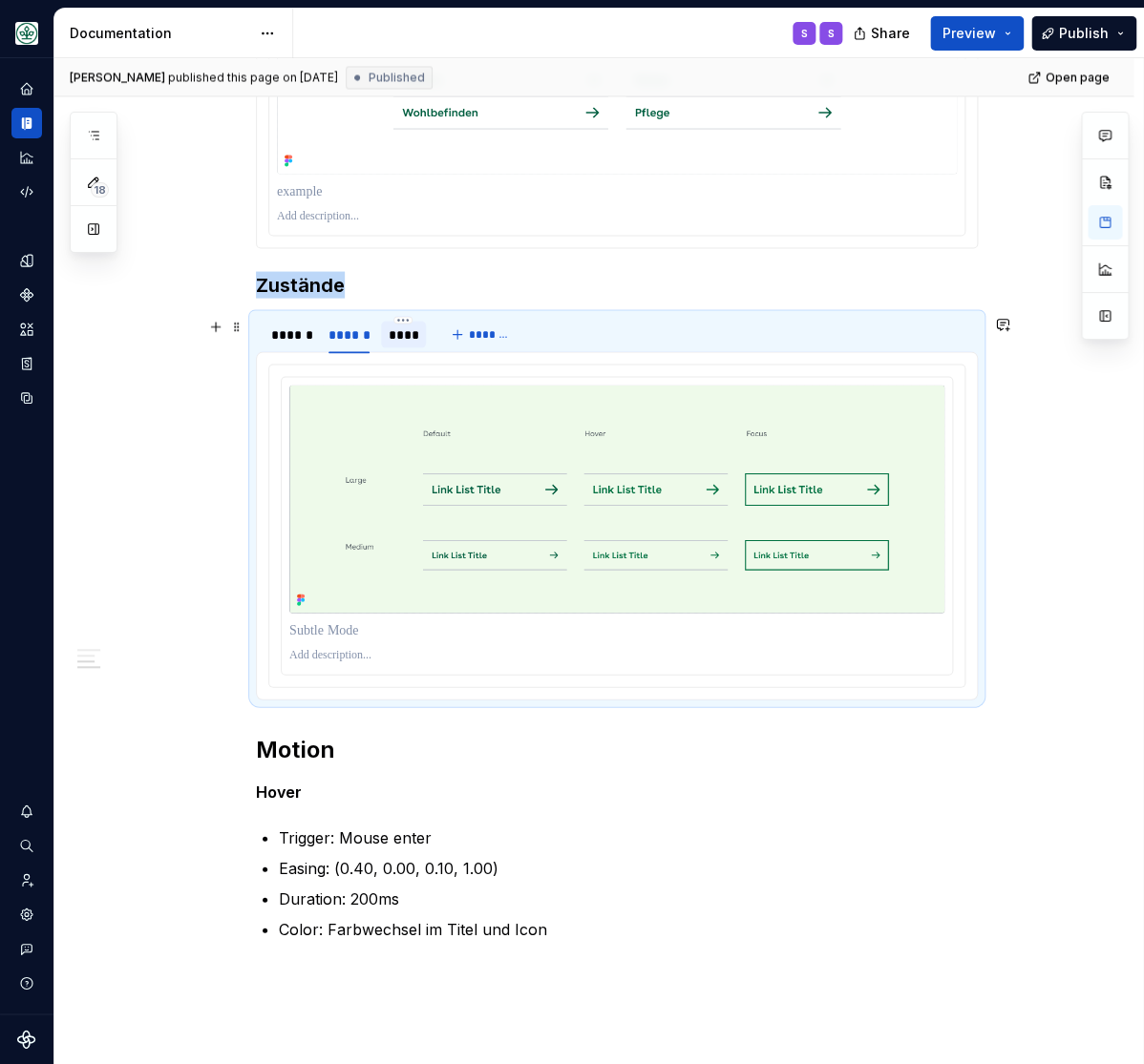
click at [405, 334] on div "****" at bounding box center [404, 334] width 31 height 19
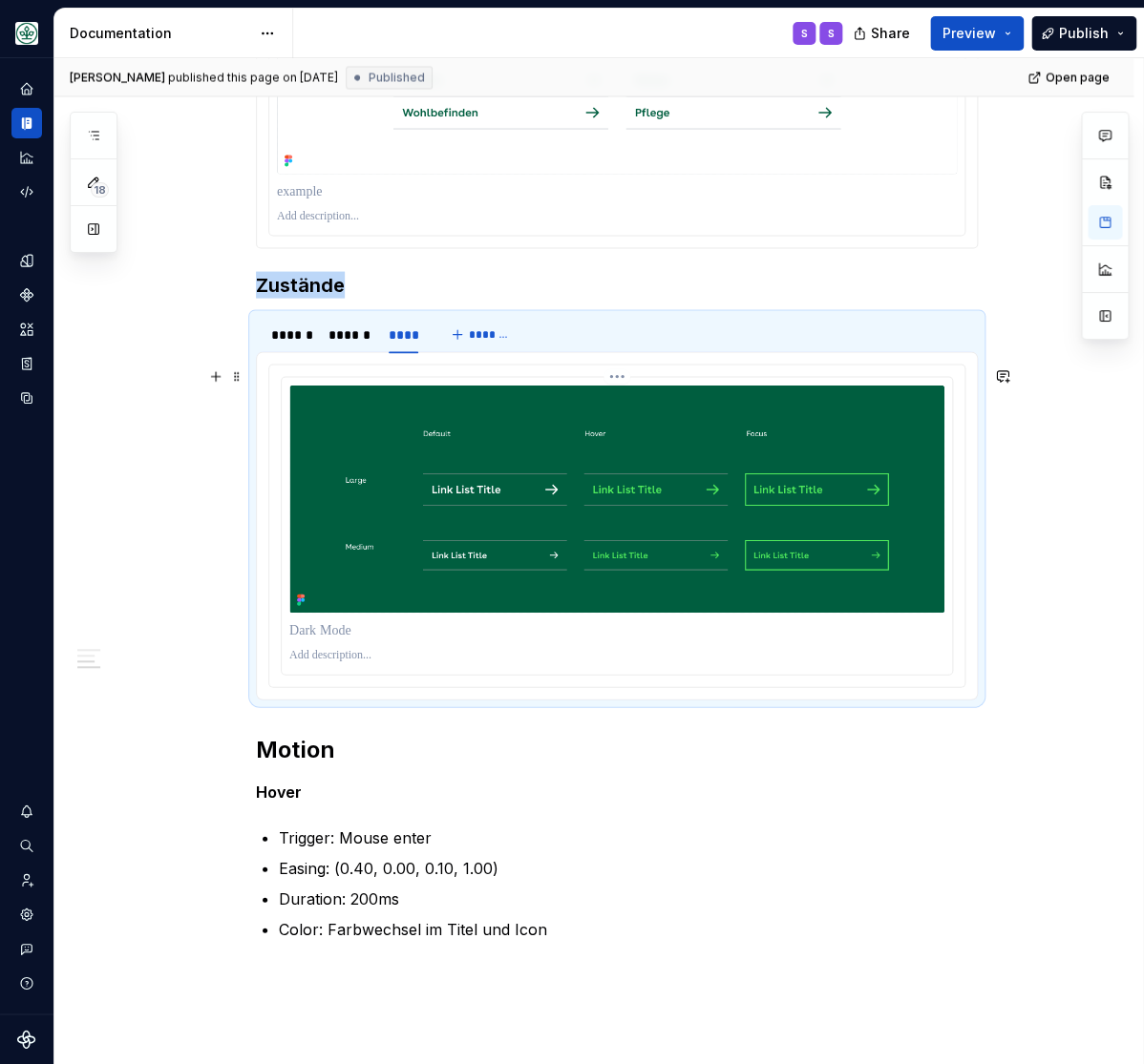
scroll to position [708, 0]
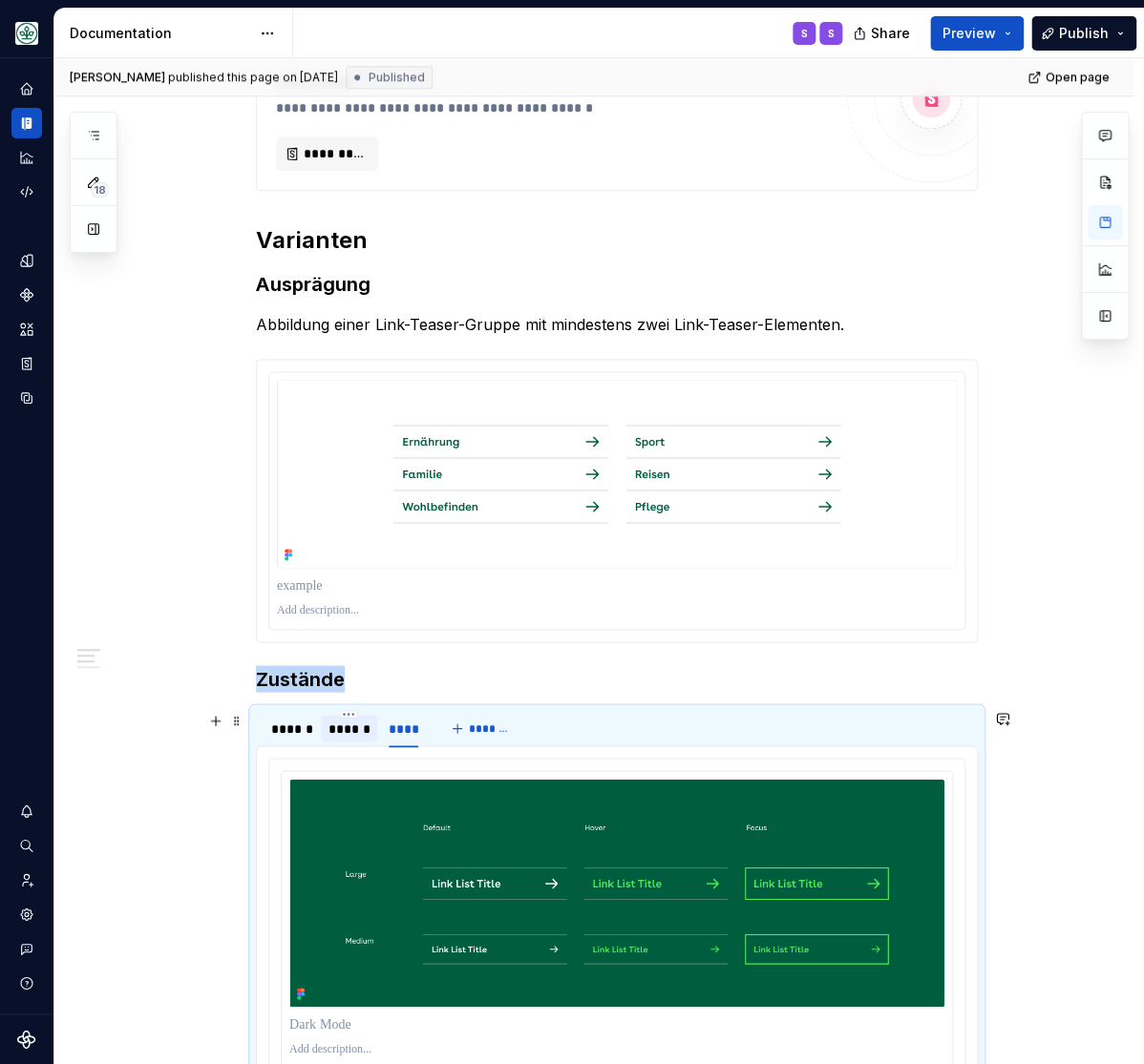
click at [369, 736] on div "******" at bounding box center [348, 728] width 41 height 19
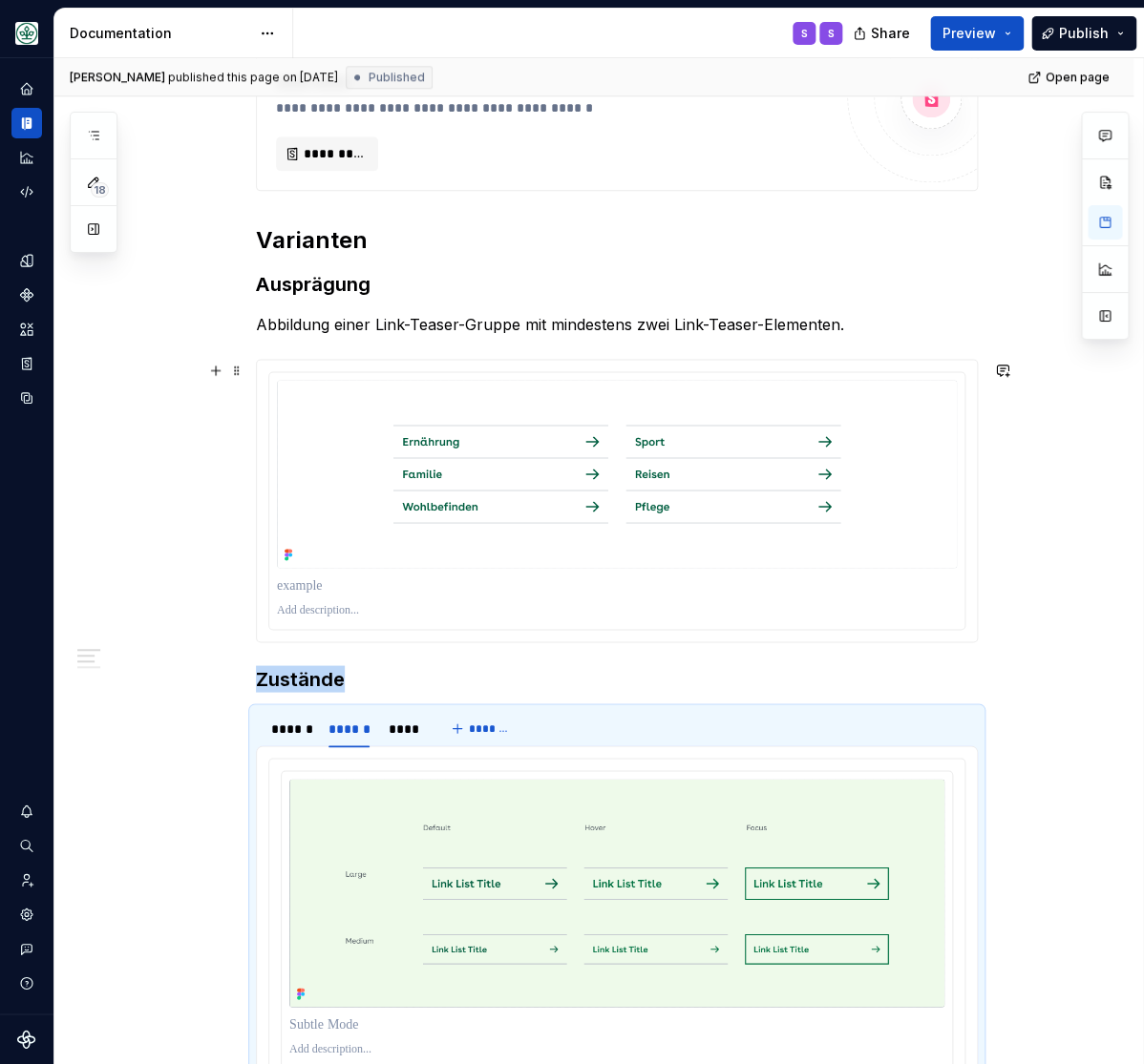
scroll to position [866, 0]
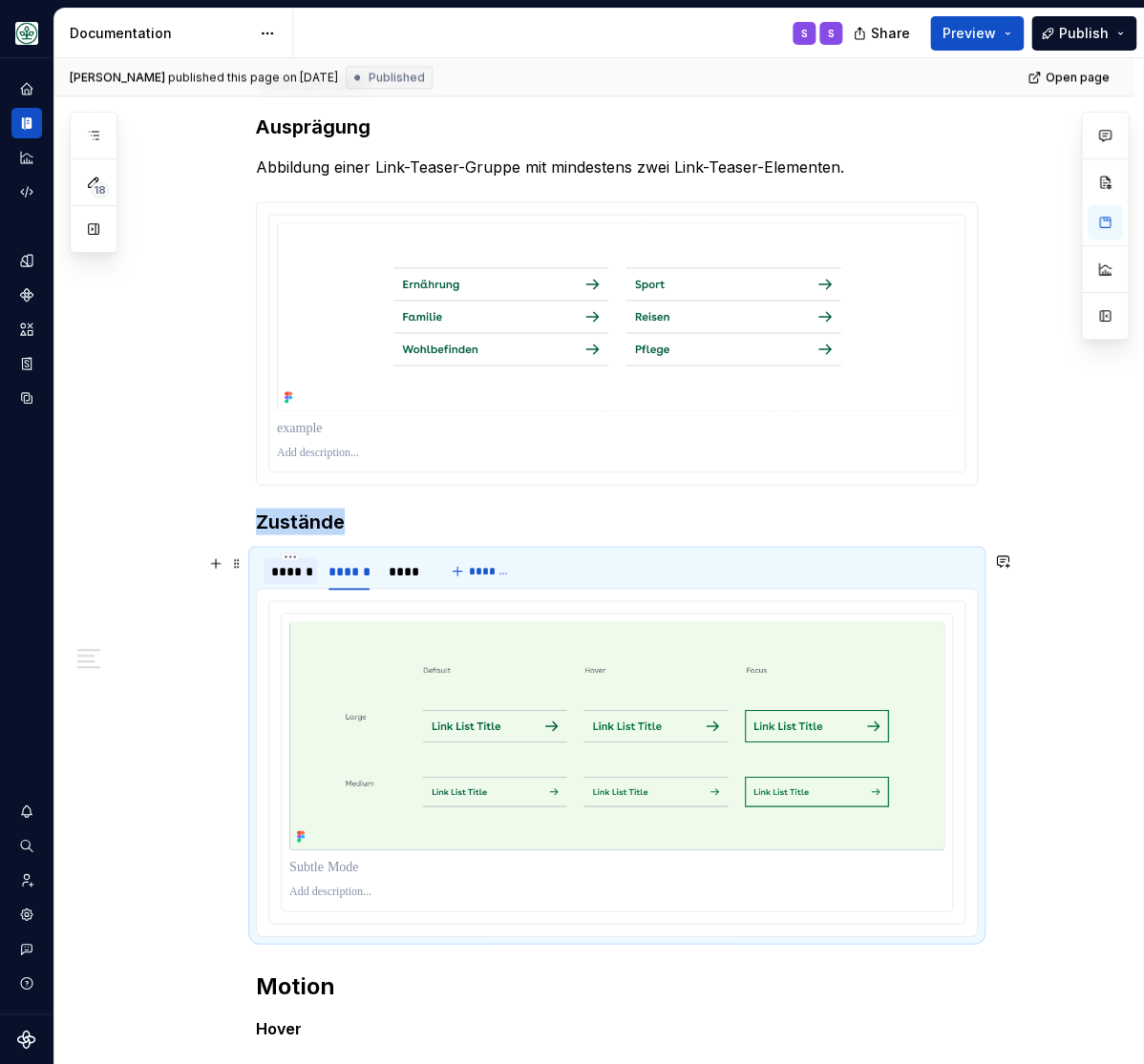
click at [300, 573] on div "******" at bounding box center [290, 571] width 39 height 19
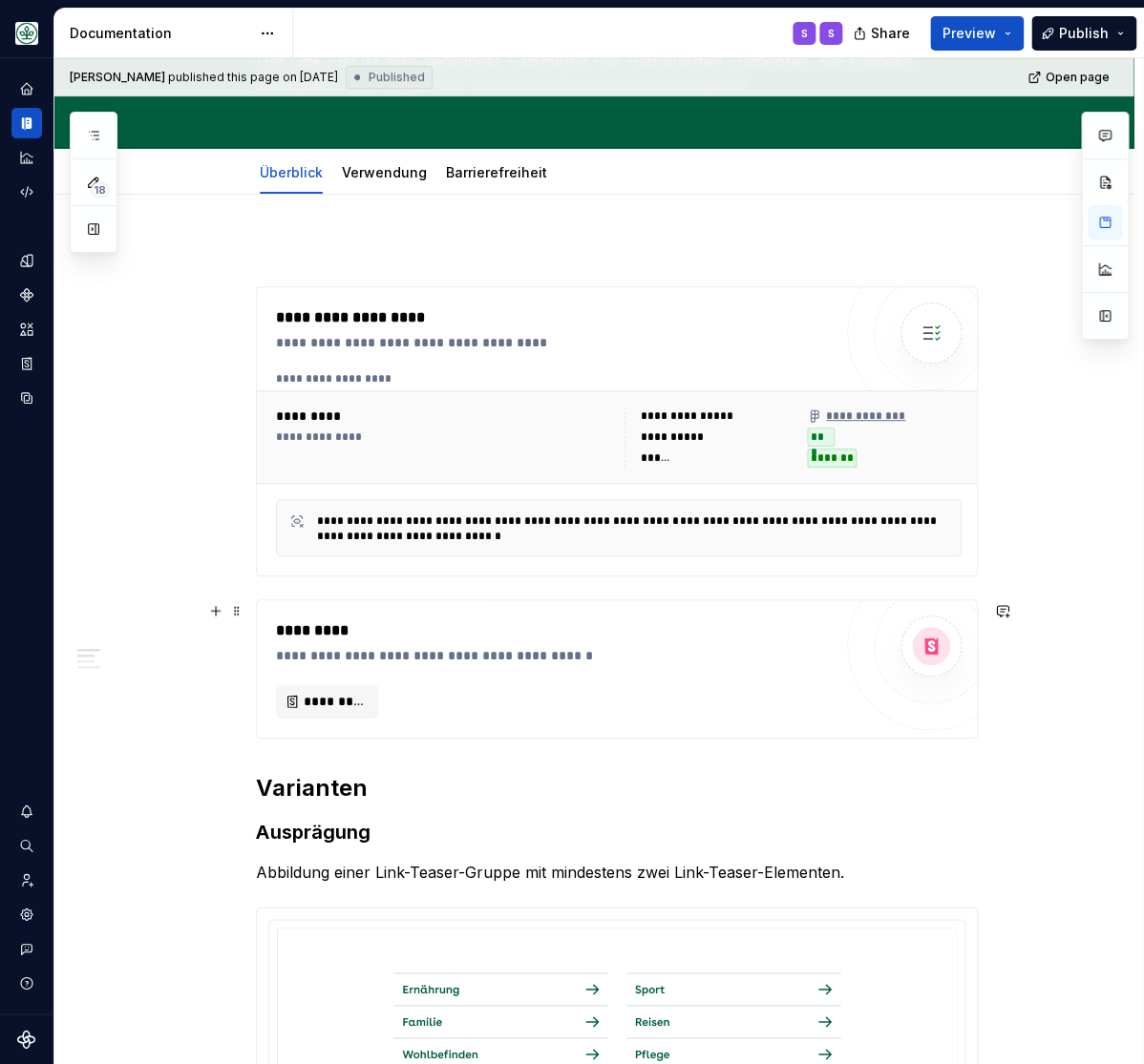
scroll to position [157, 0]
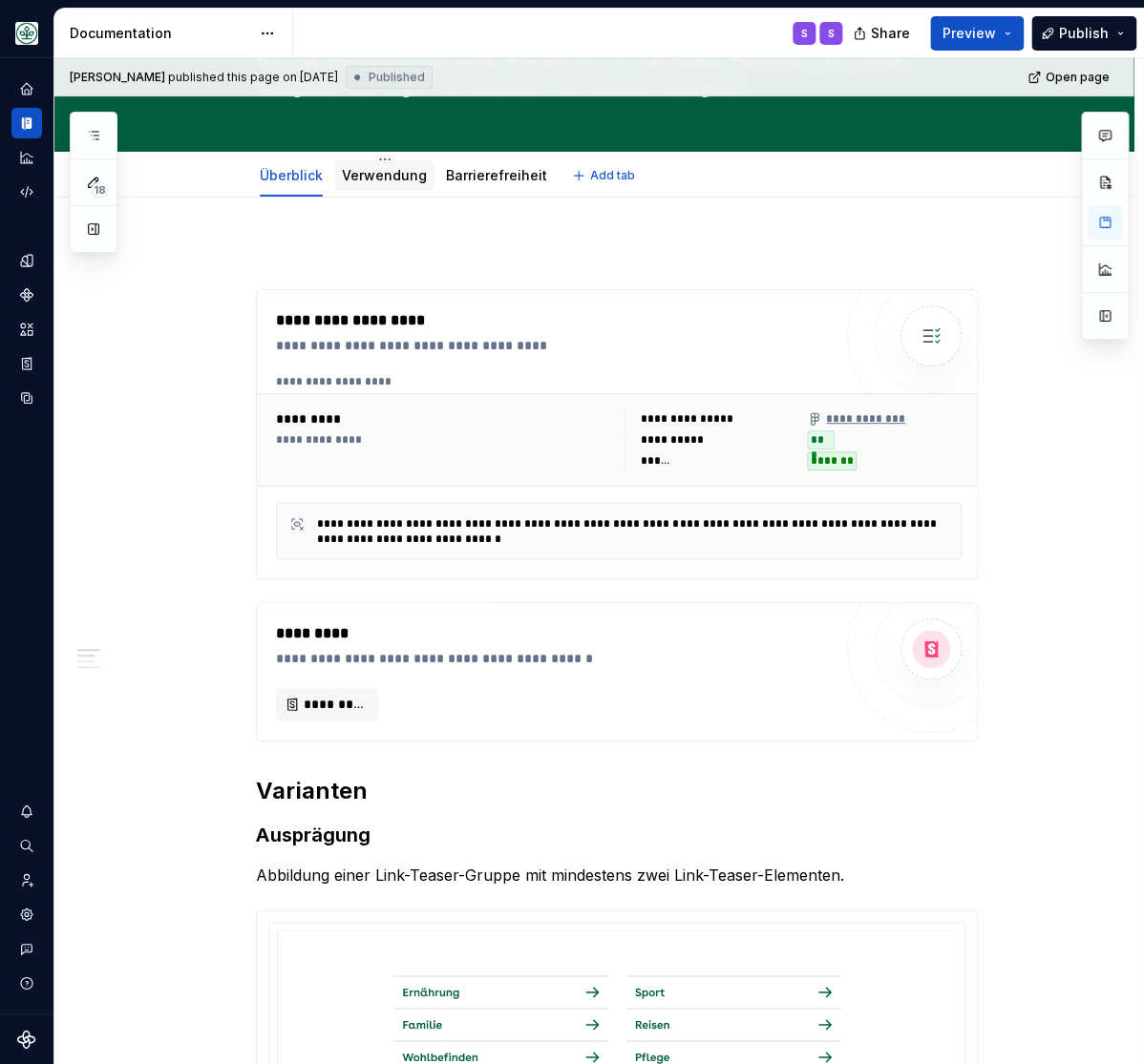
click at [401, 187] on div "Verwendung" at bounding box center [384, 176] width 85 height 23
click at [383, 171] on link "Verwendung" at bounding box center [384, 175] width 85 height 16
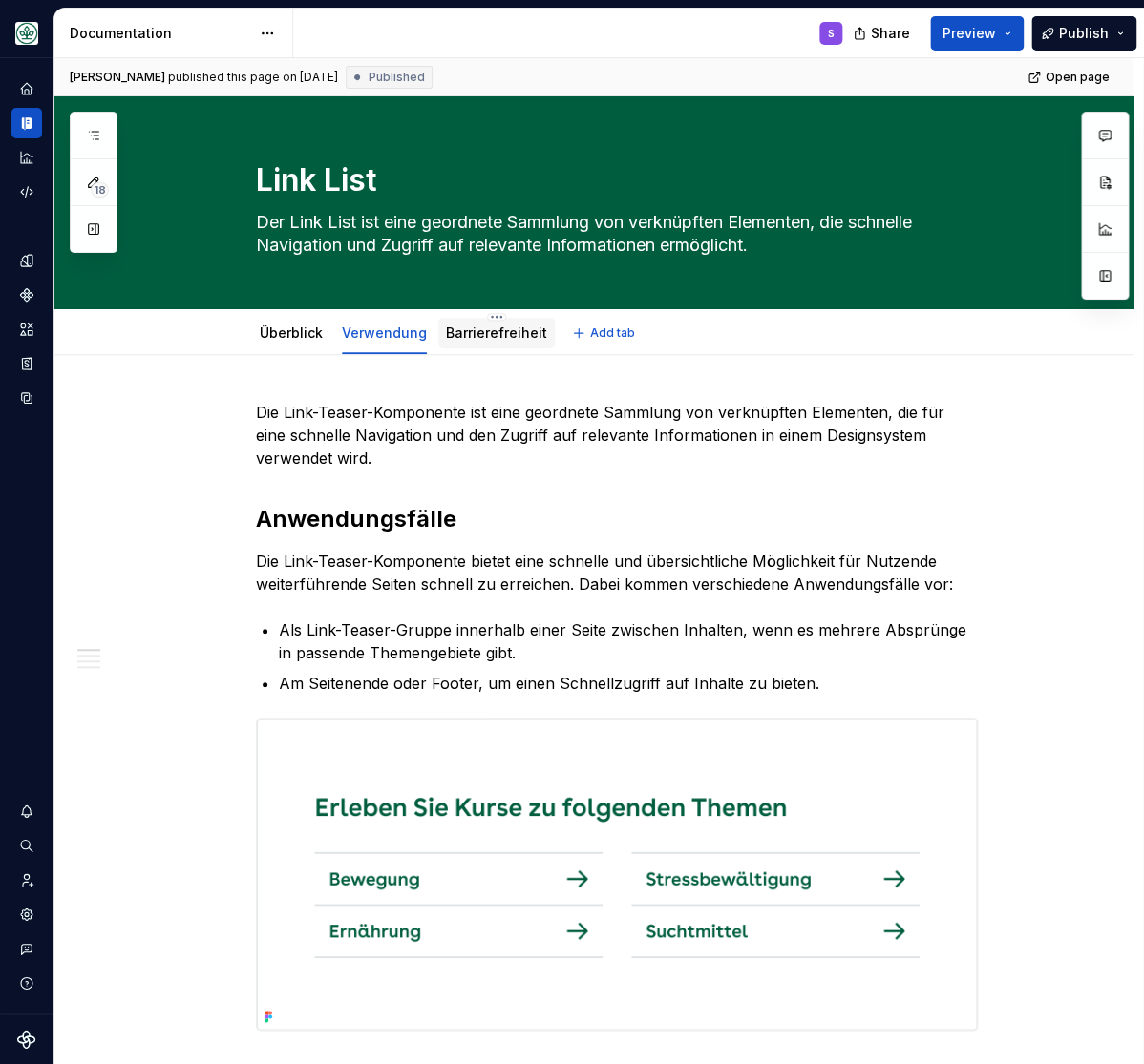
click at [495, 332] on link "Barrierefreiheit" at bounding box center [496, 332] width 101 height 16
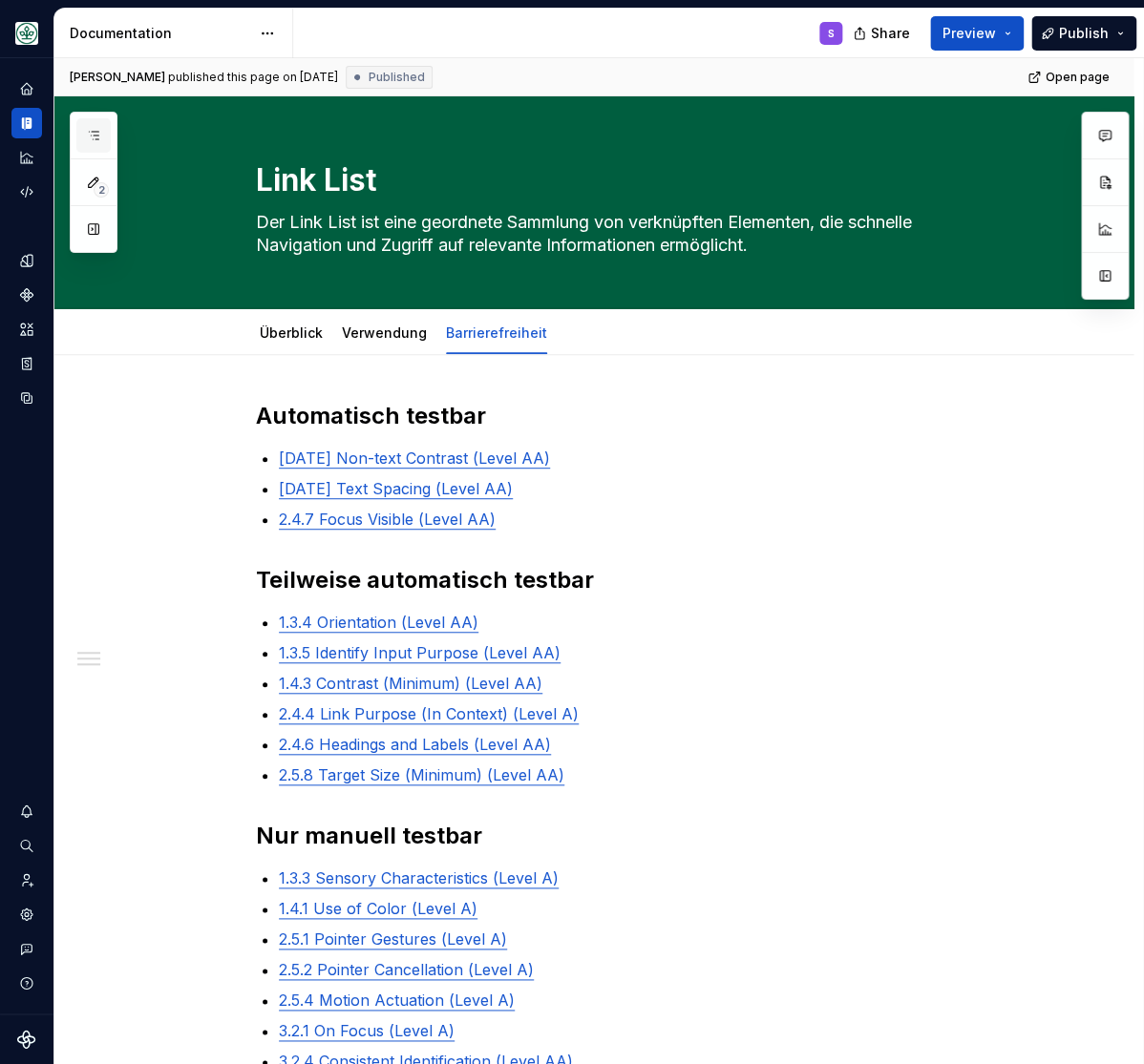
scroll to position [355, 0]
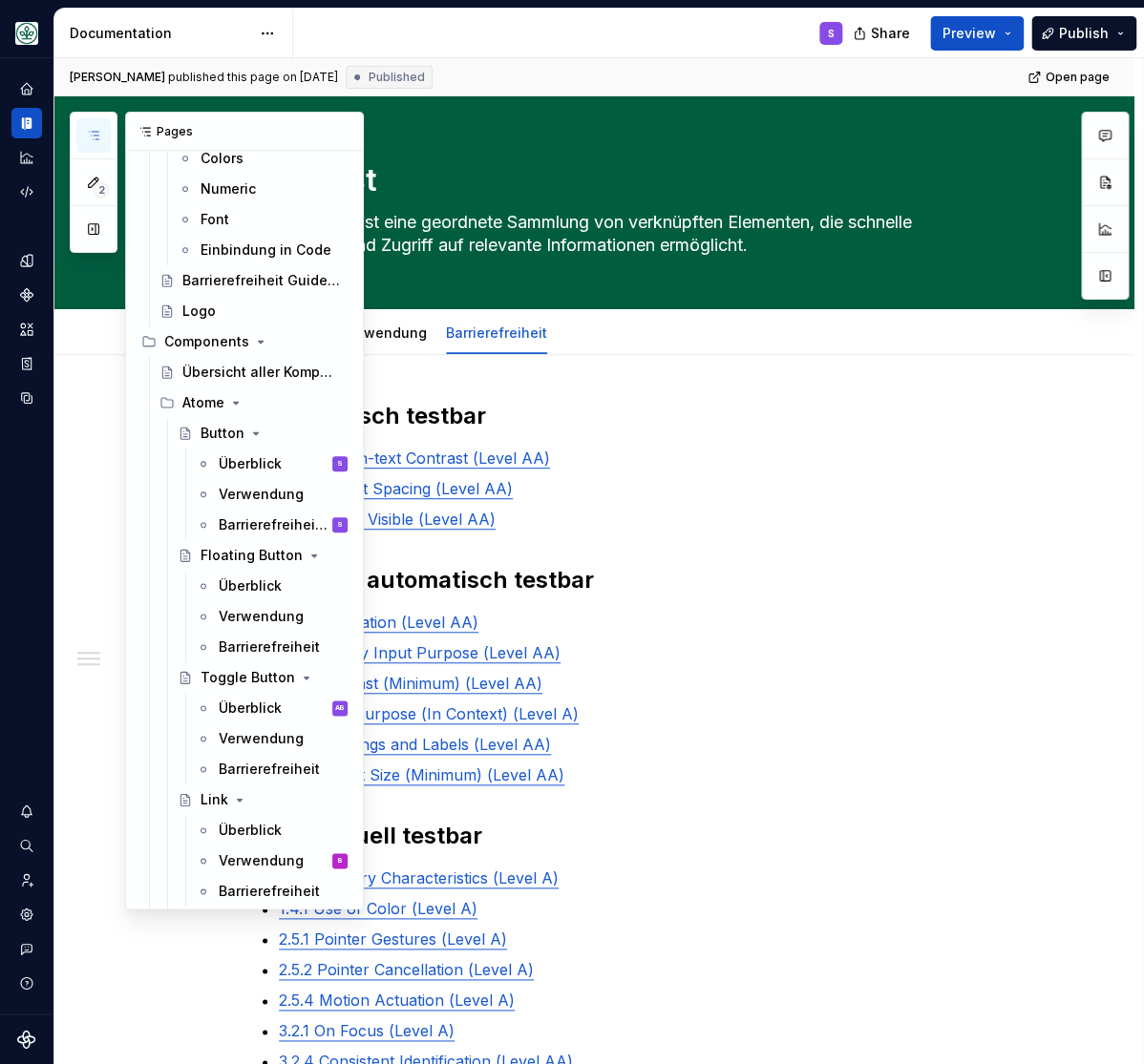
click at [99, 132] on icon "button" at bounding box center [94, 136] width 15 height 15
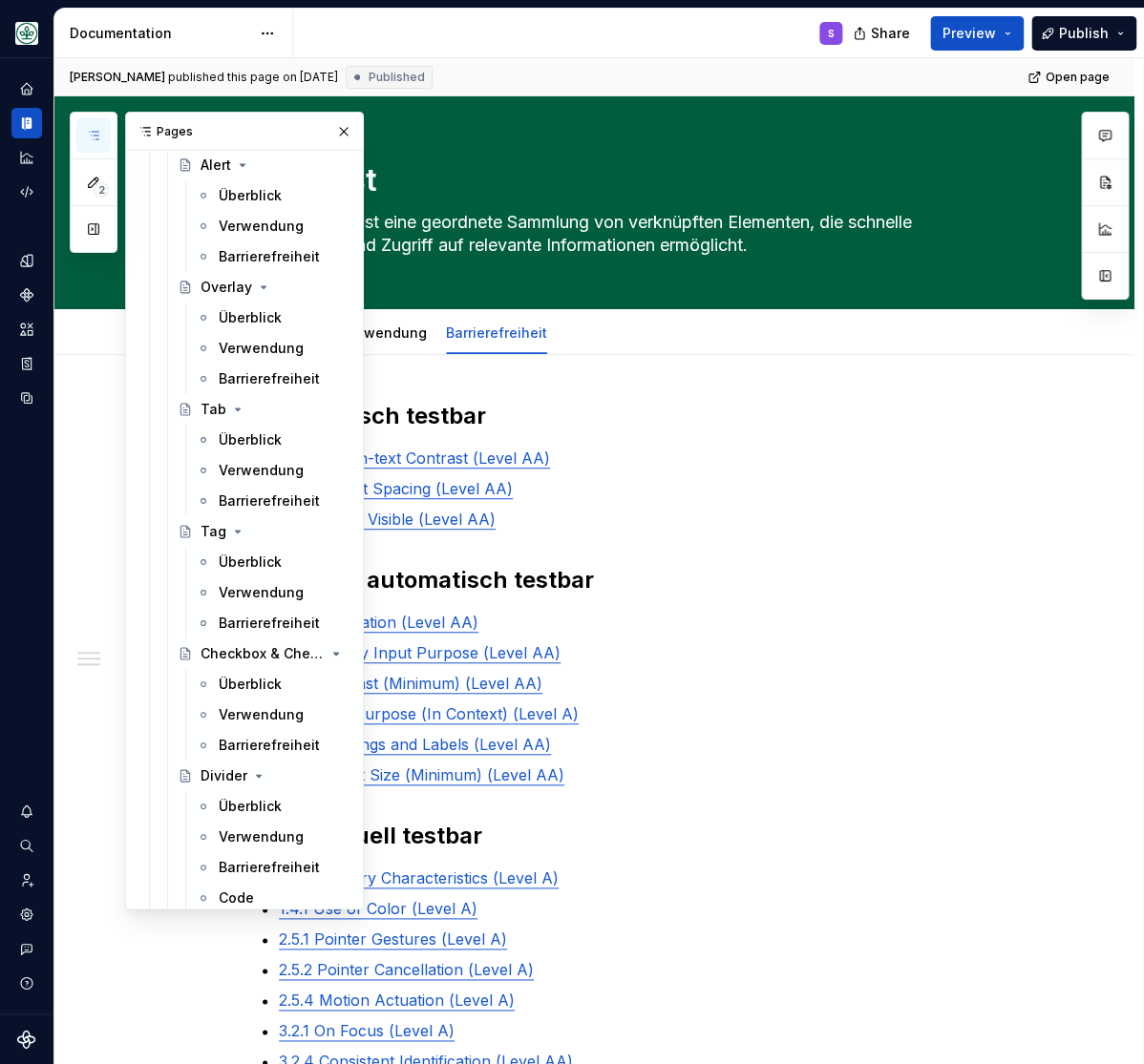
scroll to position [1791, 0]
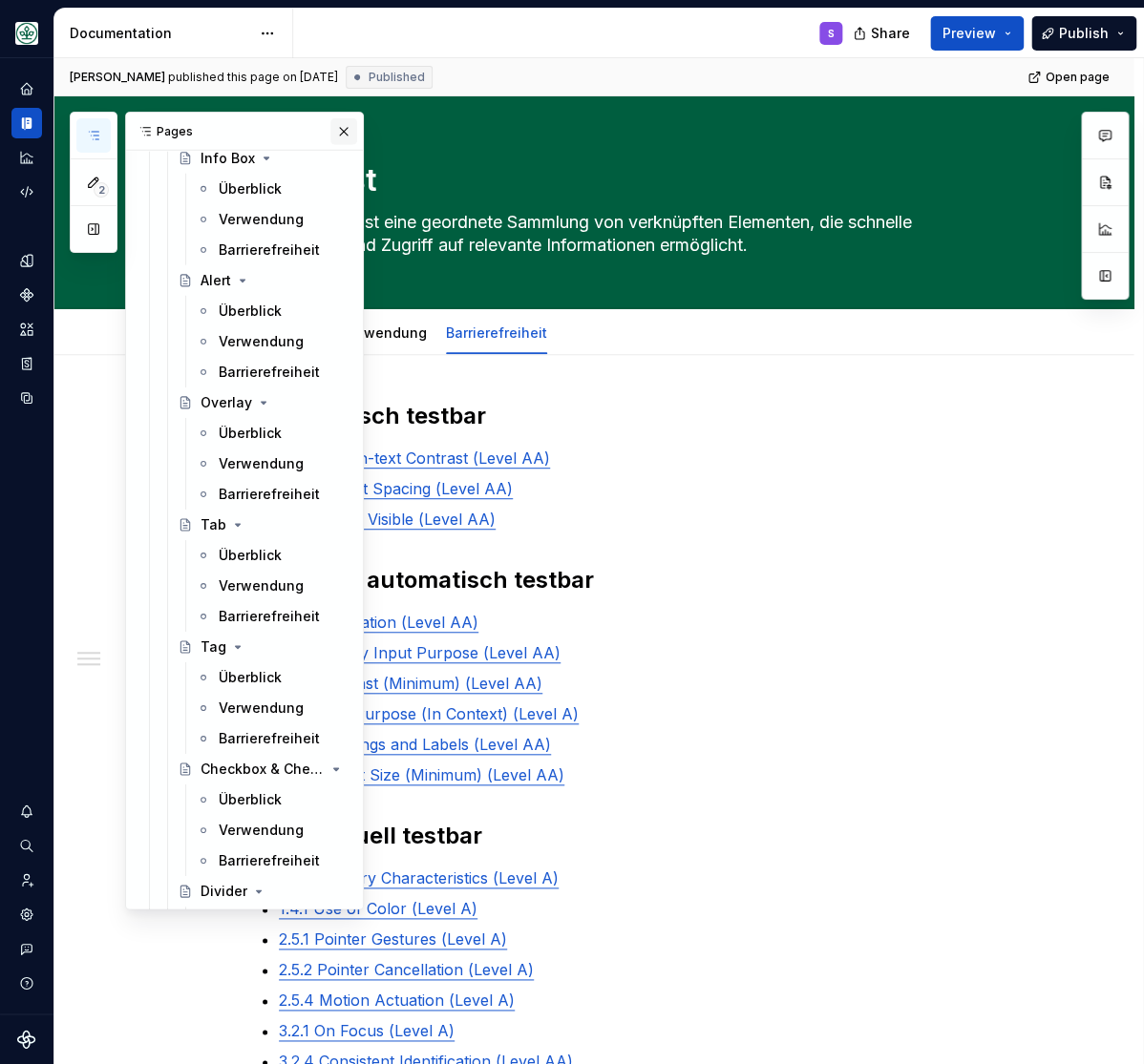
click at [343, 130] on button "button" at bounding box center [343, 132] width 27 height 27
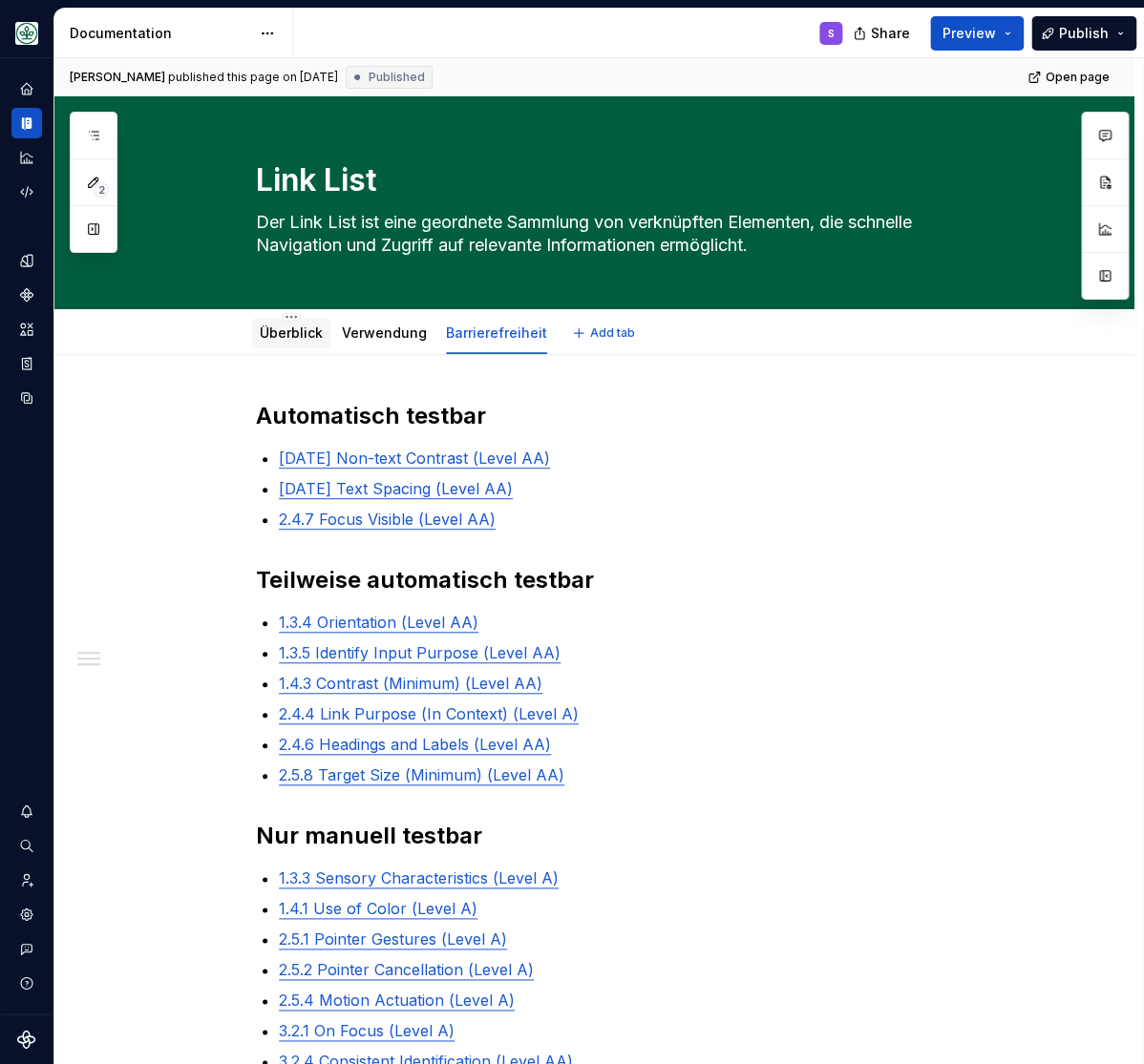
click at [301, 325] on link "Überblick" at bounding box center [290, 332] width 63 height 16
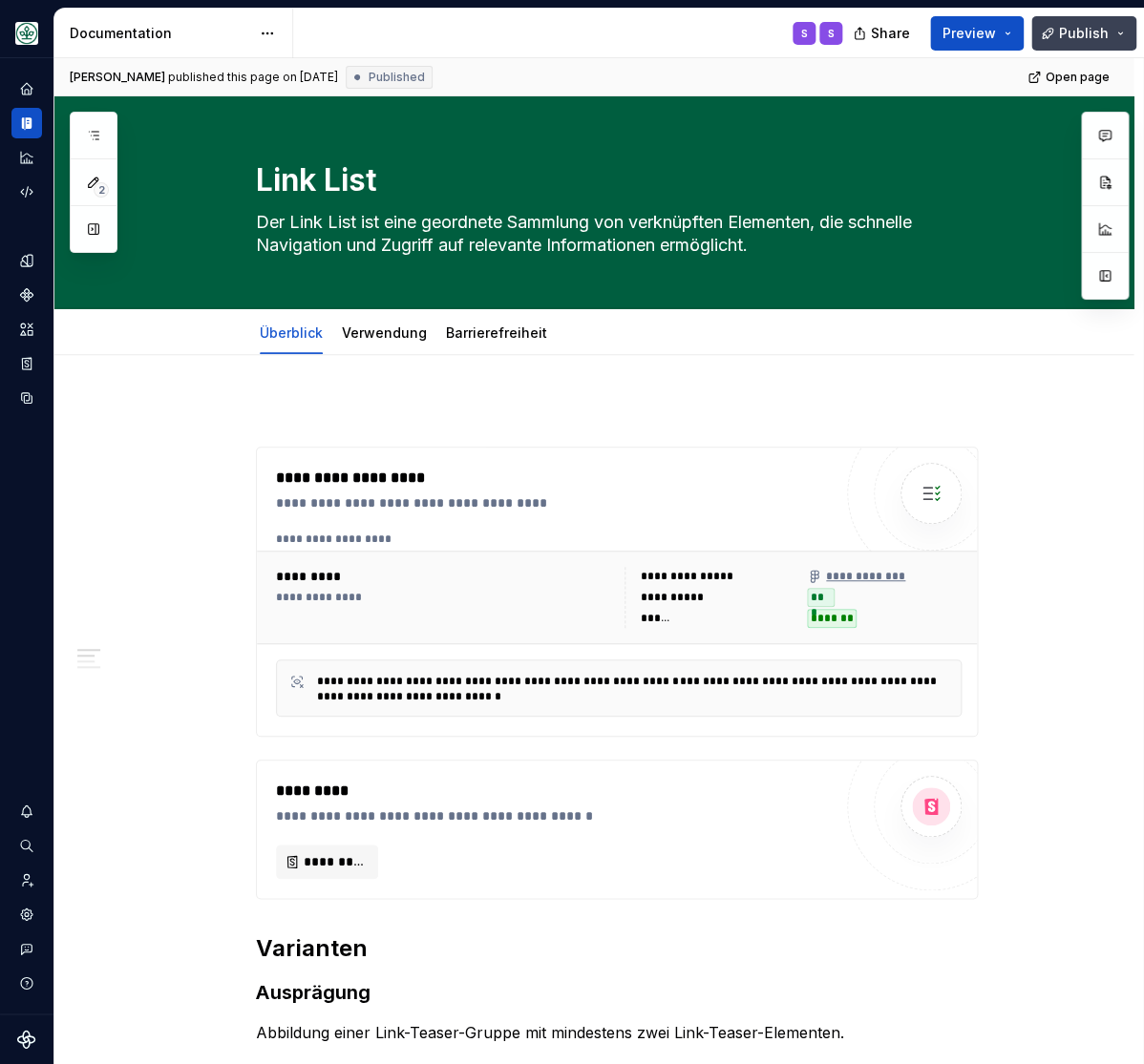
click at [1064, 37] on span "Publish" at bounding box center [1082, 34] width 49 height 19
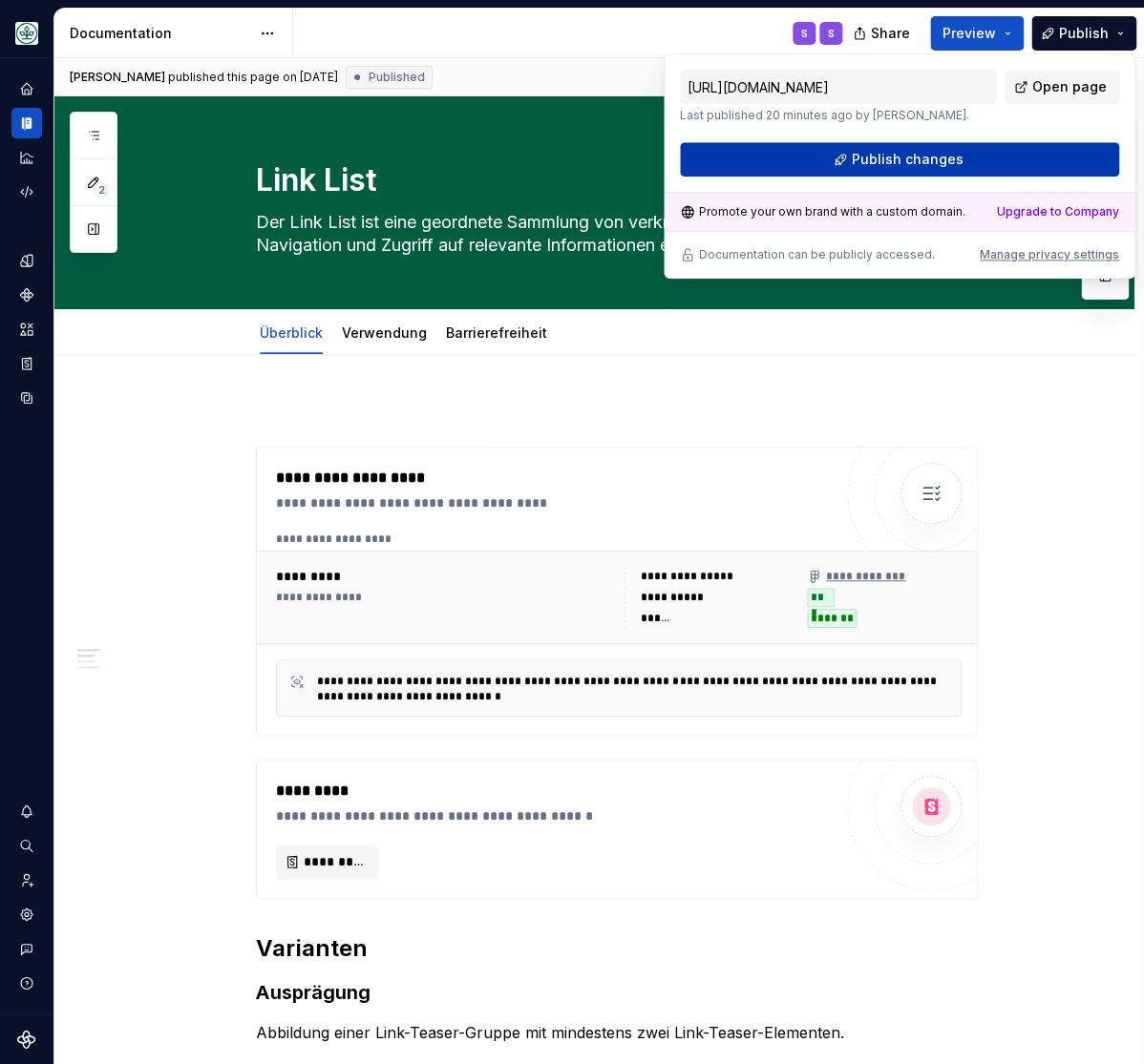
click at [895, 155] on span "Publish changes" at bounding box center [908, 159] width 112 height 19
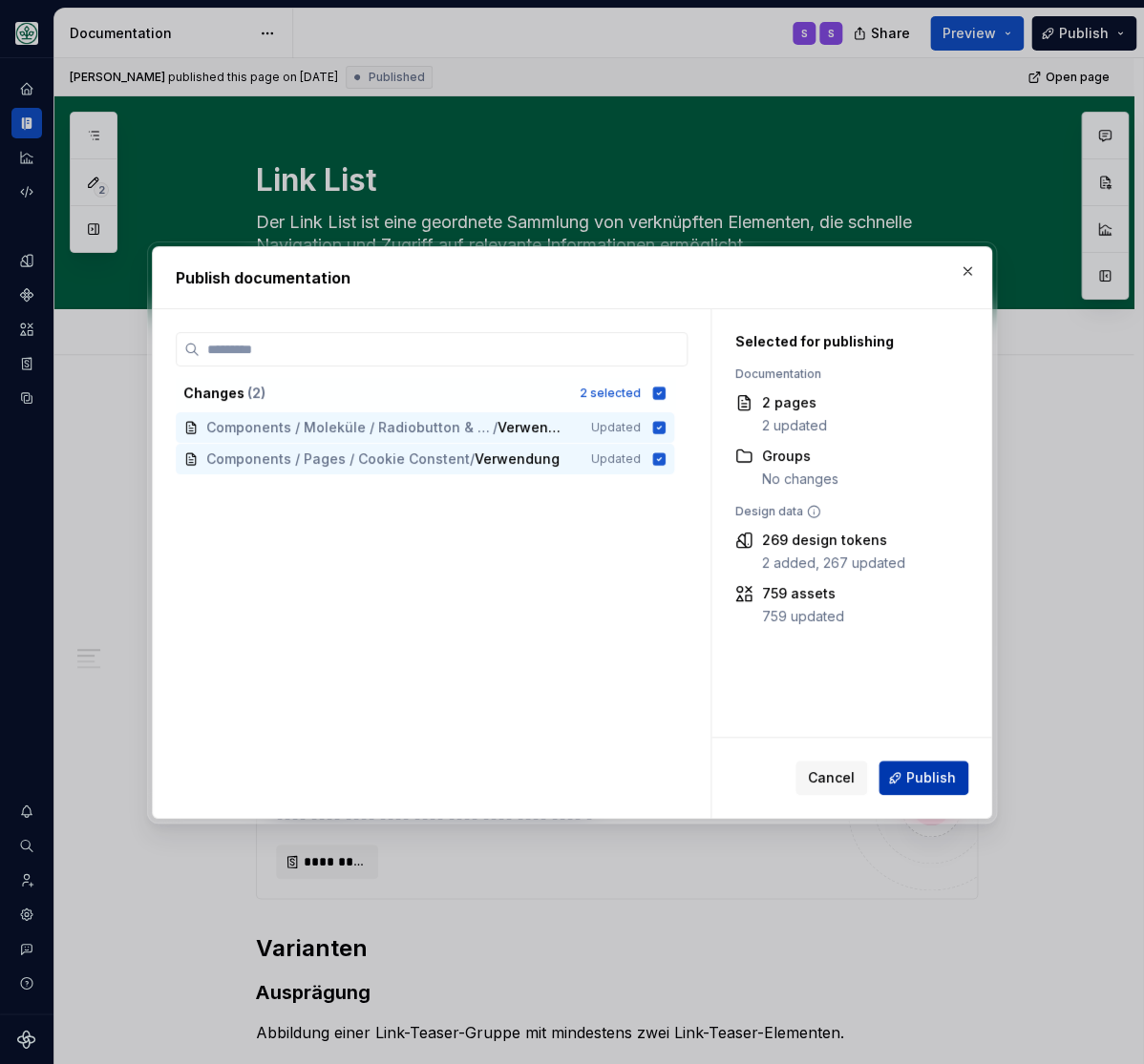
click at [916, 778] on span "Publish" at bounding box center [930, 778] width 49 height 19
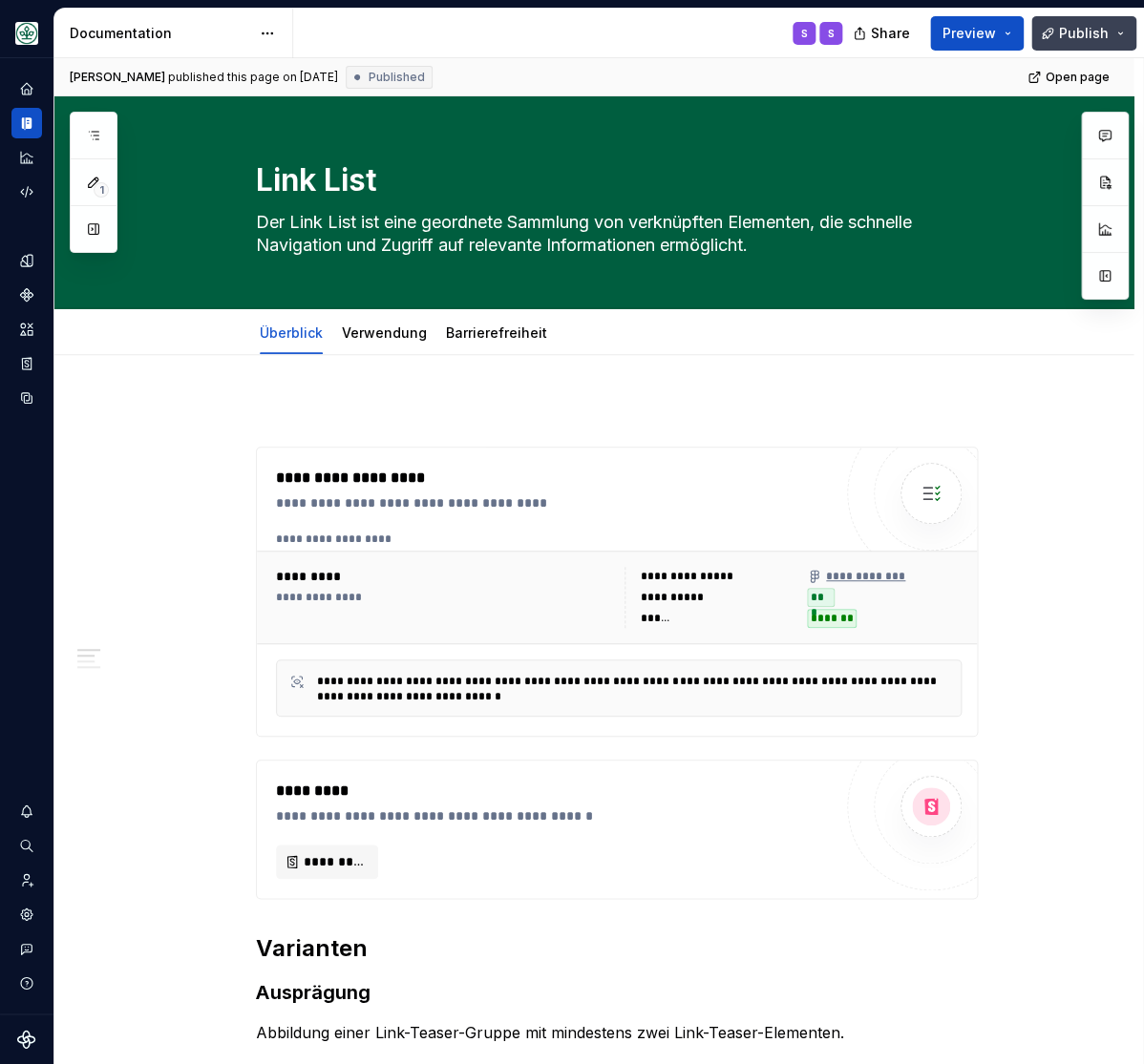
click at [1130, 39] on button "Publish" at bounding box center [1083, 34] width 105 height 35
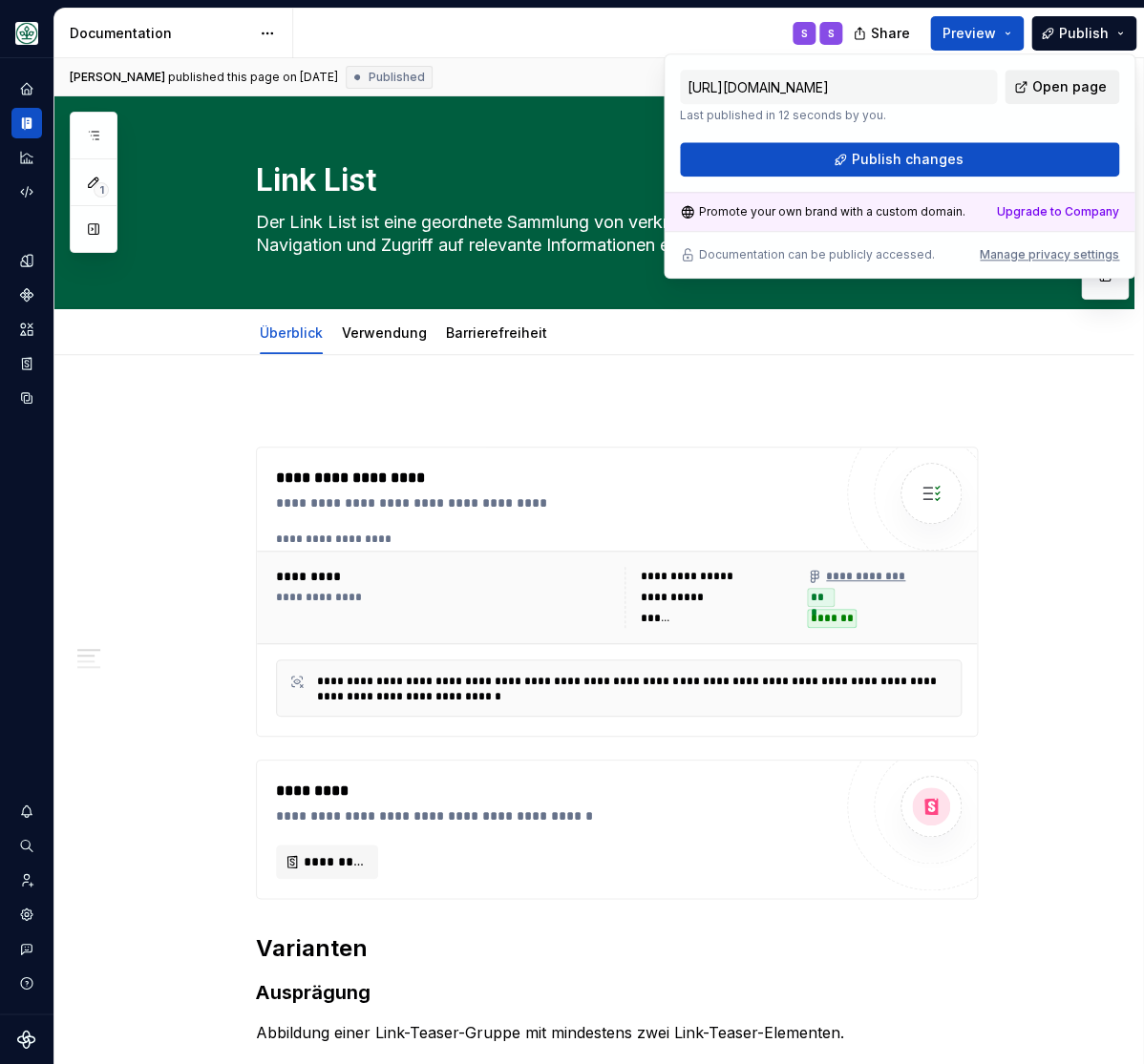
click at [1058, 87] on span "Open page" at bounding box center [1069, 87] width 74 height 19
click at [770, 86] on input "https://aok-meinleben.supernova-docs.io/latest/components/organismen/link-list/…" at bounding box center [838, 87] width 317 height 35
click at [897, 35] on span "Share" at bounding box center [890, 34] width 40 height 19
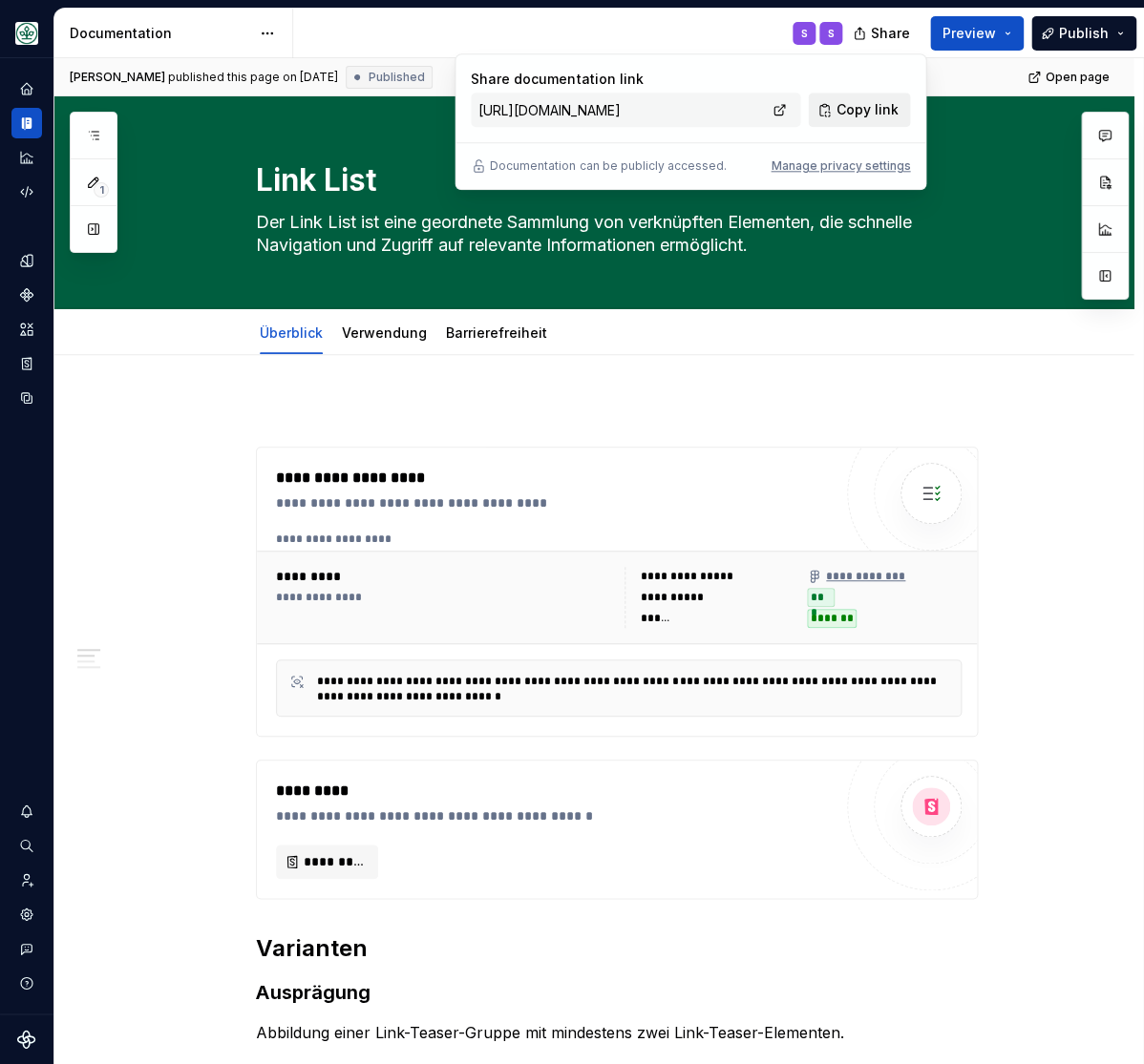
click at [849, 109] on span "Copy link" at bounding box center [866, 110] width 62 height 19
click at [901, 33] on span "Share" at bounding box center [890, 34] width 40 height 19
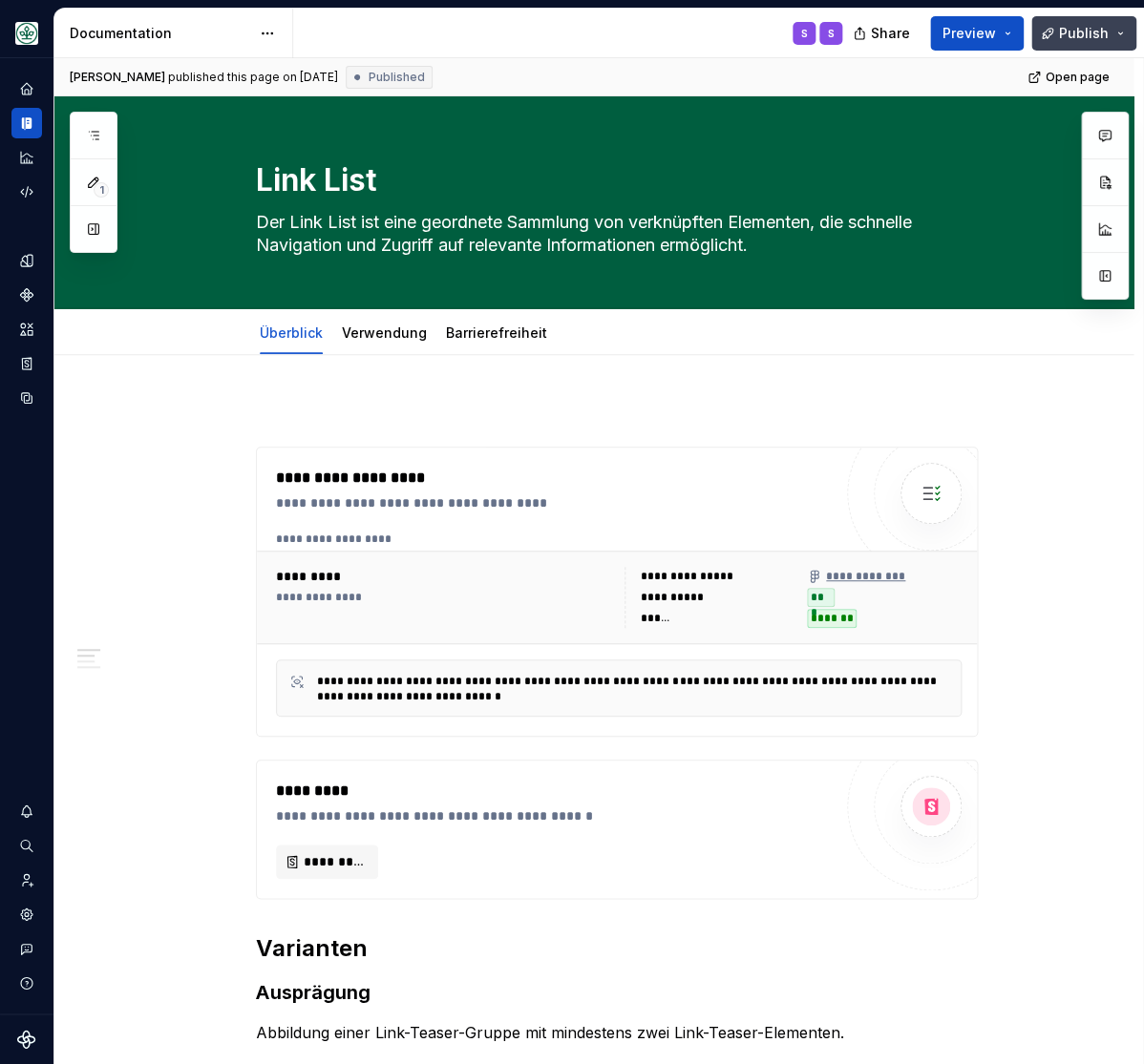
click at [1125, 35] on button "Publish" at bounding box center [1083, 34] width 105 height 35
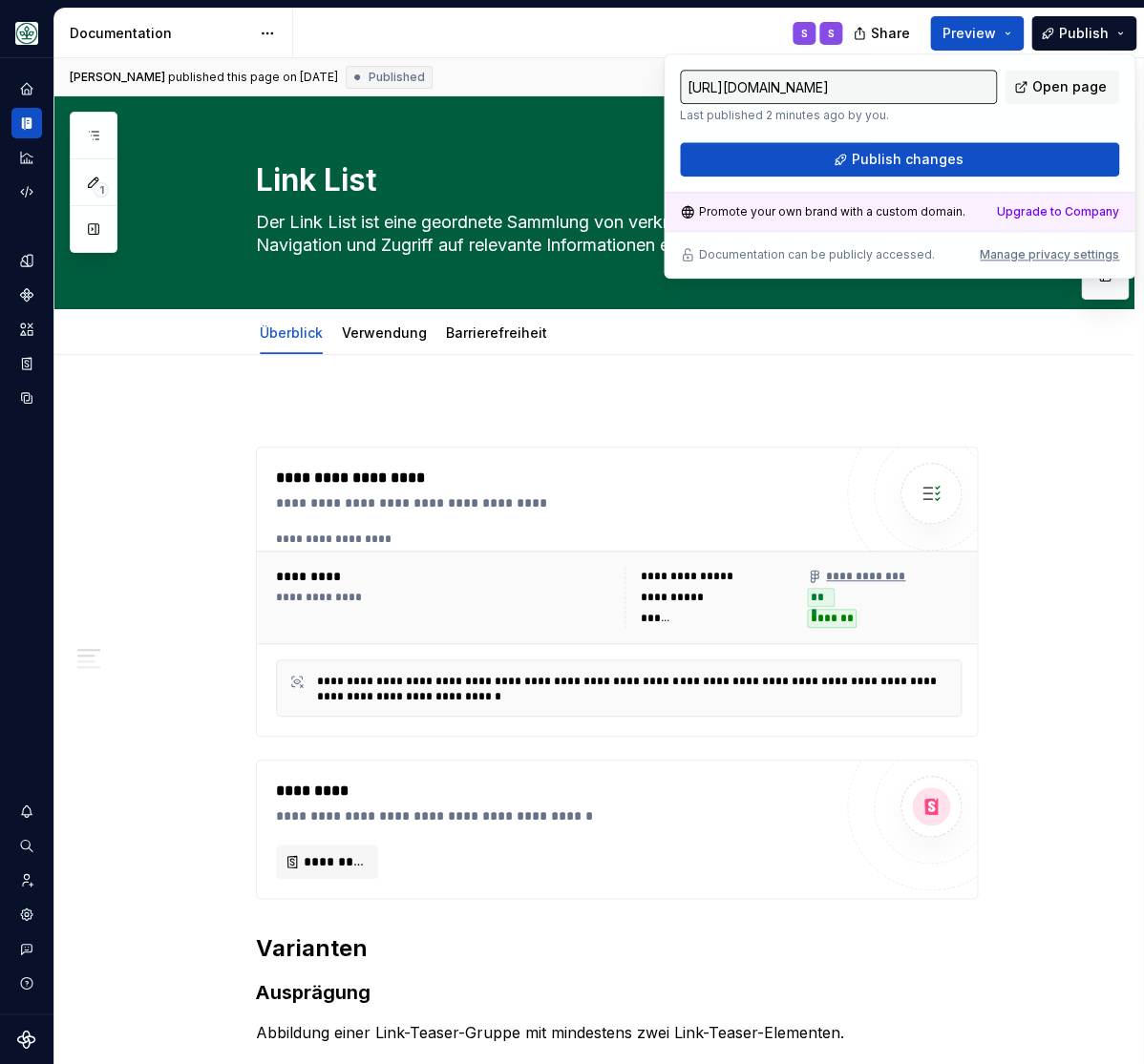
click at [900, 85] on input "https://aok-meinleben.supernova-docs.io/latest/components/organismen/link-list/…" at bounding box center [838, 87] width 317 height 35
click at [1087, 33] on span "Publish" at bounding box center [1082, 34] width 49 height 19
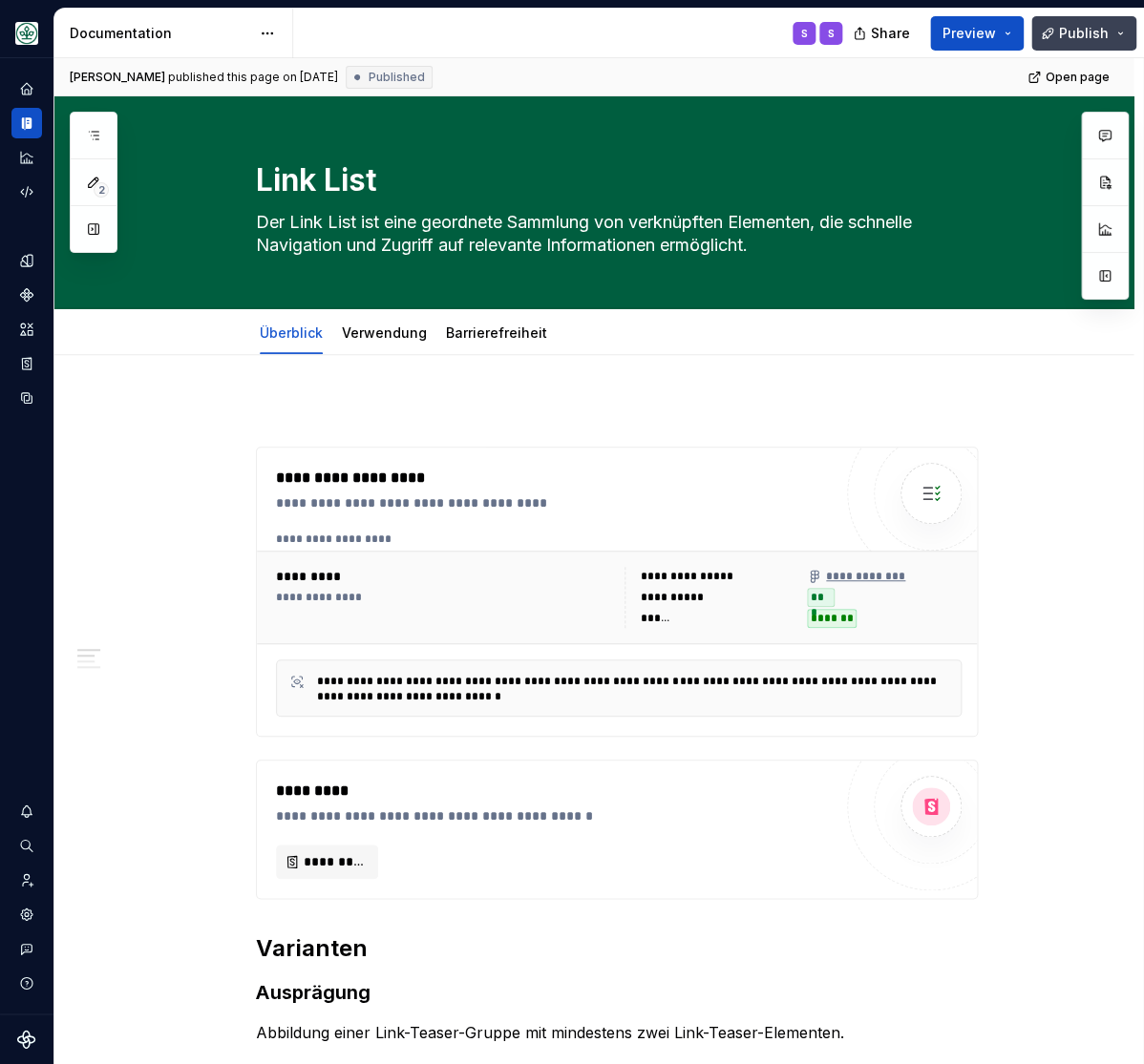
click at [1115, 37] on button "Publish" at bounding box center [1083, 34] width 105 height 35
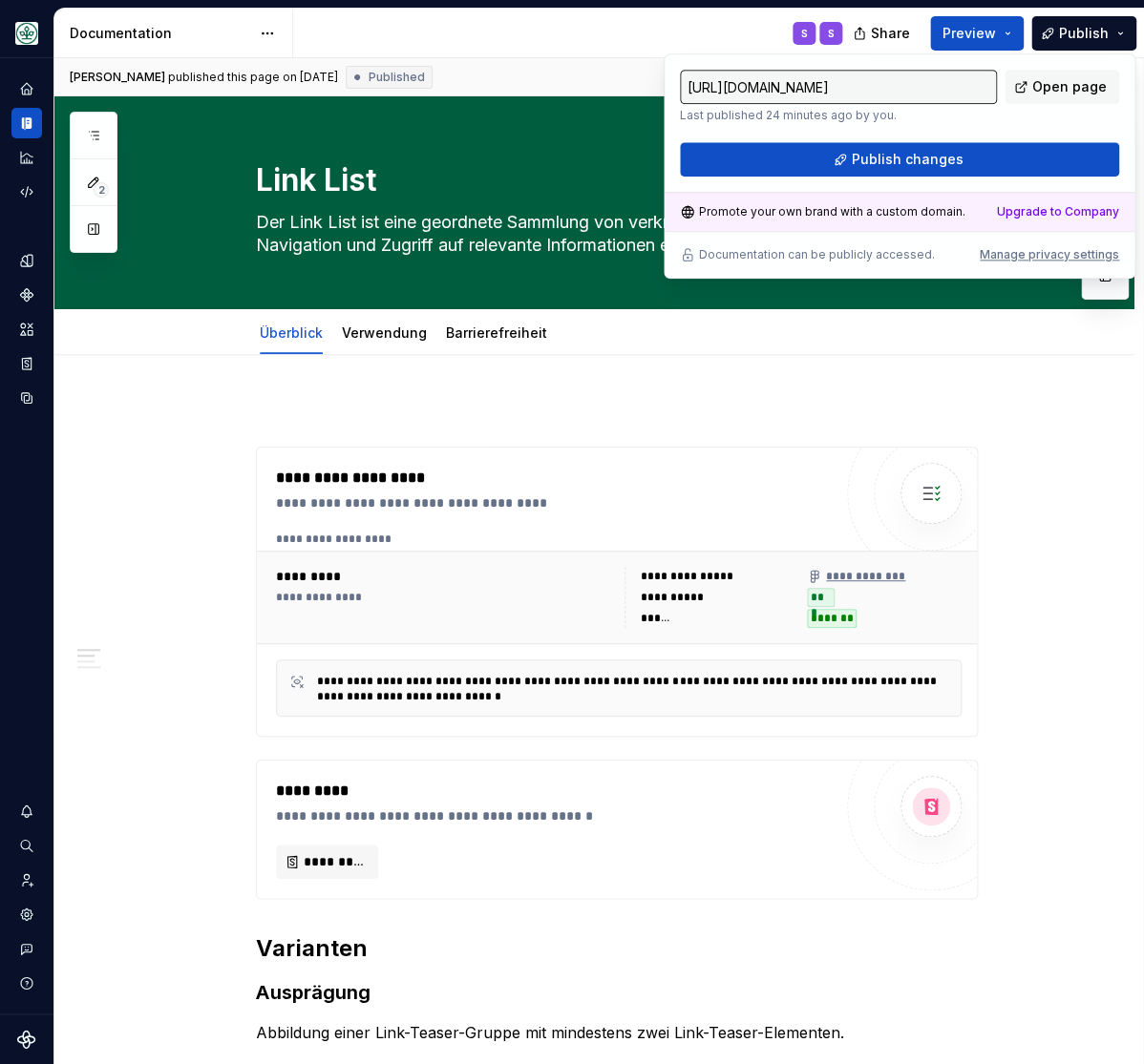
click at [888, 86] on input "https://aok-meinleben.supernova-docs.io/latest/components/organismen/link-list/…" at bounding box center [838, 87] width 317 height 35
click at [886, 86] on input "https://aok-meinleben.supernova-docs.io/latest/components/organismen/link-list/…" at bounding box center [838, 87] width 317 height 35
click at [1070, 29] on span "Publish" at bounding box center [1082, 34] width 49 height 19
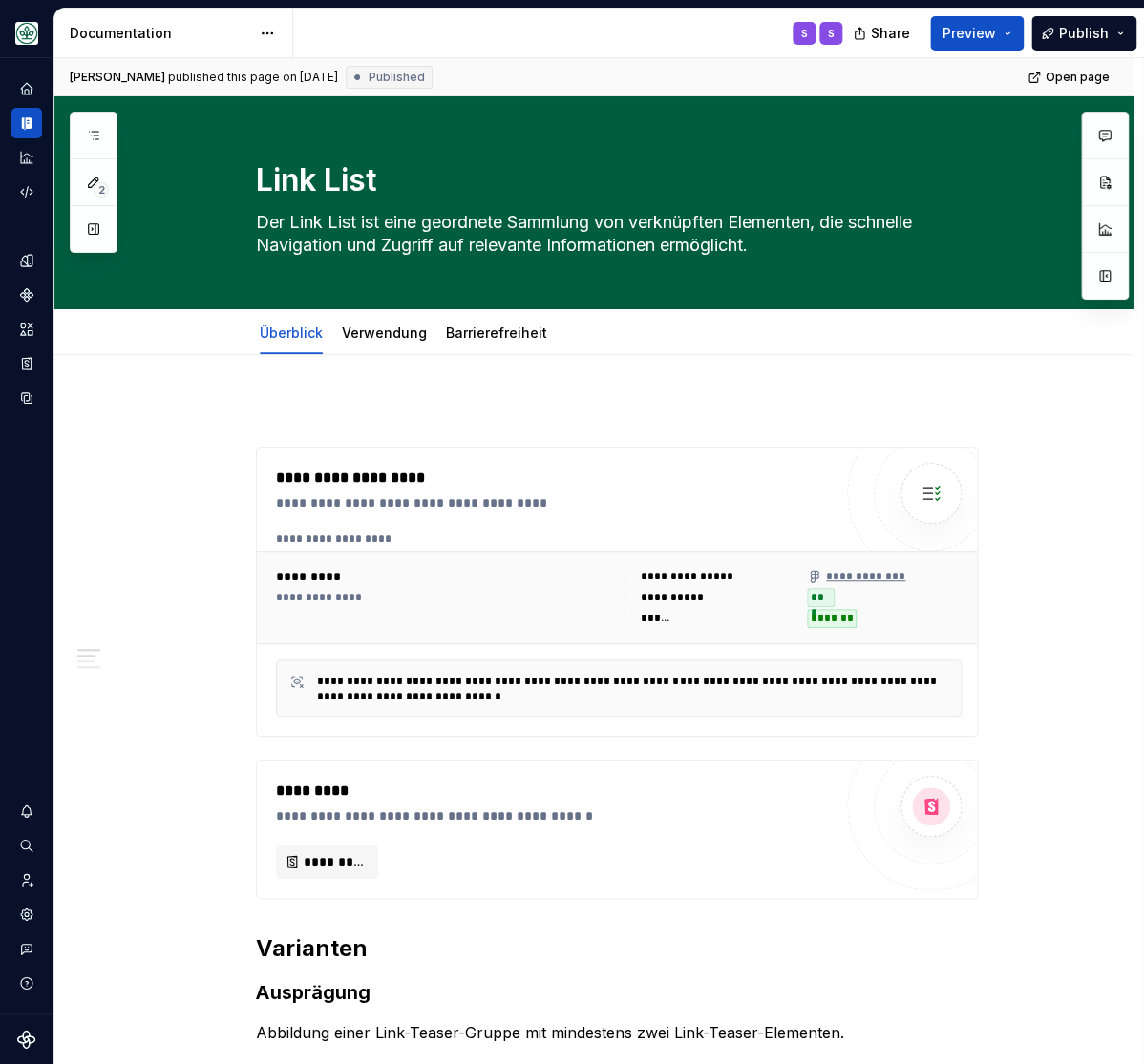
type textarea "*"
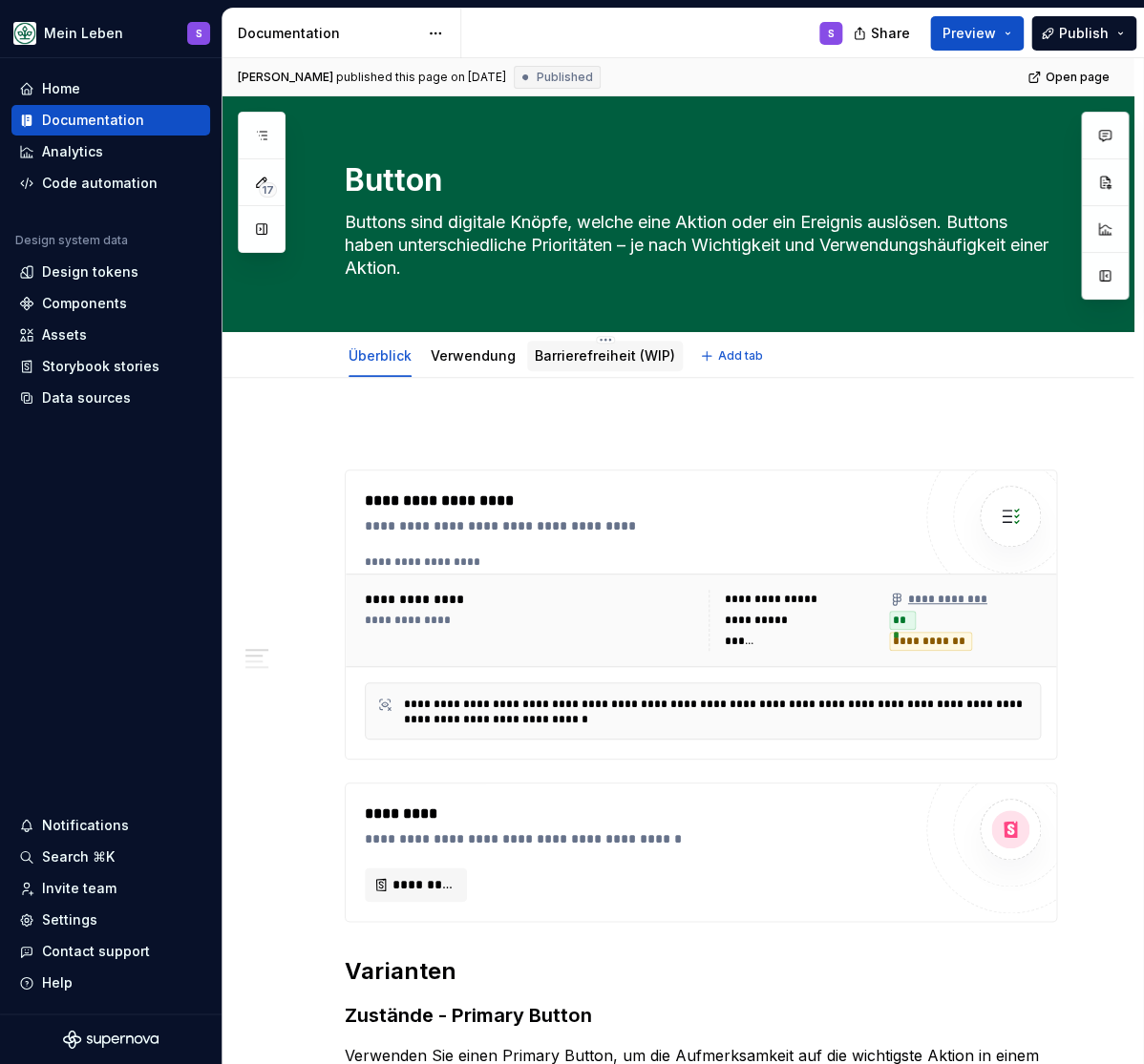
click at [593, 352] on link "Barrierefreiheit (WIP)" at bounding box center [604, 355] width 140 height 16
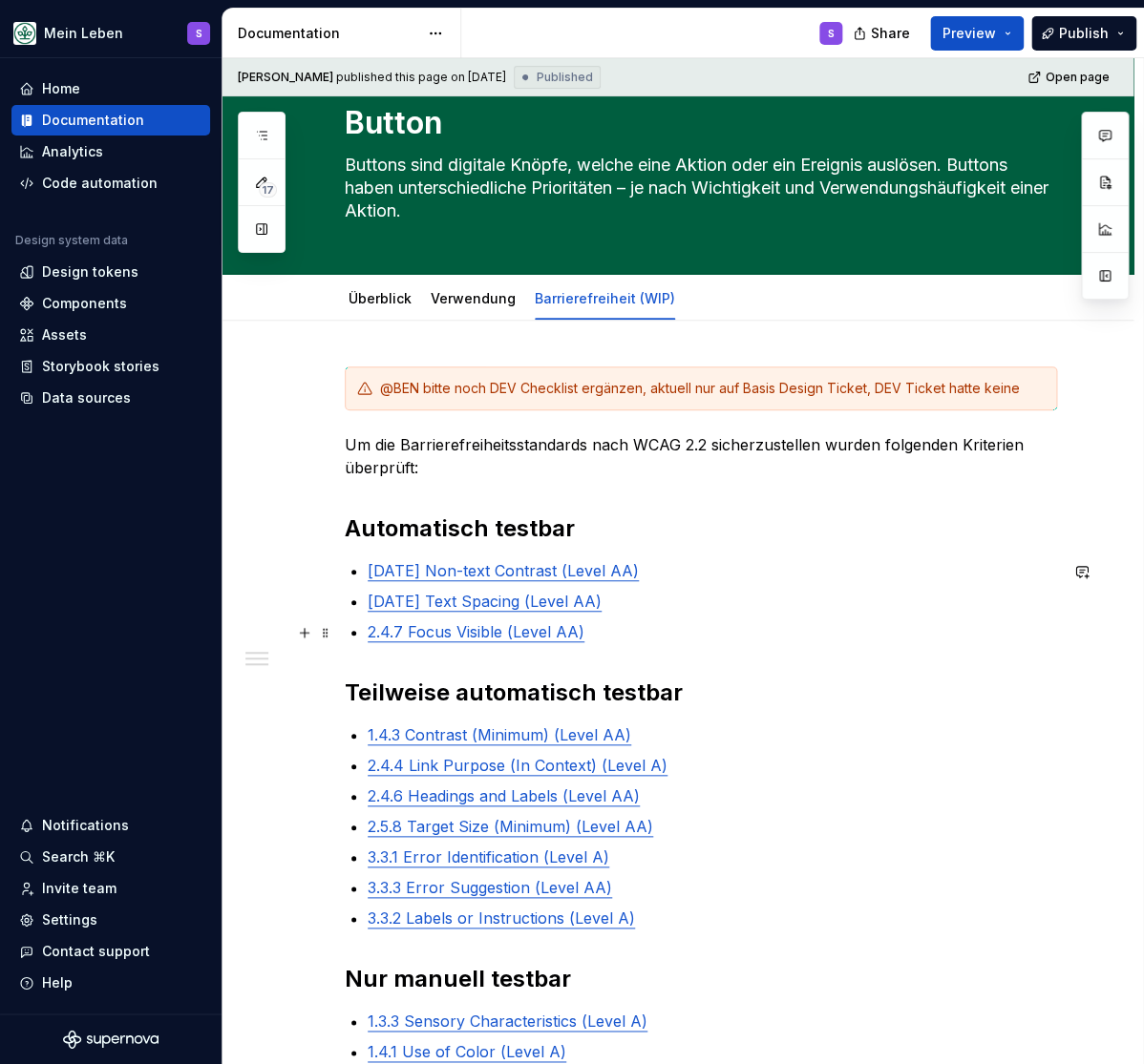
scroll to position [78, 0]
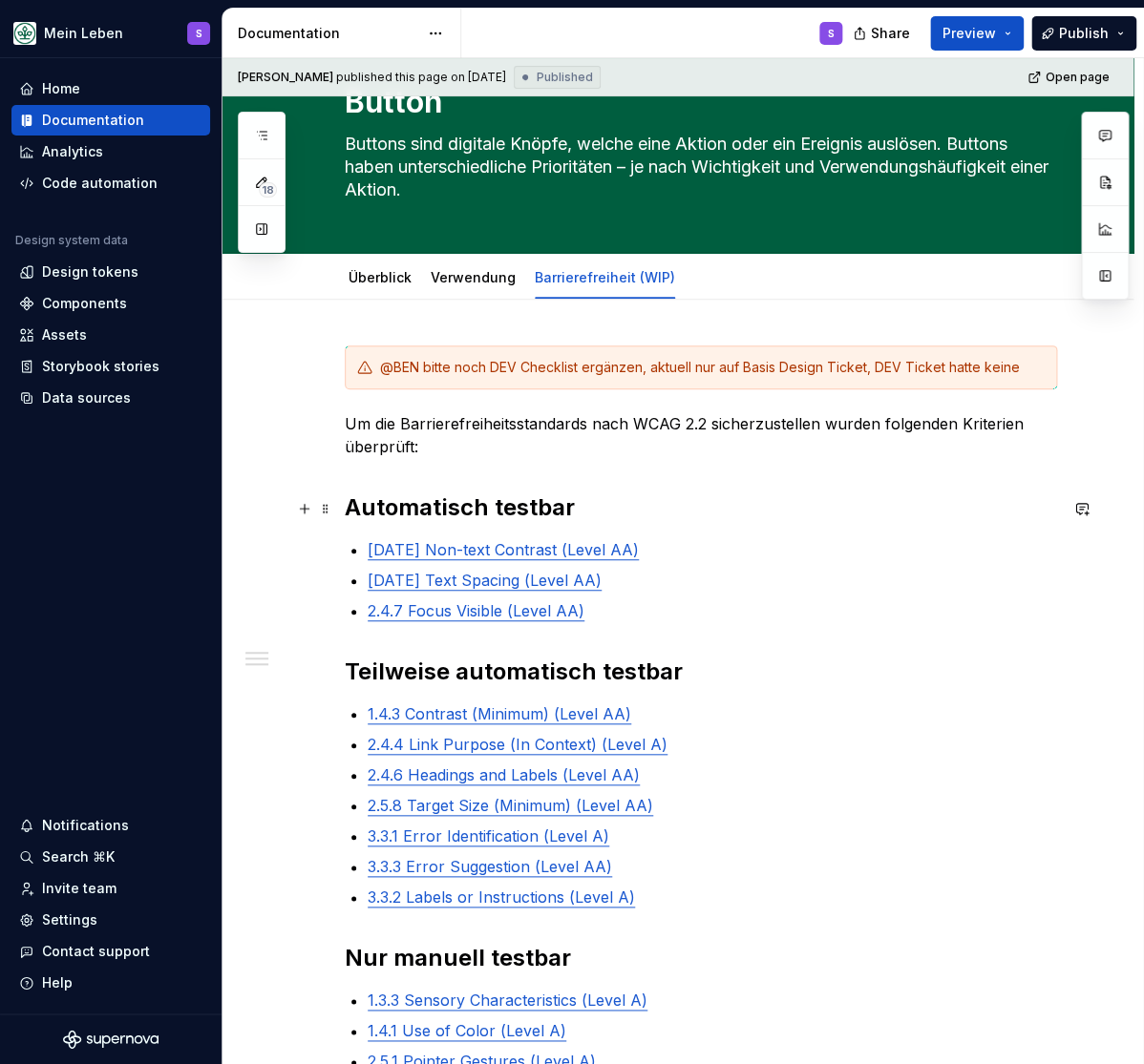
click at [518, 505] on strong "Automatisch testbar" at bounding box center [459, 507] width 230 height 28
click at [518, 508] on strong "Automatisch testbar" at bounding box center [459, 507] width 230 height 28
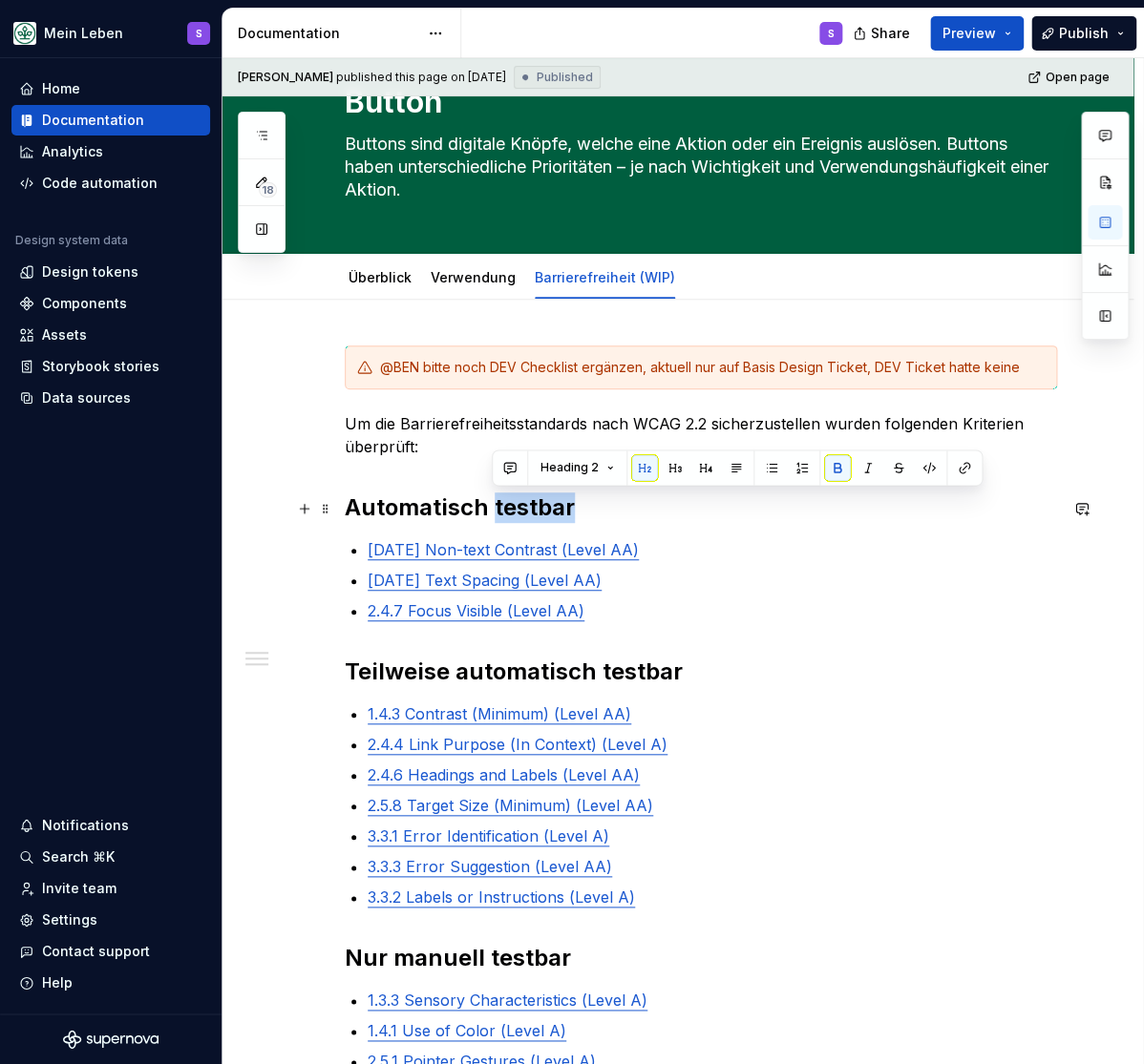
click at [518, 508] on strong "Automatisch testbar" at bounding box center [459, 507] width 230 height 28
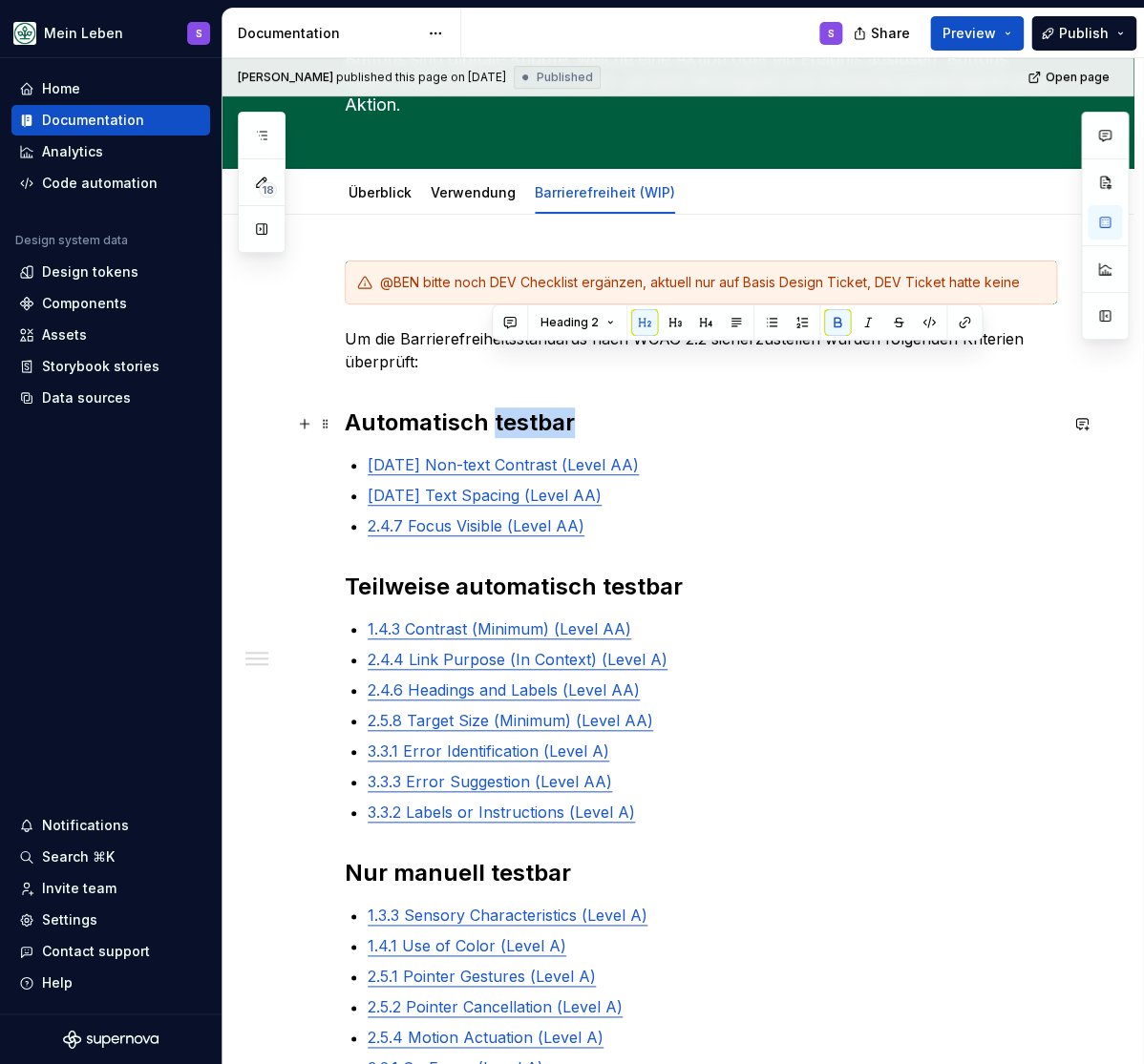
scroll to position [235, 0]
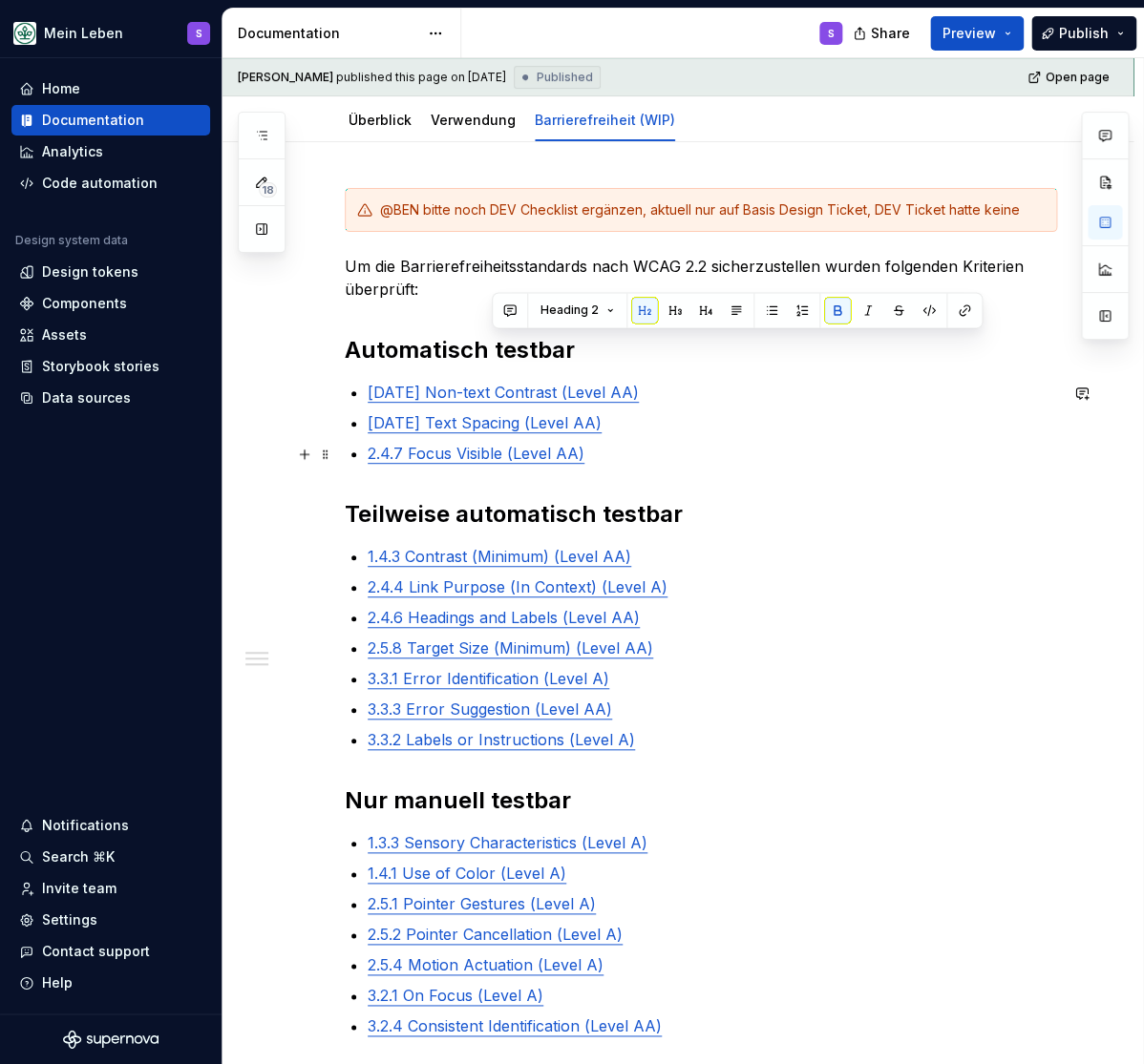
click at [650, 457] on p "2.4.7 Focus Visible (Level AA)" at bounding box center [712, 453] width 690 height 23
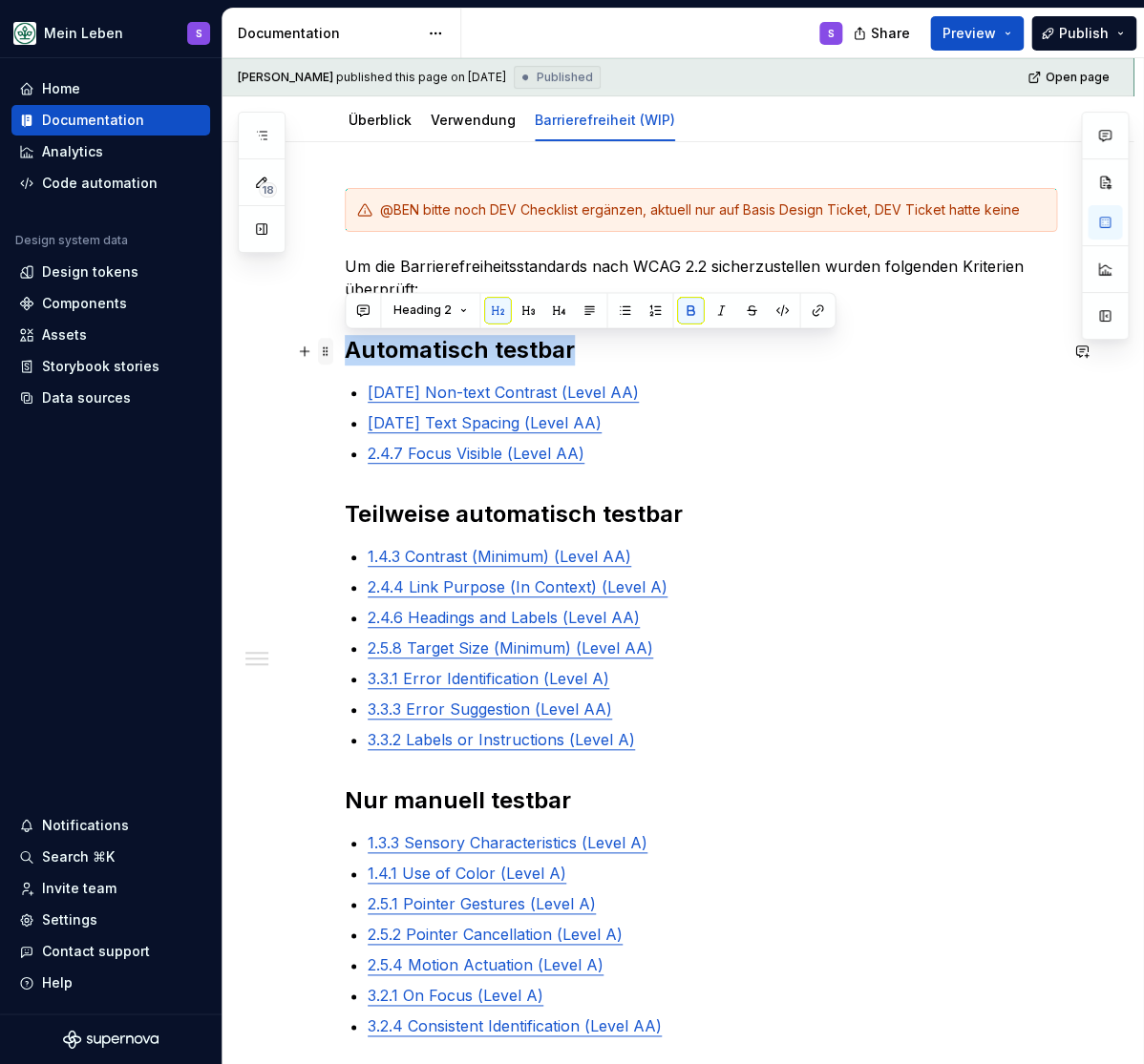
drag, startPoint x: 587, startPoint y: 352, endPoint x: 329, endPoint y: 356, distance: 258.0
click at [344, 356] on div "@BEN bitte noch DEV Checklist ergänzen, aktuell nur auf Basis Design Ticket, DE…" at bounding box center [700, 665] width 712 height 953
copy strong "Automatisch testbar"
click at [519, 515] on strong "Teilweise automatisch testbar" at bounding box center [513, 514] width 338 height 28
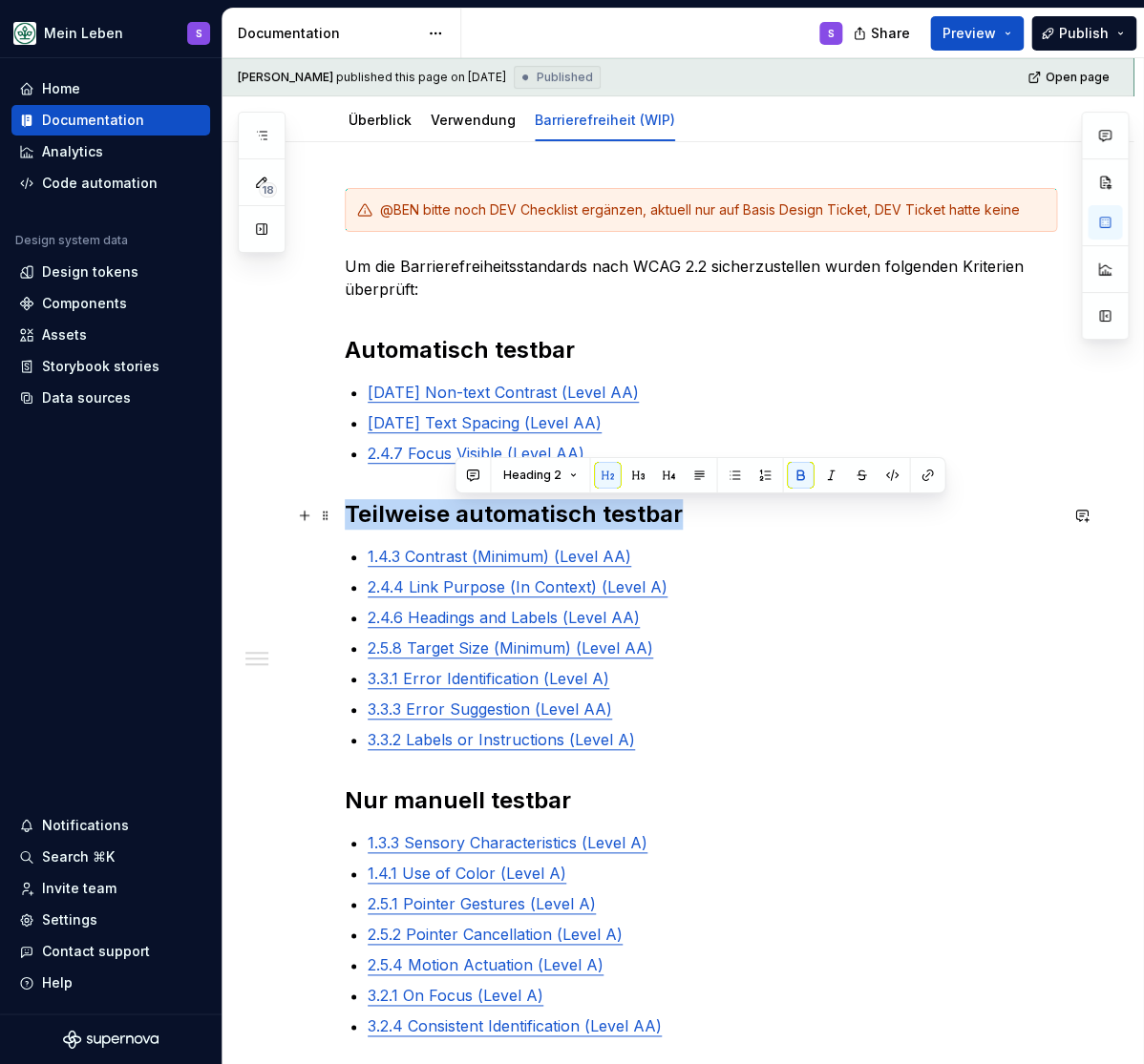
click at [519, 515] on strong "Teilweise automatisch testbar" at bounding box center [513, 514] width 338 height 28
copy strong "Teilweise automatisch testbar"
click at [427, 800] on strong "Nur manuell testbar" at bounding box center [457, 800] width 227 height 28
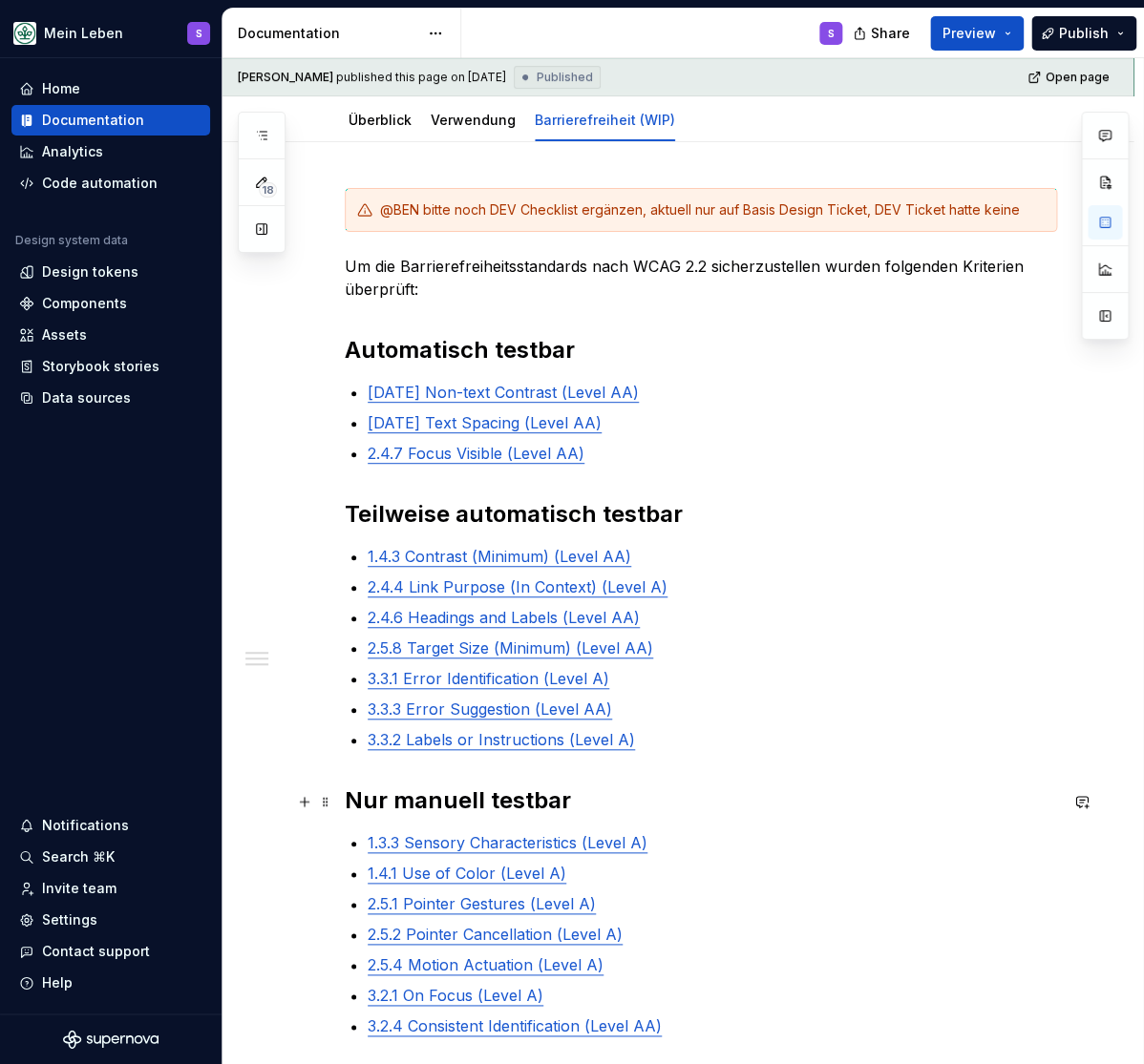
click at [425, 800] on strong "Nur manuell testbar" at bounding box center [457, 800] width 227 height 28
click at [424, 800] on strong "Nur manuell testbar" at bounding box center [457, 800] width 227 height 28
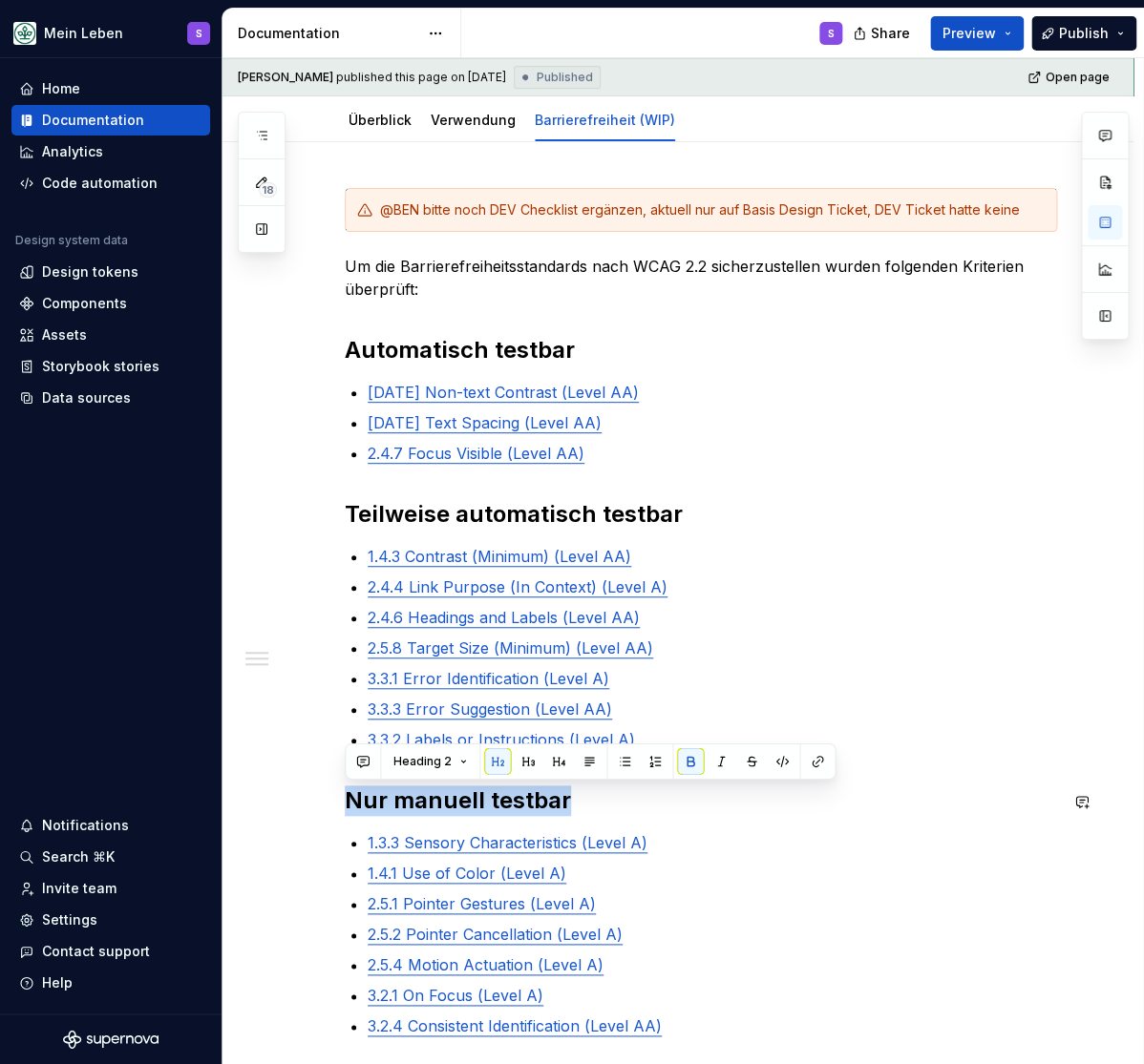
copy strong "Nur manuell testbar"
click at [614, 809] on h2 "Nur manuell testbar" at bounding box center [700, 801] width 712 height 31
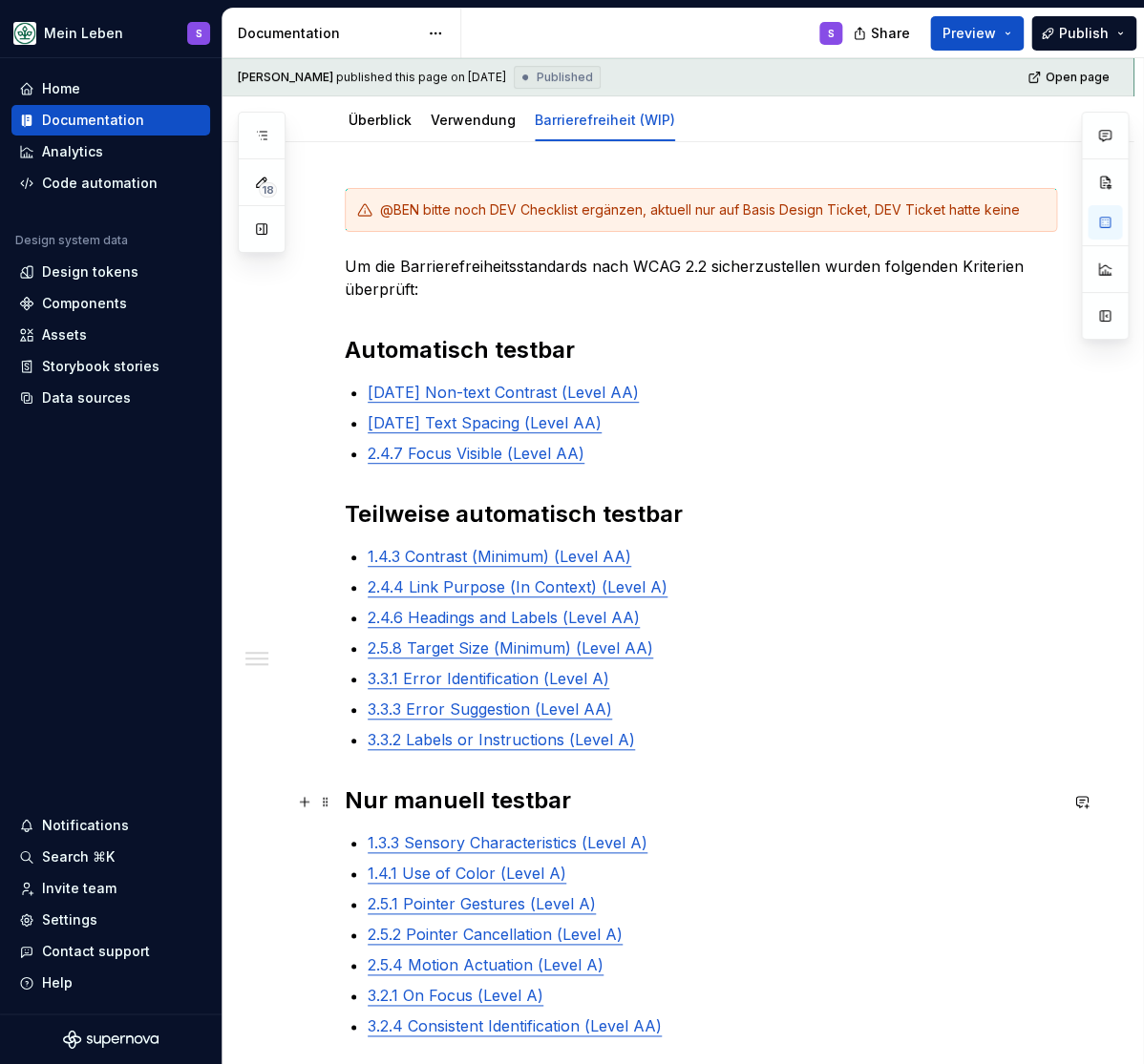
click at [529, 805] on strong "Nur manuell testbar" at bounding box center [457, 800] width 227 height 28
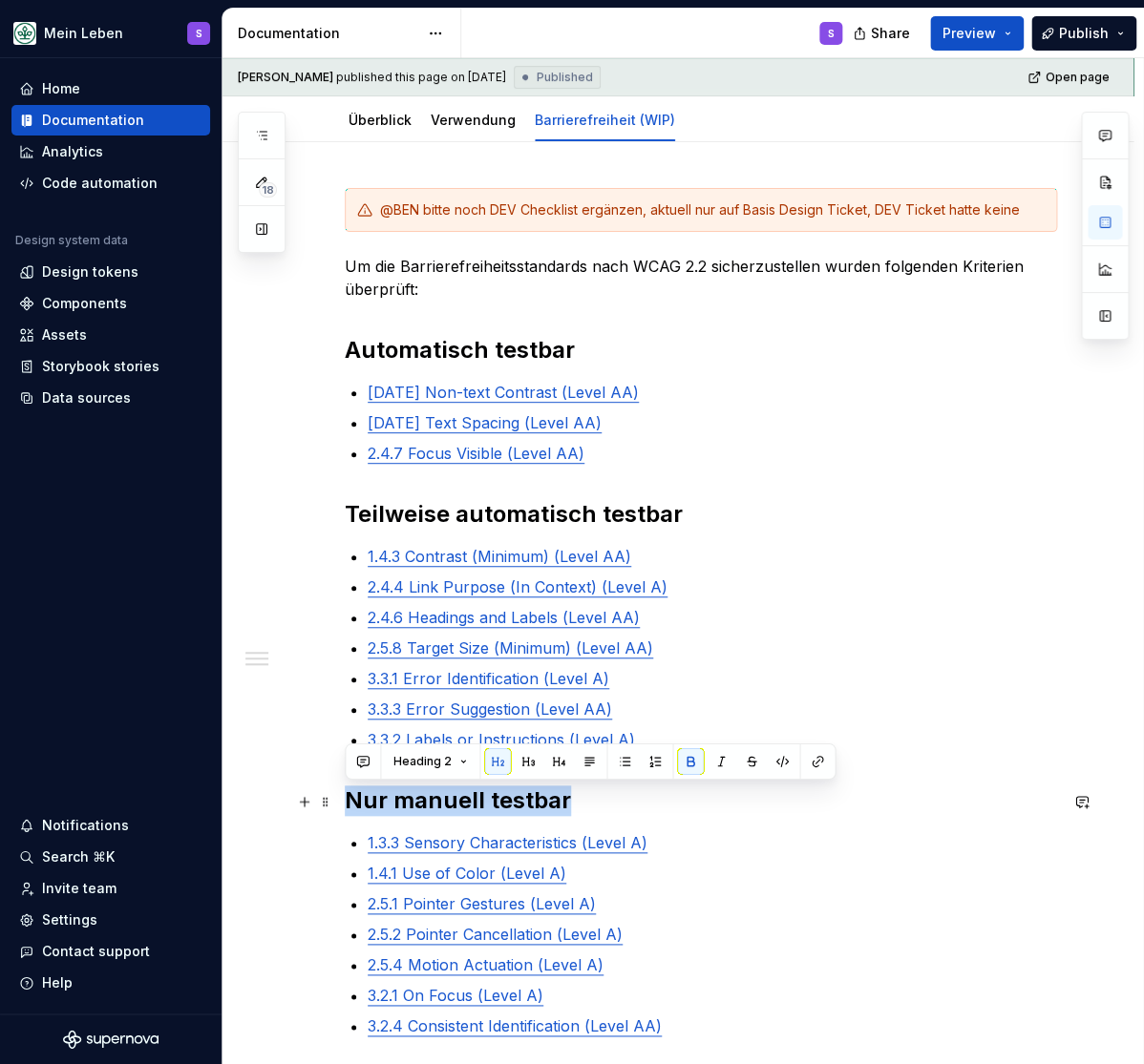
click at [529, 805] on strong "Nur manuell testbar" at bounding box center [457, 800] width 227 height 28
copy strong "Nur manuell testbar"
click at [543, 809] on strong "Nur manuell testbar" at bounding box center [457, 800] width 227 height 28
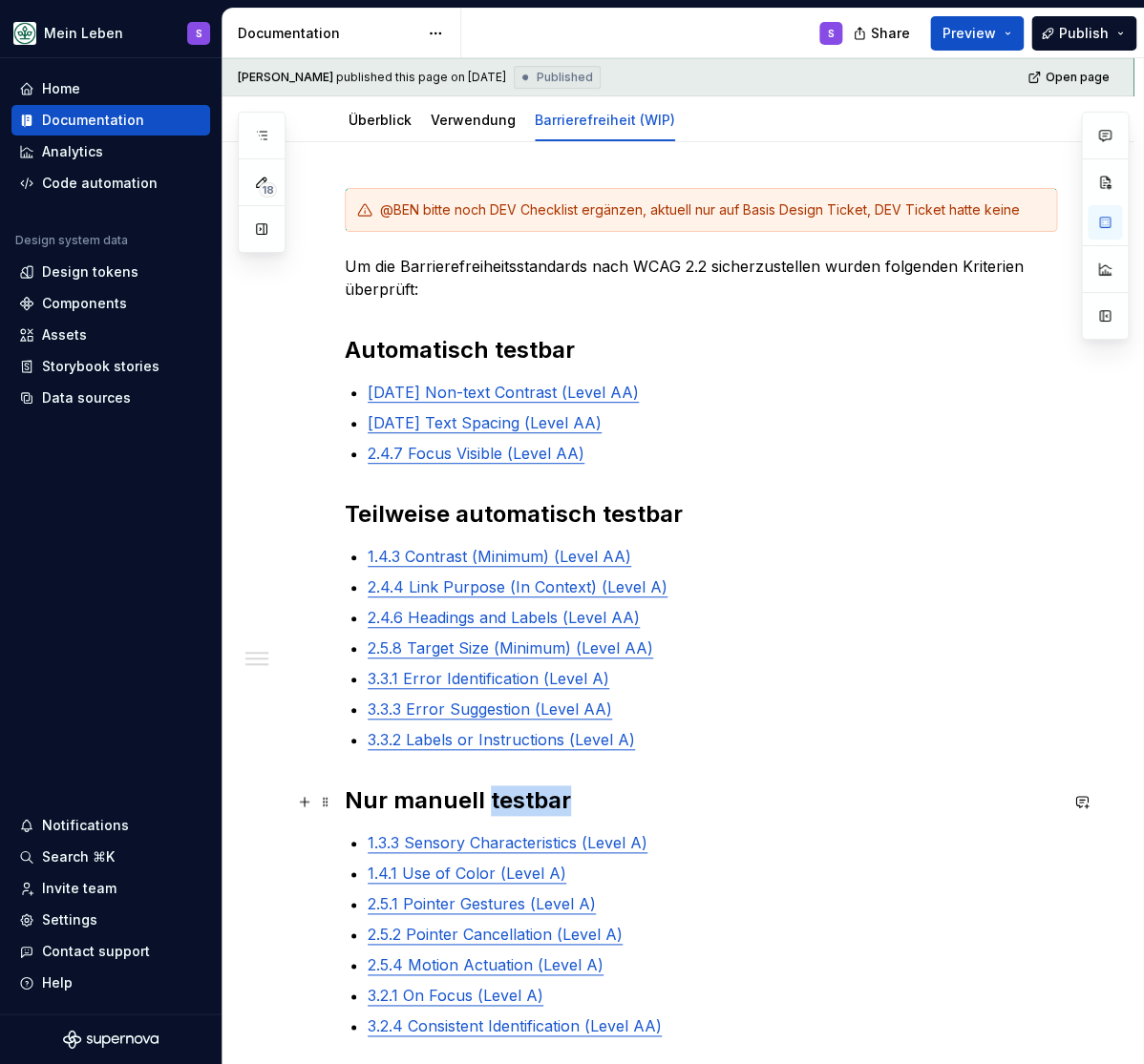
click at [543, 809] on strong "Nur manuell testbar" at bounding box center [457, 800] width 227 height 28
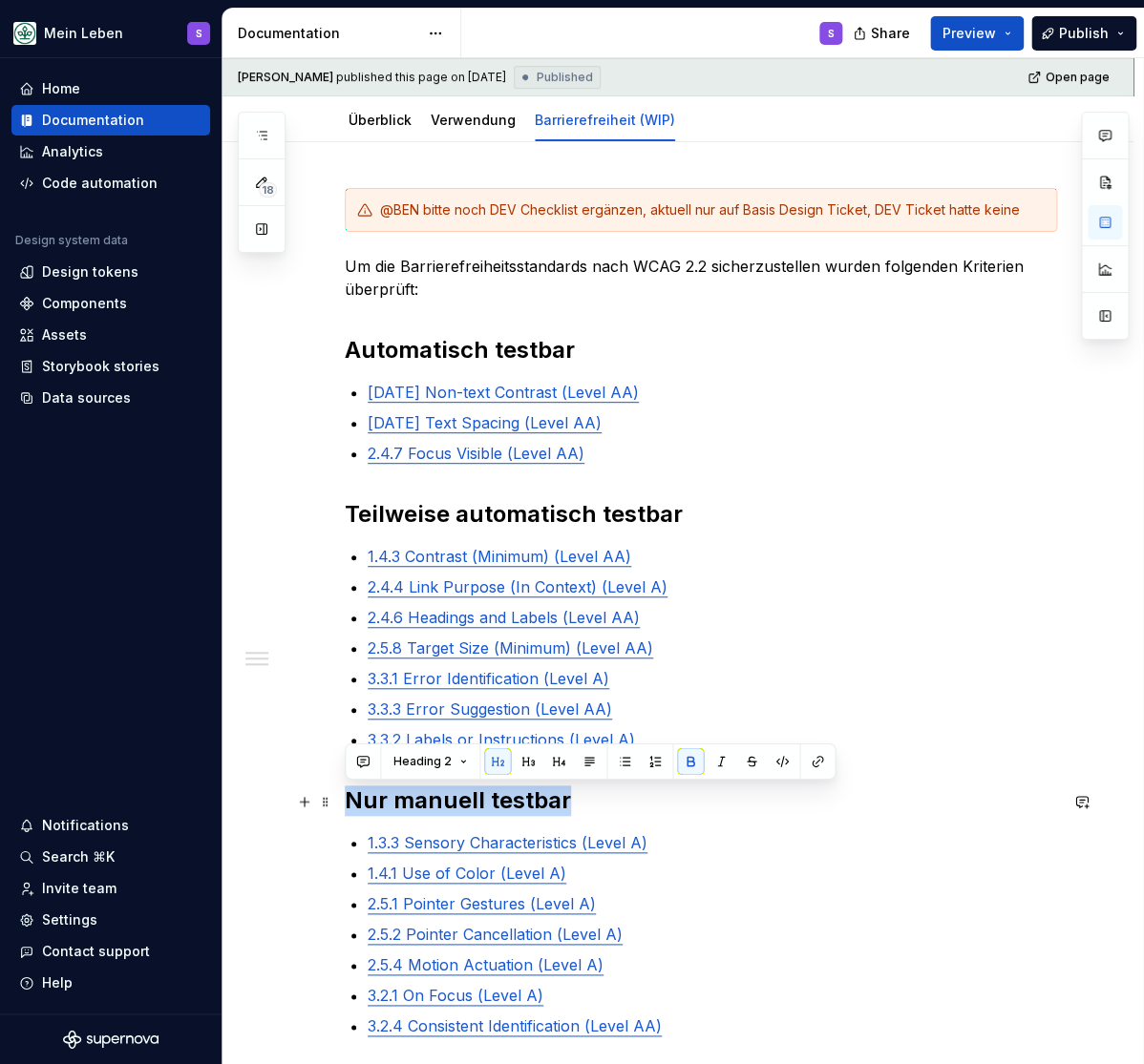
click at [543, 809] on strong "Nur manuell testbar" at bounding box center [457, 800] width 227 height 28
copy strong "Nur manuell testbar"
click at [1076, 867] on div "@BEN bitte noch DEV Checklist ergänzen, aktuell nur auf Basis Design Ticket, DE…" at bounding box center [678, 801] width 911 height 1319
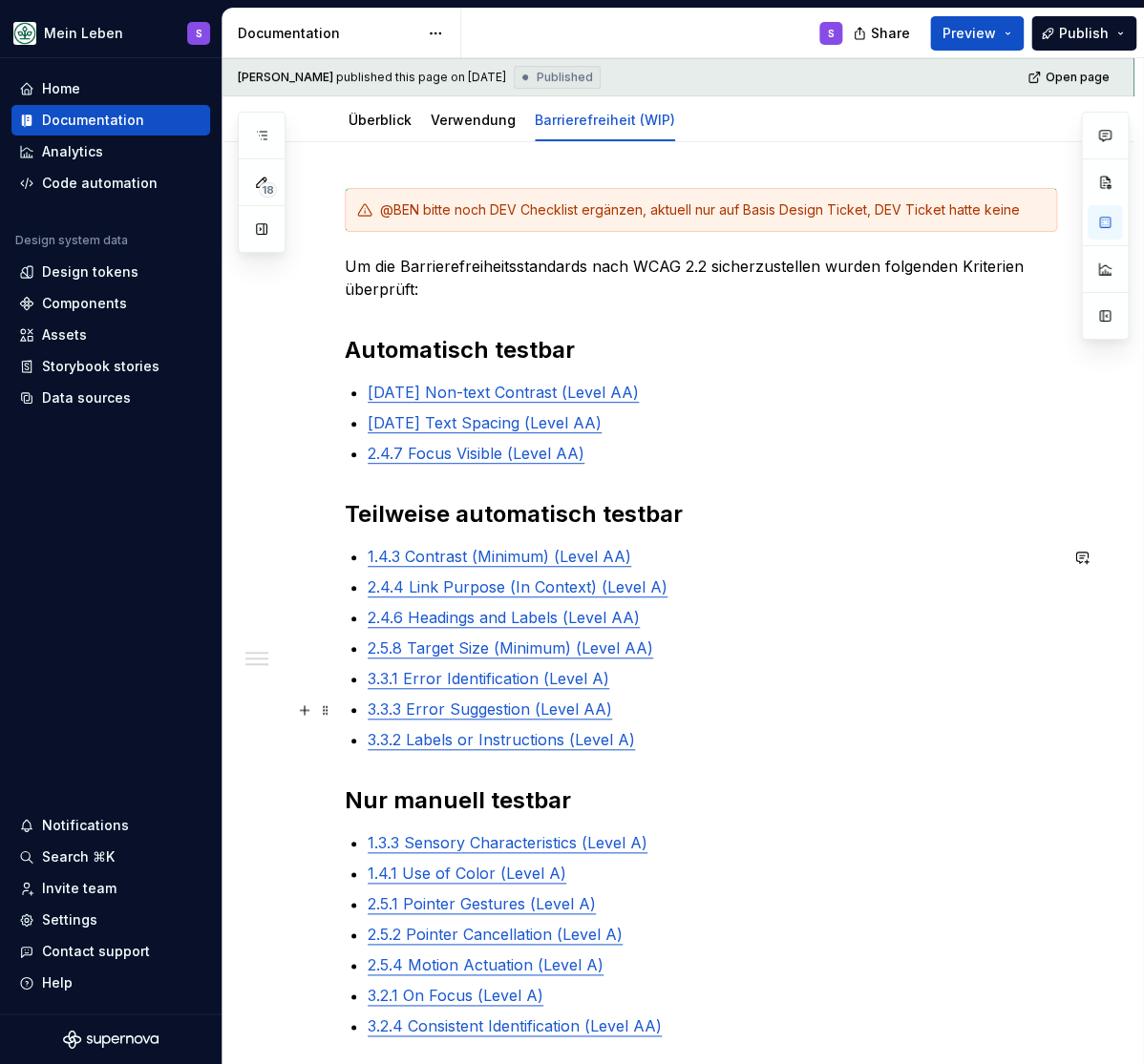
scroll to position [0, 0]
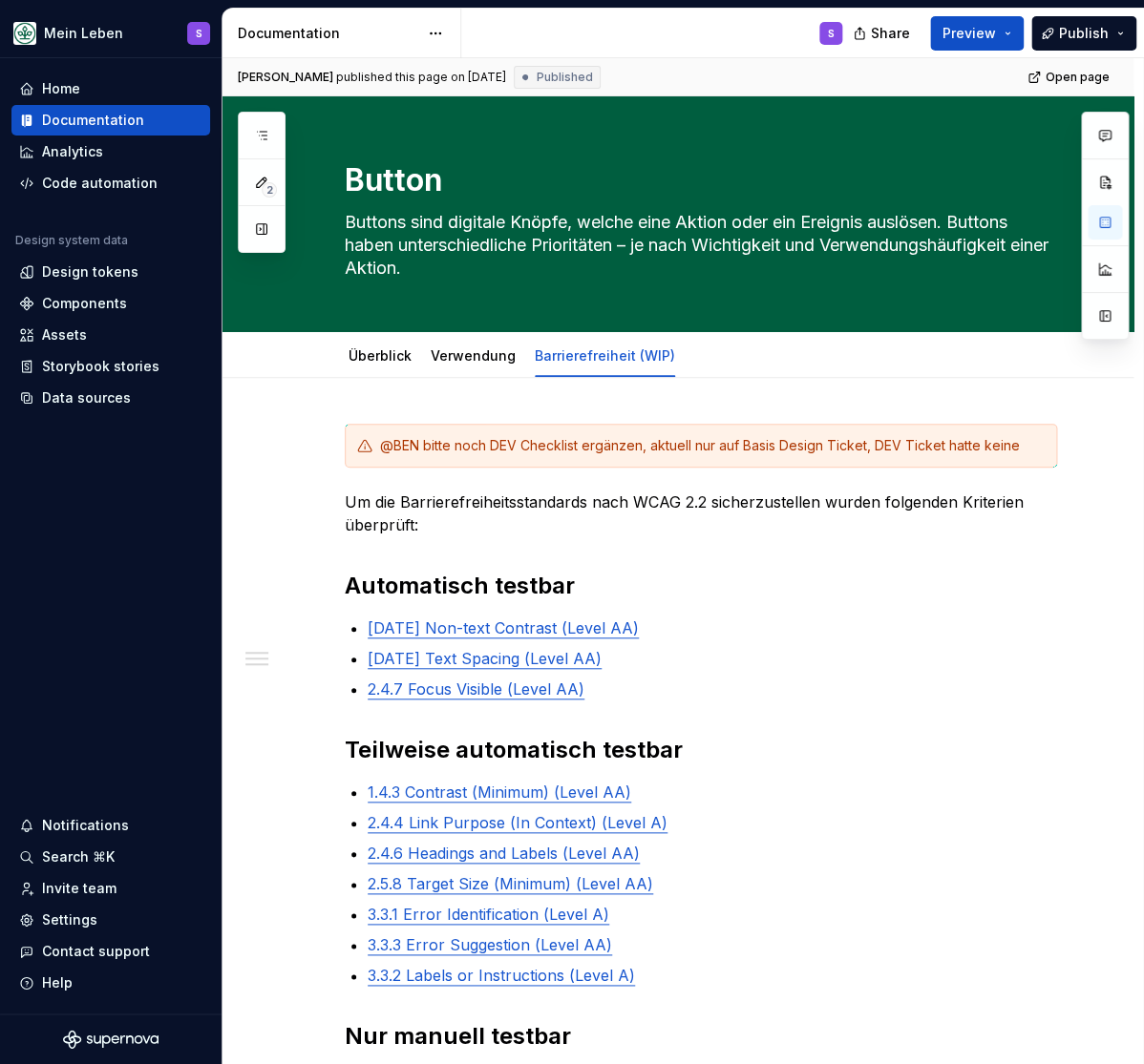
type textarea "*"
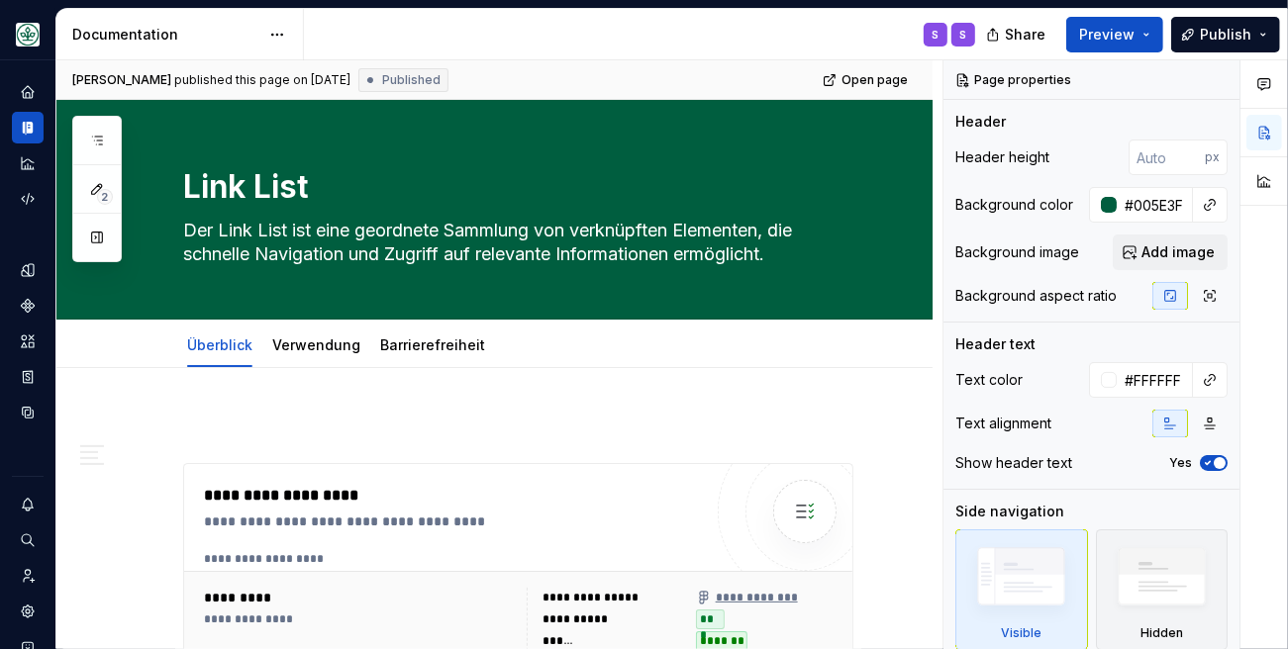
type textarea "*"
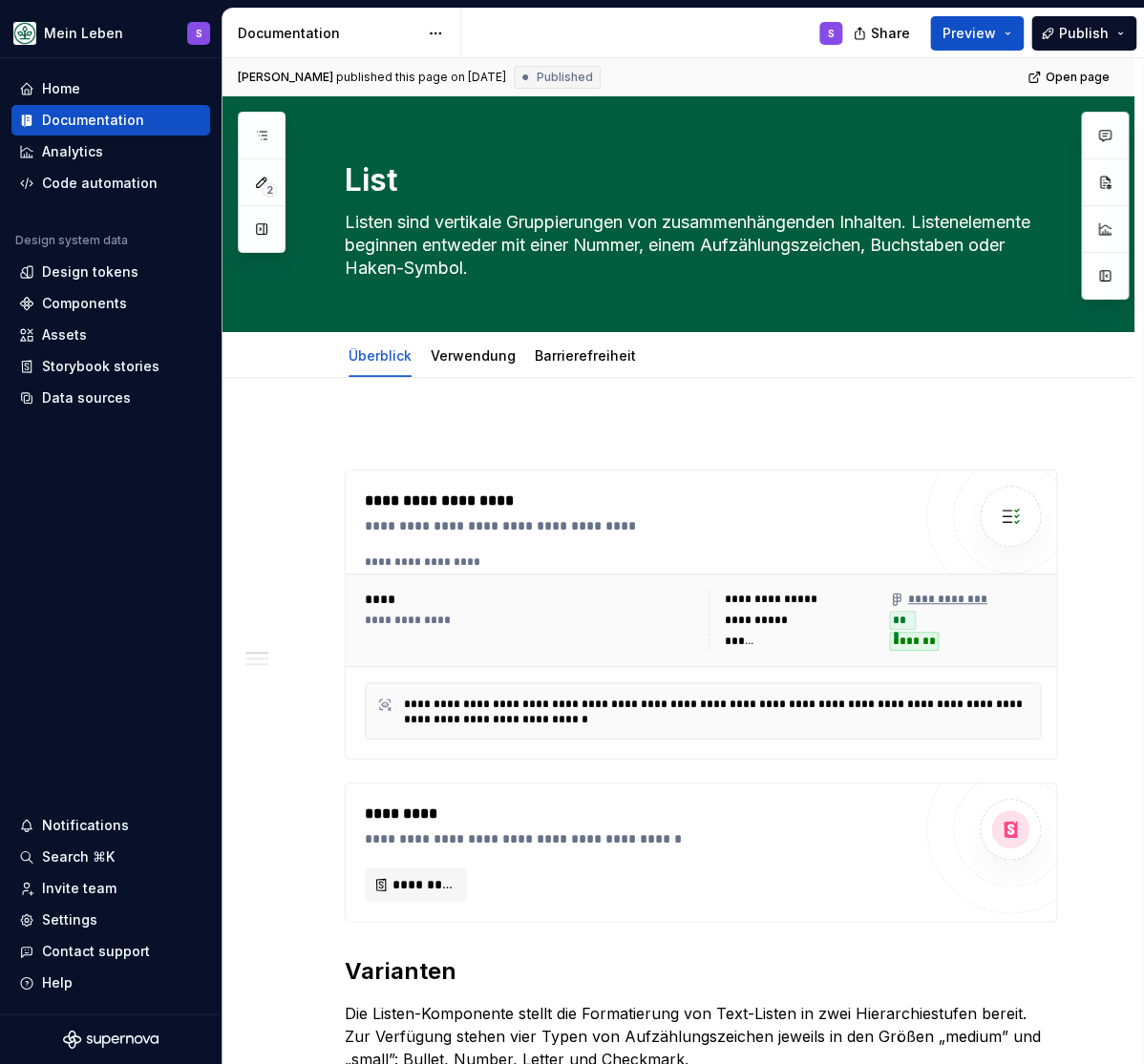
type textarea "*"
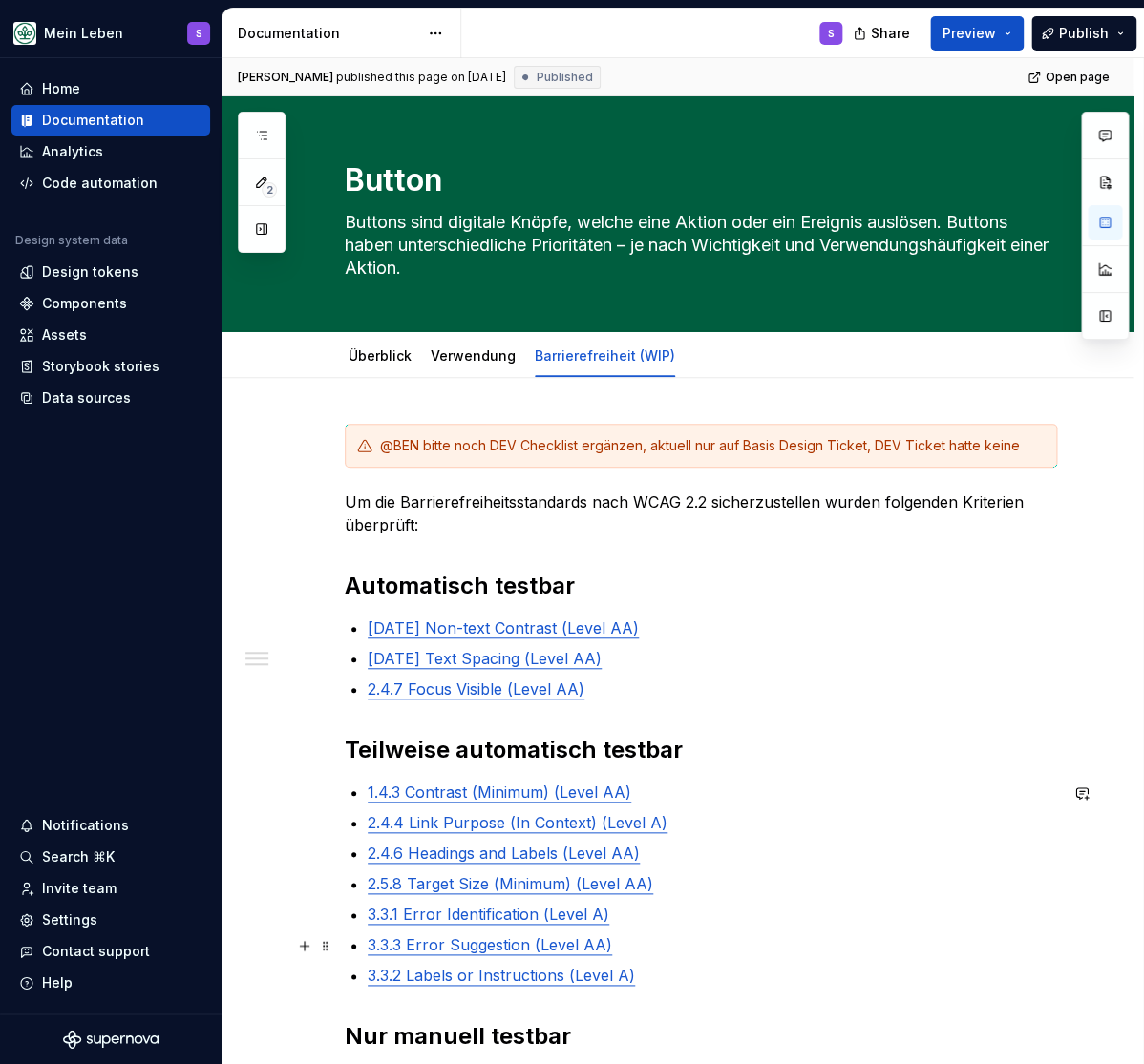
type textarea "*"
